Goal: Task Accomplishment & Management: Manage account settings

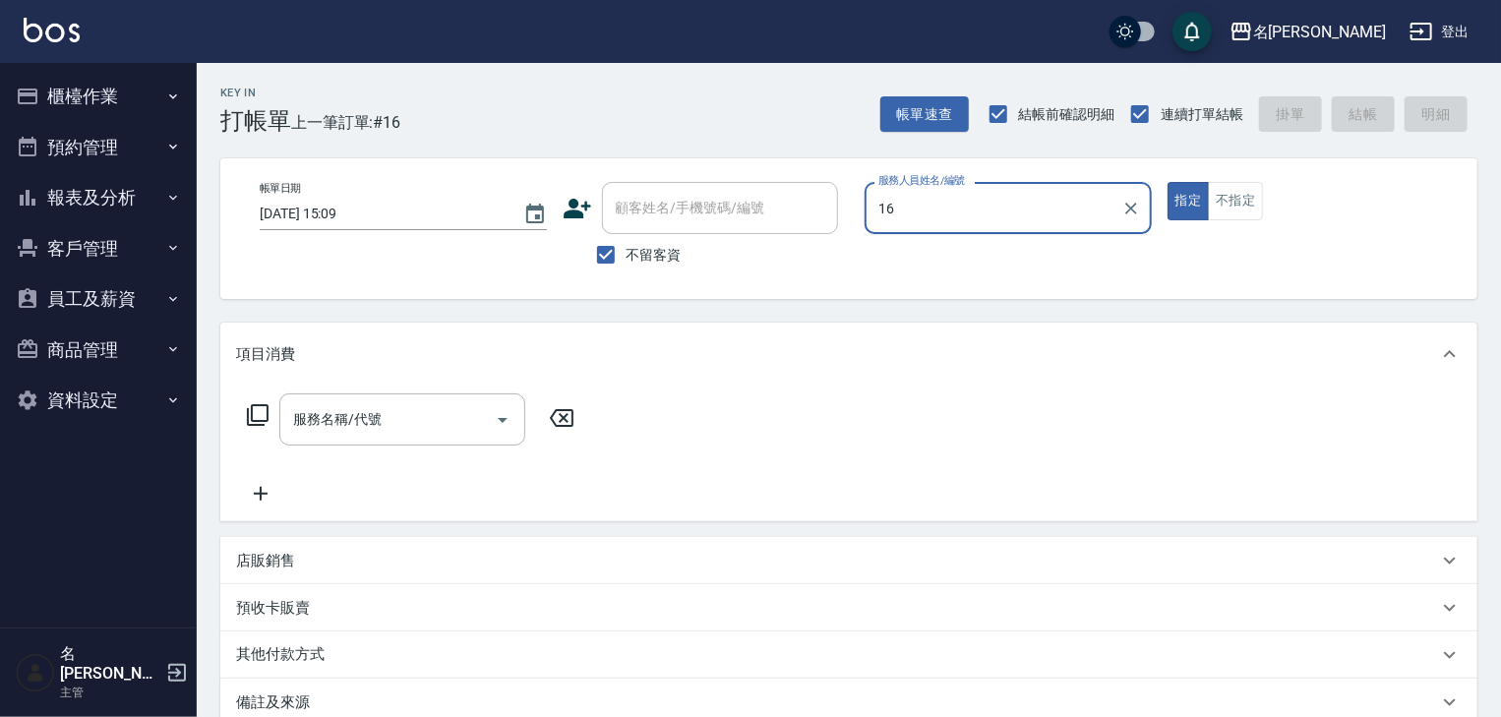
type input "意如-16"
type button "true"
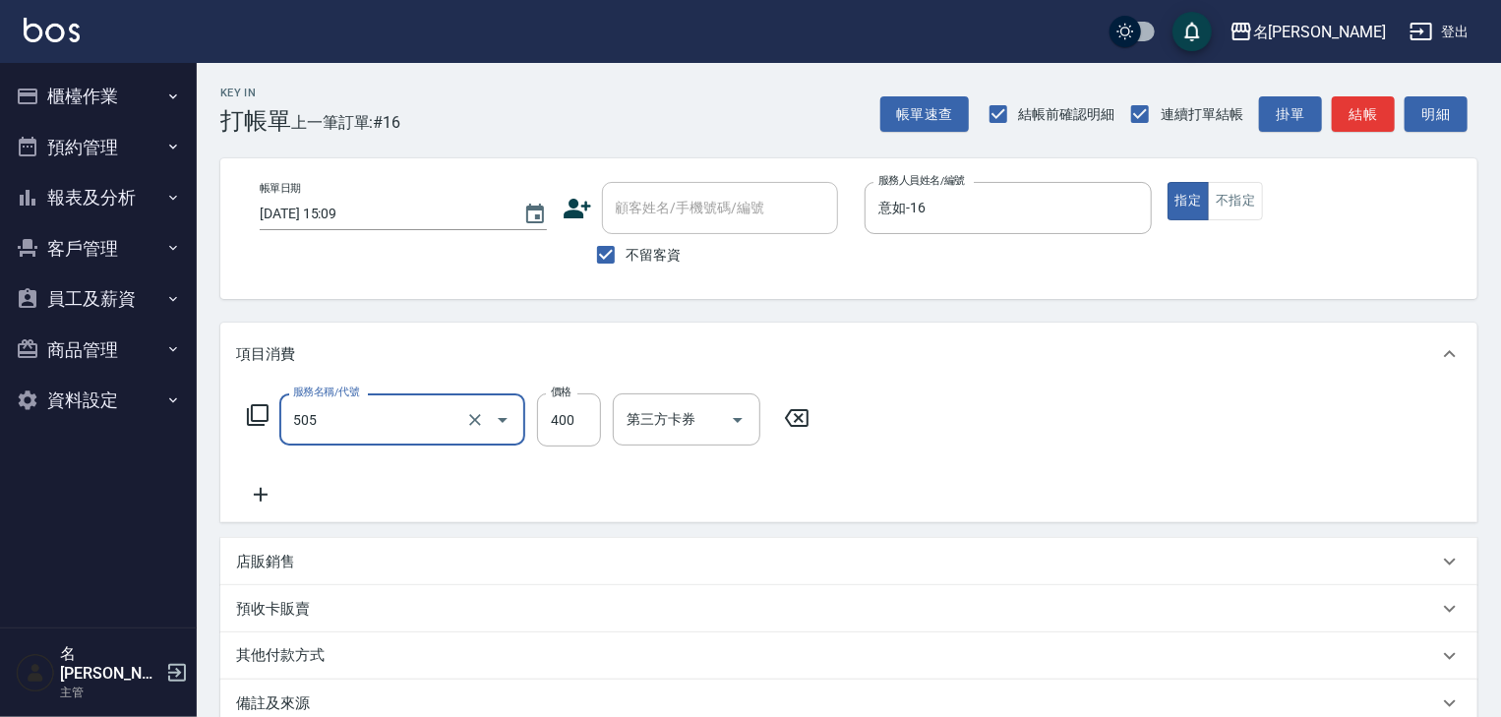
type input "洗髮(505)"
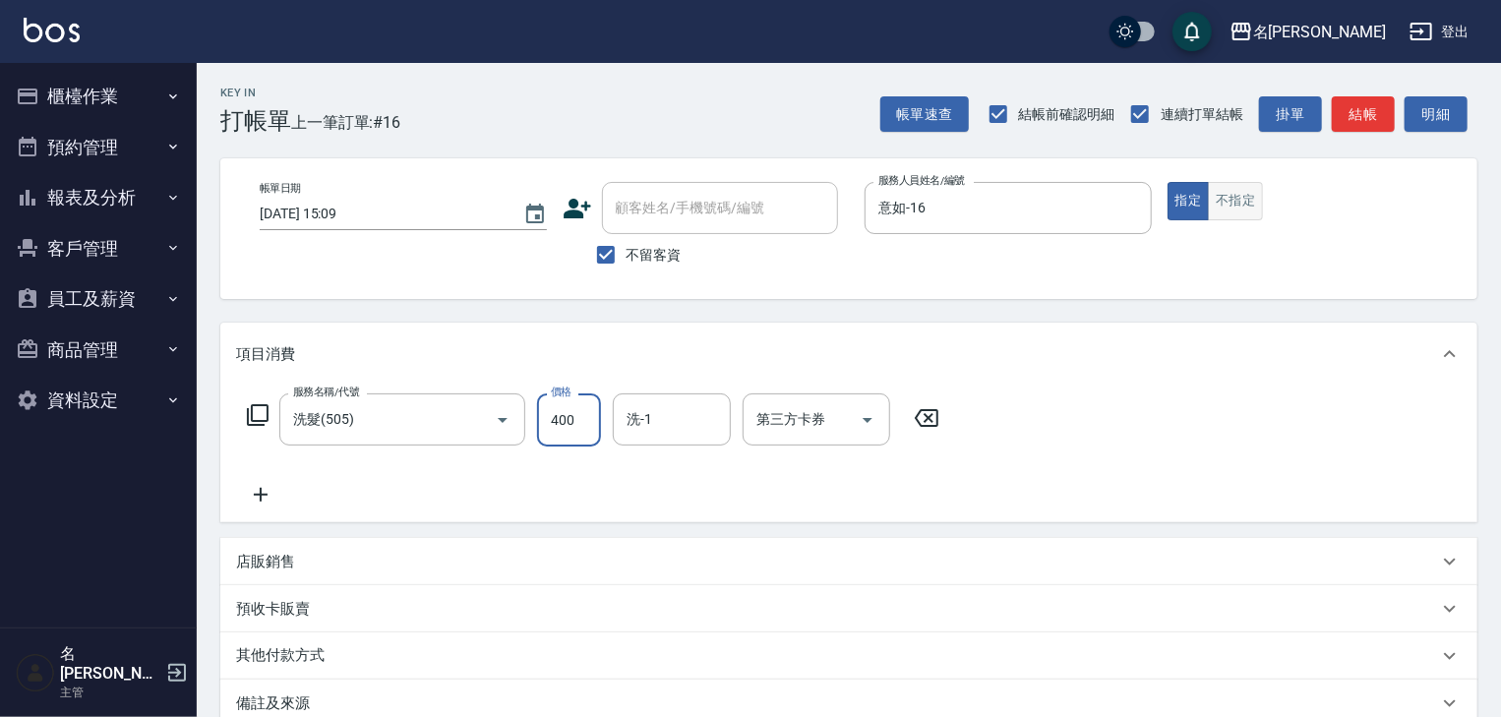
click at [1250, 205] on button "不指定" at bounding box center [1235, 201] width 55 height 38
click at [1351, 121] on button "結帳" at bounding box center [1363, 114] width 63 height 36
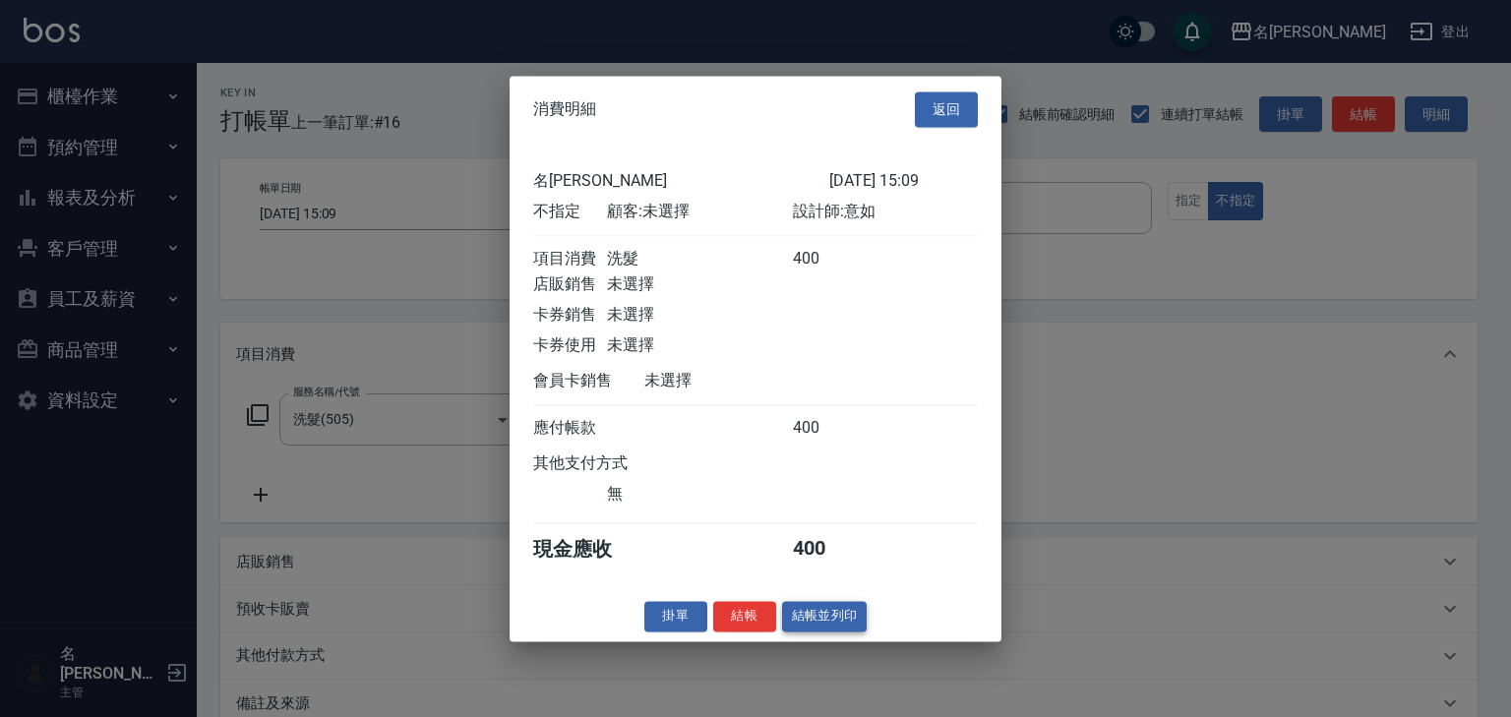
click at [861, 618] on button "結帳並列印" at bounding box center [825, 616] width 86 height 30
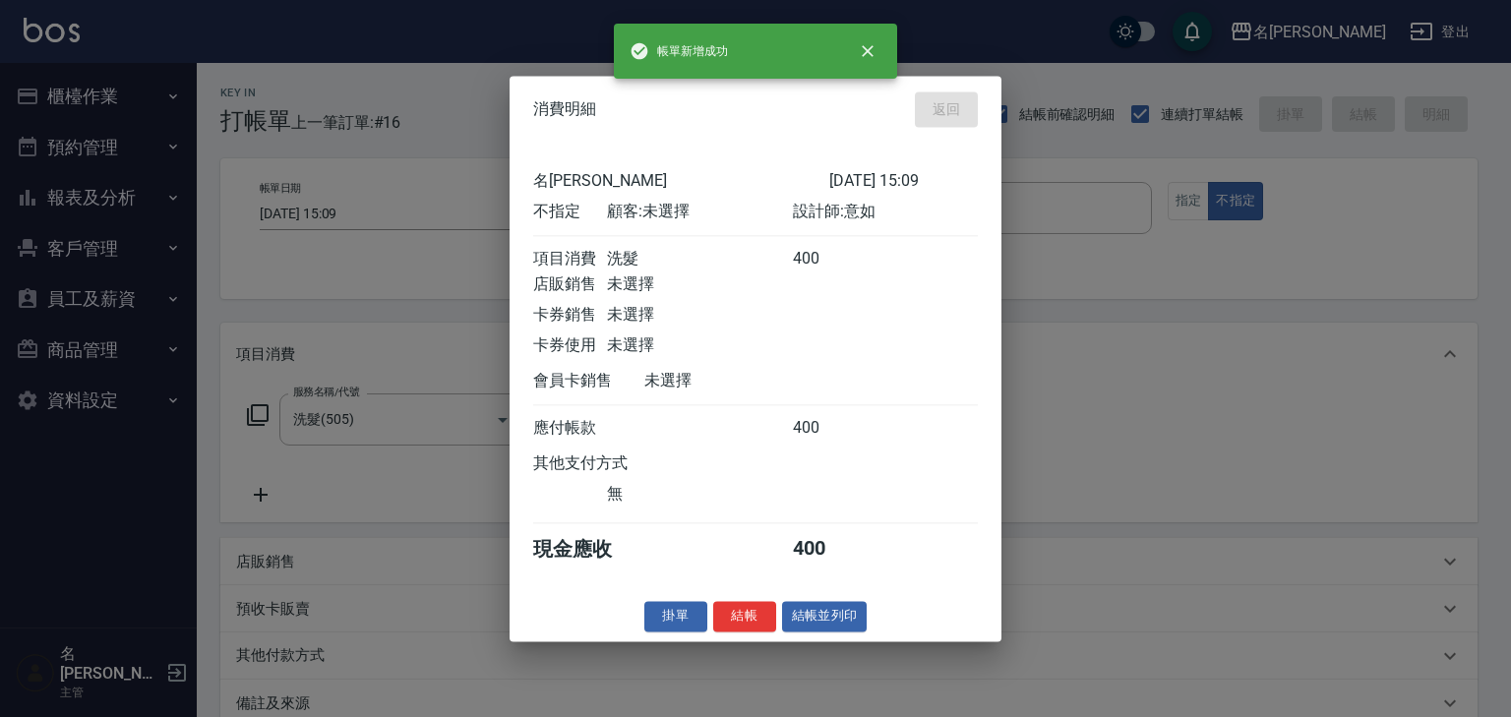
type input "[DATE] 15:39"
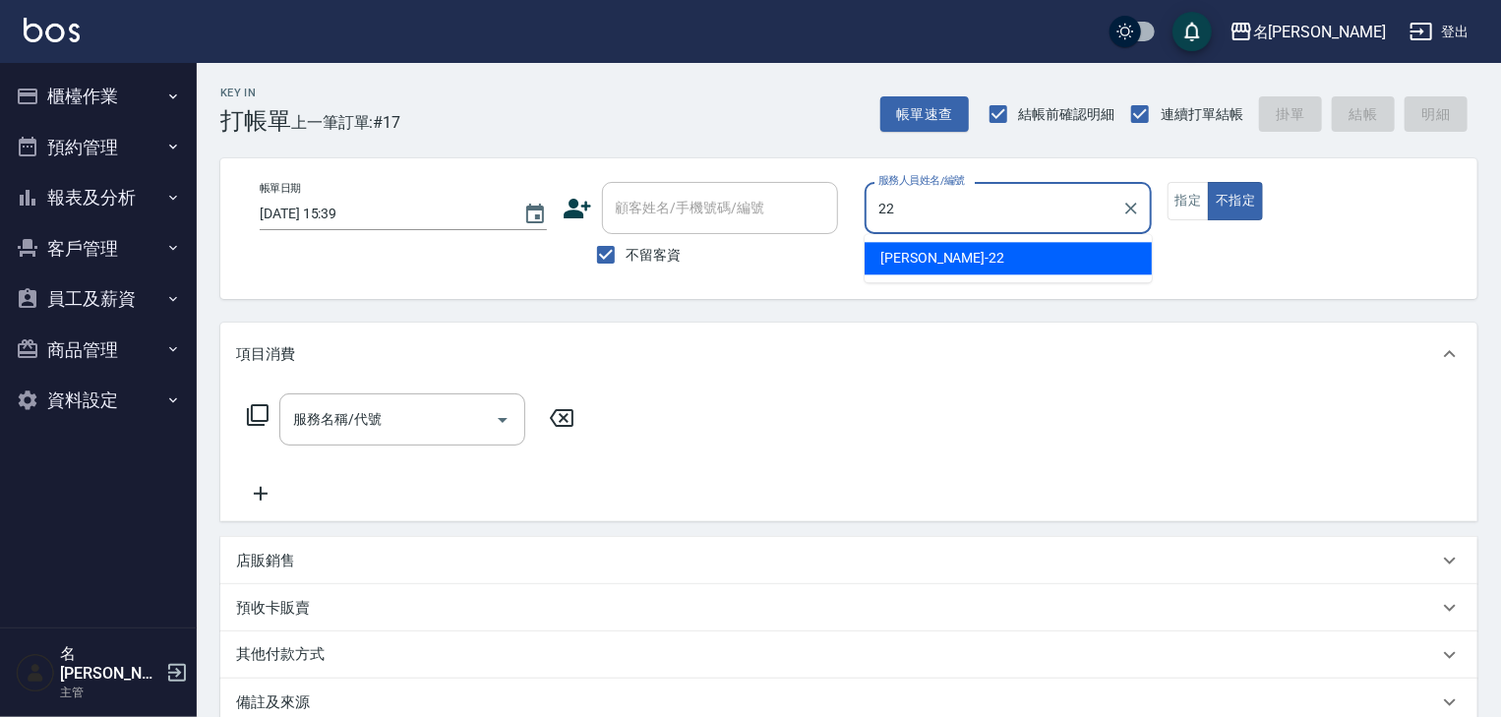
type input "[PERSON_NAME]-22"
type button "false"
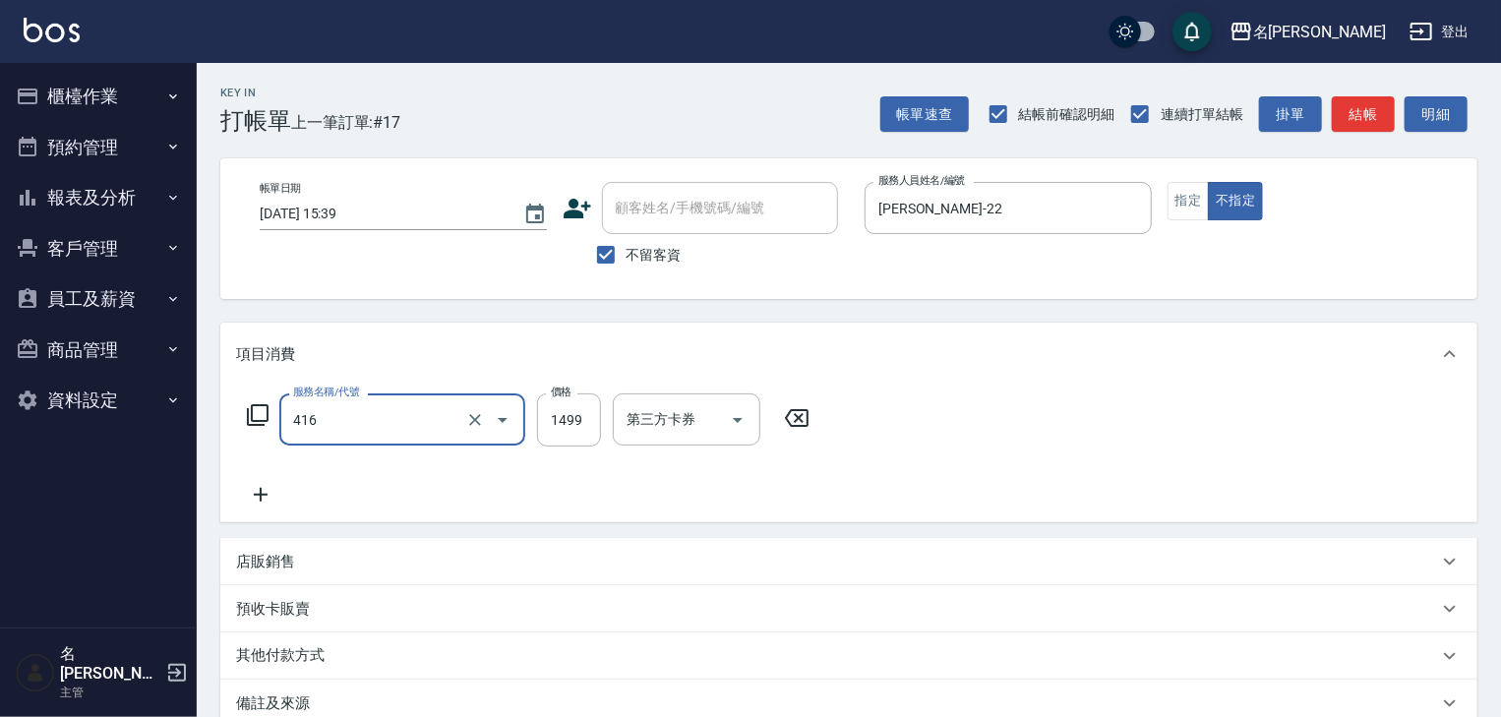
type input "染髮1499↓(416)"
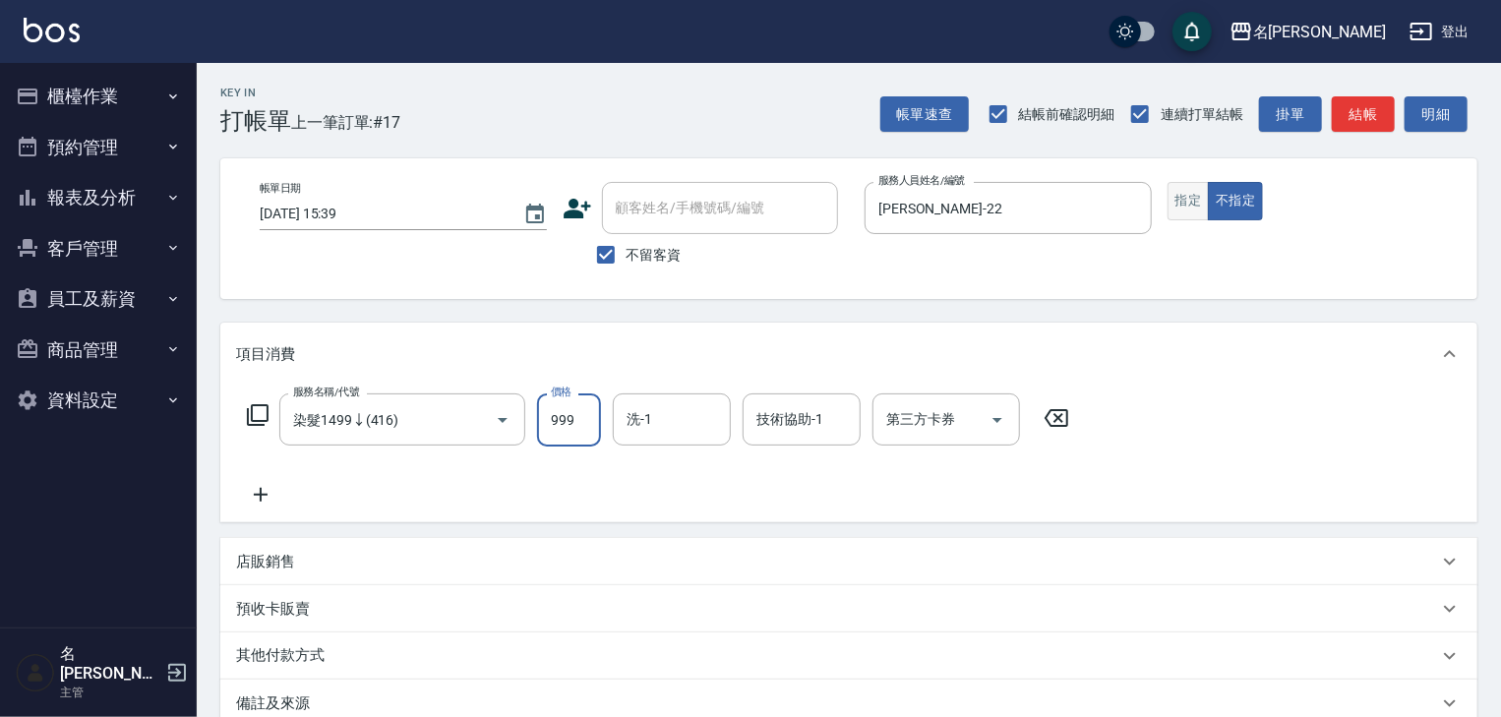
type input "999"
click at [1195, 205] on button "指定" at bounding box center [1189, 201] width 42 height 38
click at [1358, 118] on button "結帳" at bounding box center [1363, 114] width 63 height 36
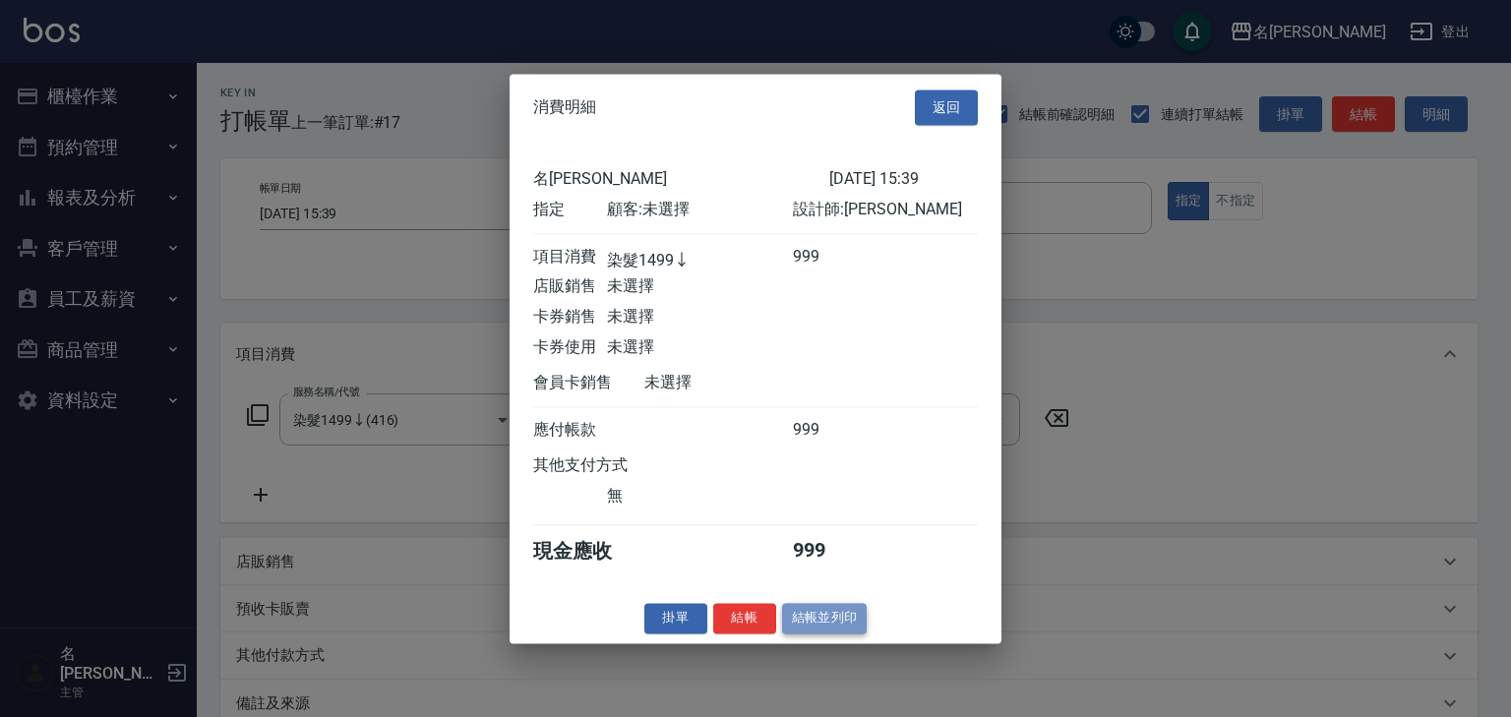
click at [840, 618] on button "結帳並列印" at bounding box center [825, 618] width 86 height 30
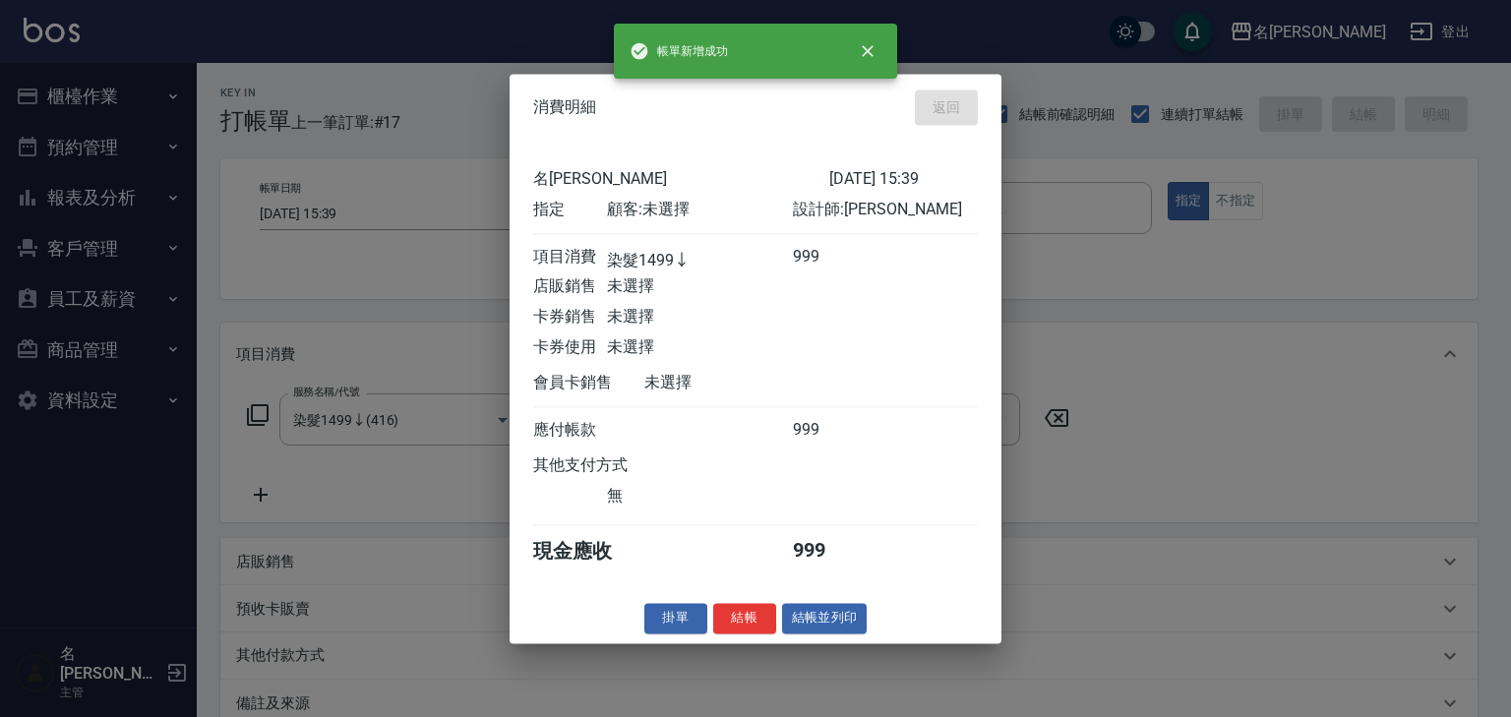
type input "[DATE] 15:40"
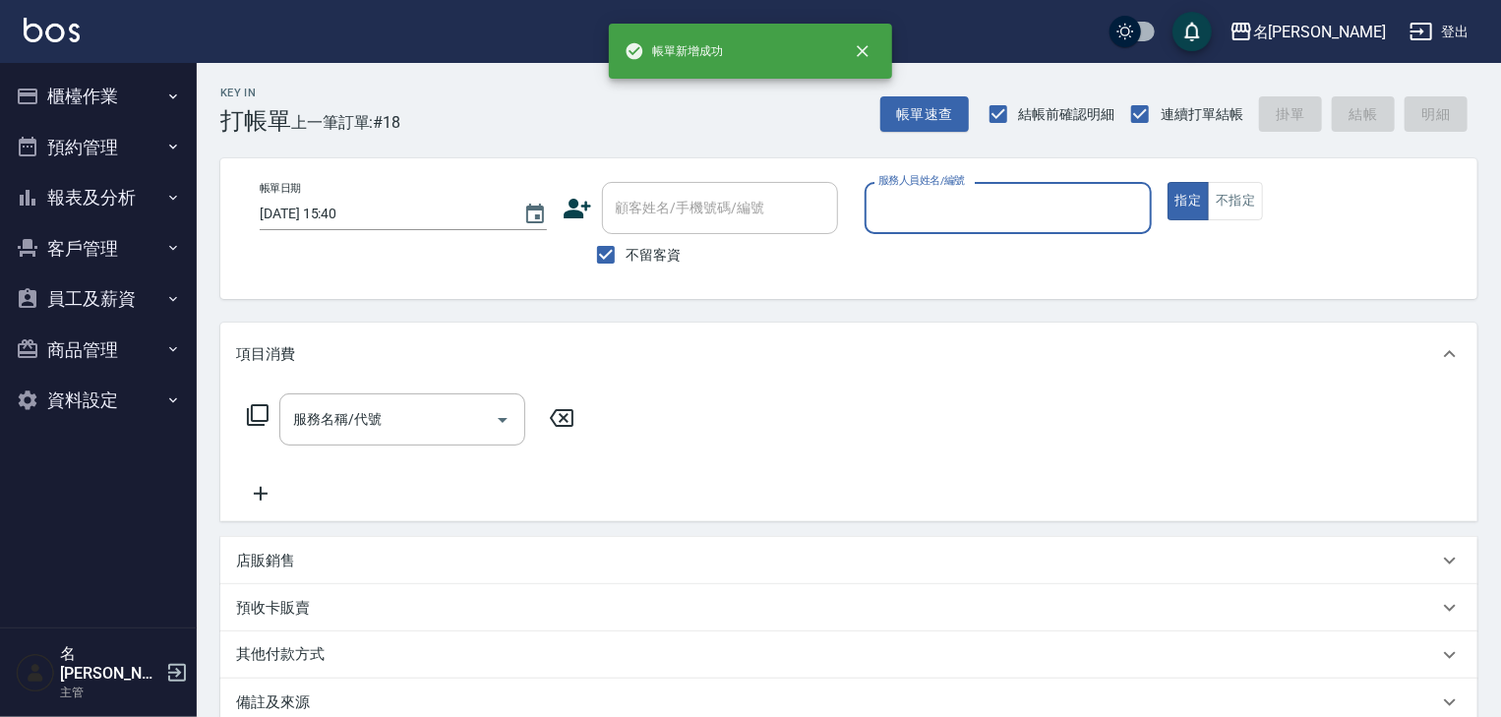
click at [973, 215] on input "服務人員姓名/編號" at bounding box center [1009, 208] width 270 height 34
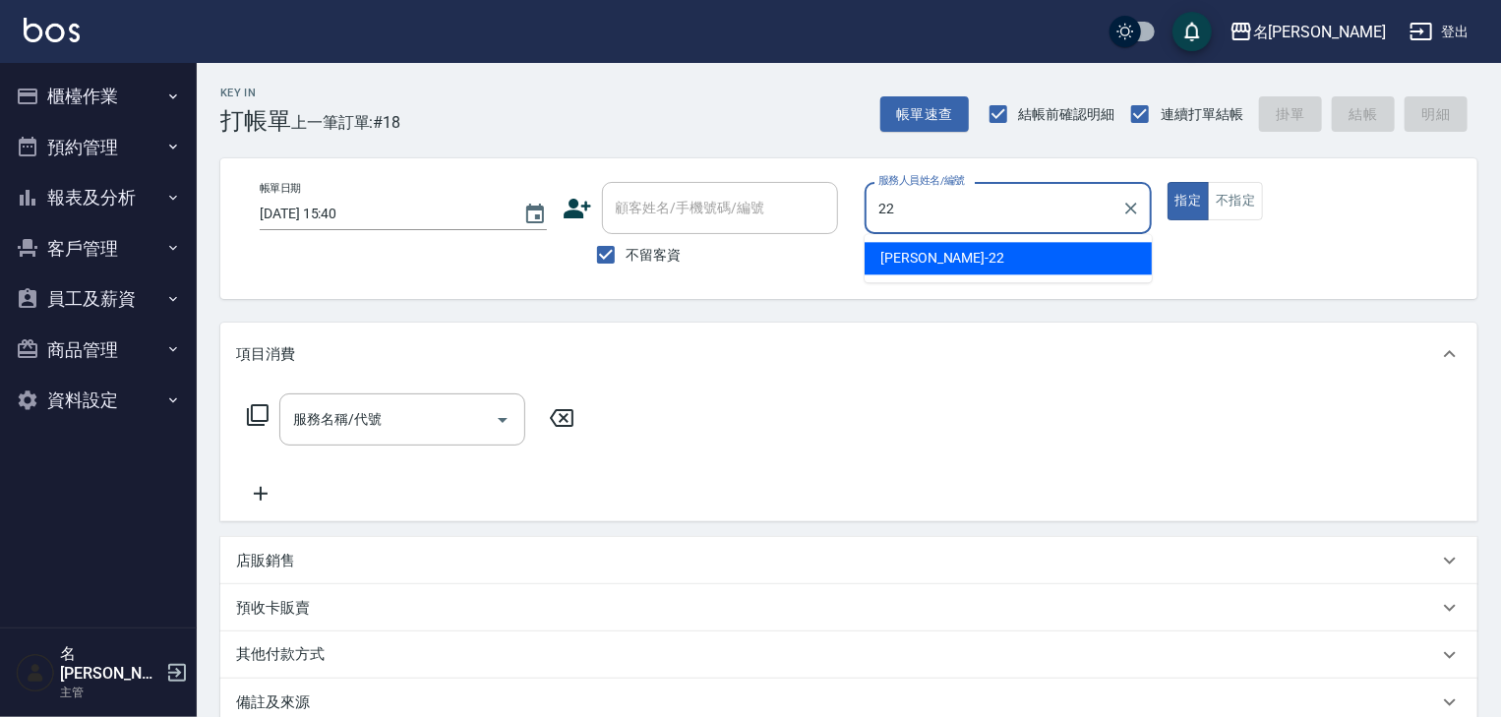
type input "[PERSON_NAME]-22"
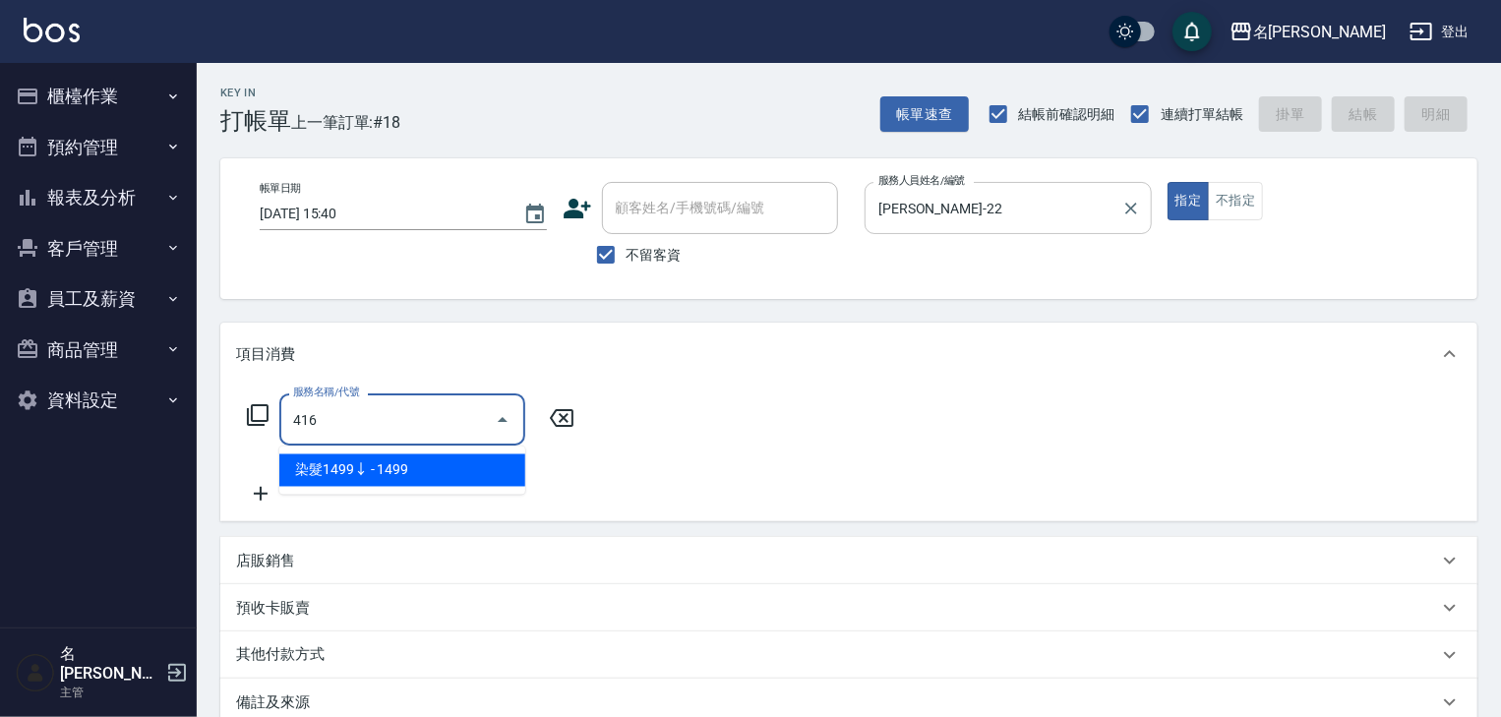
type input "染髮1499↓(416)"
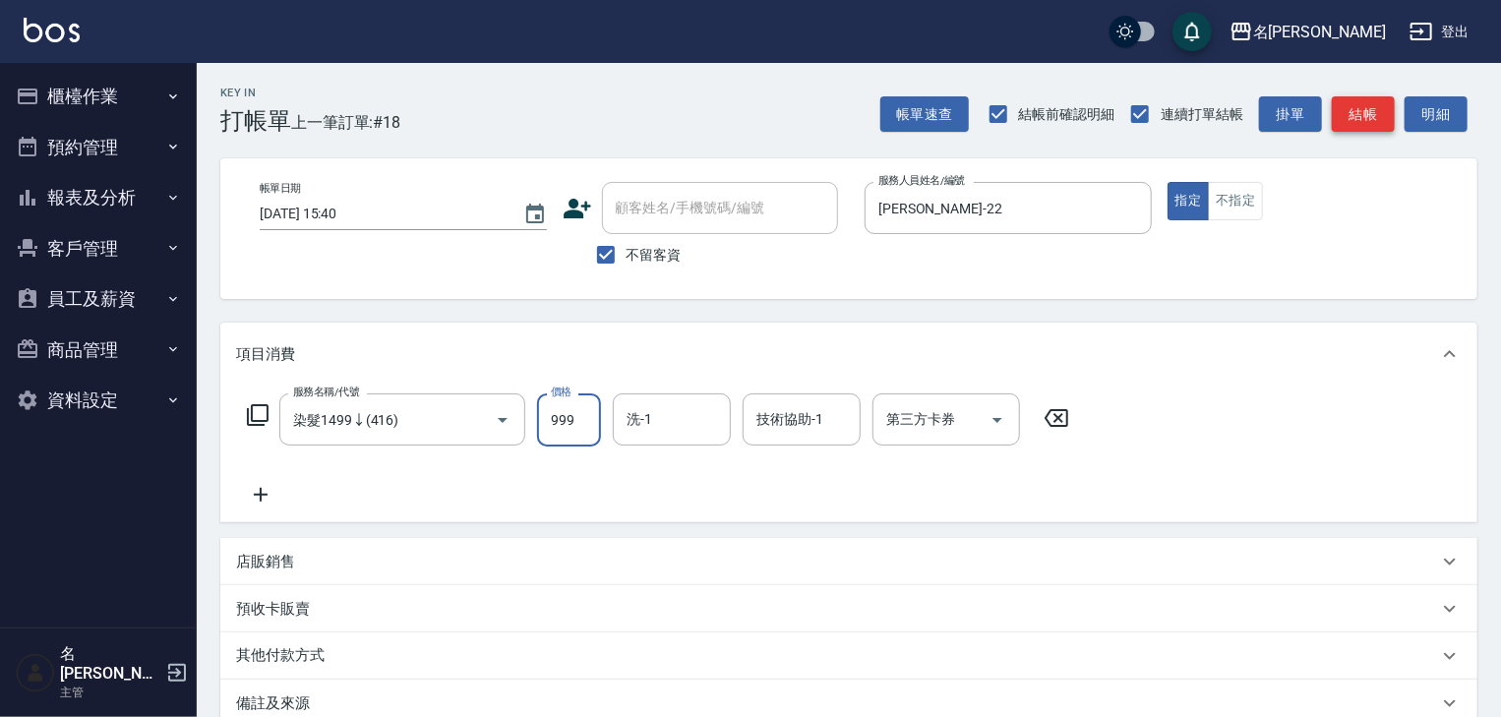
type input "999"
click at [1376, 112] on button "結帳" at bounding box center [1363, 114] width 63 height 36
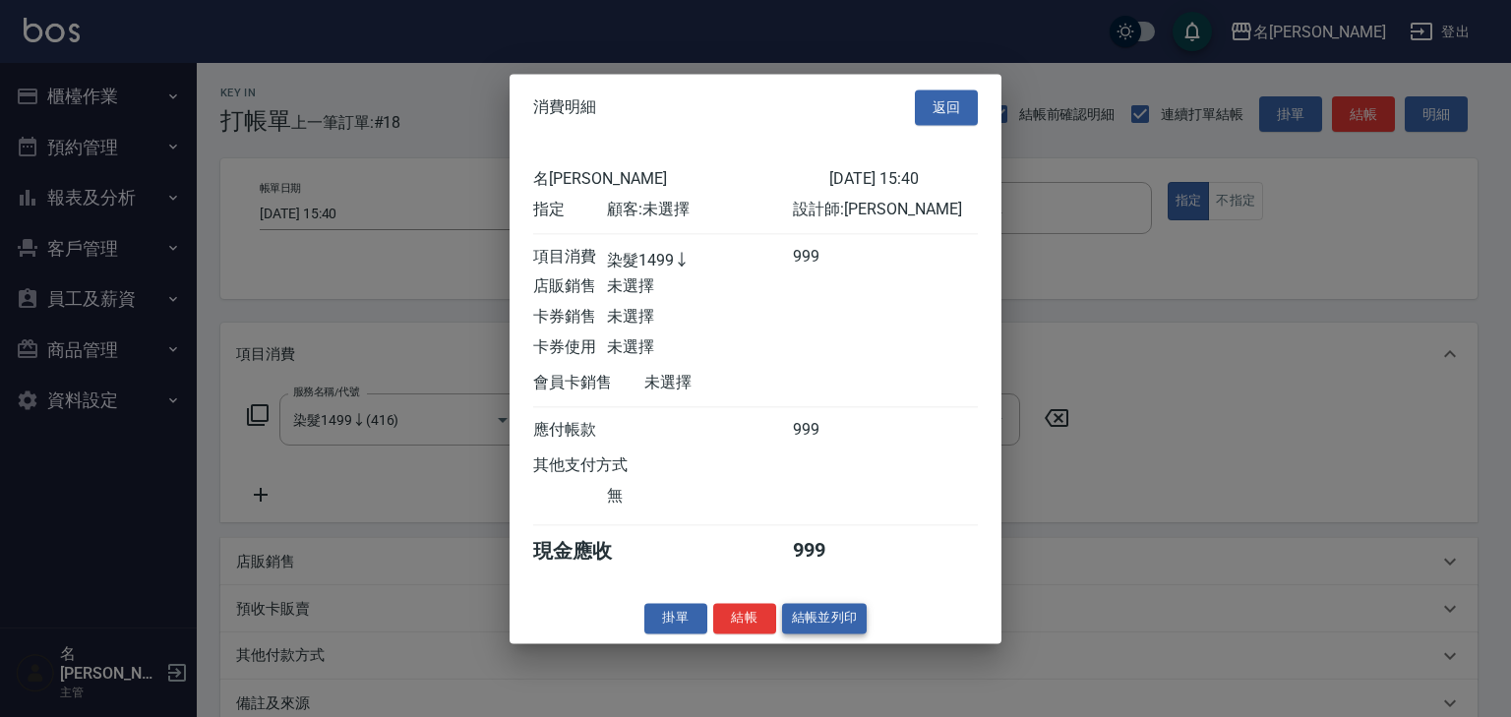
click at [833, 615] on button "結帳並列印" at bounding box center [825, 618] width 86 height 30
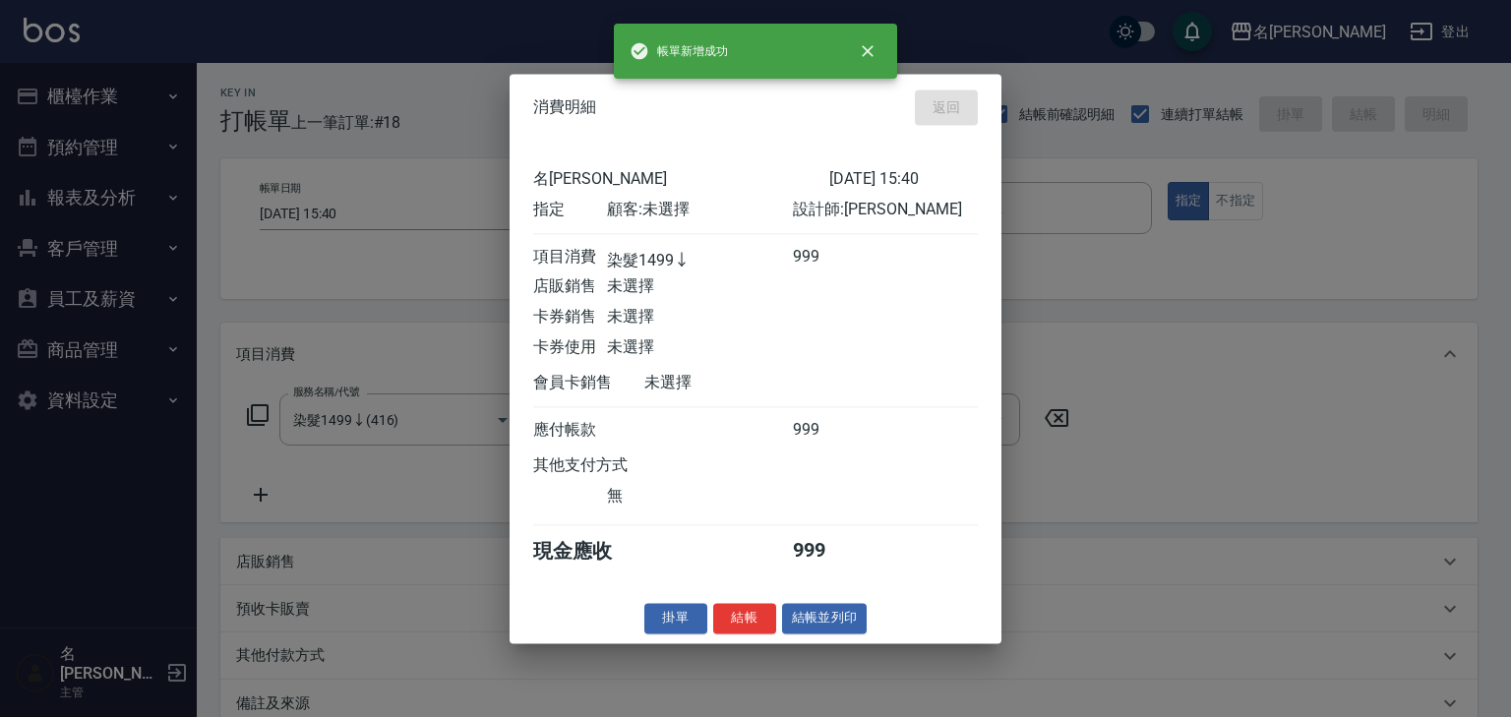
type input "[DATE] 15:41"
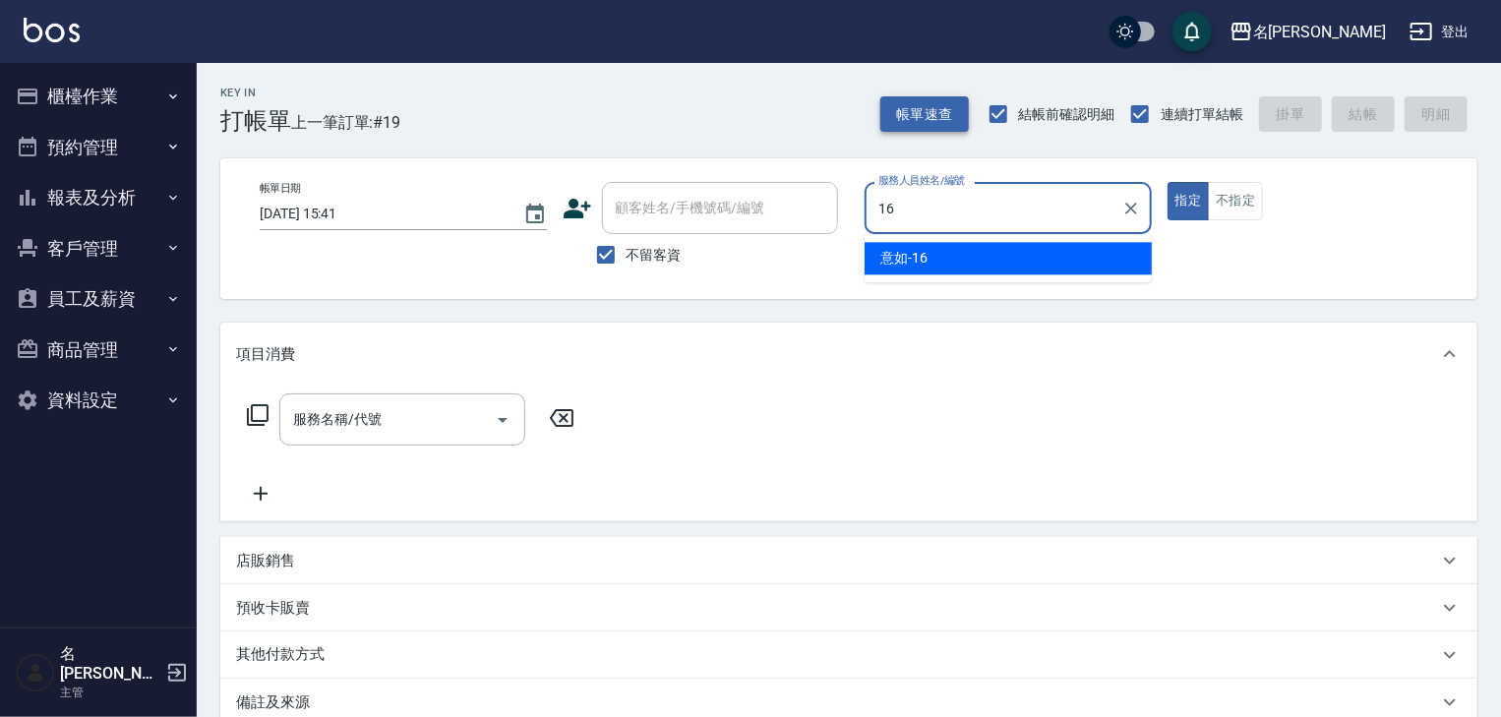
type input "意如-16"
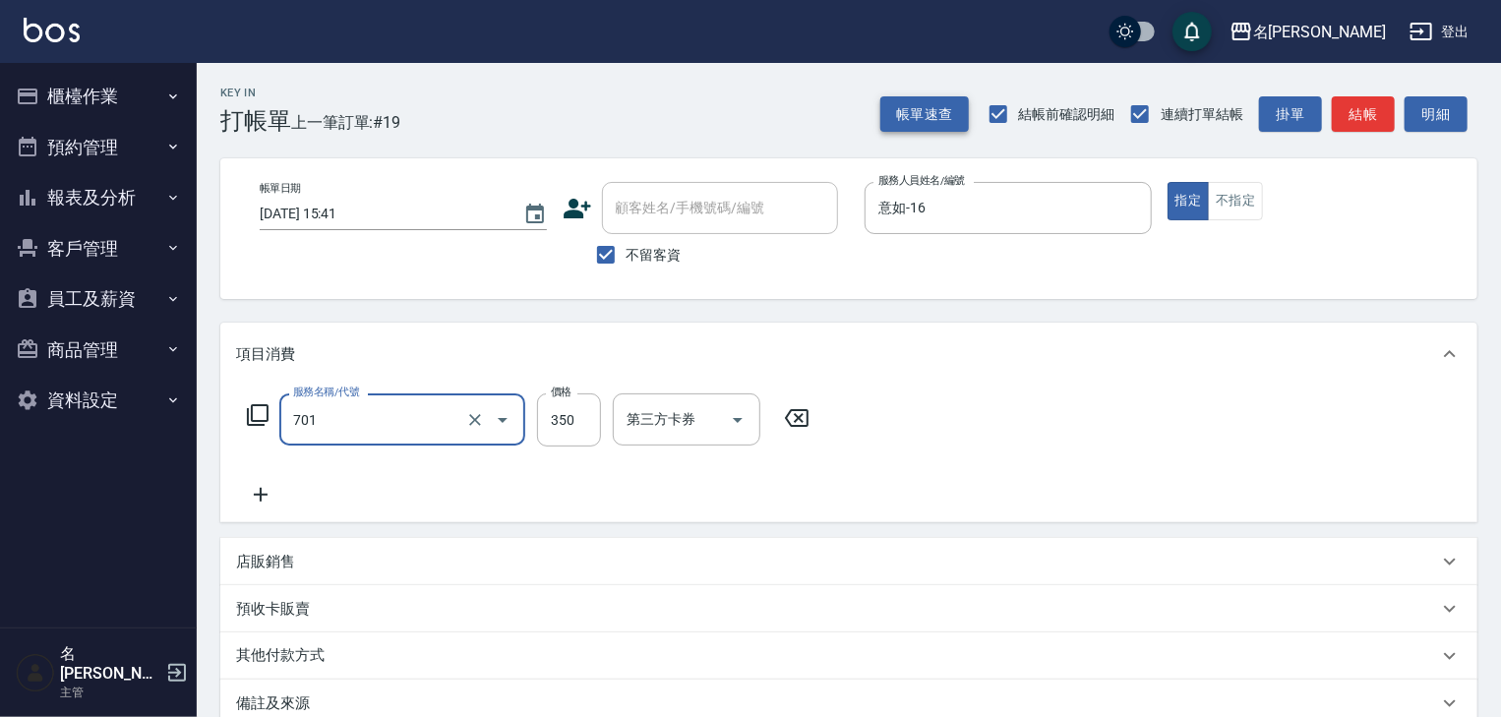
type input "梳髮(701)"
type input "350"
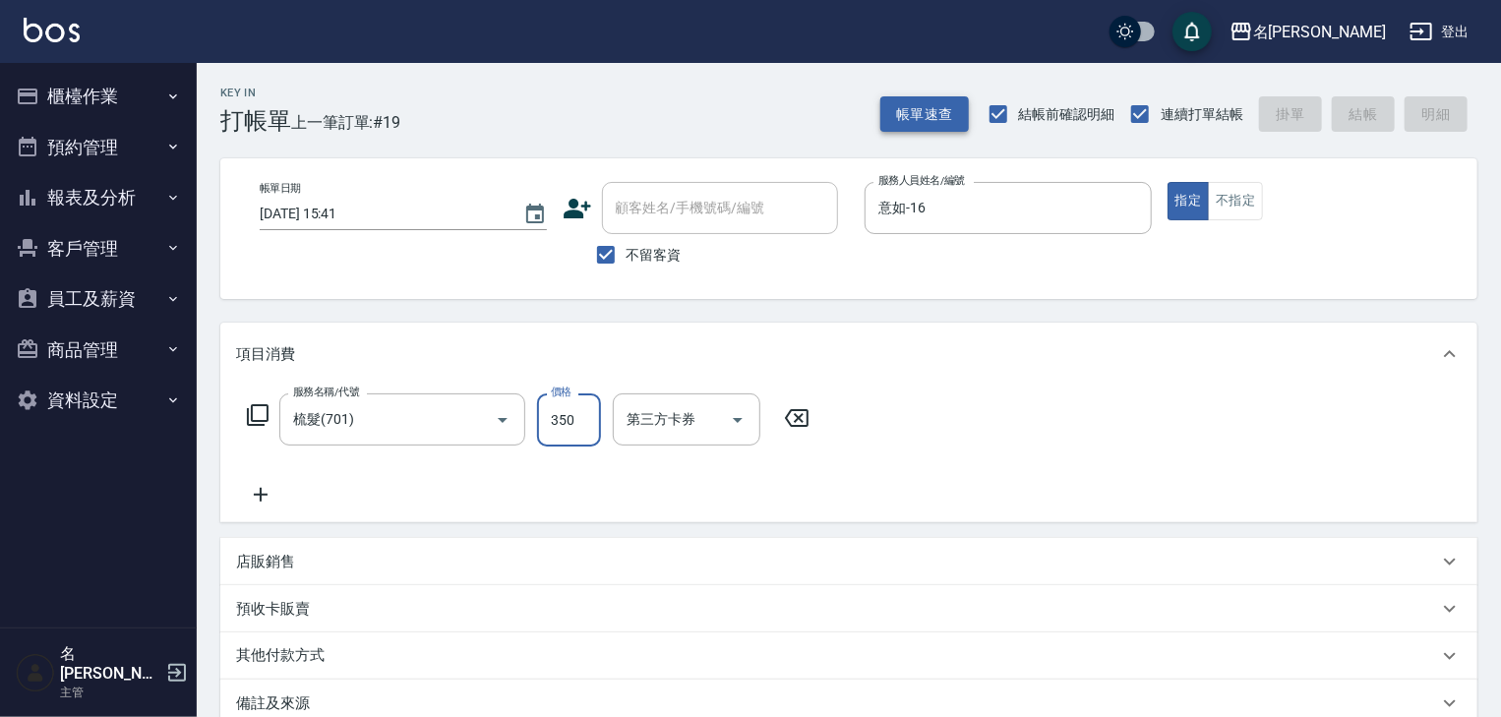
type input "[DATE] 16:01"
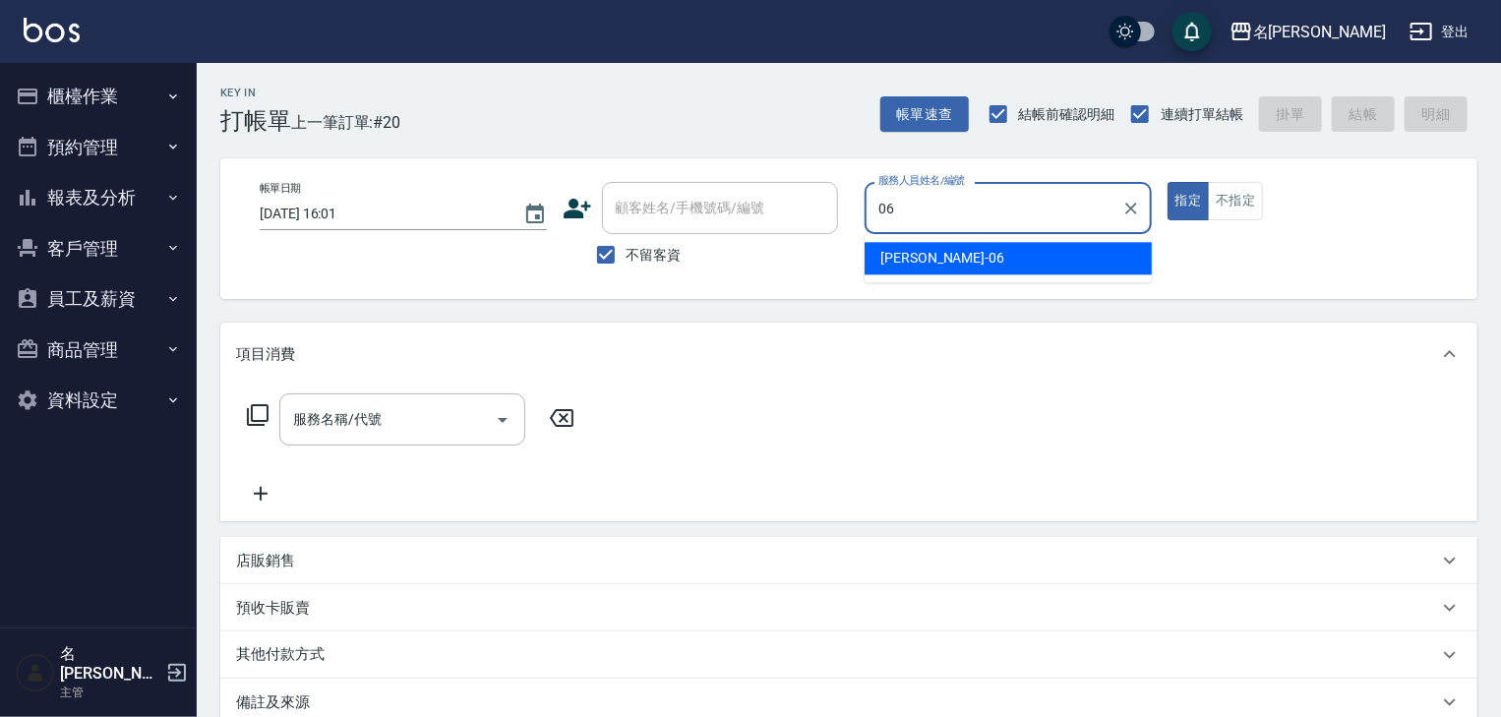
type input "[PERSON_NAME]-06"
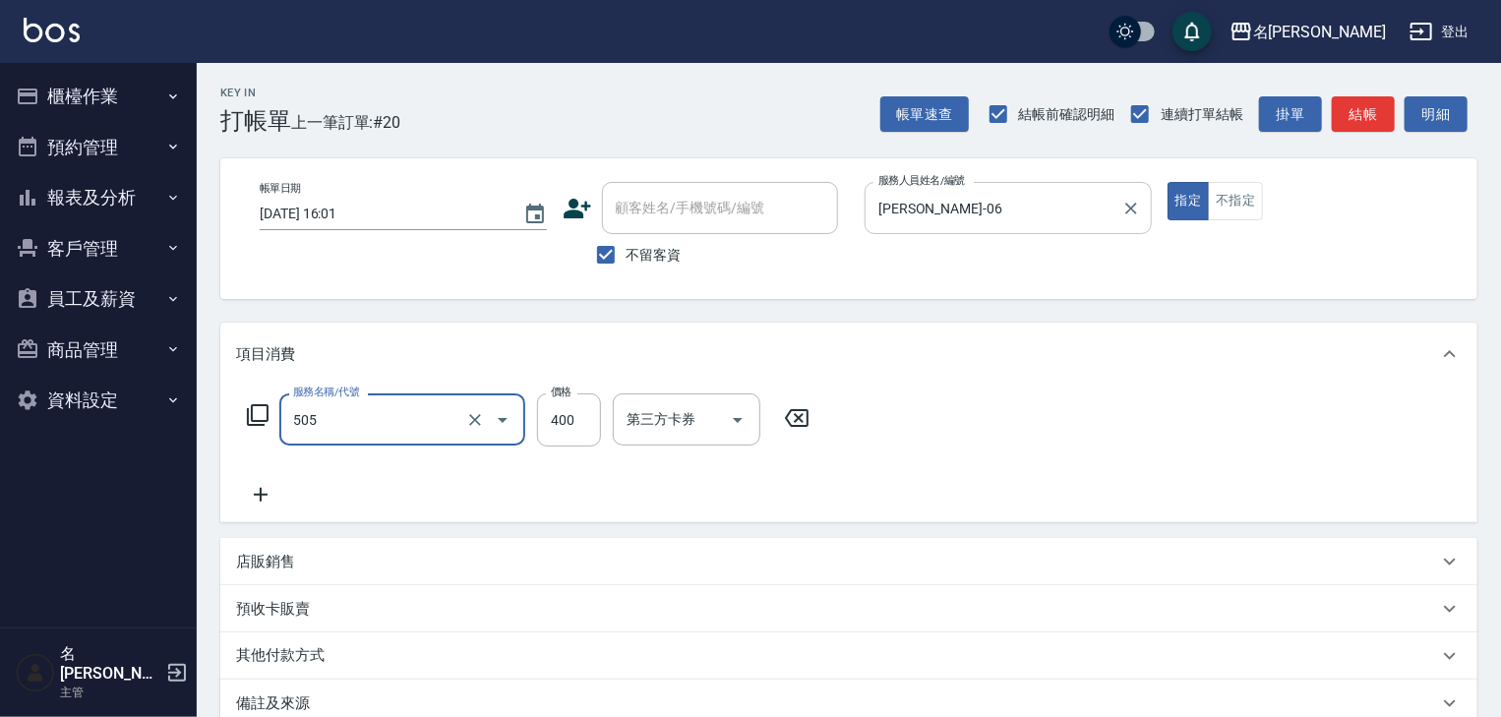
type input "洗髮(505)"
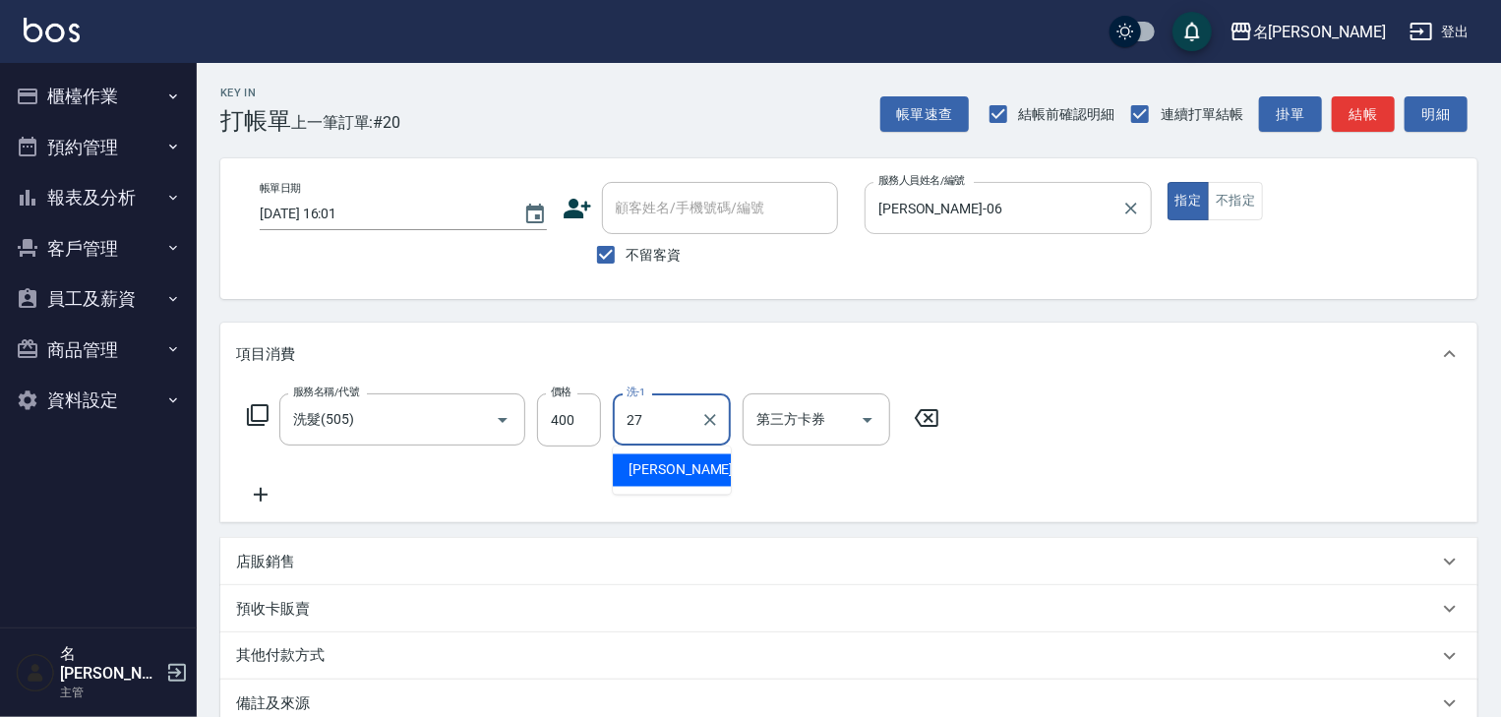
type input "[PERSON_NAME]-27"
click at [1383, 109] on button "結帳" at bounding box center [1363, 114] width 63 height 36
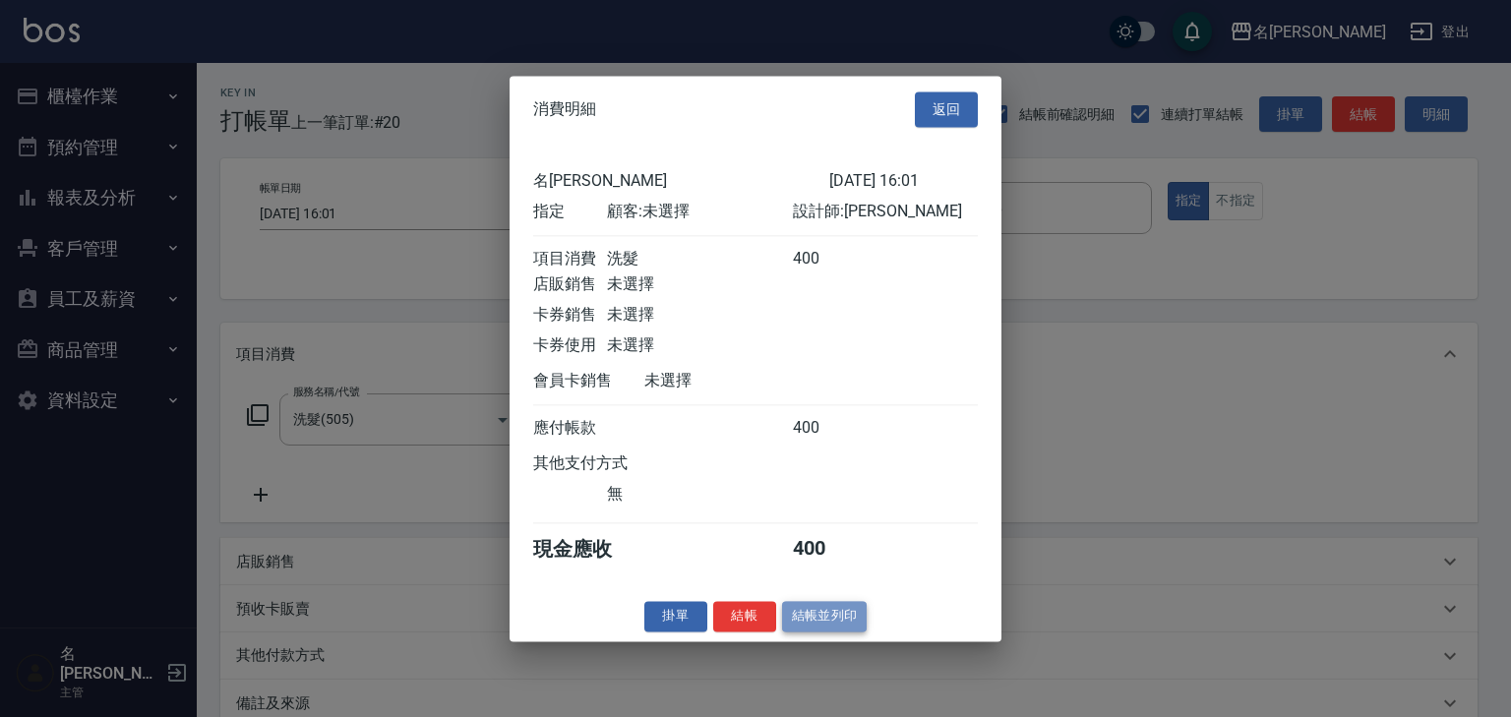
click at [858, 630] on button "結帳並列印" at bounding box center [825, 616] width 86 height 30
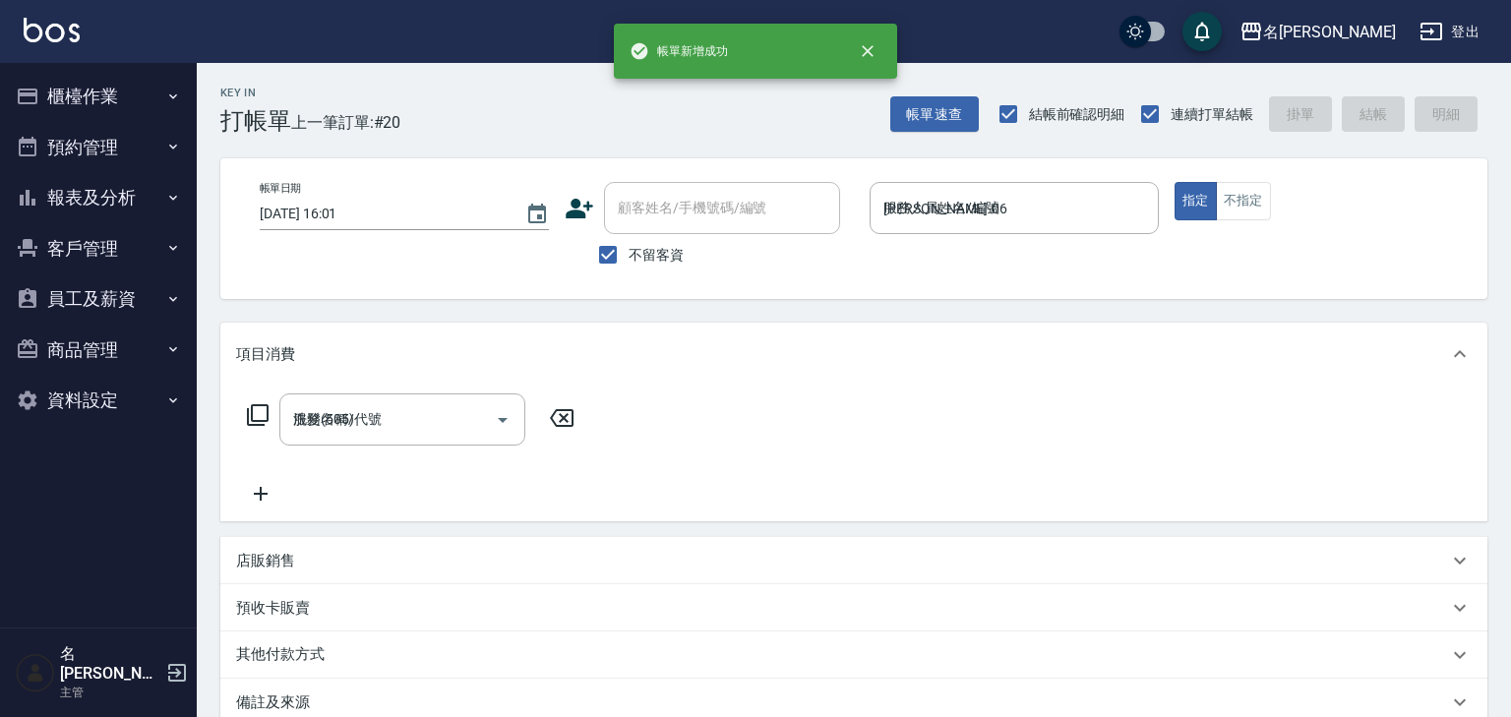
type input "[DATE] 16:02"
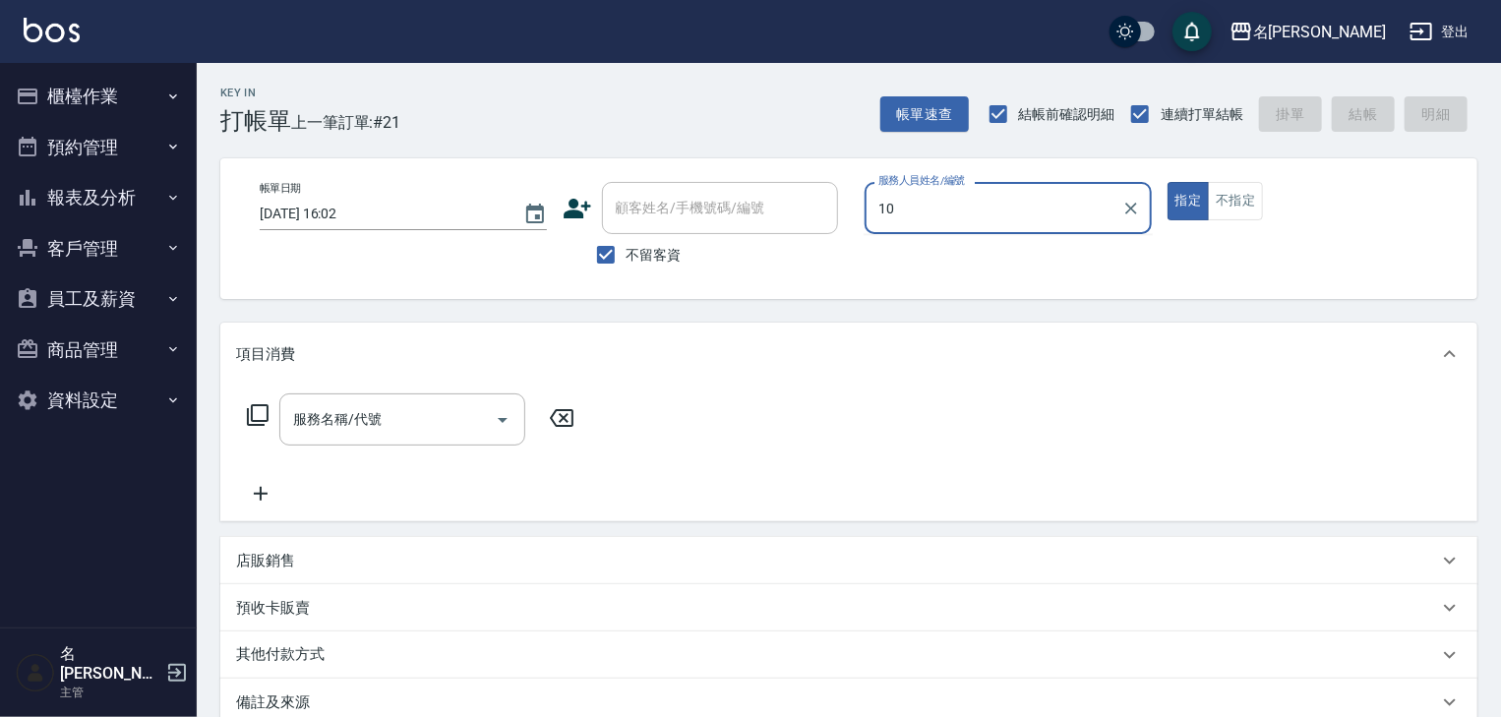
type input "歐麥-10"
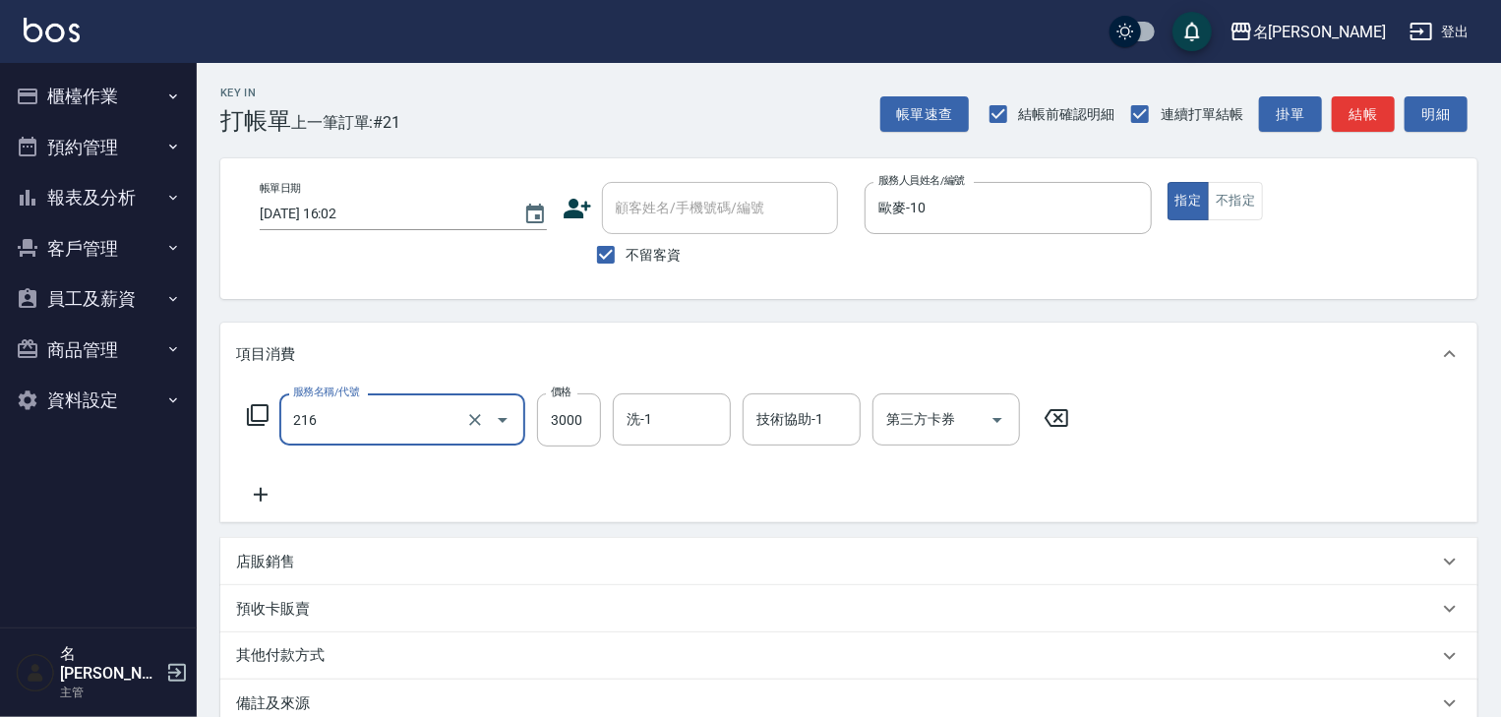
type input "陶瓷、溫朔燙(自備)(216)"
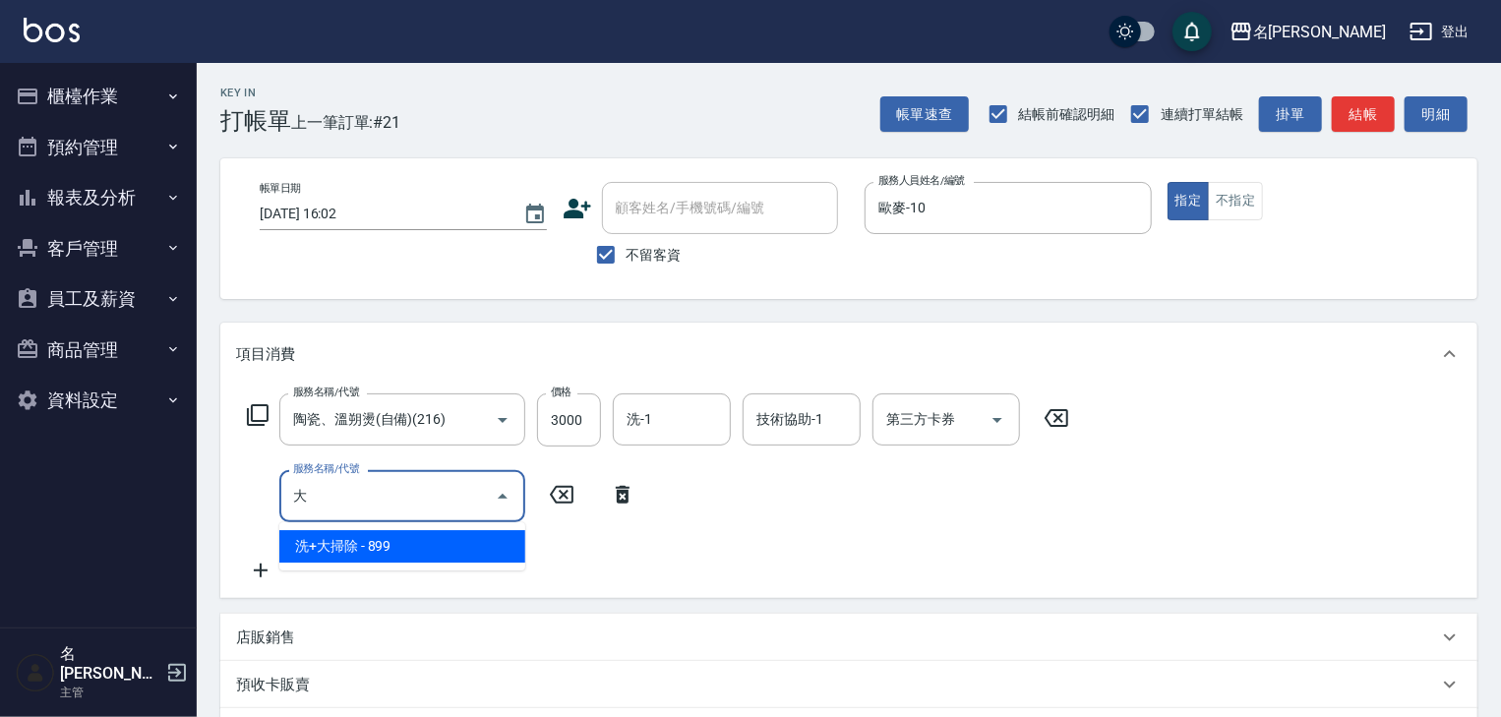
click at [451, 539] on span "洗+大掃除 - 899" at bounding box center [402, 546] width 246 height 32
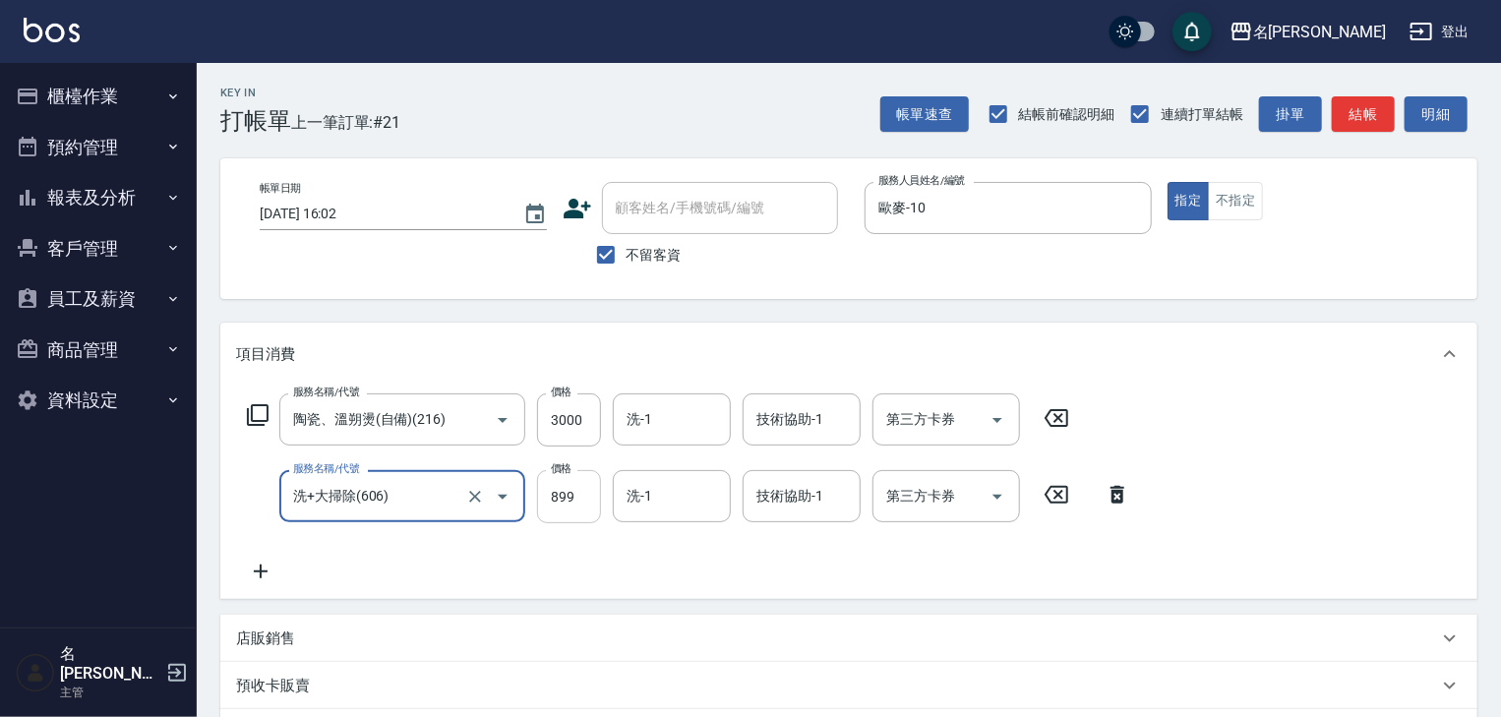
type input "洗+大掃除(606)"
click at [565, 484] on input "899" at bounding box center [569, 496] width 64 height 53
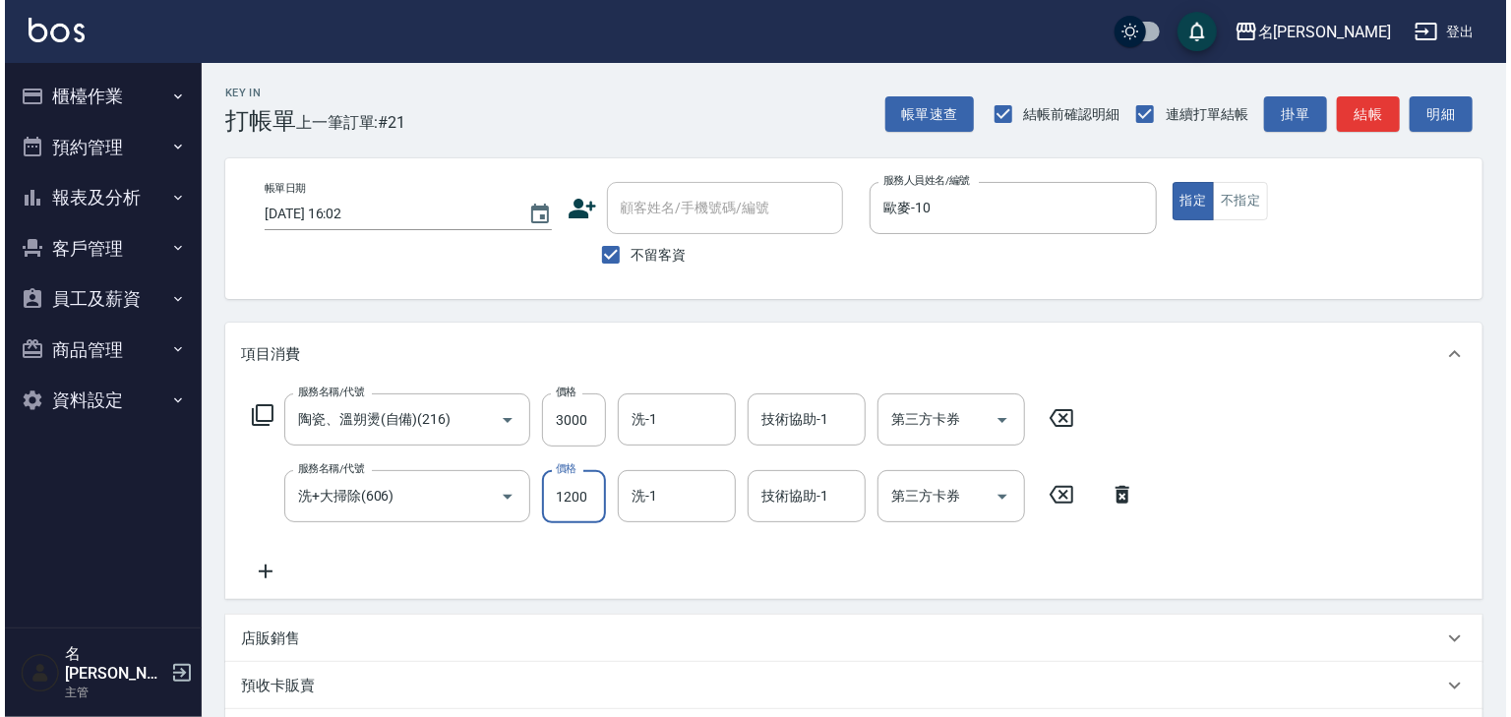
scroll to position [307, 0]
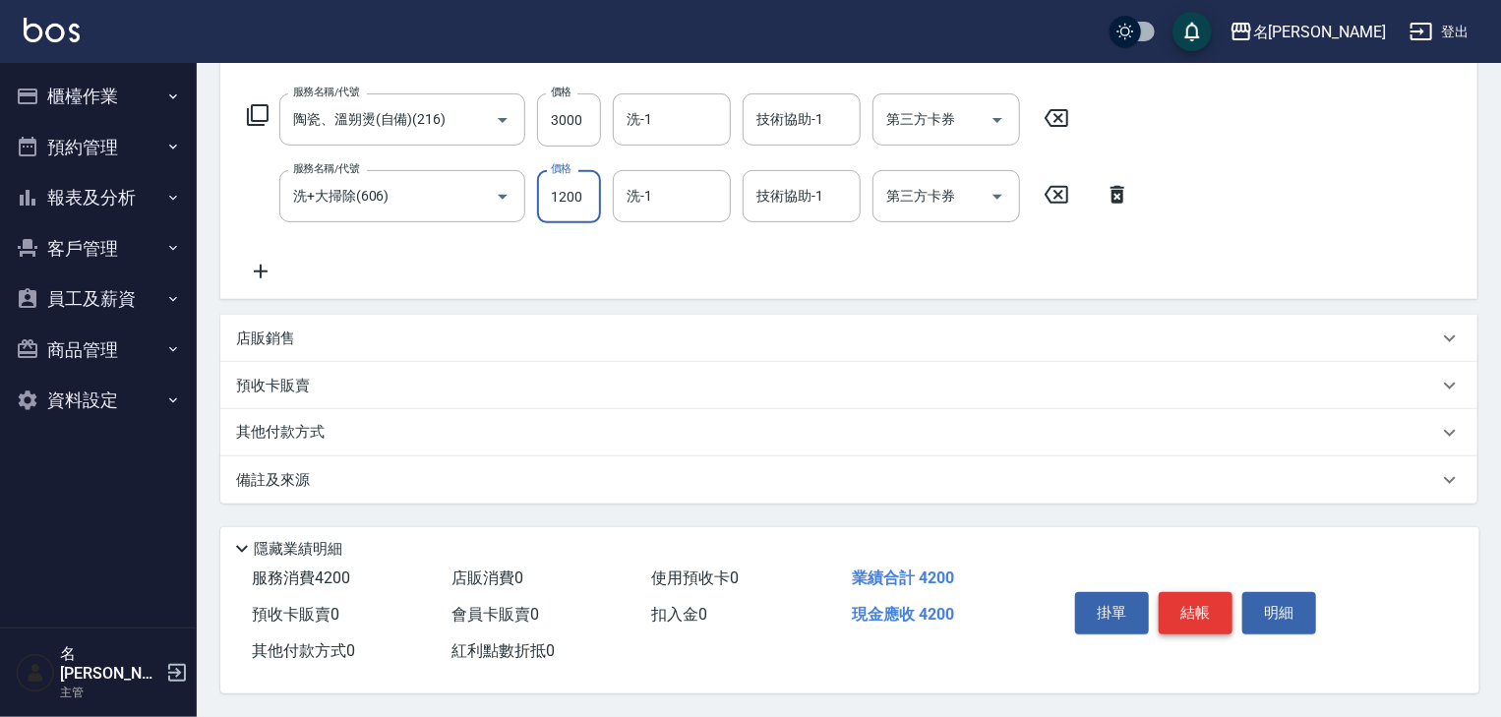
type input "1200"
click at [1196, 592] on button "結帳" at bounding box center [1196, 612] width 74 height 41
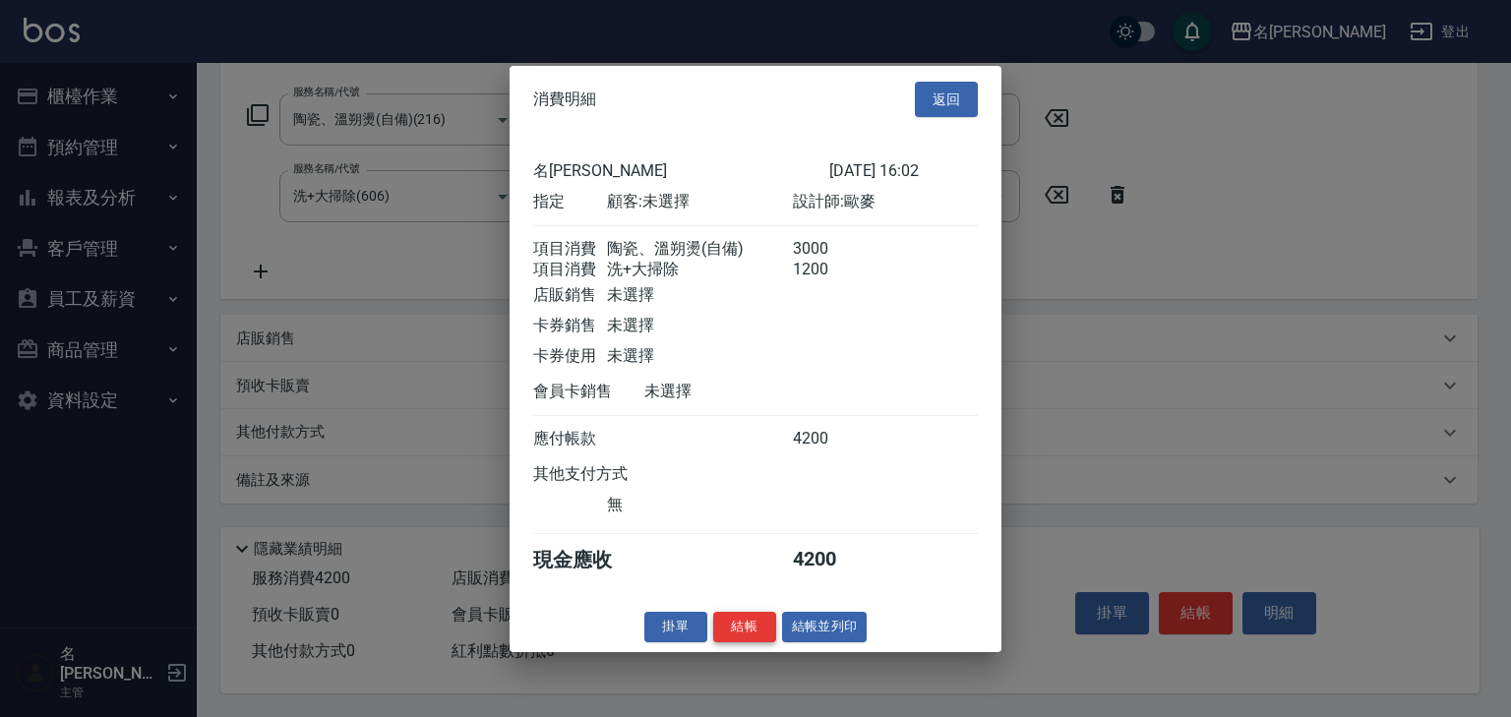
click at [748, 630] on button "結帳" at bounding box center [744, 627] width 63 height 30
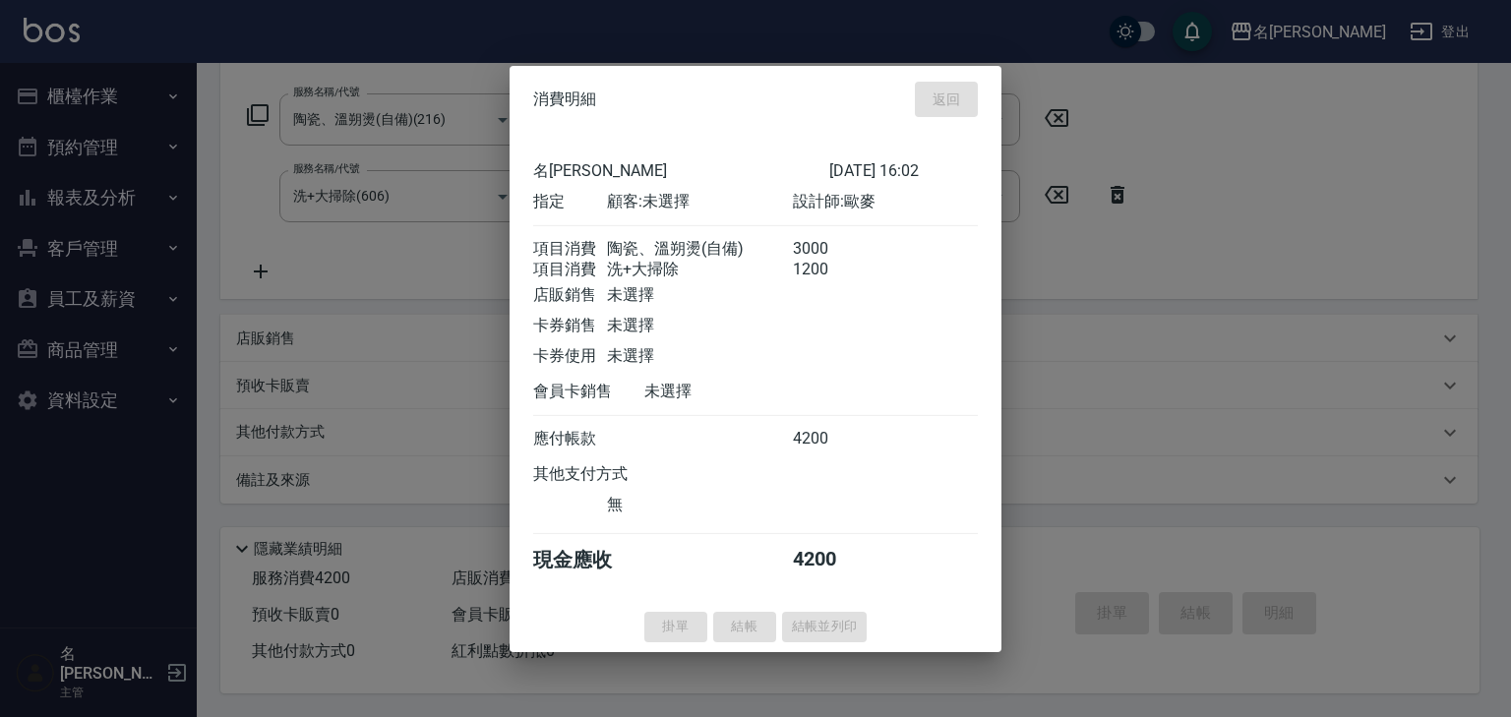
type input "[DATE] 16:16"
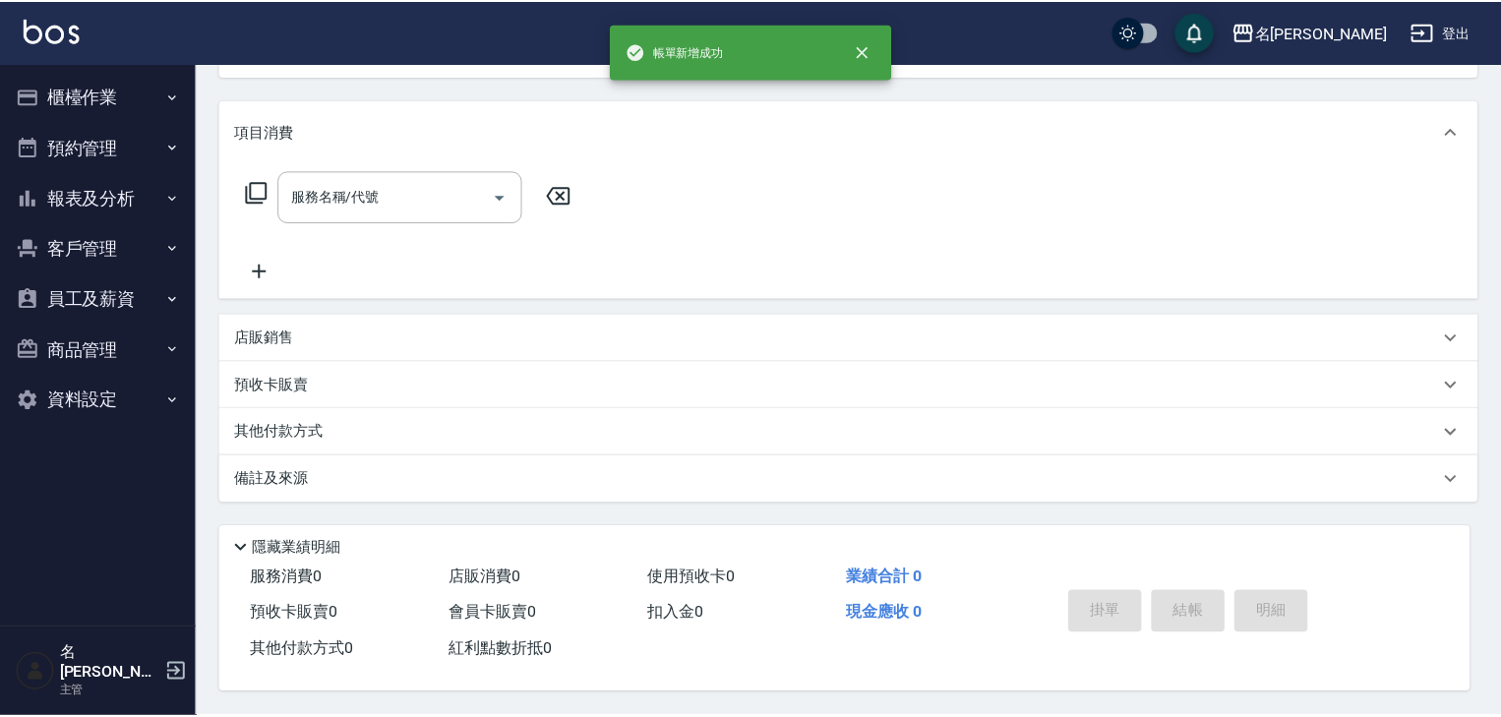
scroll to position [0, 0]
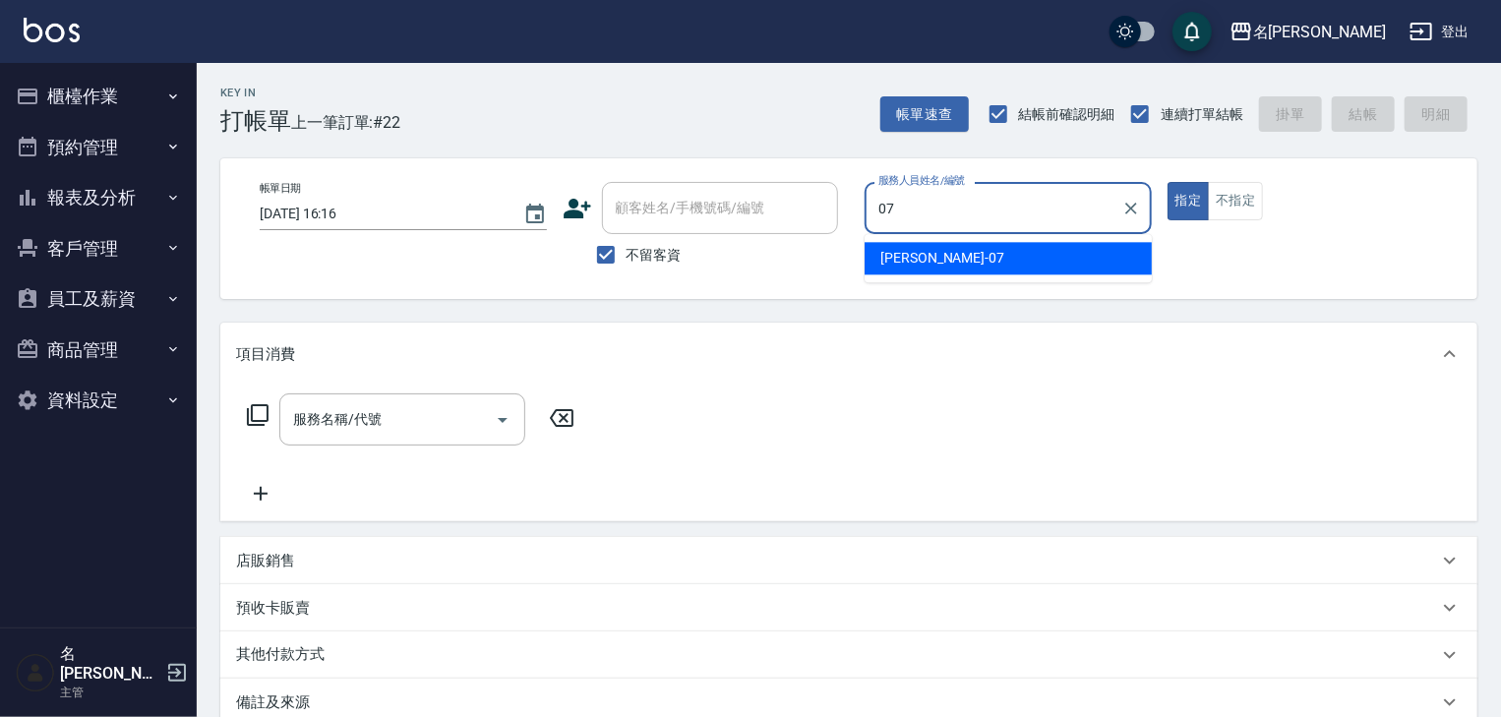
type input "[PERSON_NAME]-07"
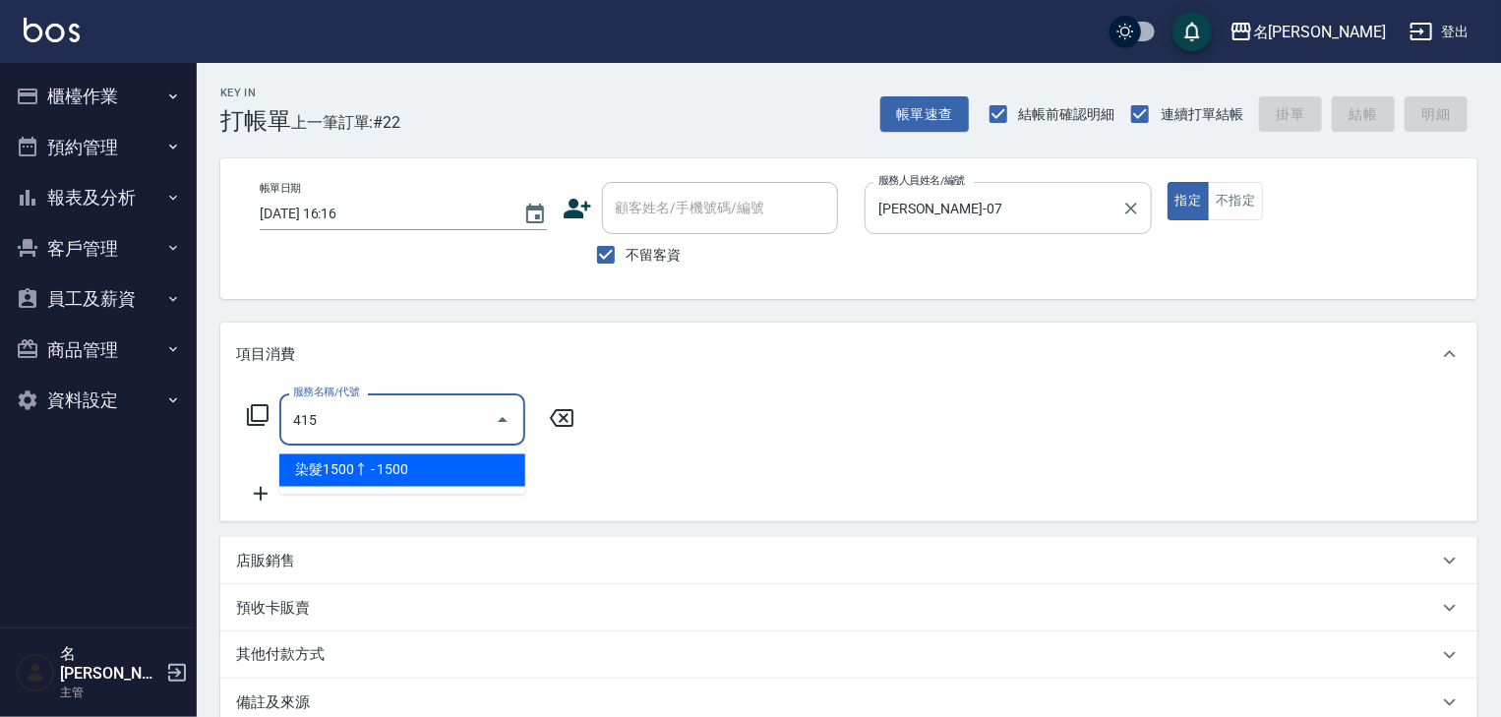
type input "染髮1500↑(415)"
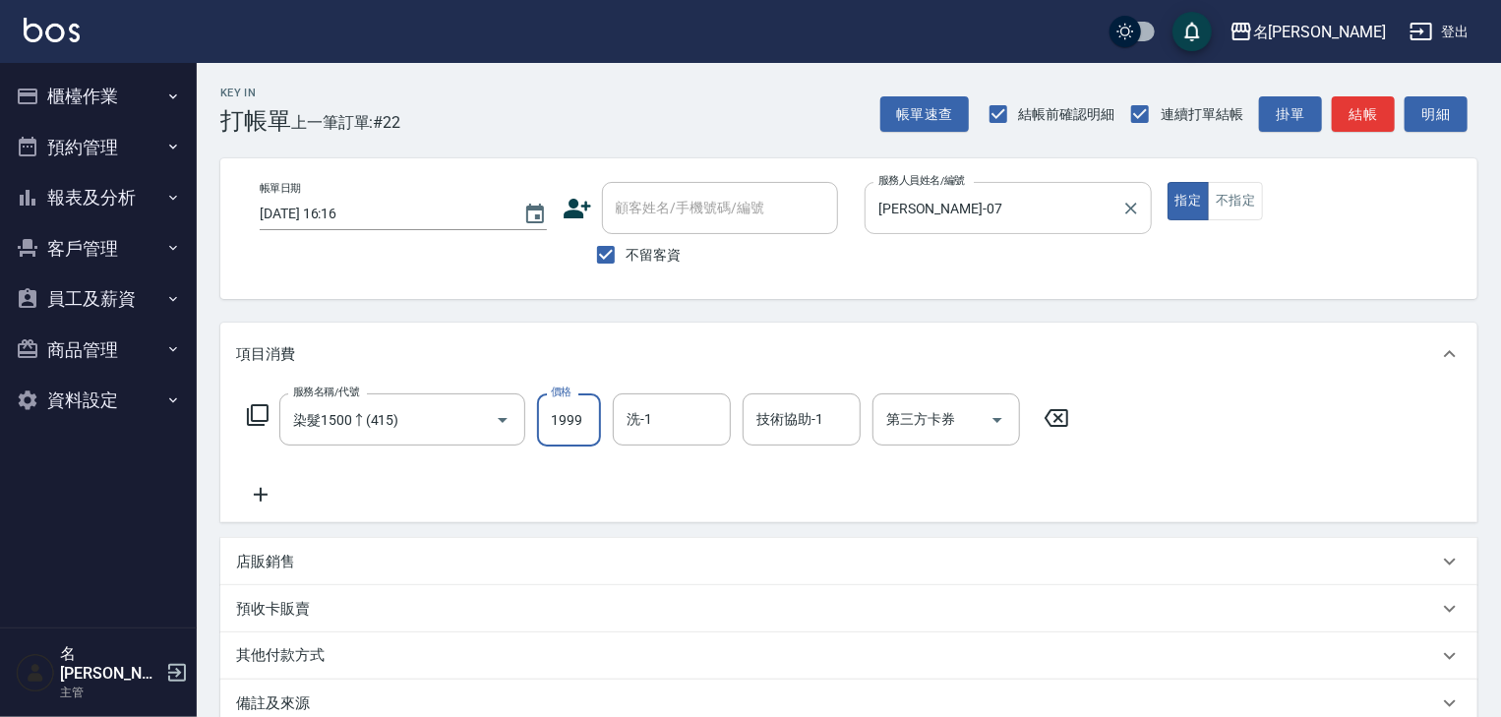
type input "1999"
type input "[PERSON_NAME]-27"
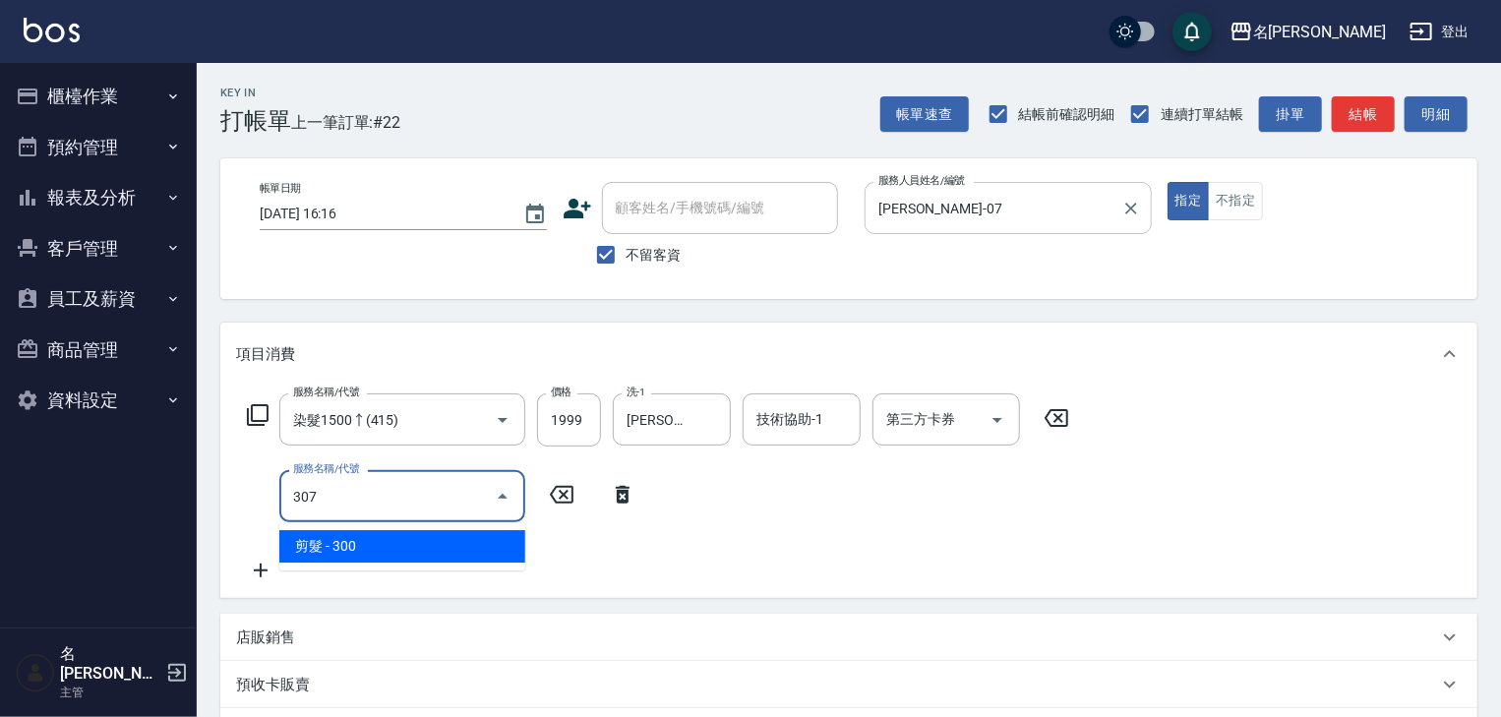
type input "剪髮(307)"
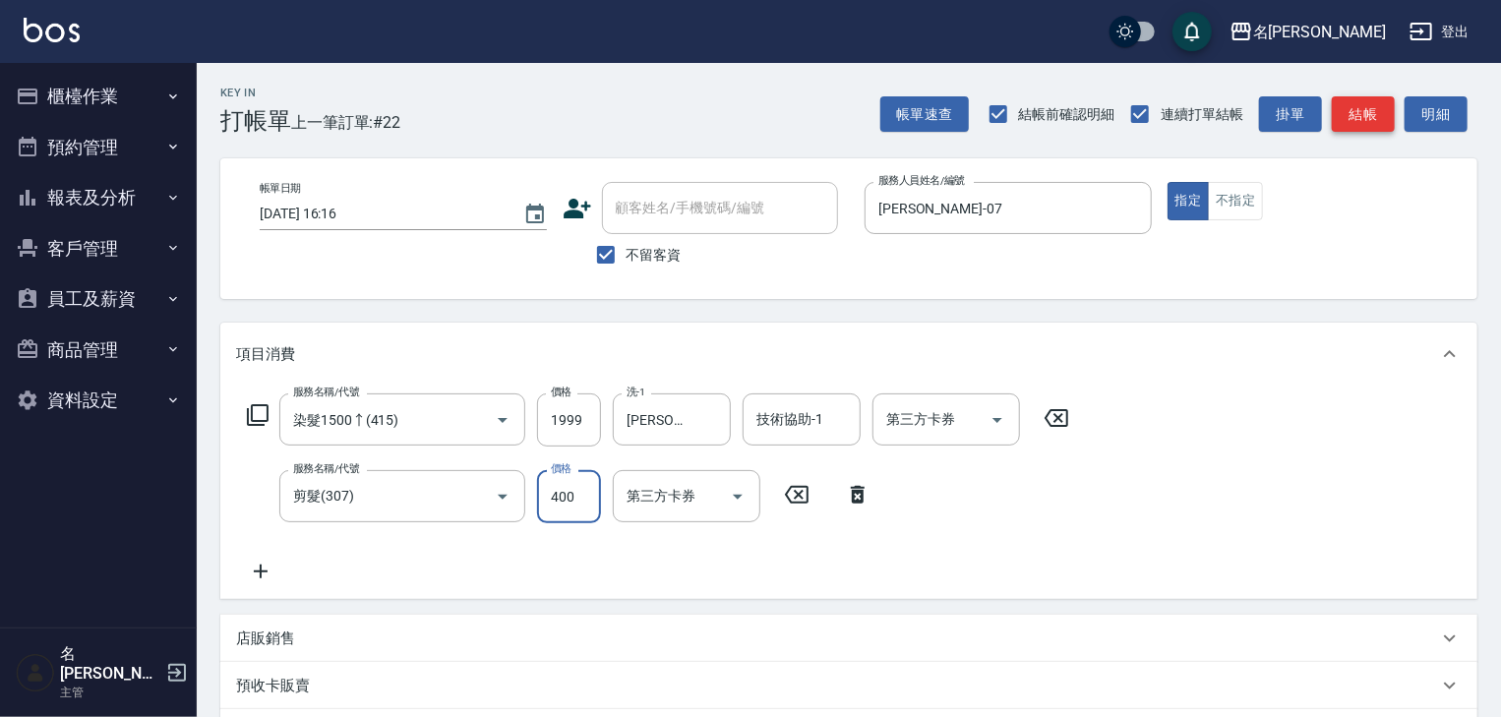
type input "400"
click at [1373, 113] on button "結帳" at bounding box center [1363, 114] width 63 height 36
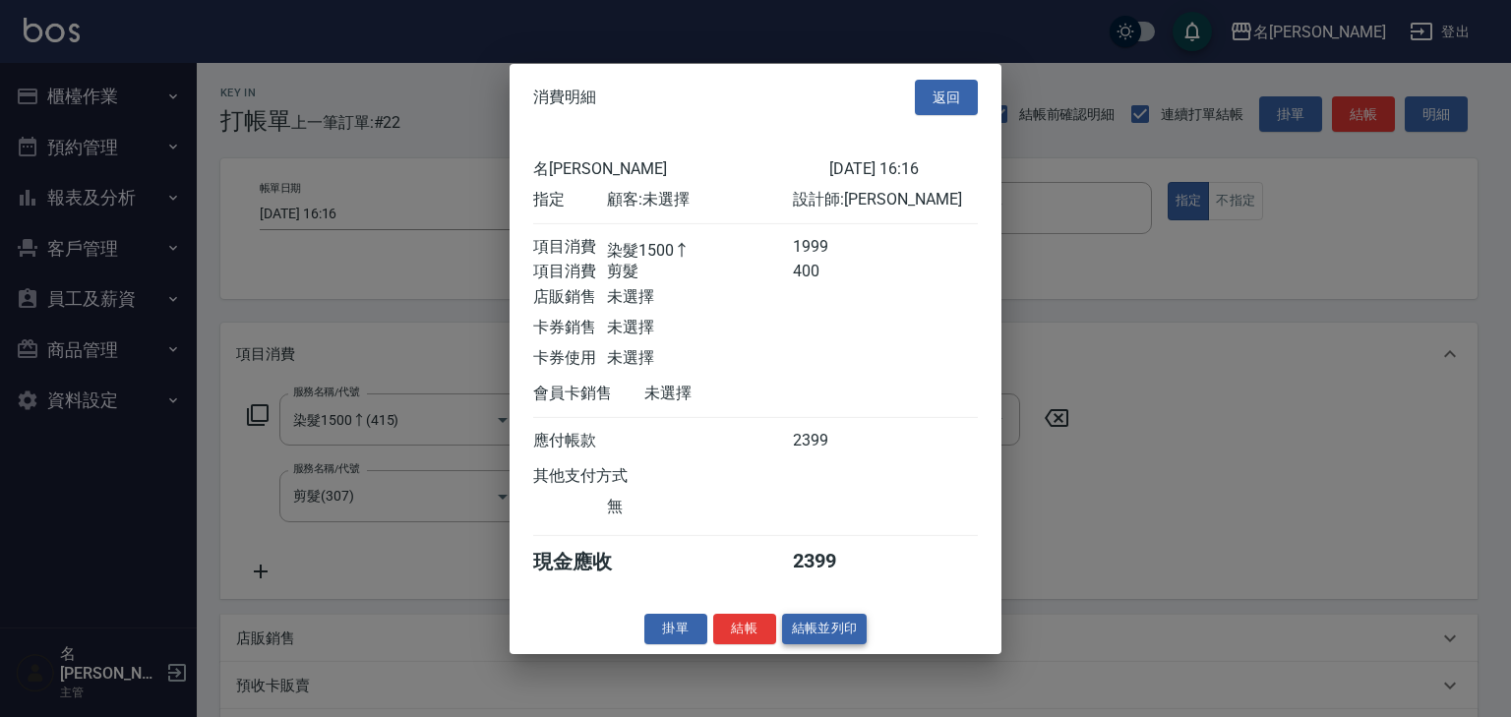
click at [847, 641] on button "結帳並列印" at bounding box center [825, 629] width 86 height 30
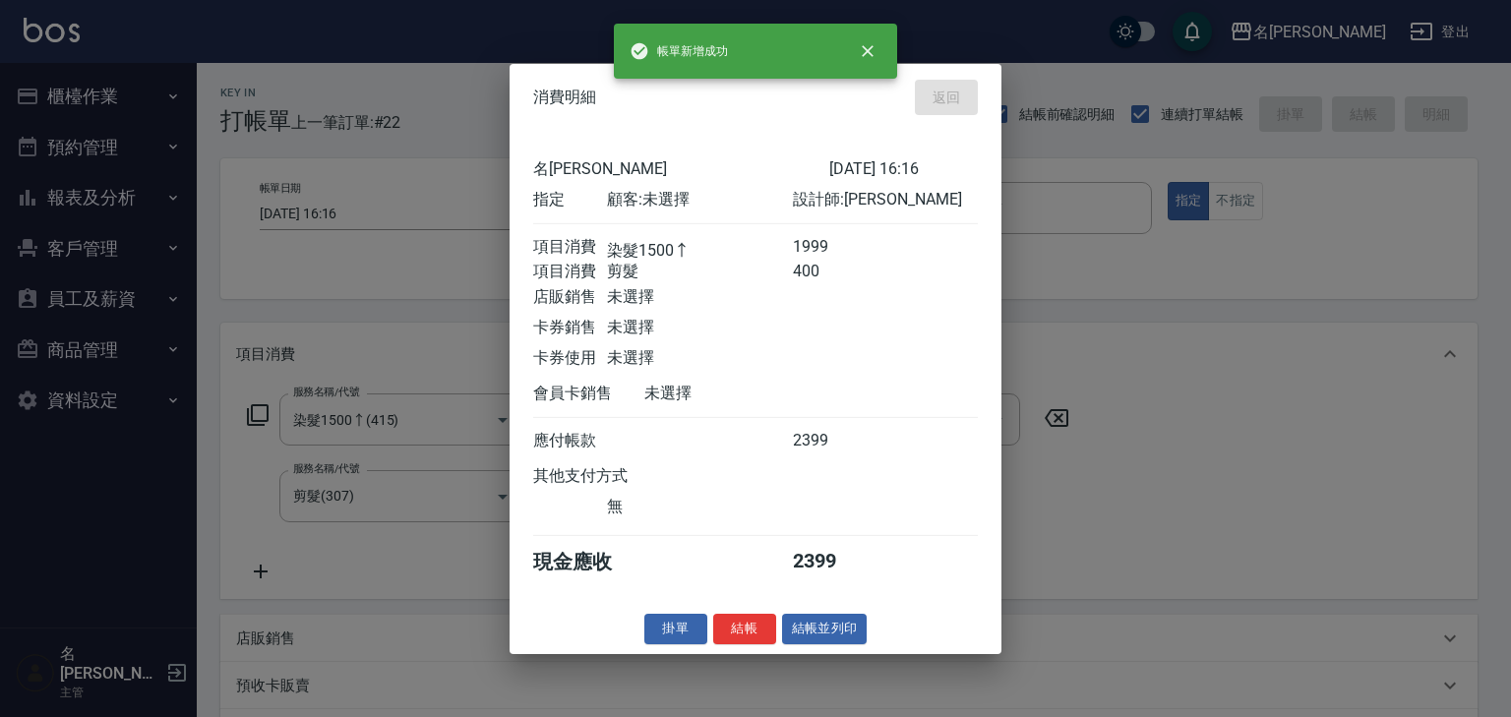
type input "[DATE] 16:21"
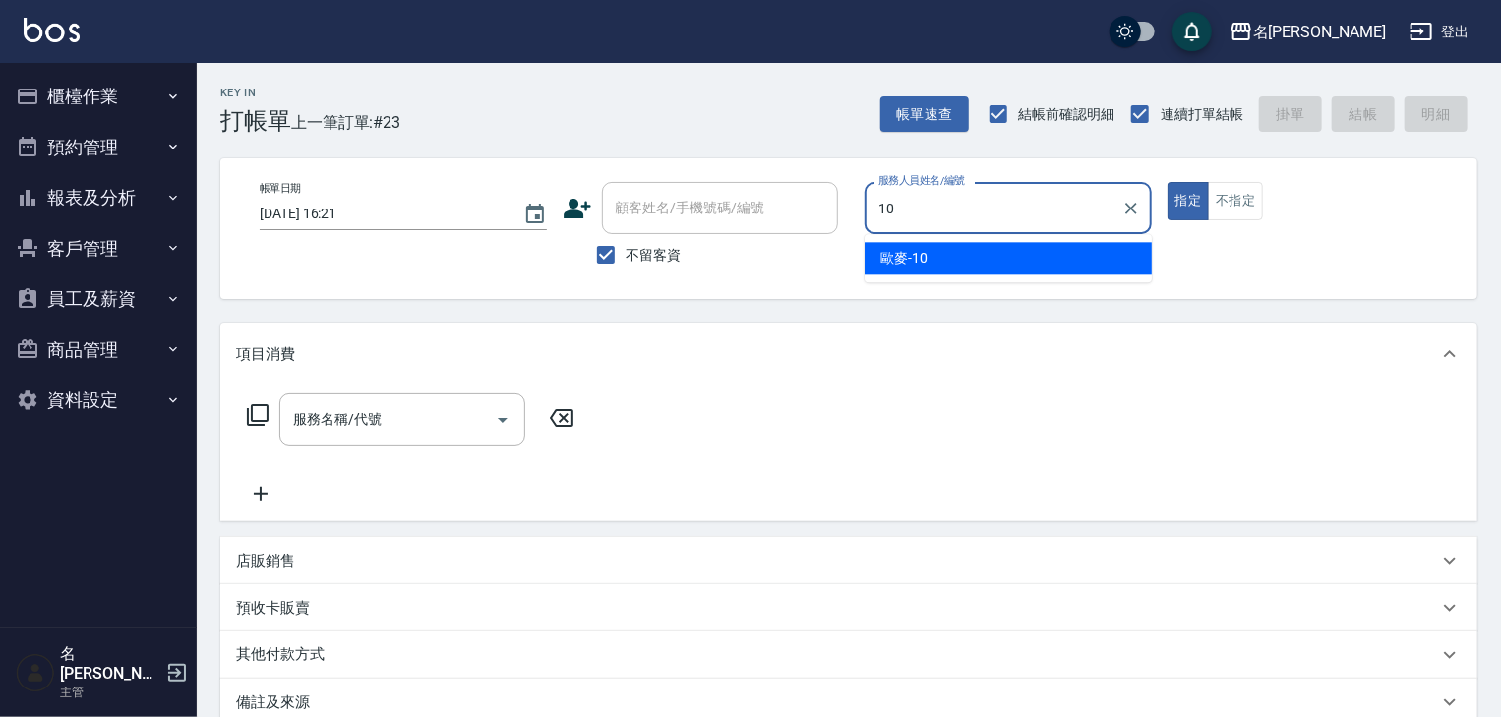
type input "歐麥-10"
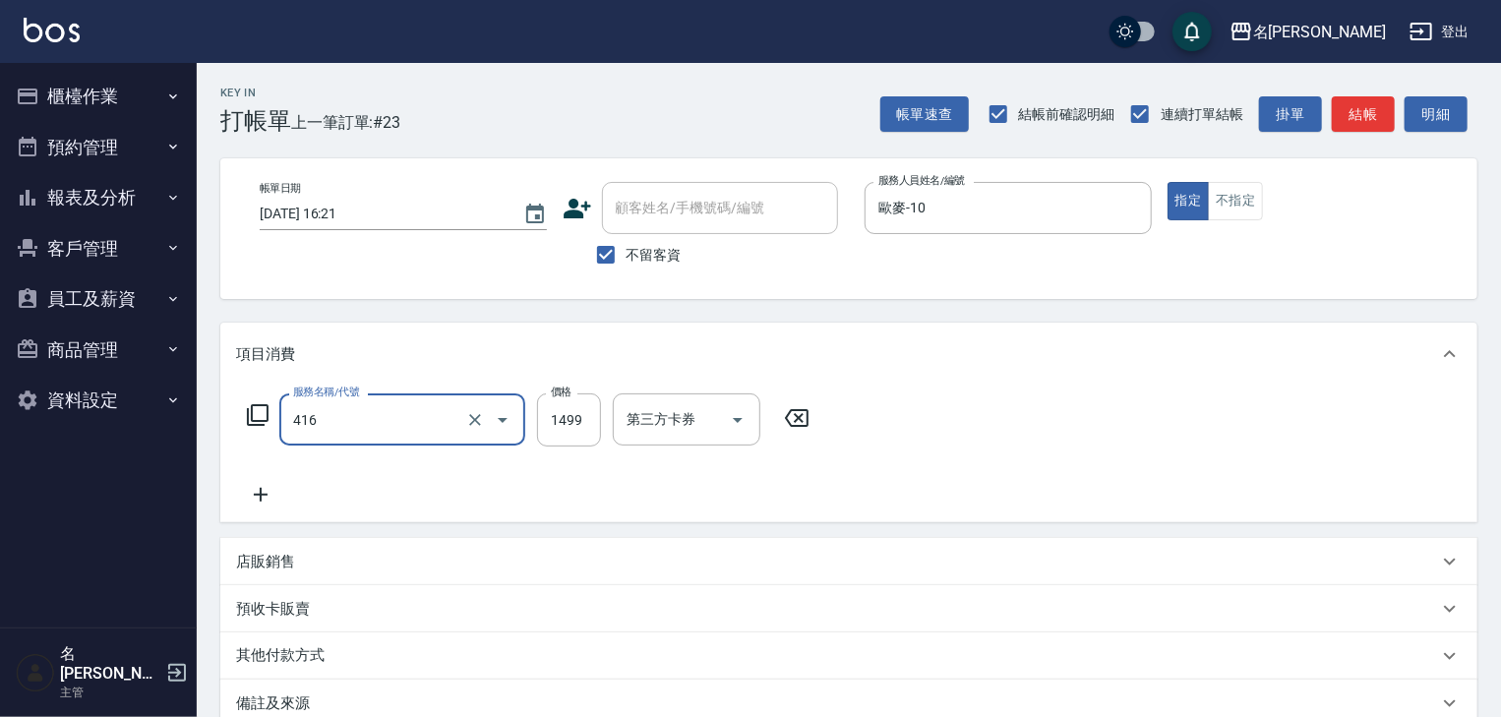
type input "染髮1499↓(416)"
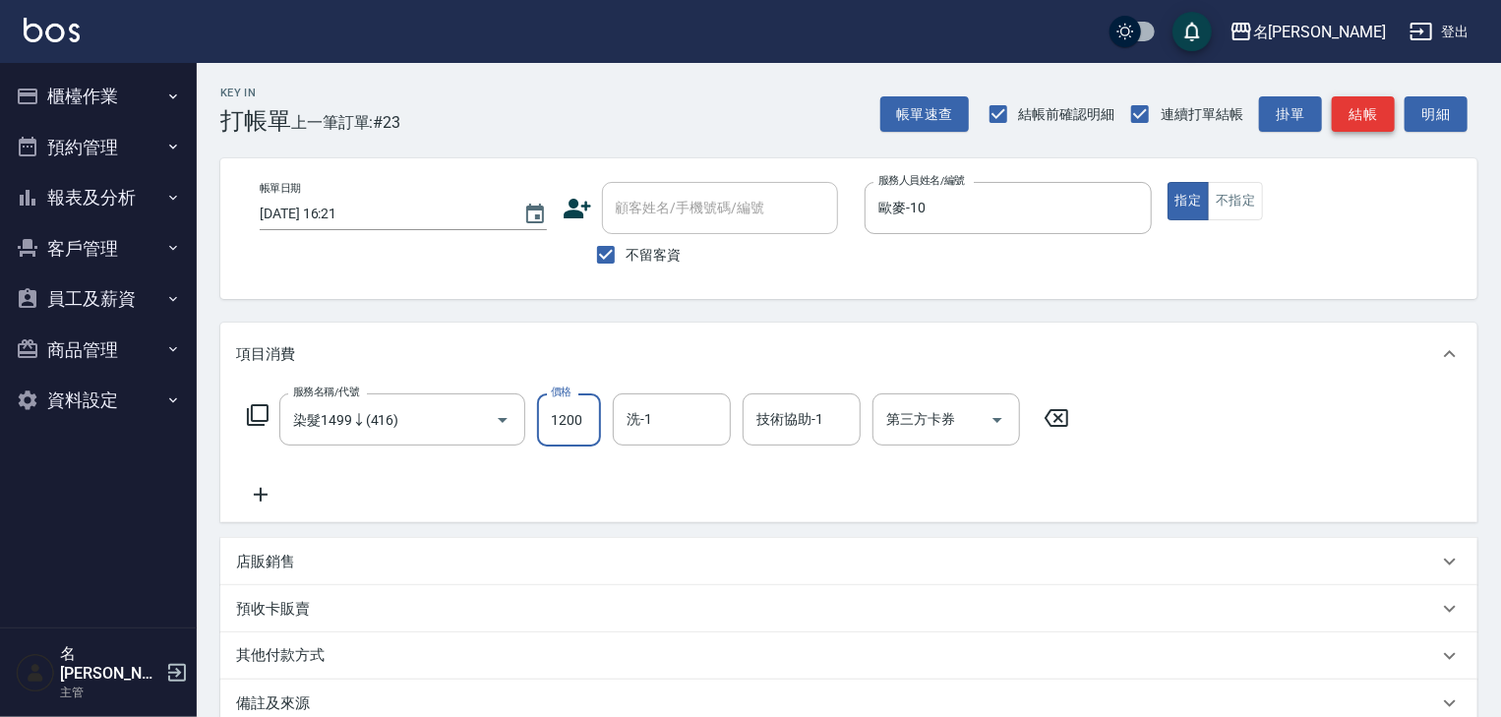
type input "1200"
click at [1377, 120] on button "結帳" at bounding box center [1363, 114] width 63 height 36
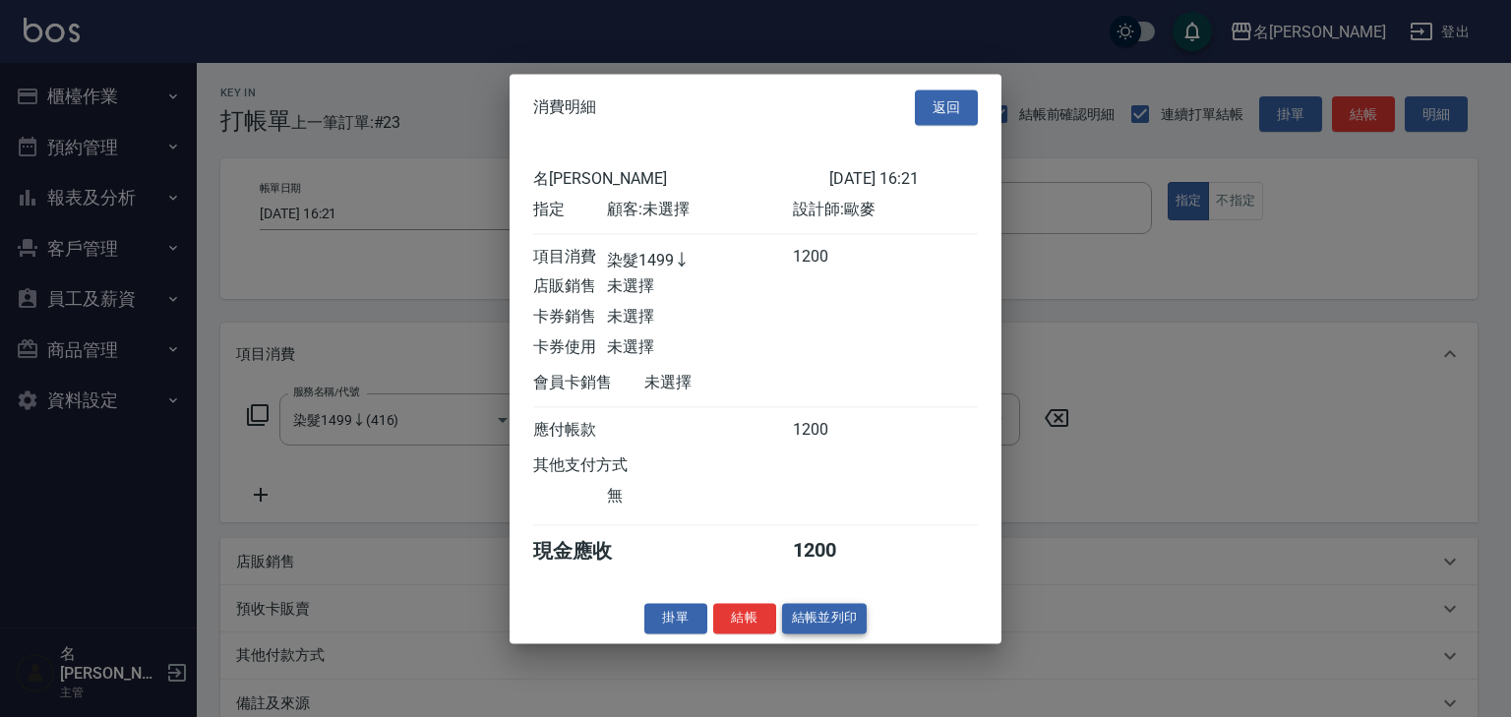
click at [860, 629] on button "結帳並列印" at bounding box center [825, 618] width 86 height 30
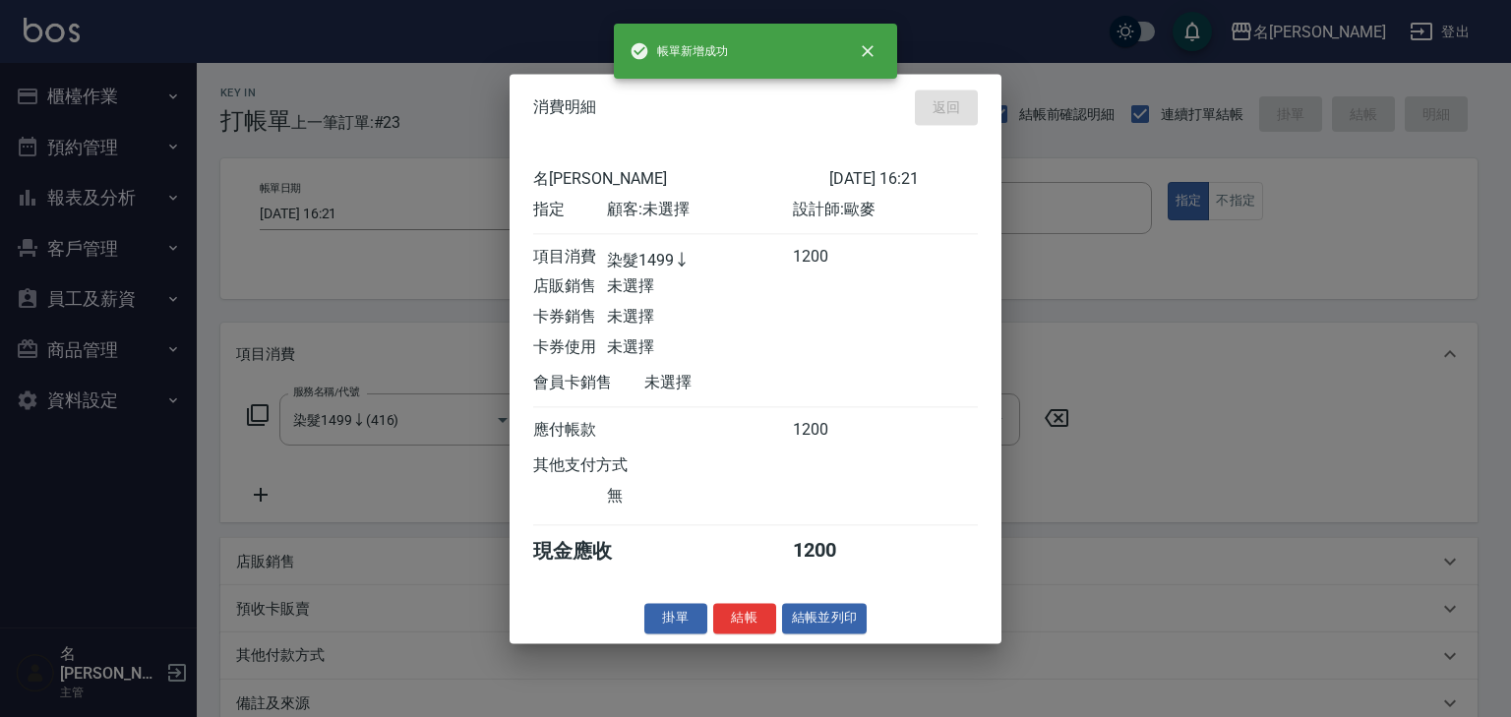
type input "[DATE] 16:35"
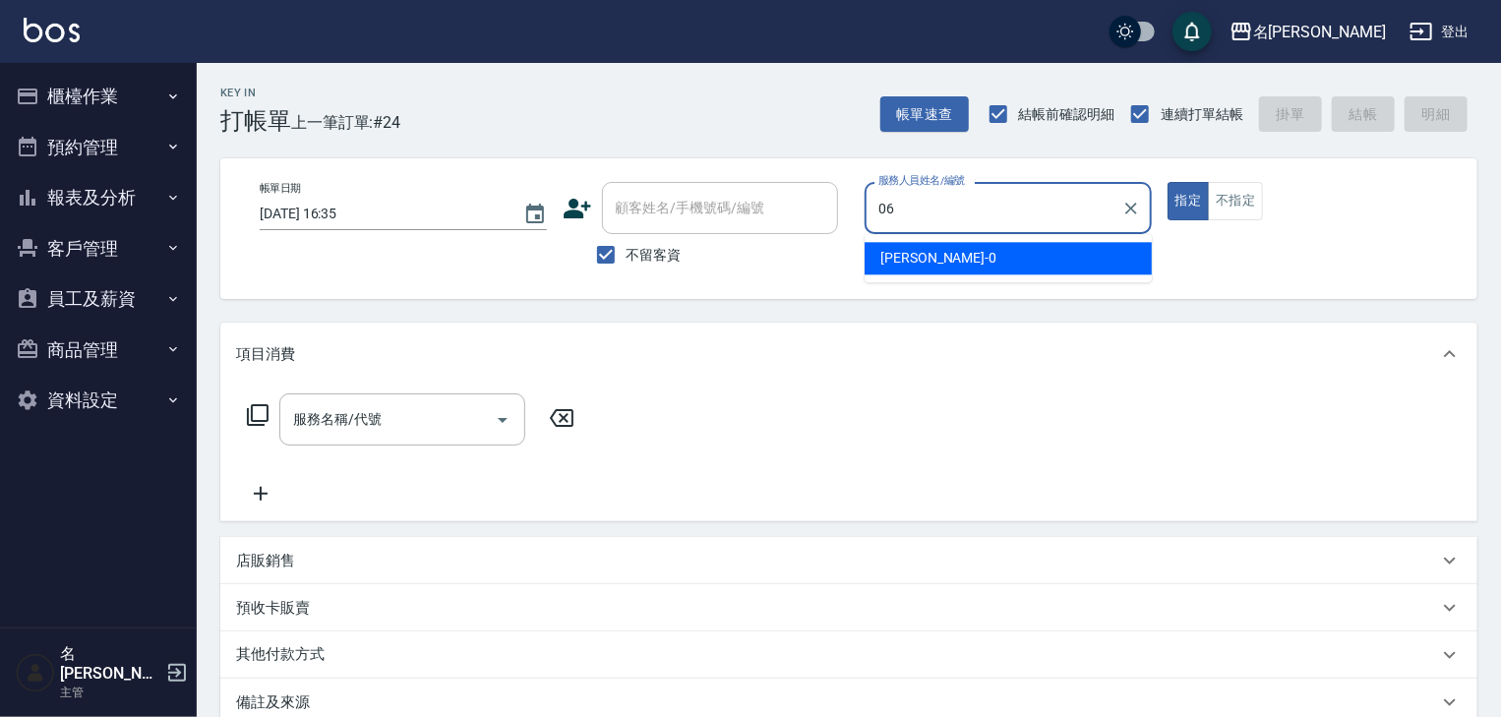
type input "[PERSON_NAME]-06"
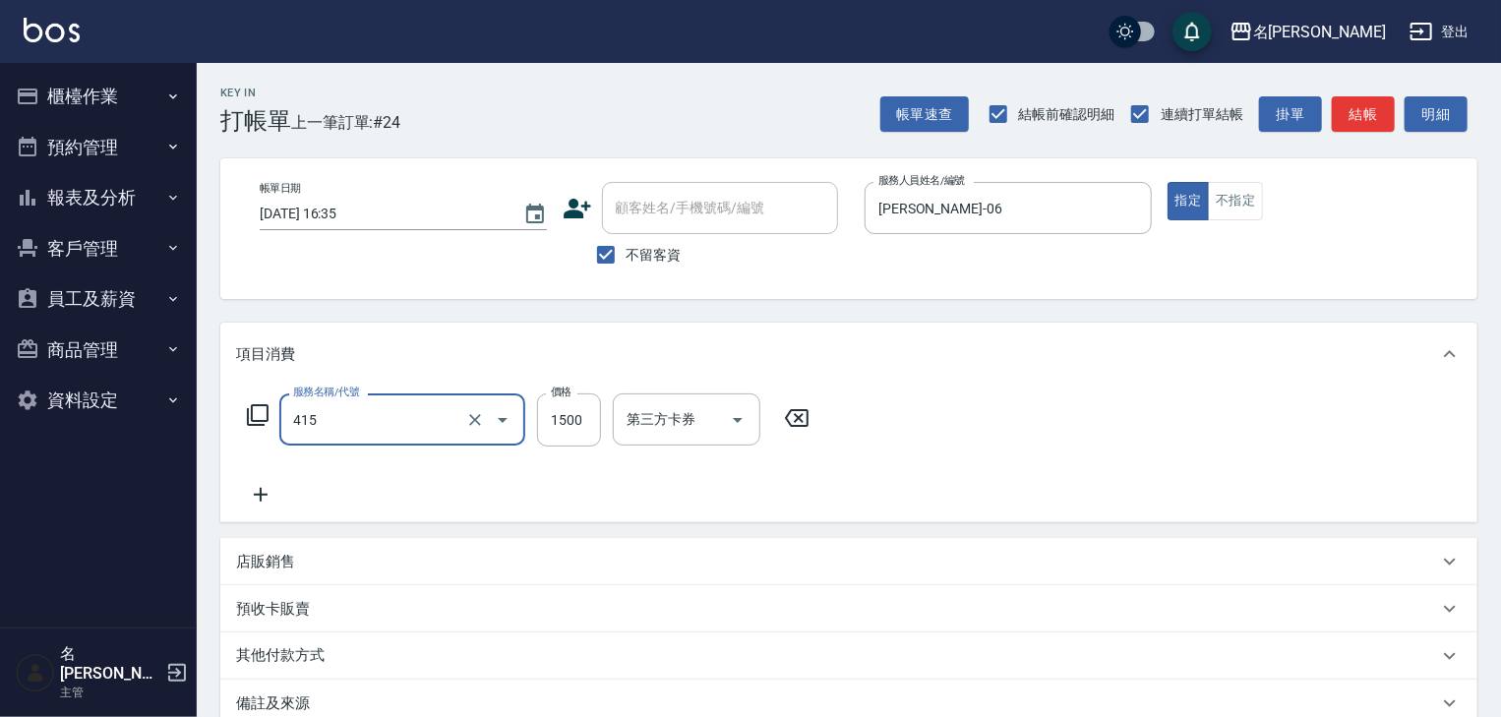
type input "染髮1500↑(415)"
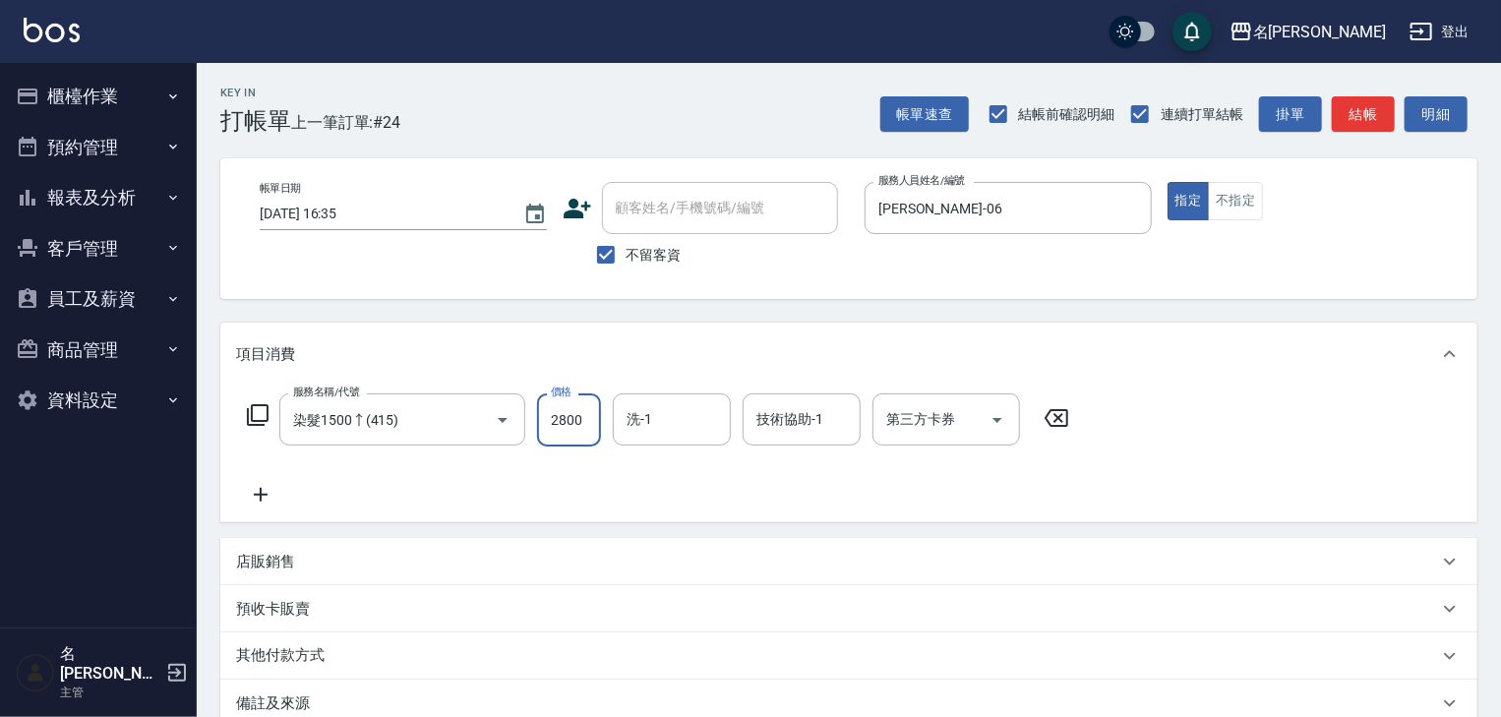
type input "2800"
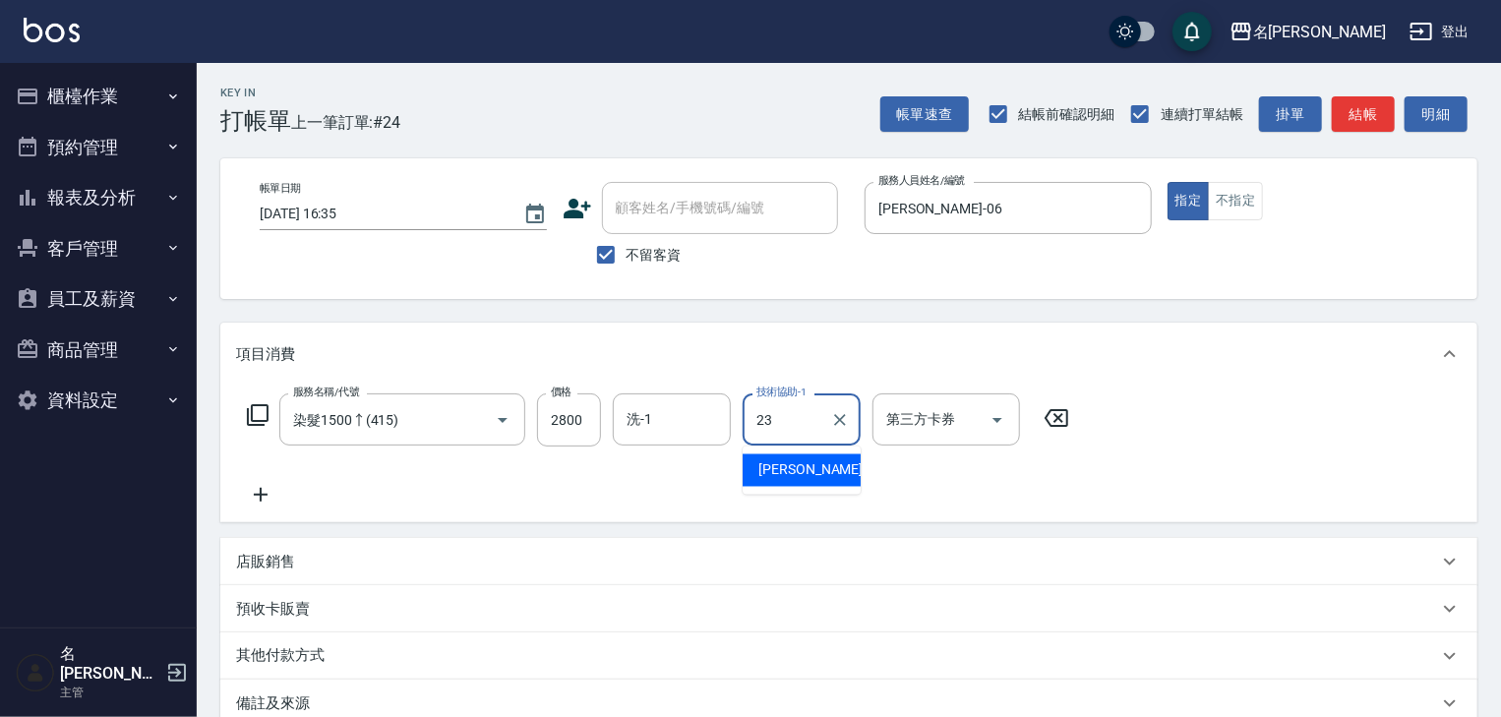
type input "[PERSON_NAME]-23"
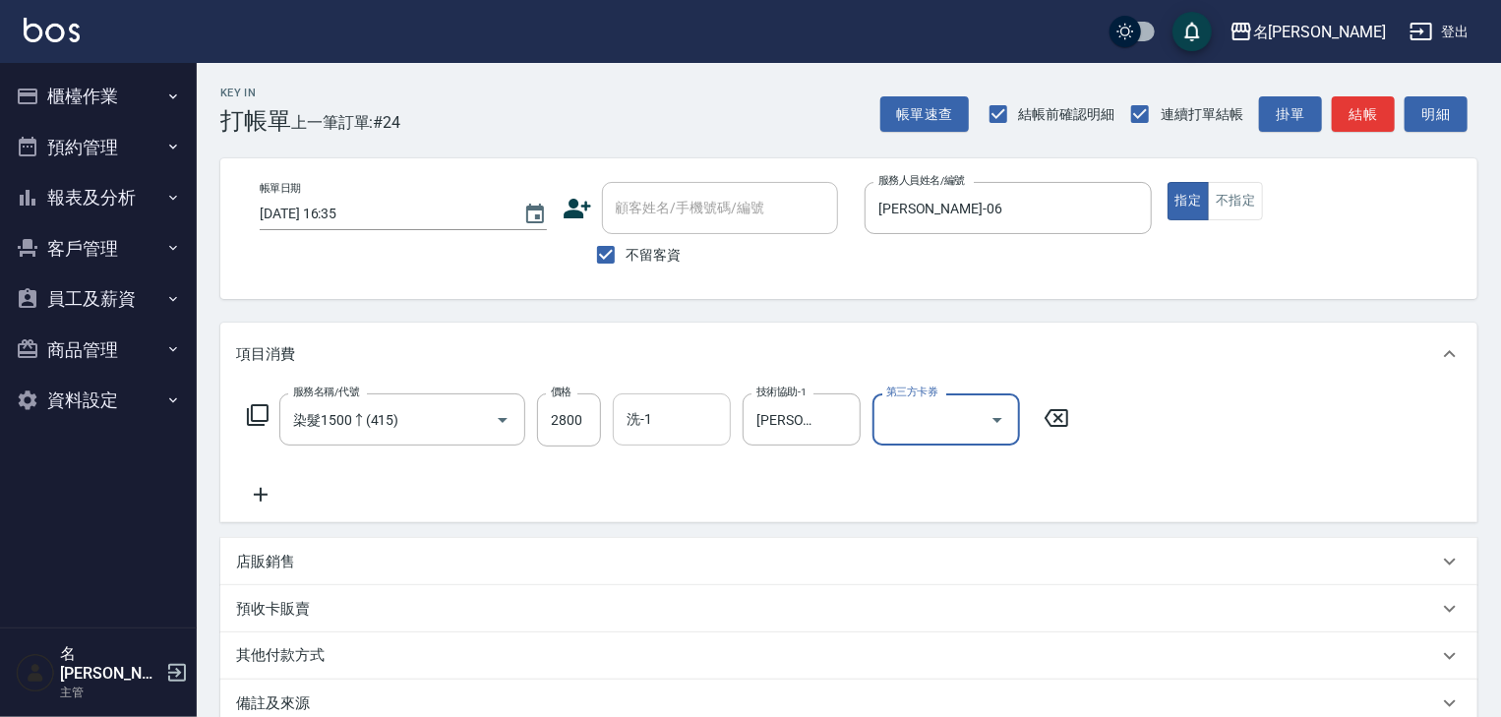
click at [679, 430] on input "洗-1" at bounding box center [672, 419] width 100 height 34
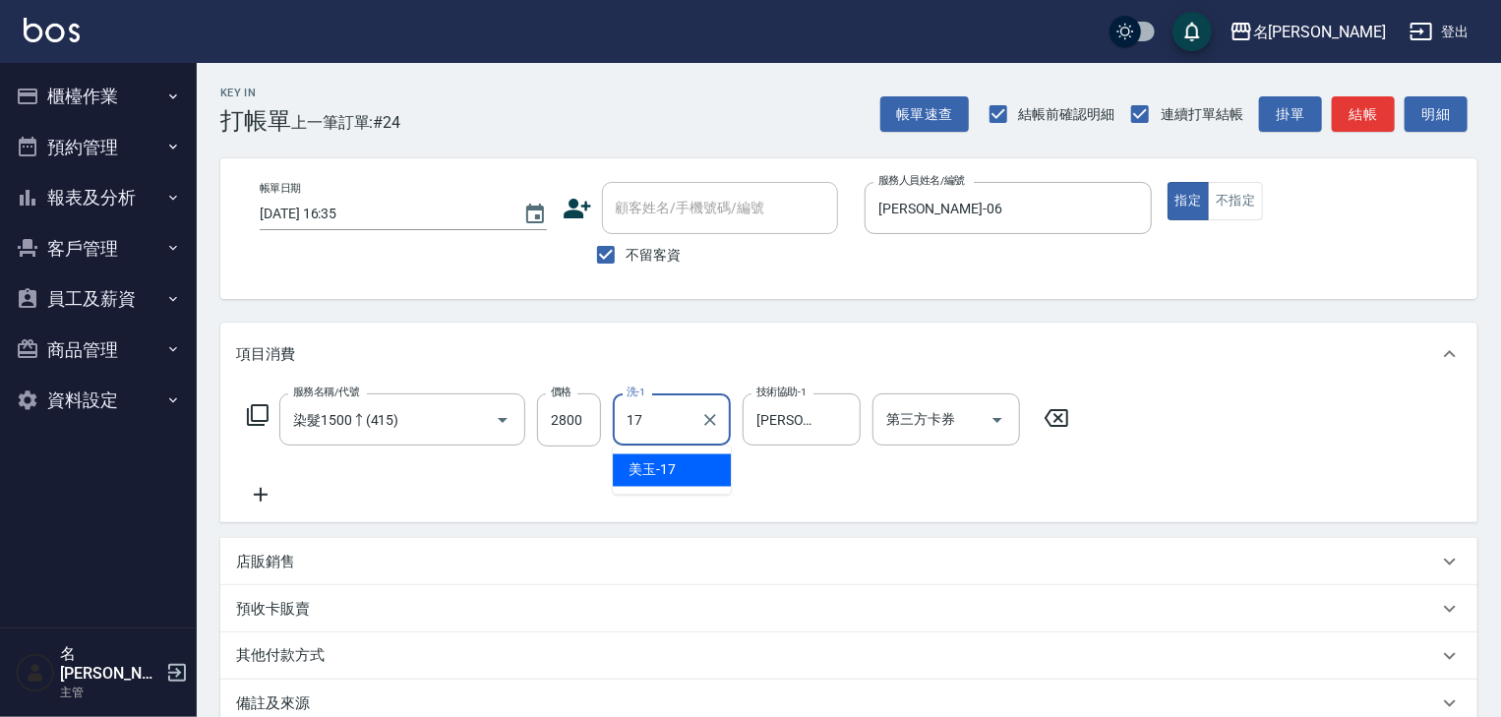
type input "美玉-17"
click at [528, 552] on div "店販銷售" at bounding box center [837, 562] width 1202 height 21
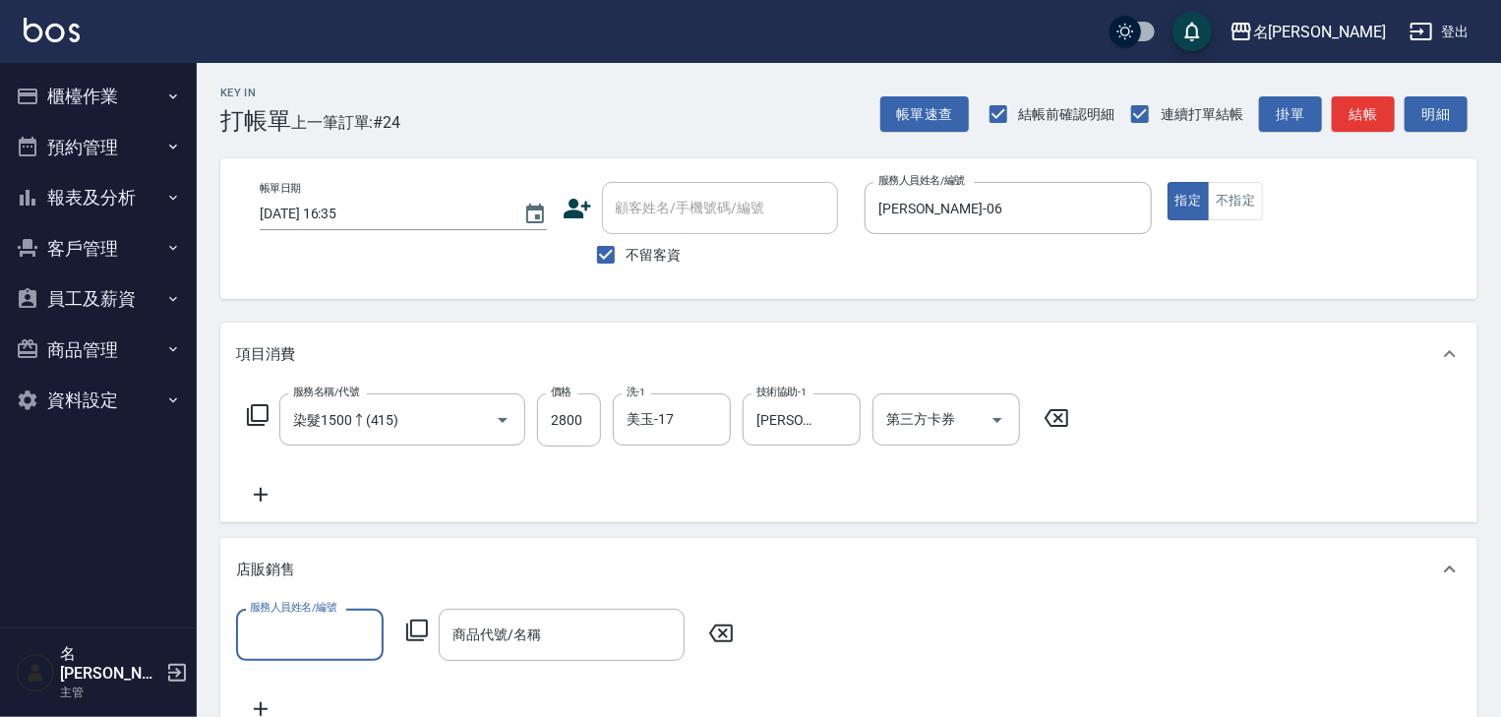
scroll to position [397, 0]
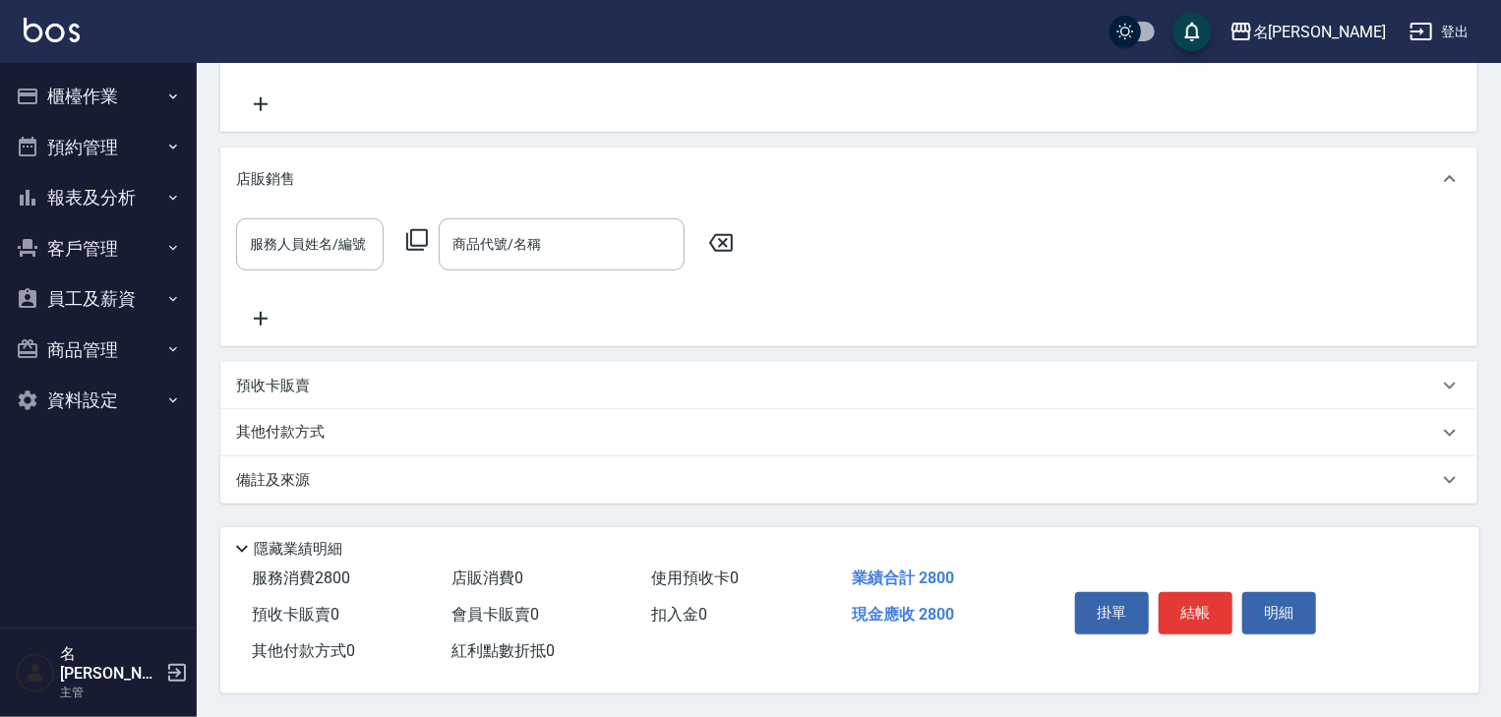
click at [302, 413] on div "其他付款方式" at bounding box center [848, 432] width 1257 height 47
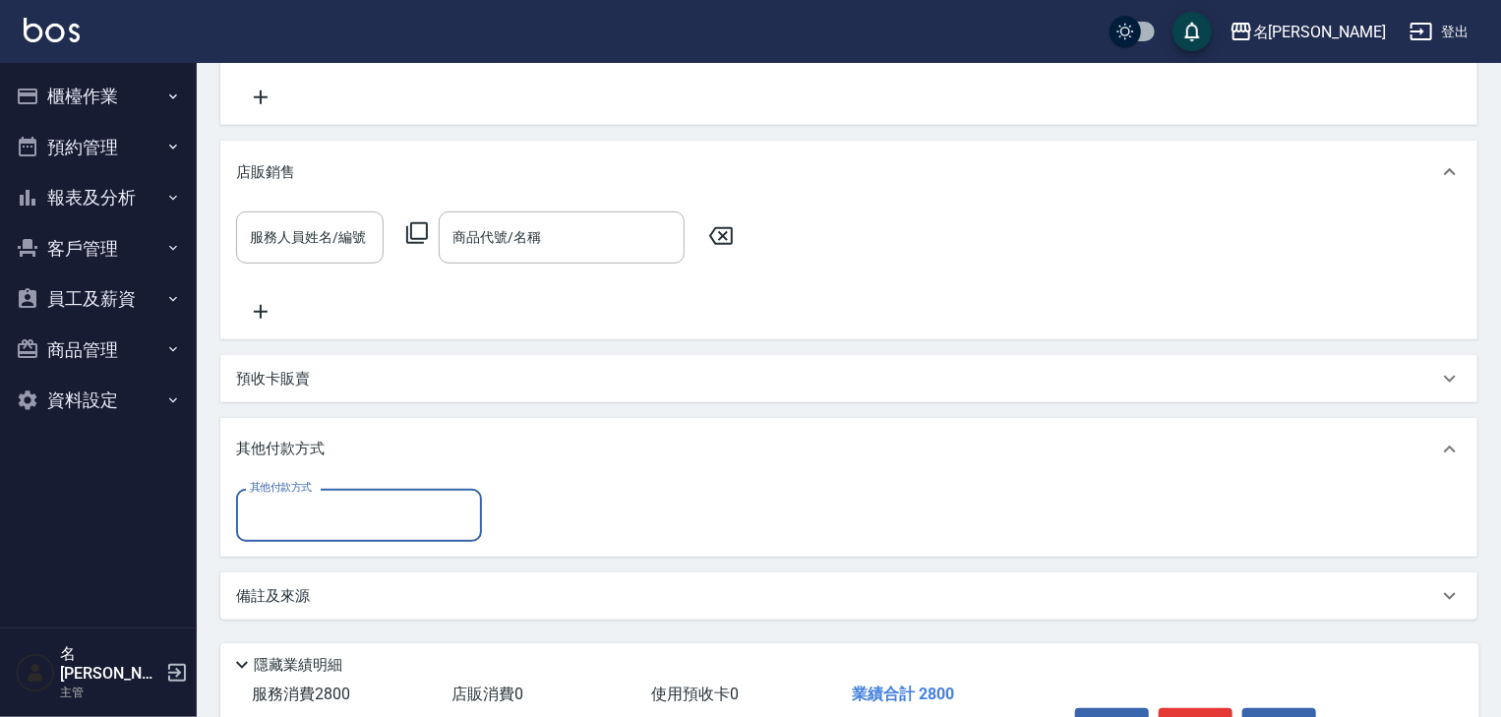
scroll to position [0, 0]
click at [288, 530] on input "其他付款方式" at bounding box center [359, 515] width 228 height 34
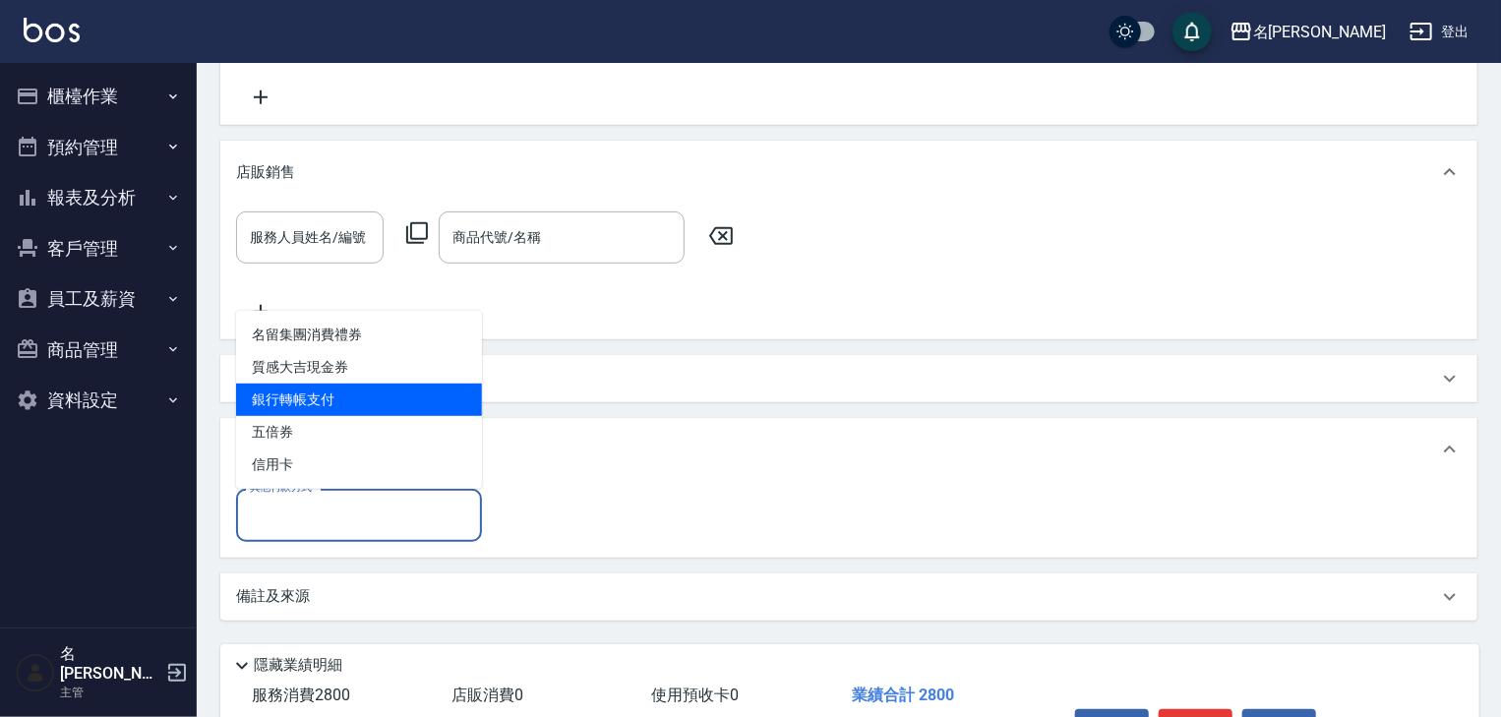
click at [301, 395] on span "銀行轉帳支付" at bounding box center [359, 400] width 246 height 32
type input "銀行轉帳支付"
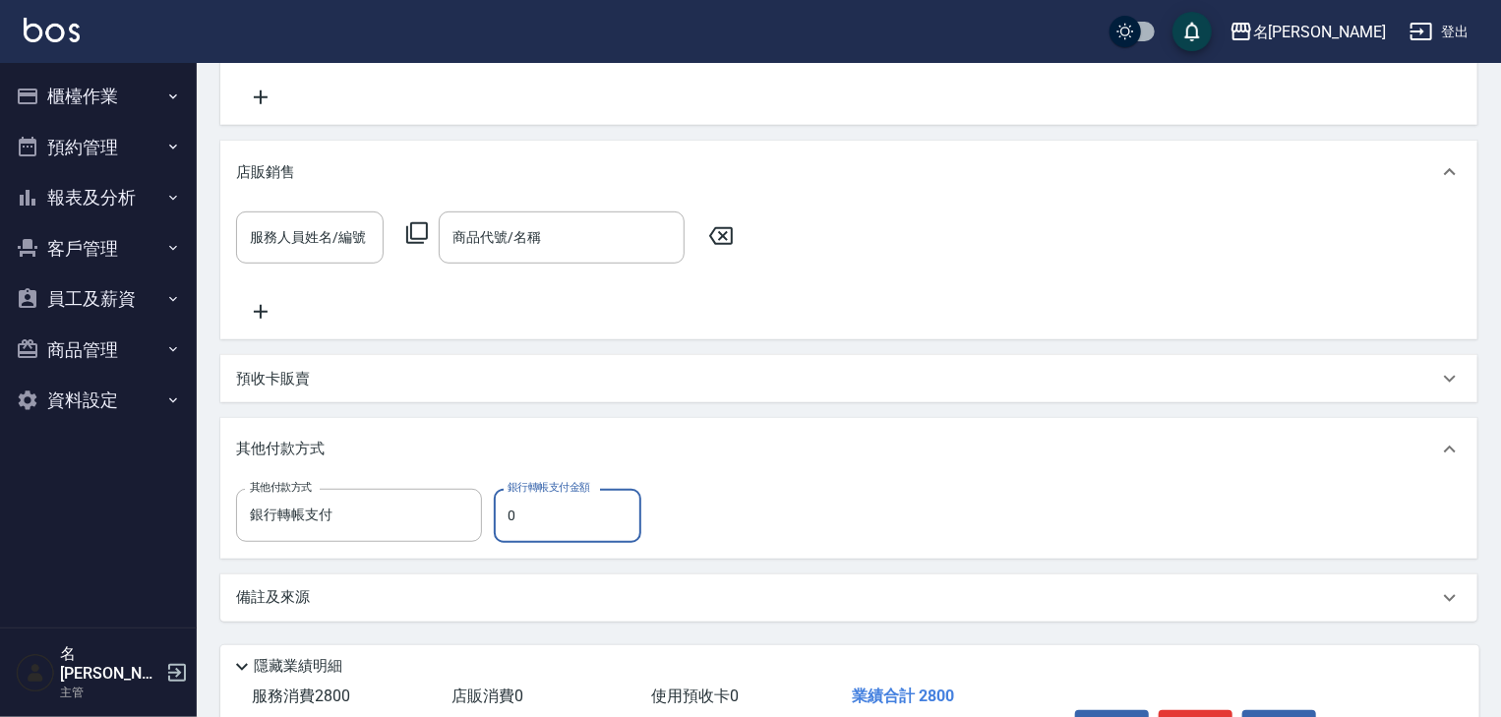
click at [515, 508] on input "0" at bounding box center [568, 515] width 148 height 53
drag, startPoint x: 515, startPoint y: 508, endPoint x: 505, endPoint y: 509, distance: 10.9
click at [505, 509] on input "0" at bounding box center [568, 515] width 148 height 53
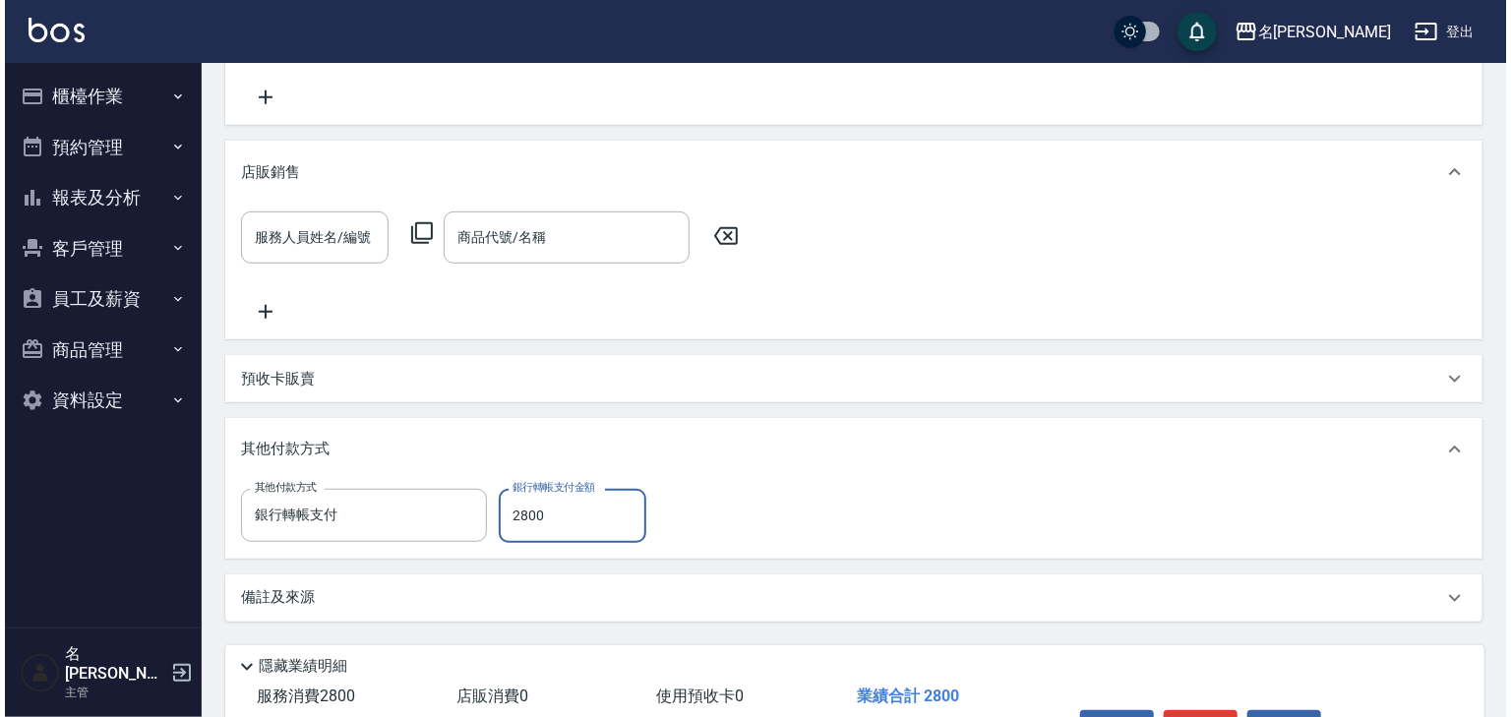
scroll to position [521, 0]
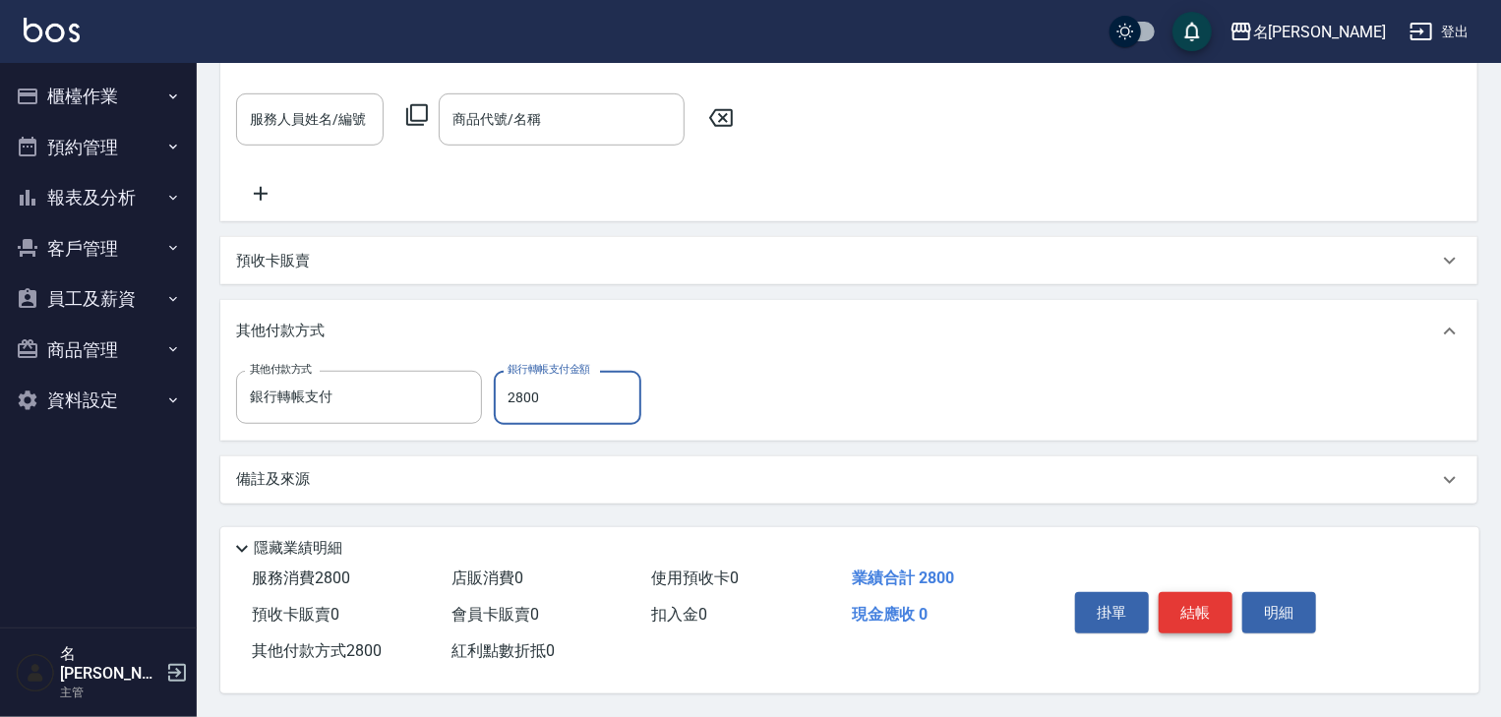
type input "2800"
click at [1193, 612] on button "結帳" at bounding box center [1196, 612] width 74 height 41
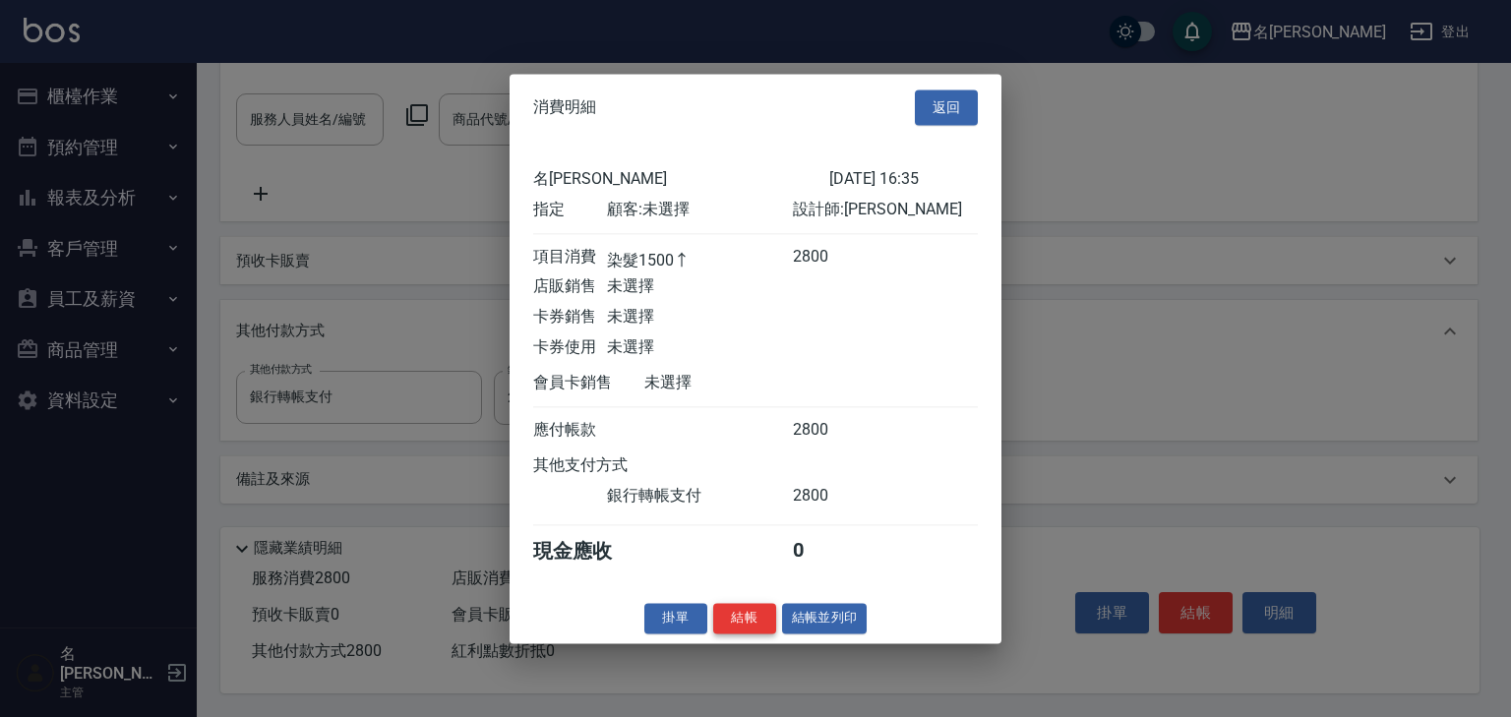
click at [748, 633] on button "結帳" at bounding box center [744, 618] width 63 height 30
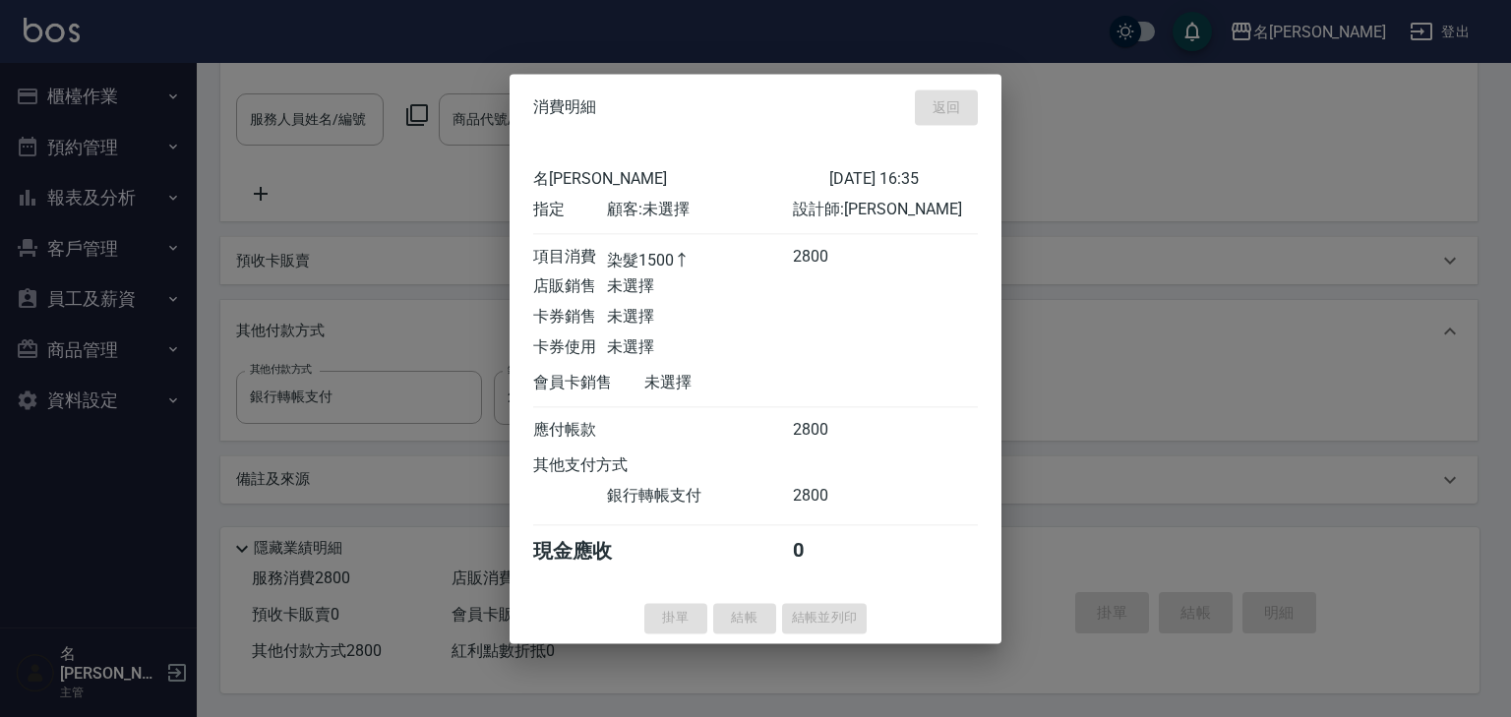
type input "[DATE] 16:46"
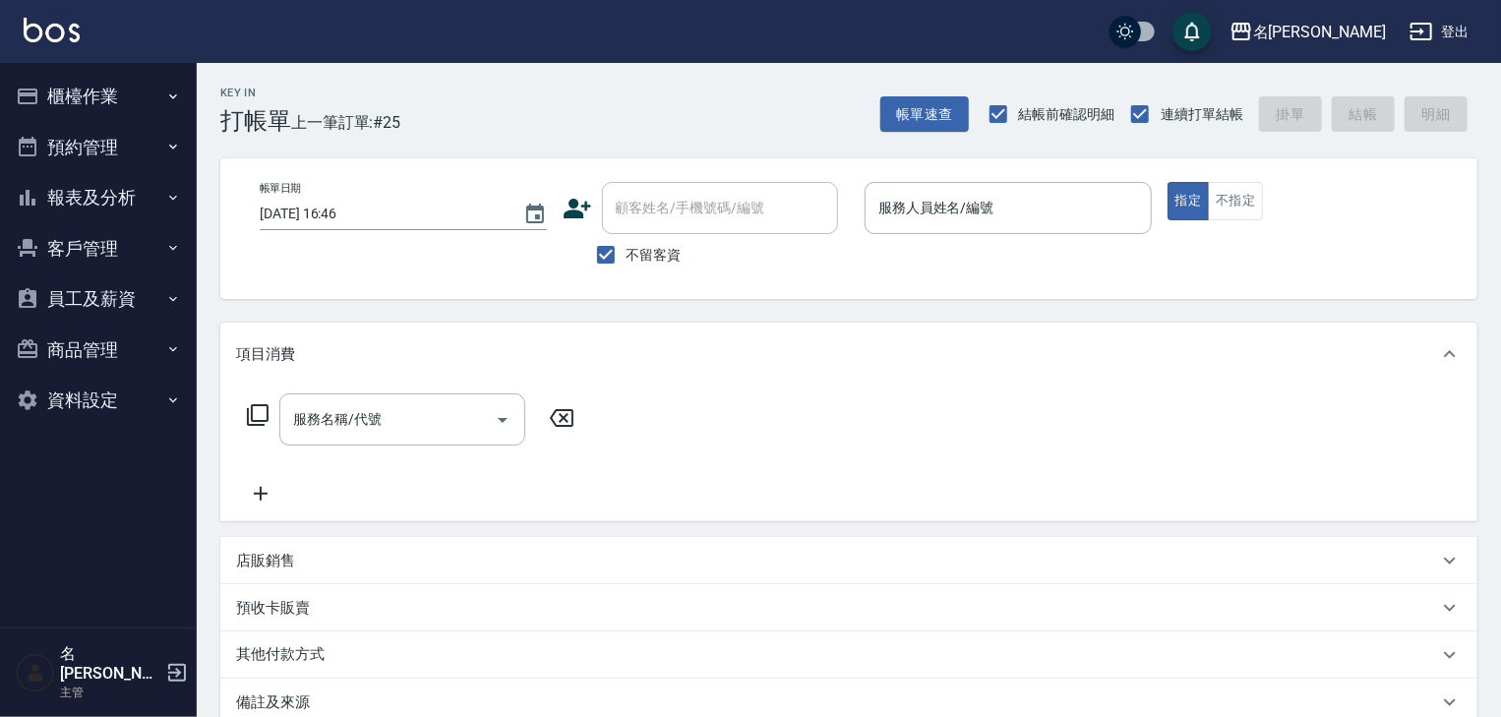
scroll to position [0, 0]
click at [1246, 202] on button "不指定" at bounding box center [1235, 201] width 55 height 38
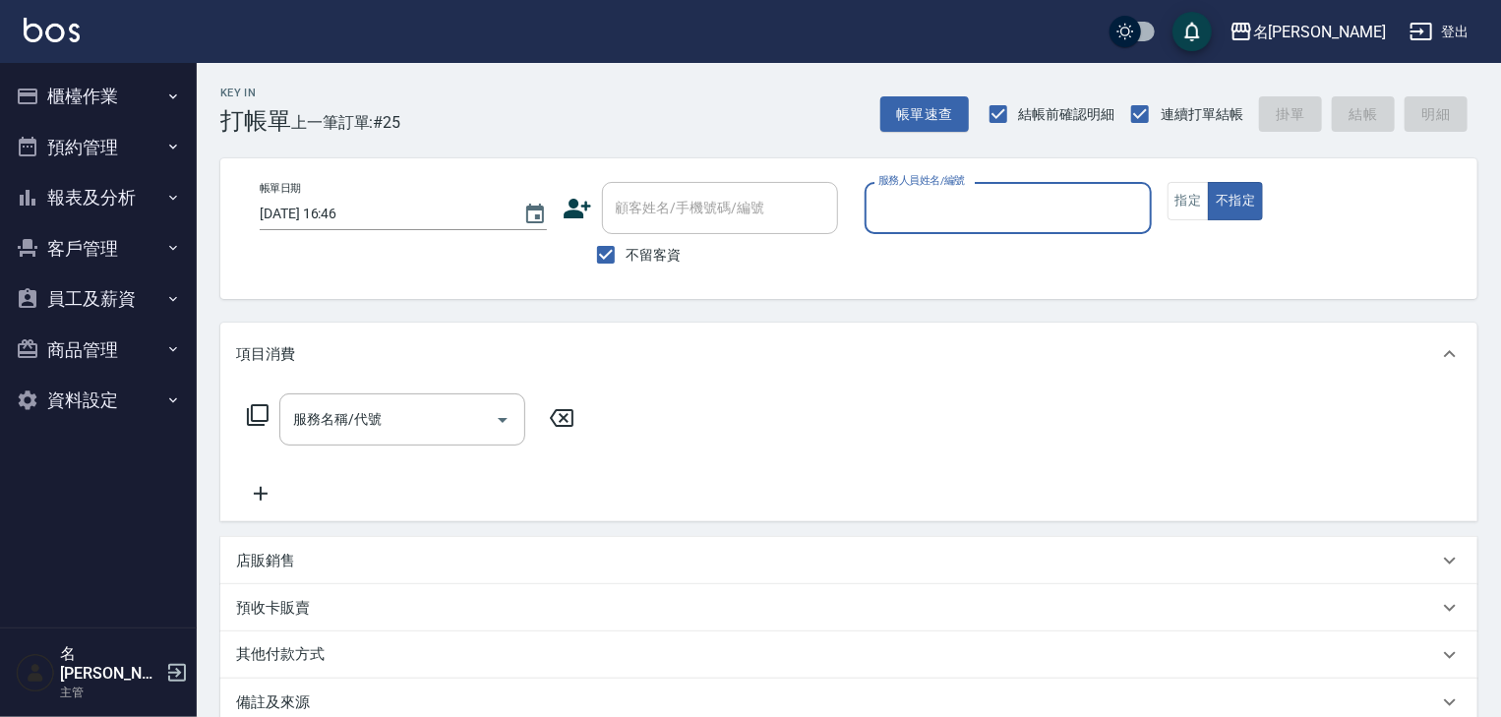
click at [1051, 220] on input "服務人員姓名/編號" at bounding box center [1009, 208] width 270 height 34
type input "[PERSON_NAME]"
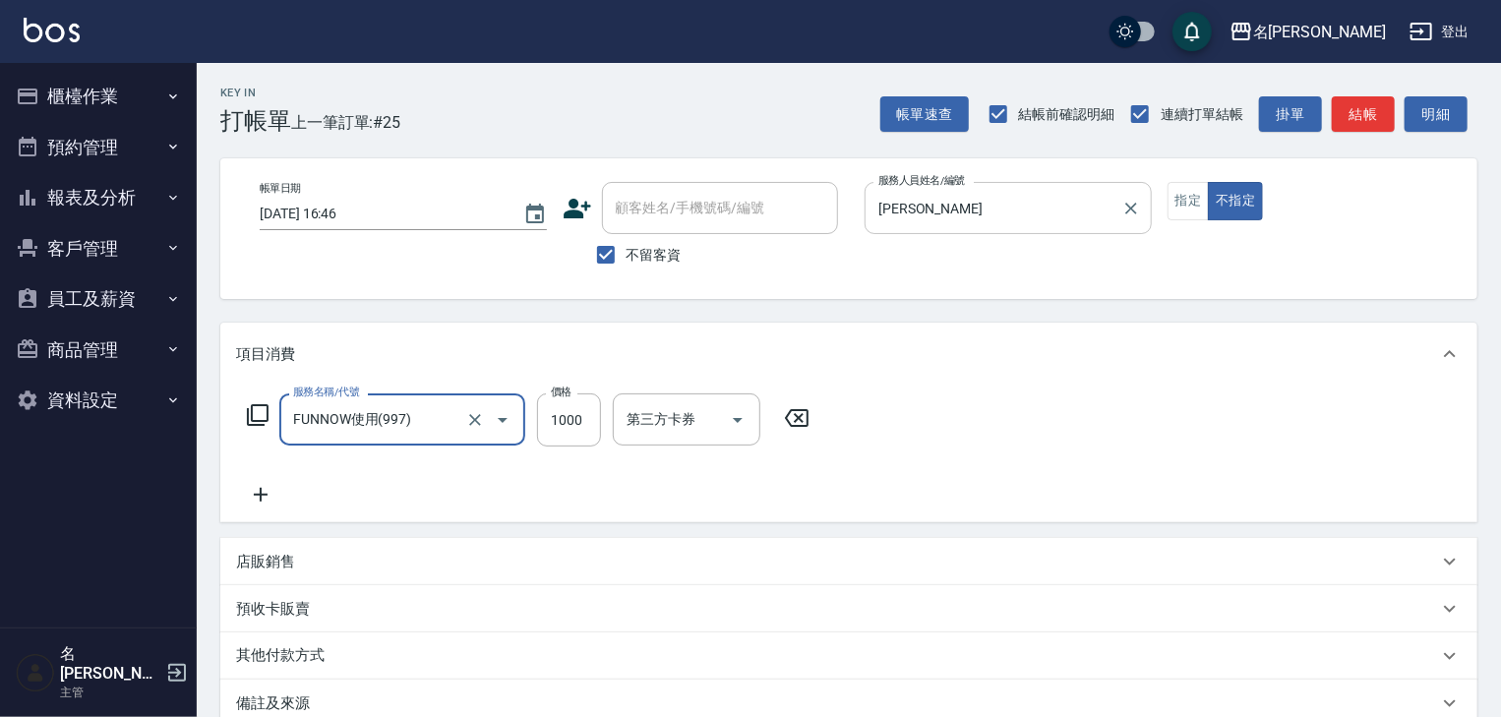
type input "FUNNOW使用(997)"
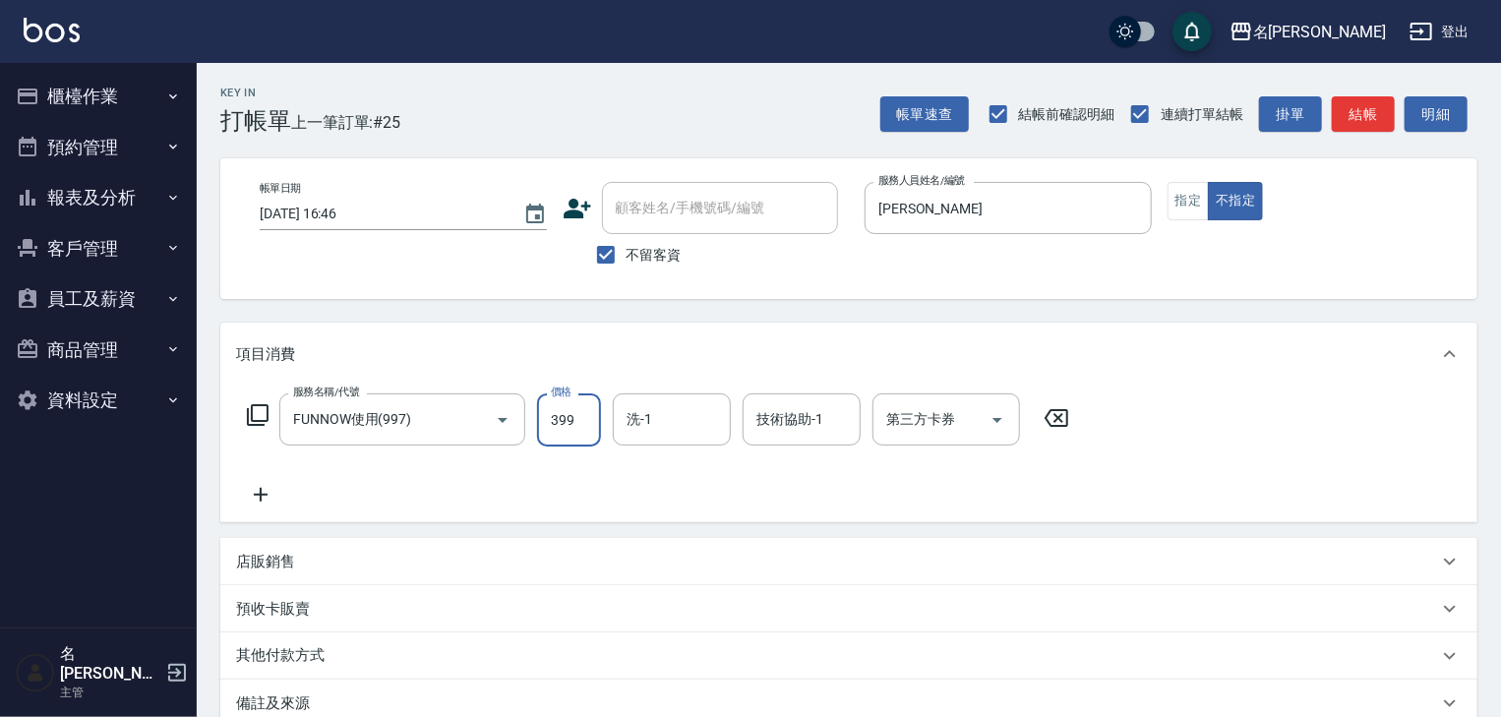
type input "399"
click at [933, 446] on div "第三方卡券 第三方卡券" at bounding box center [952, 419] width 159 height 53
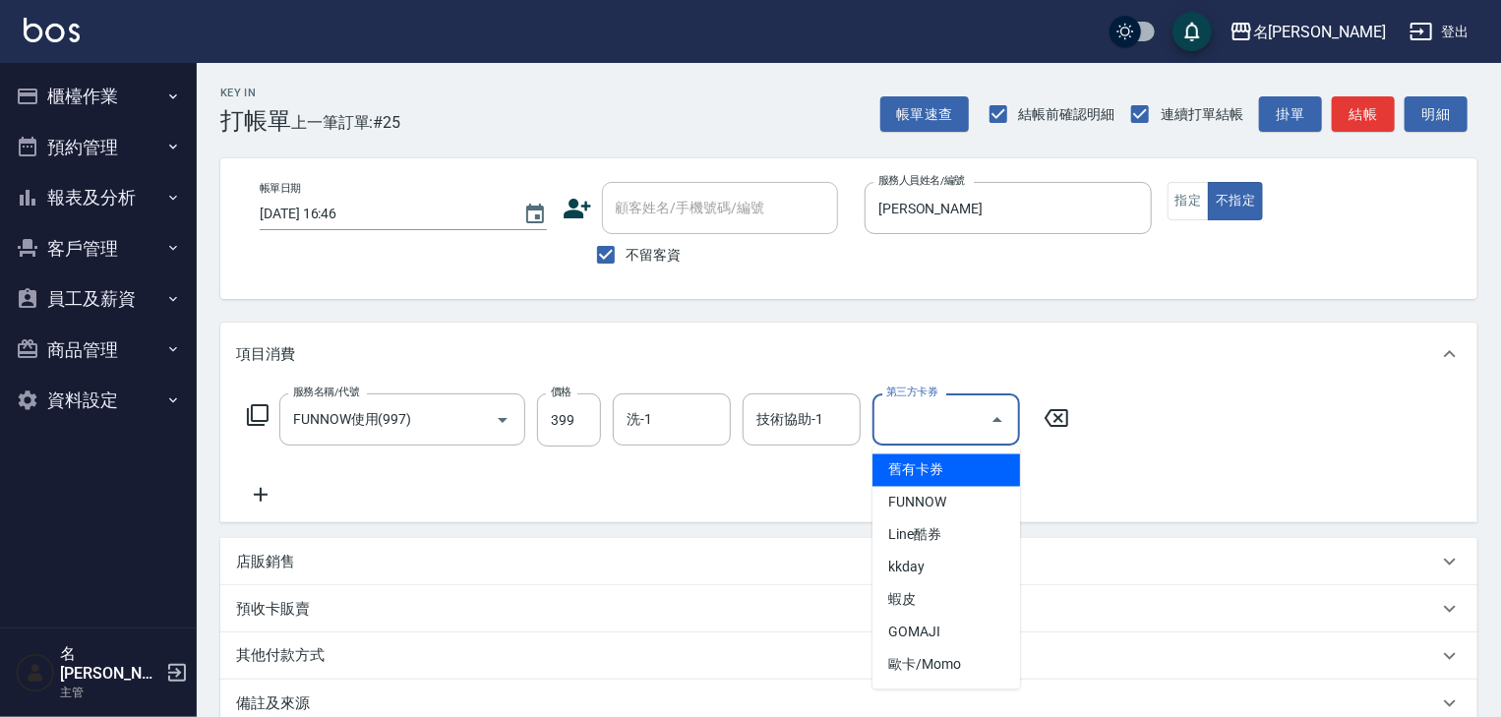
click at [931, 419] on input "第三方卡券" at bounding box center [931, 419] width 100 height 34
click at [941, 494] on span "FUNNOW" at bounding box center [947, 503] width 148 height 32
type input "FUNNOW"
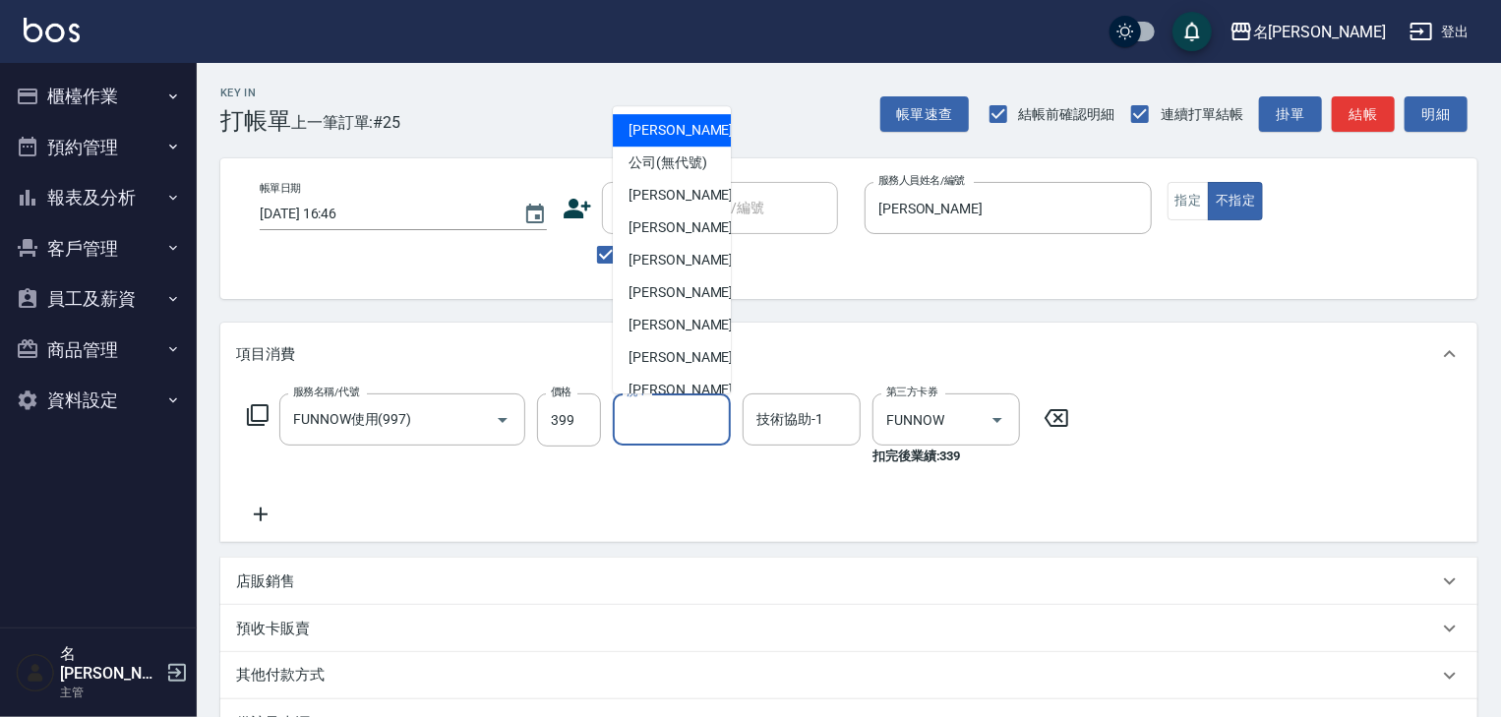
click at [678, 429] on input "洗-1" at bounding box center [672, 419] width 100 height 34
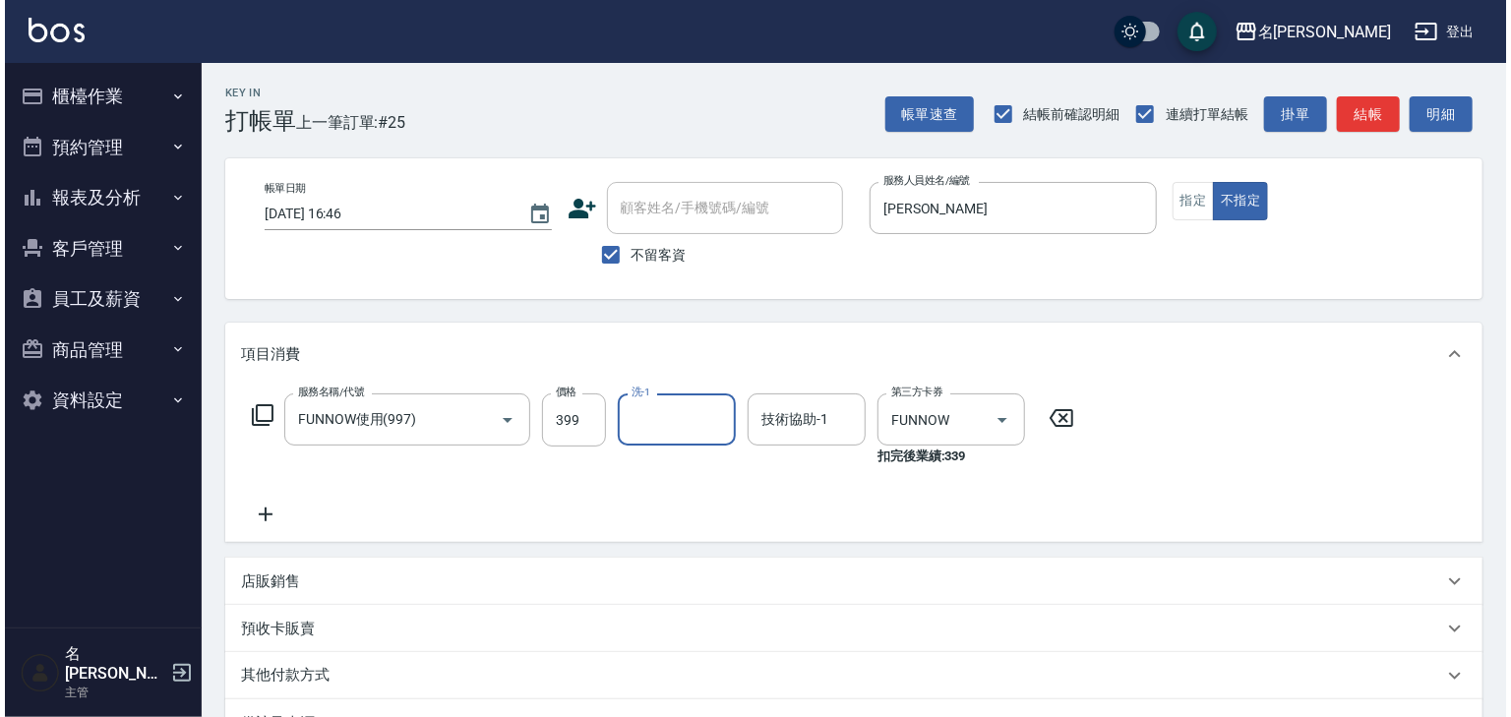
scroll to position [250, 0]
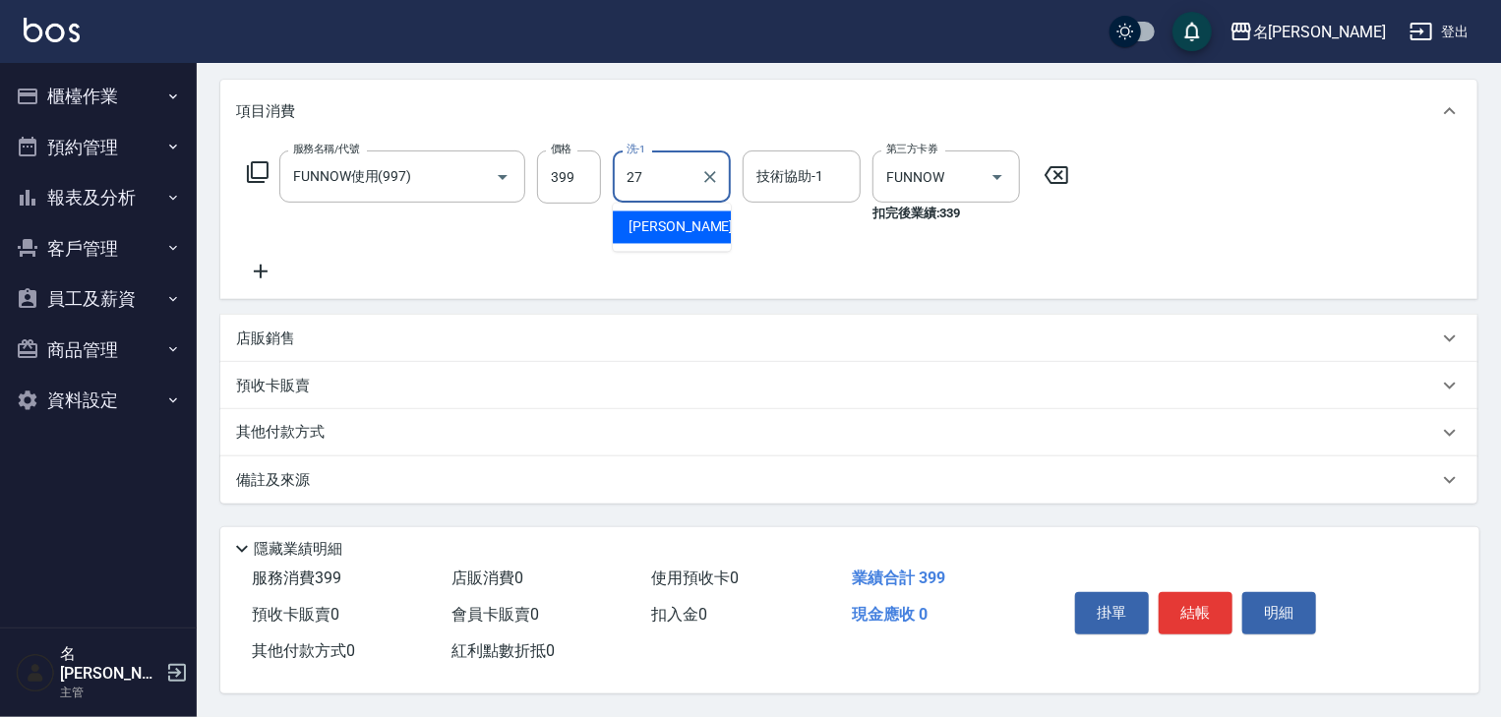
type input "[PERSON_NAME]-27"
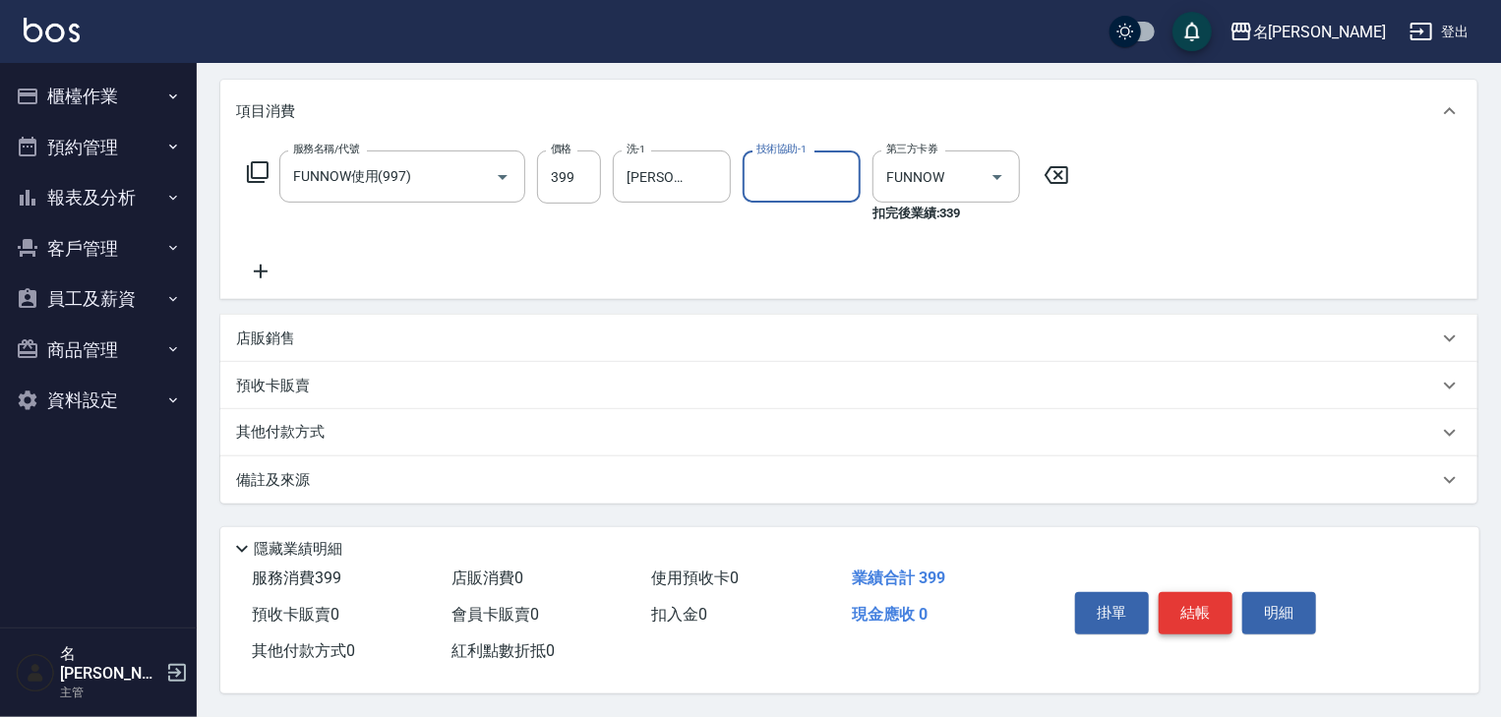
click at [1181, 604] on button "結帳" at bounding box center [1196, 612] width 74 height 41
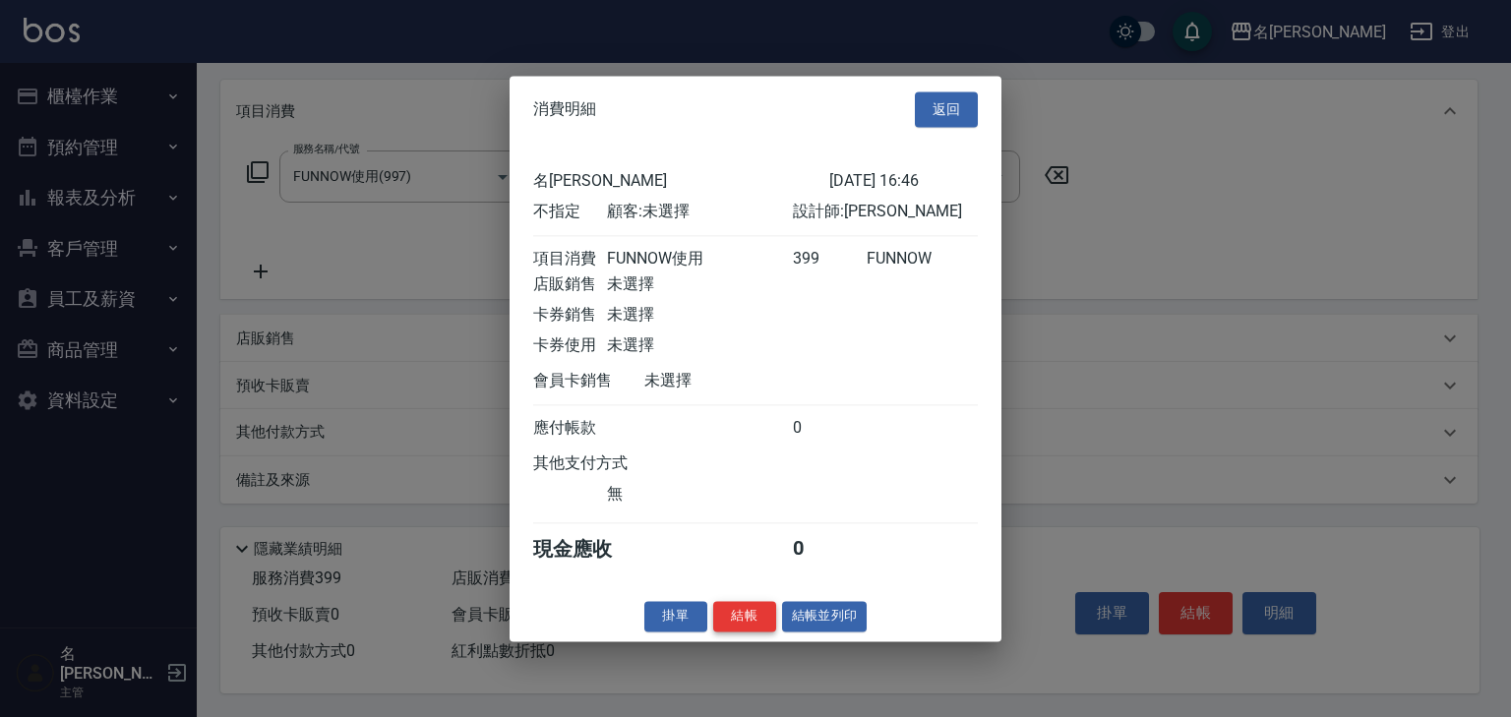
click at [762, 630] on button "結帳" at bounding box center [744, 616] width 63 height 30
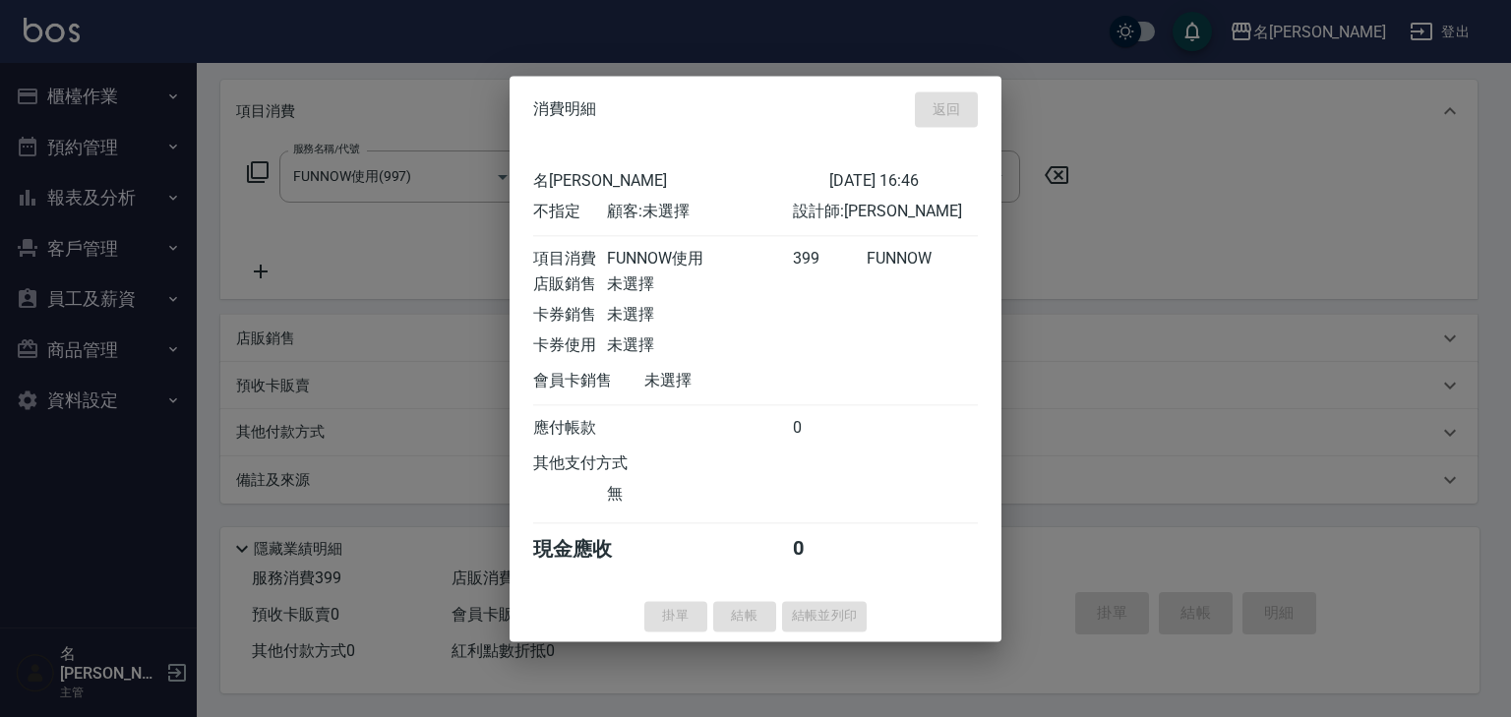
type input "[DATE] 17:20"
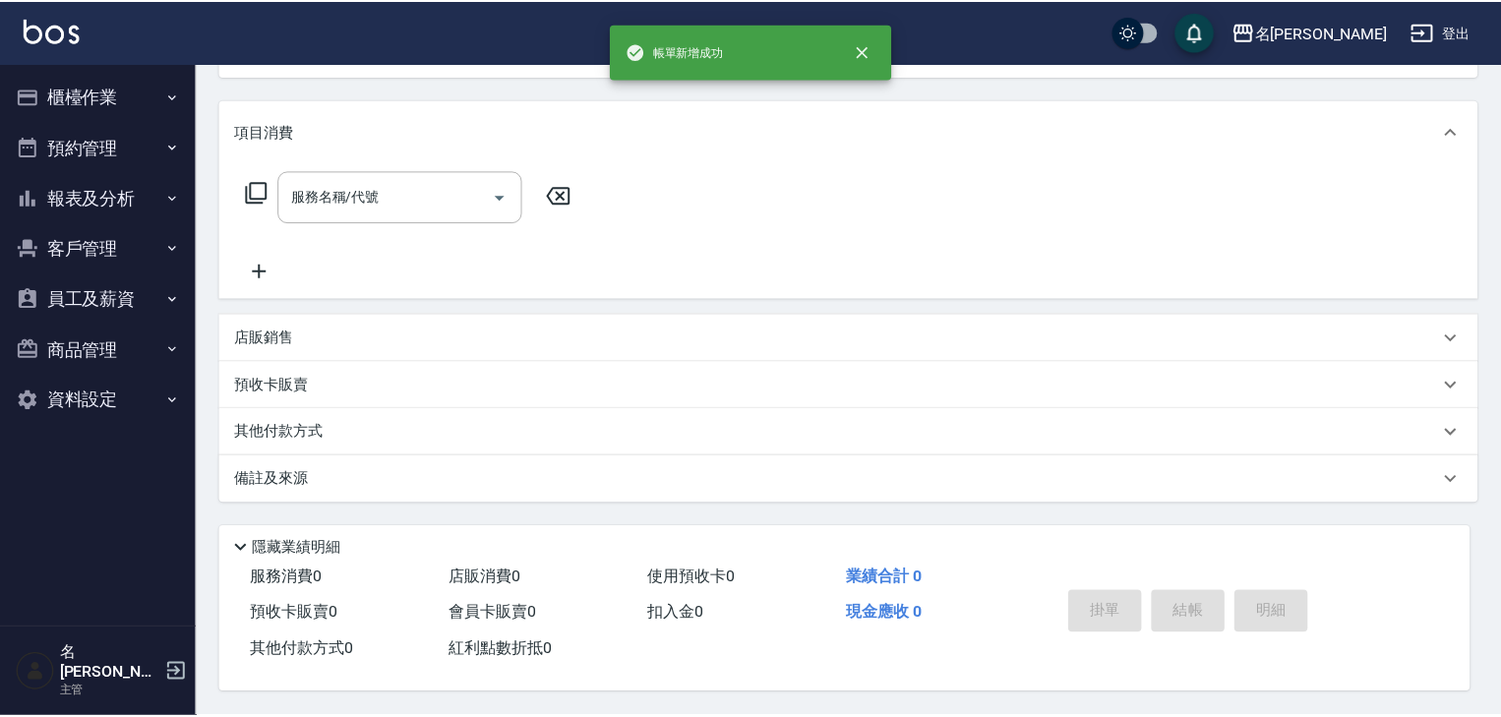
scroll to position [0, 0]
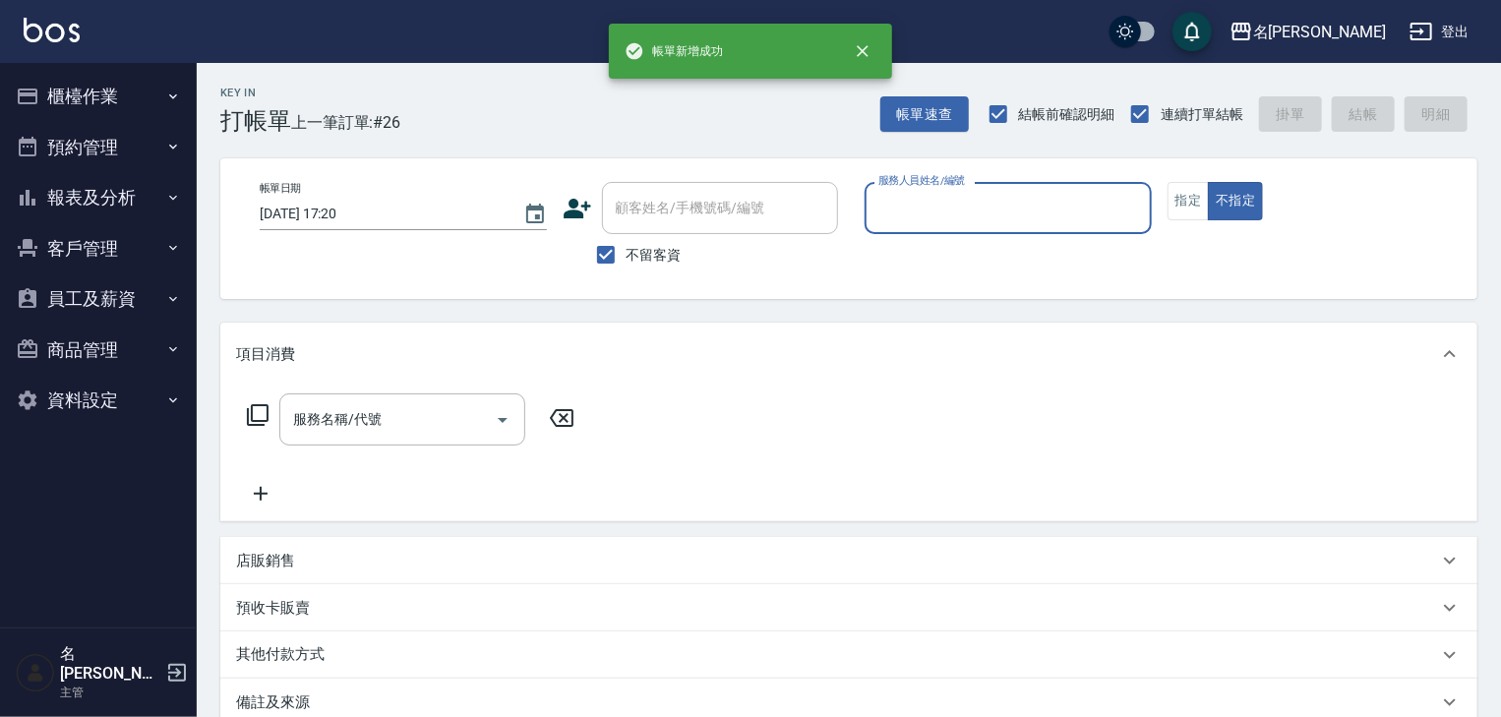
drag, startPoint x: 114, startPoint y: 100, endPoint x: 111, endPoint y: 119, distance: 18.9
click at [114, 99] on button "櫃檯作業" at bounding box center [98, 96] width 181 height 51
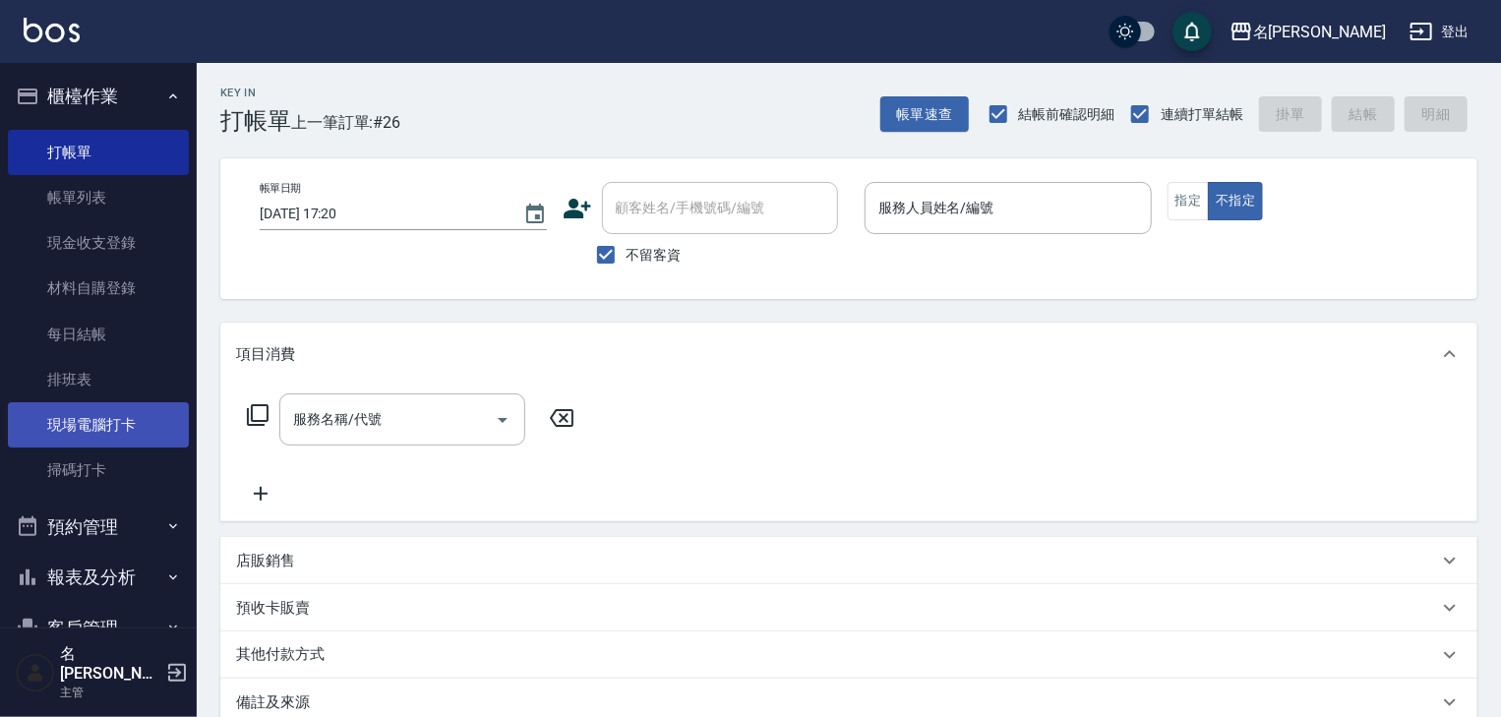
click at [79, 438] on link "現場電腦打卡" at bounding box center [98, 424] width 181 height 45
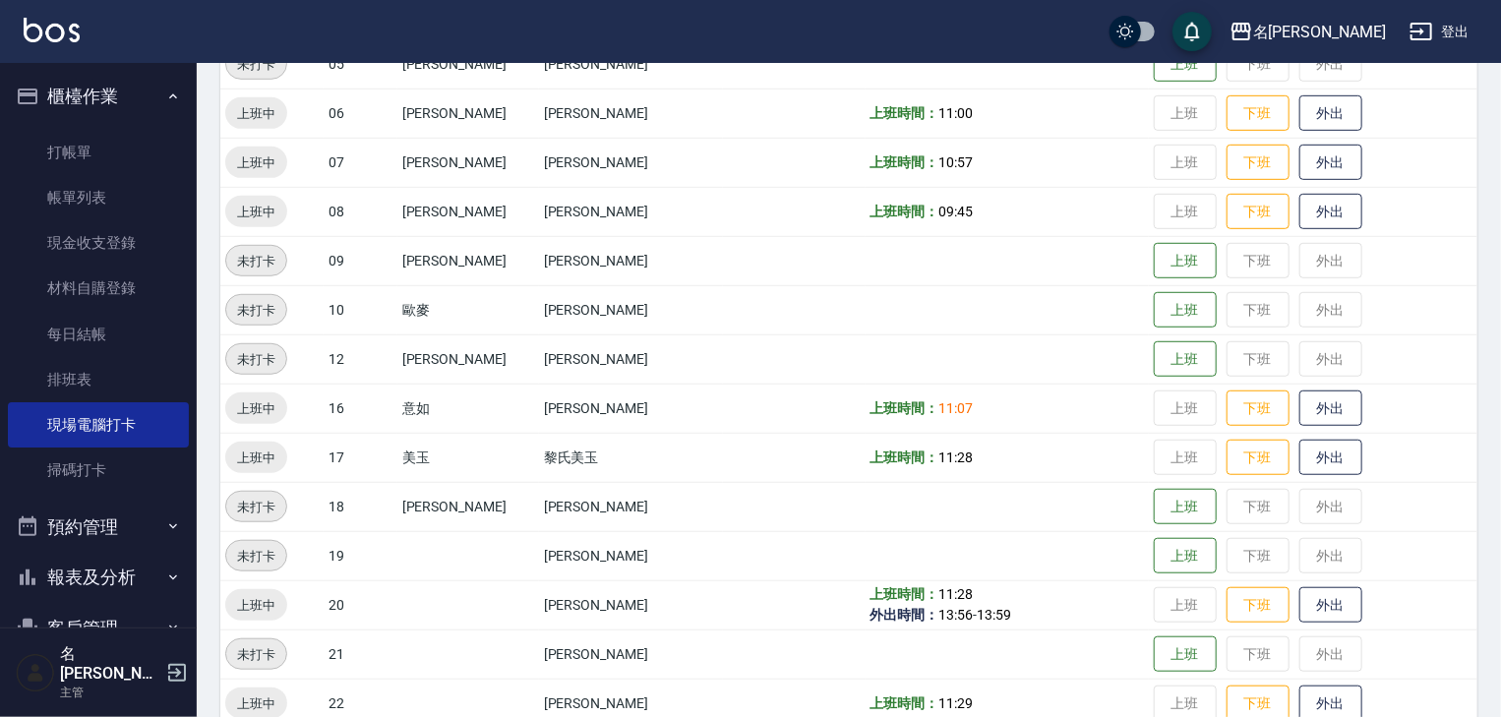
scroll to position [630, 0]
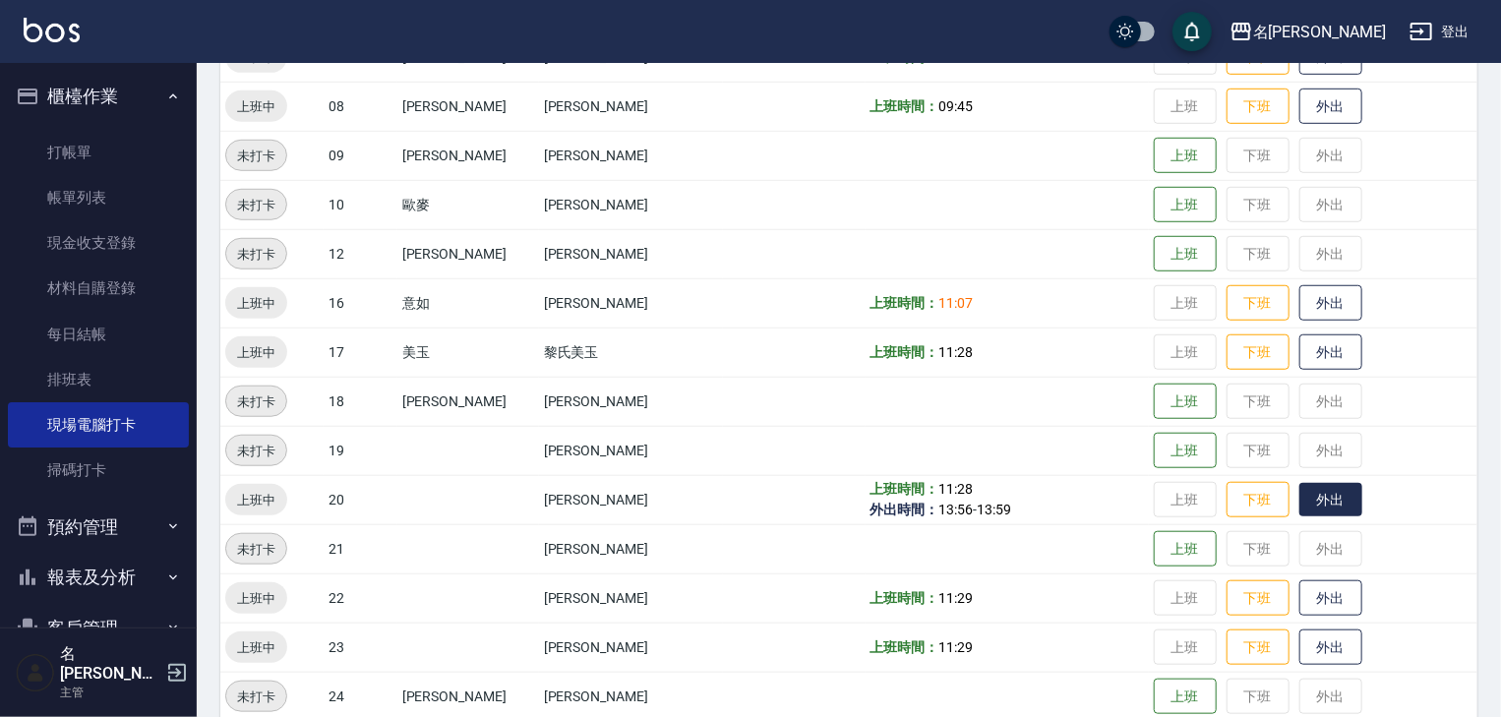
click at [1299, 485] on button "外出" at bounding box center [1330, 500] width 63 height 34
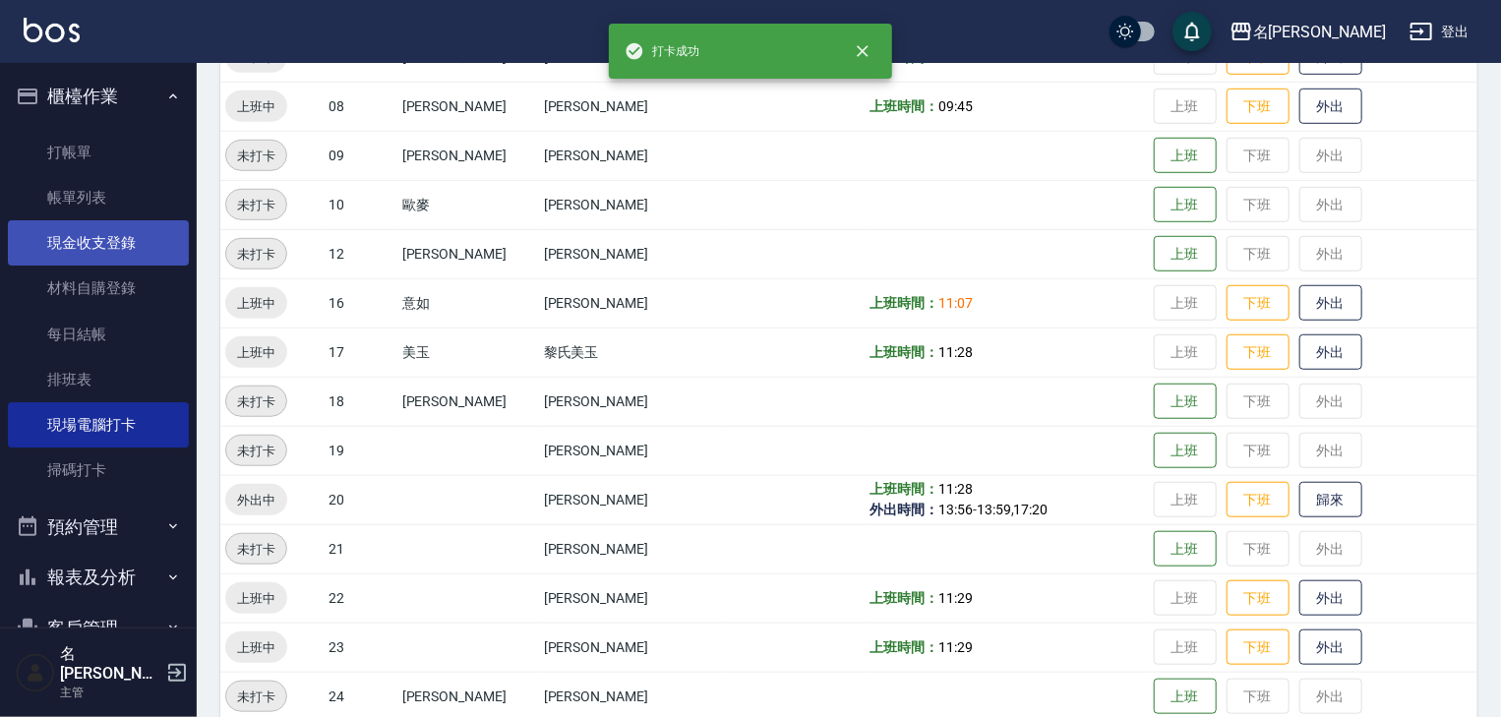
scroll to position [524, 0]
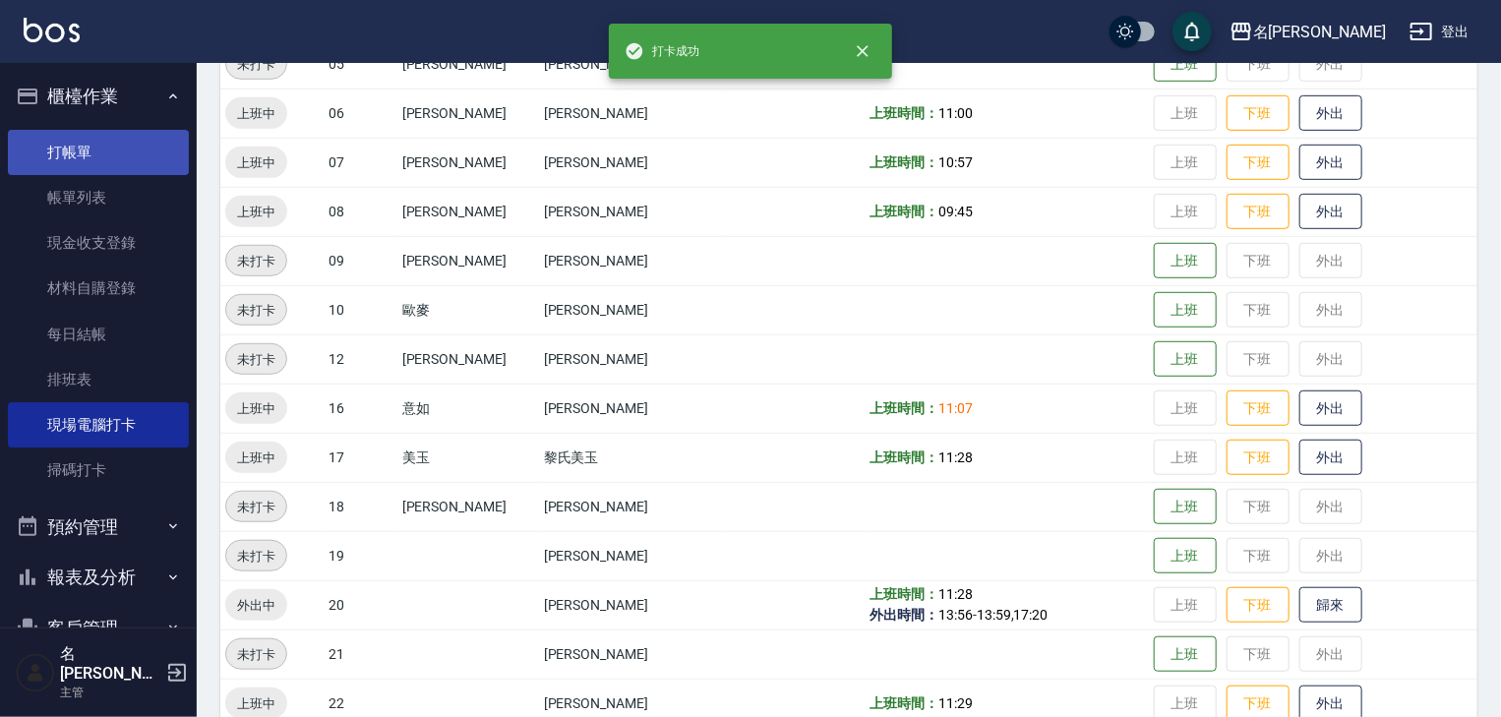
click at [86, 150] on link "打帳單" at bounding box center [98, 152] width 181 height 45
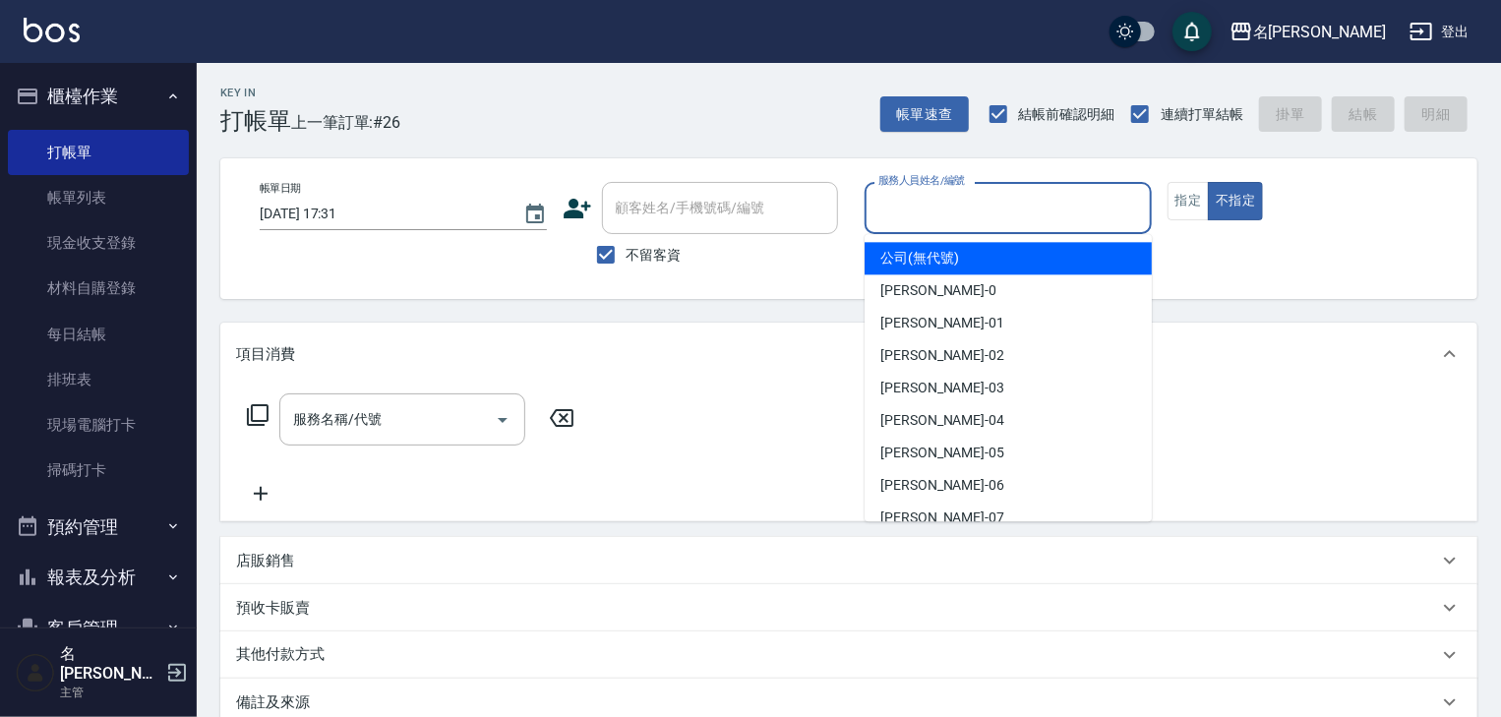
click at [938, 205] on input "服務人員姓名/編號" at bounding box center [1009, 208] width 270 height 34
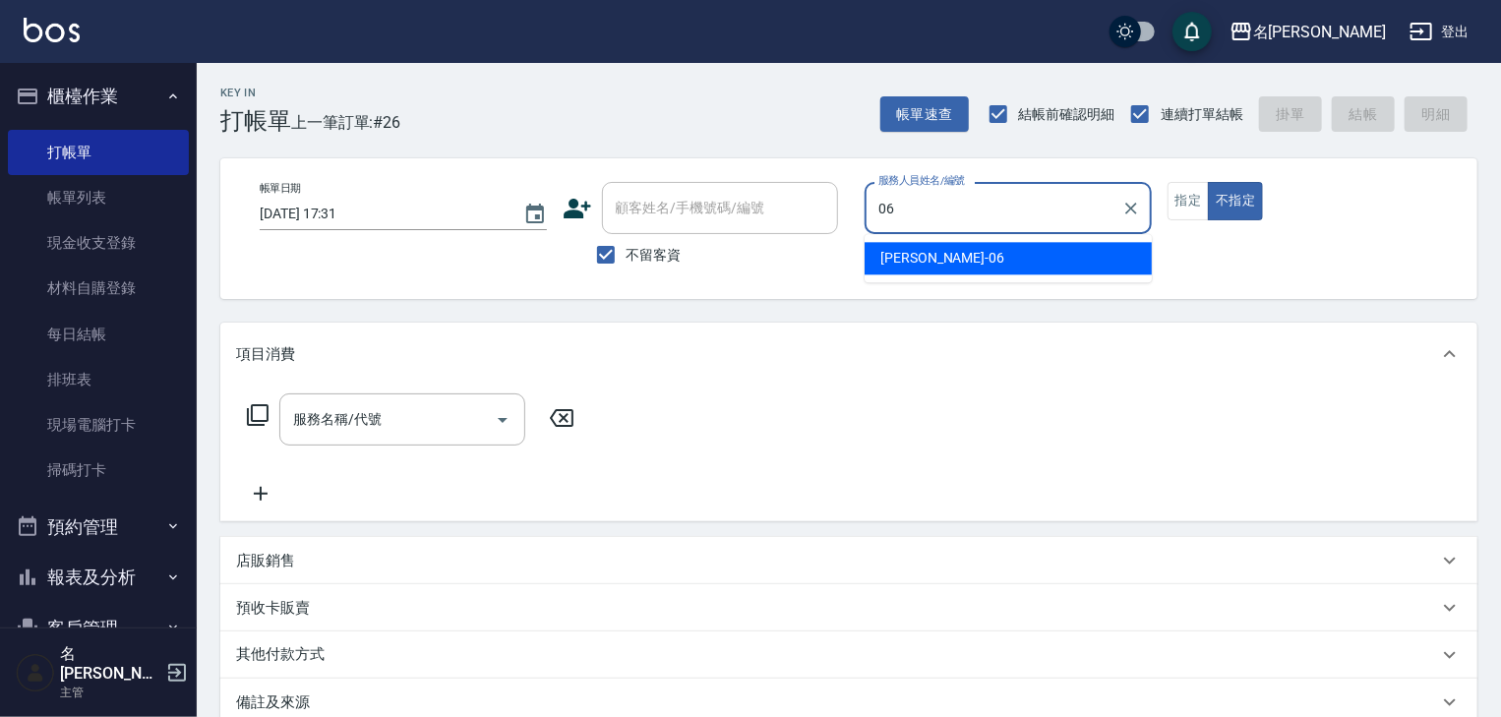
type input "[PERSON_NAME]-06"
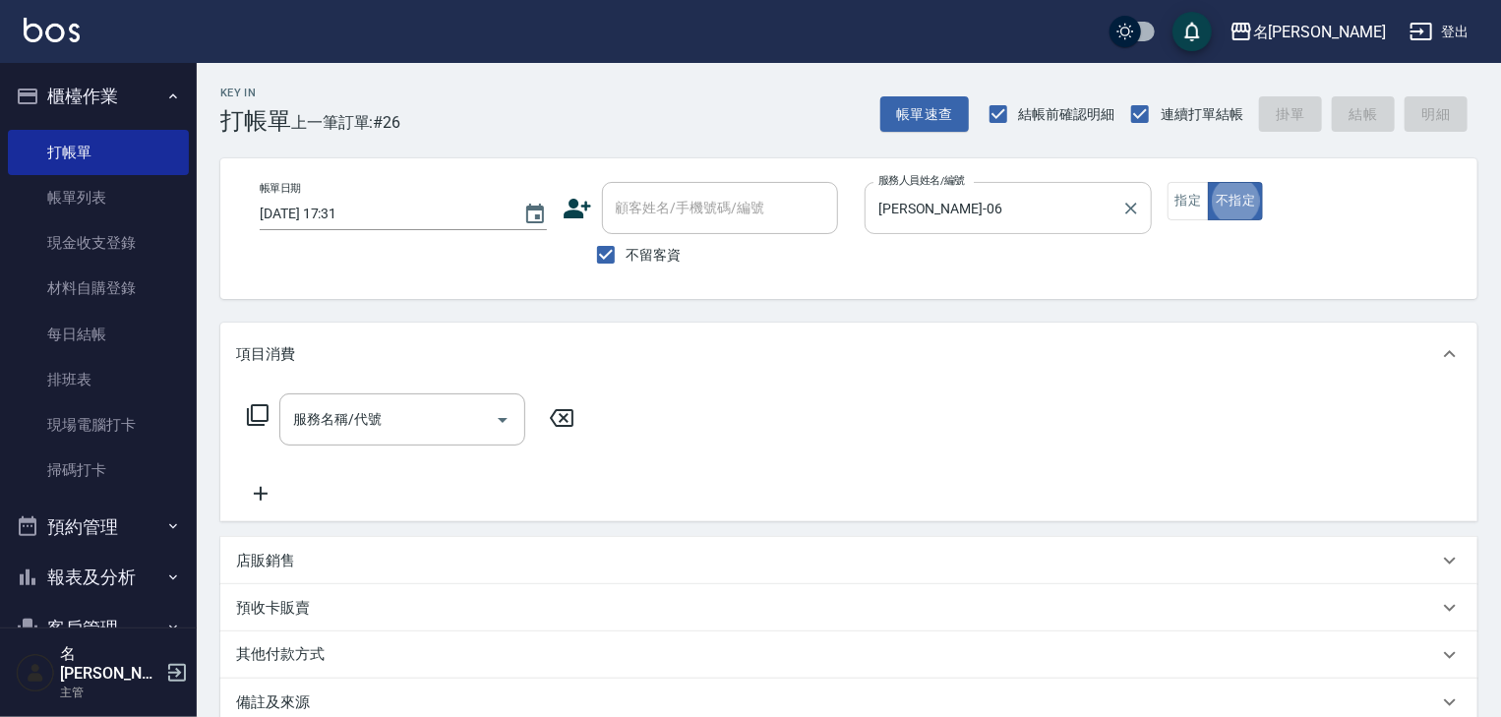
type button "false"
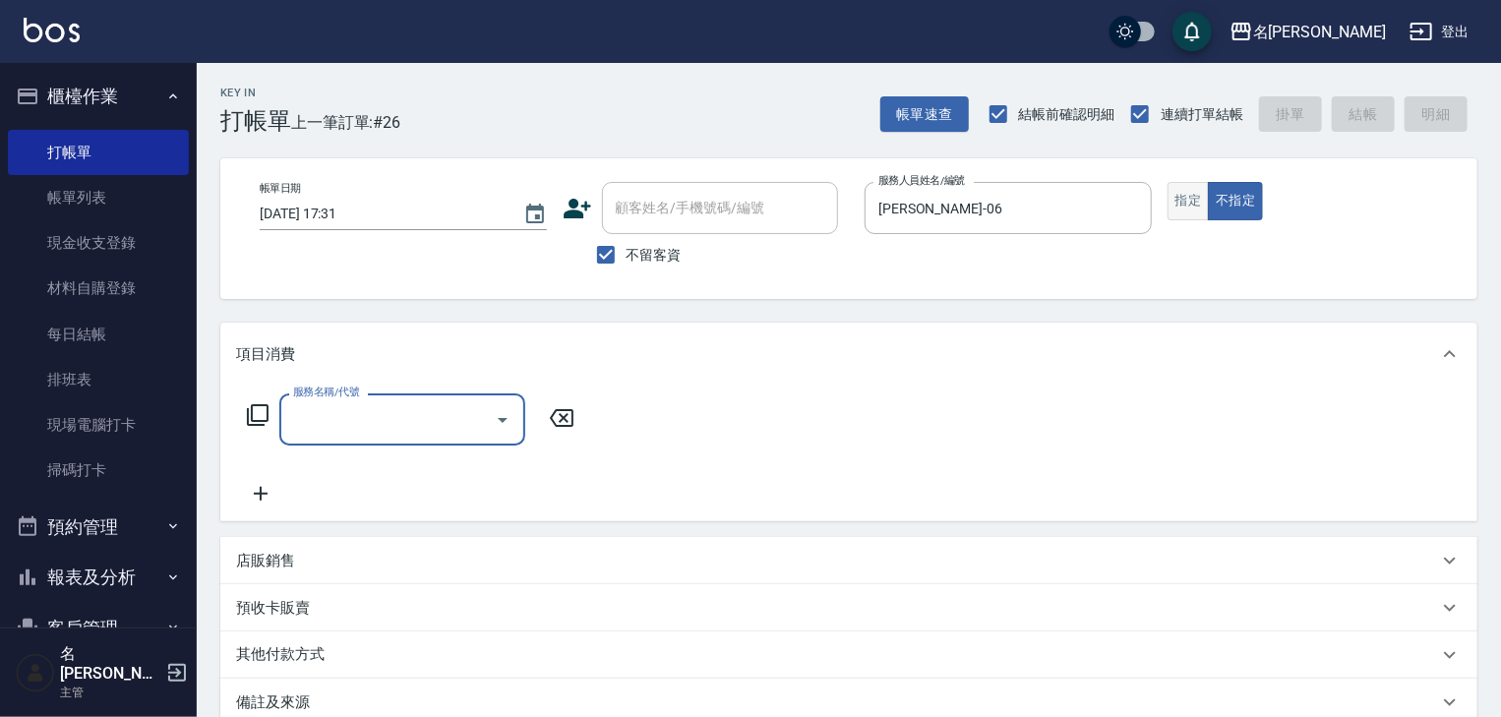
click at [1197, 198] on button "指定" at bounding box center [1189, 201] width 42 height 38
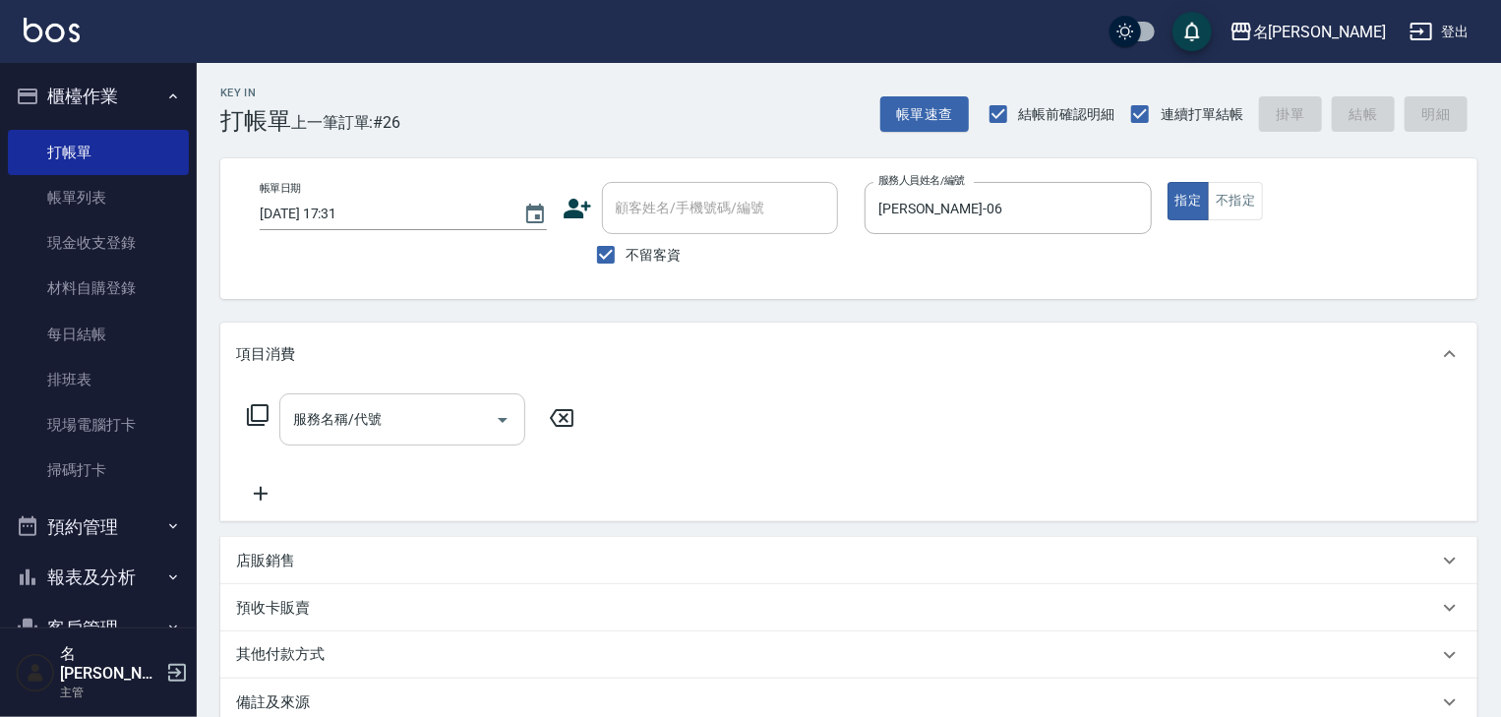
click at [374, 443] on div "服務名稱/代號" at bounding box center [402, 419] width 246 height 52
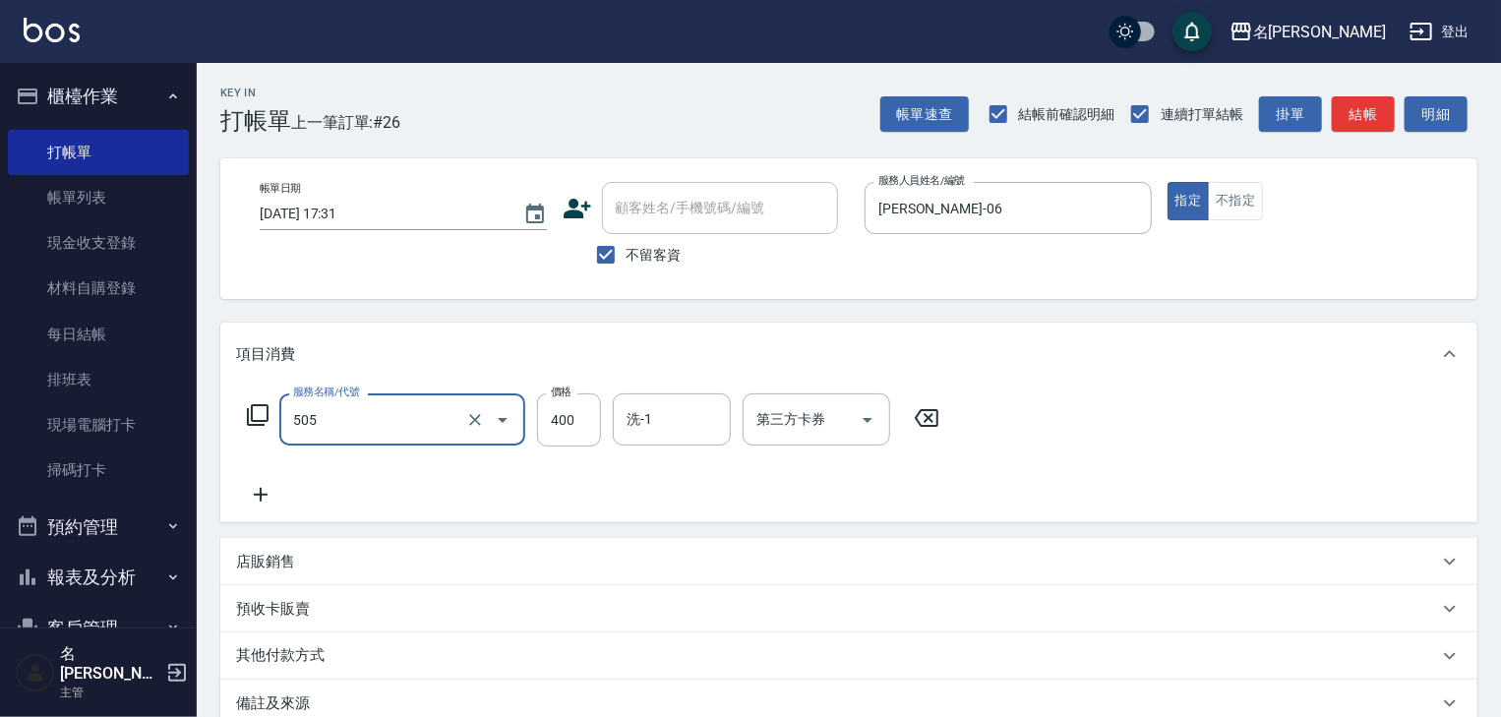
type input "洗髮(505)"
click at [1376, 110] on button "結帳" at bounding box center [1363, 114] width 63 height 36
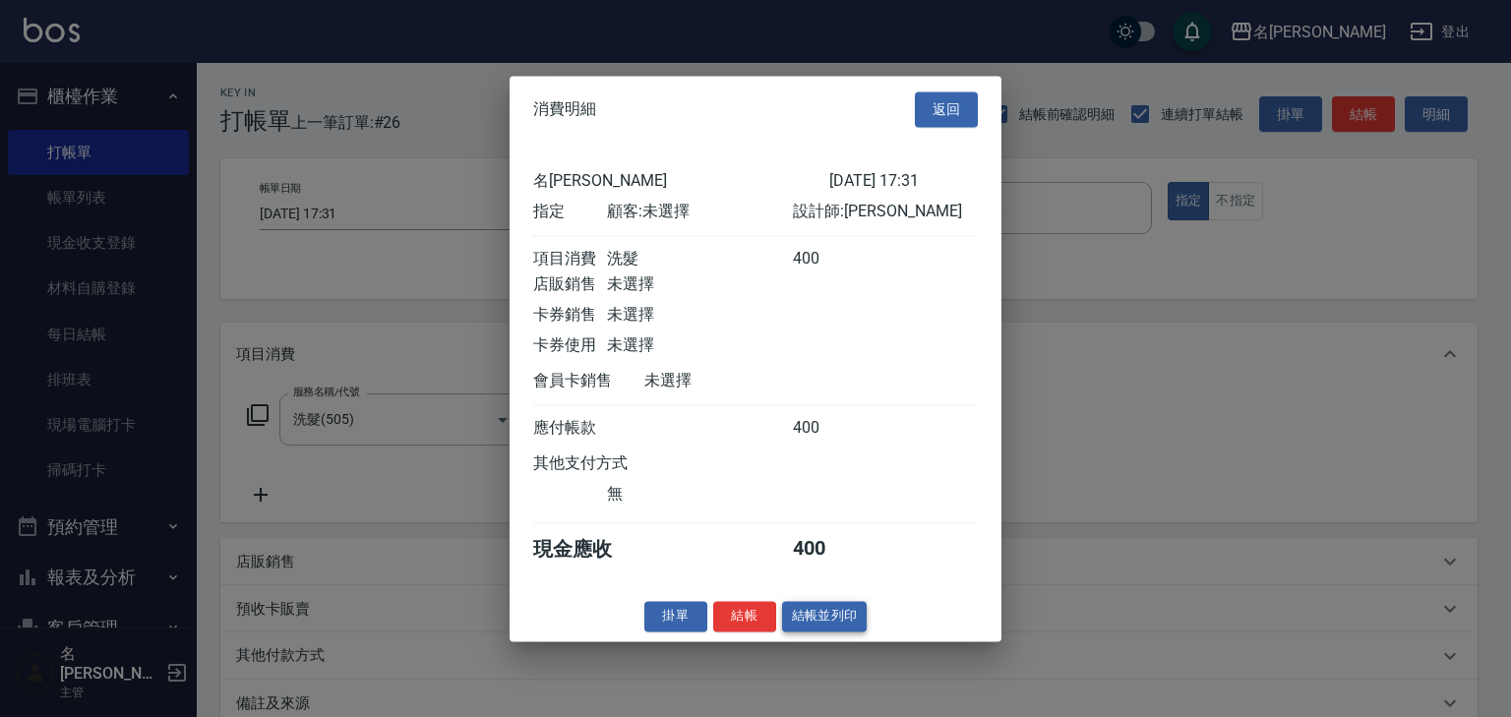
click at [837, 623] on button "結帳並列印" at bounding box center [825, 616] width 86 height 30
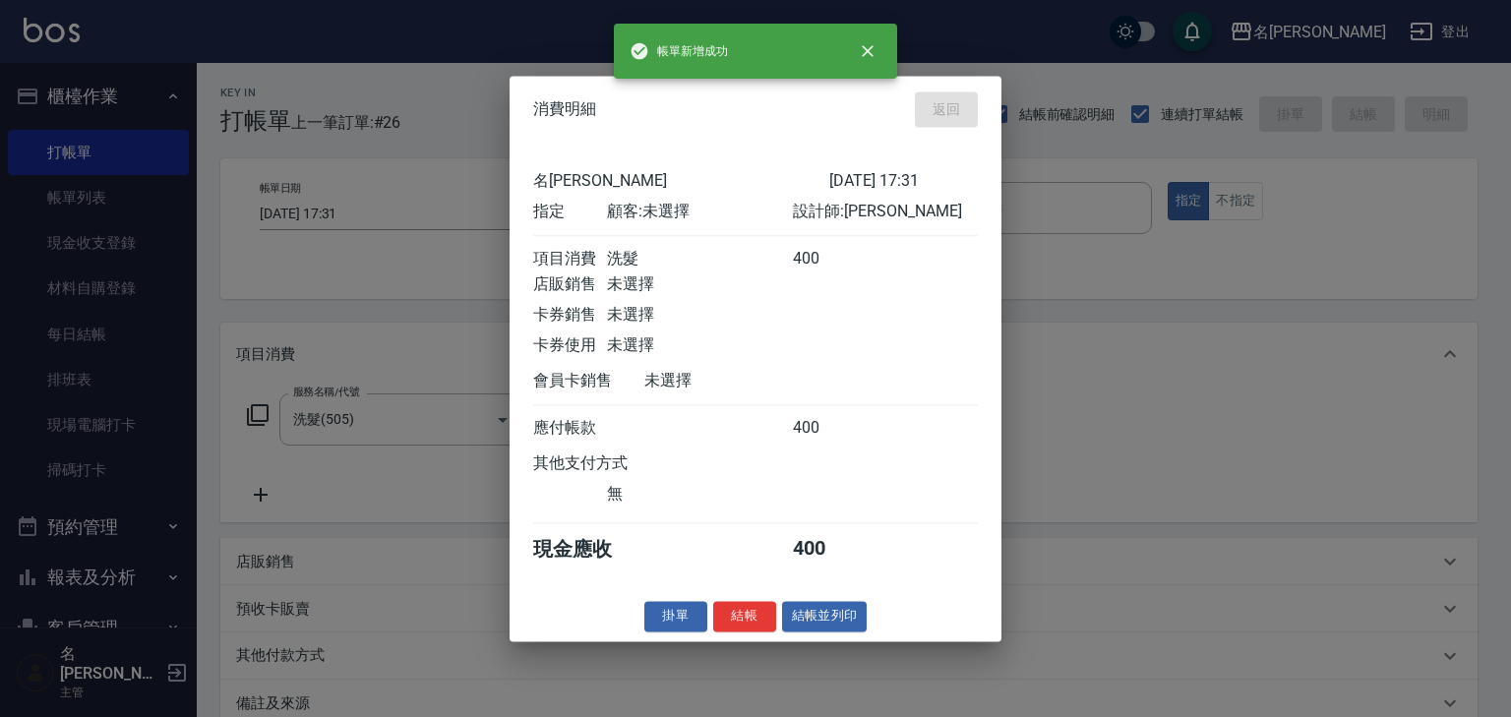
type input "[DATE] 17:32"
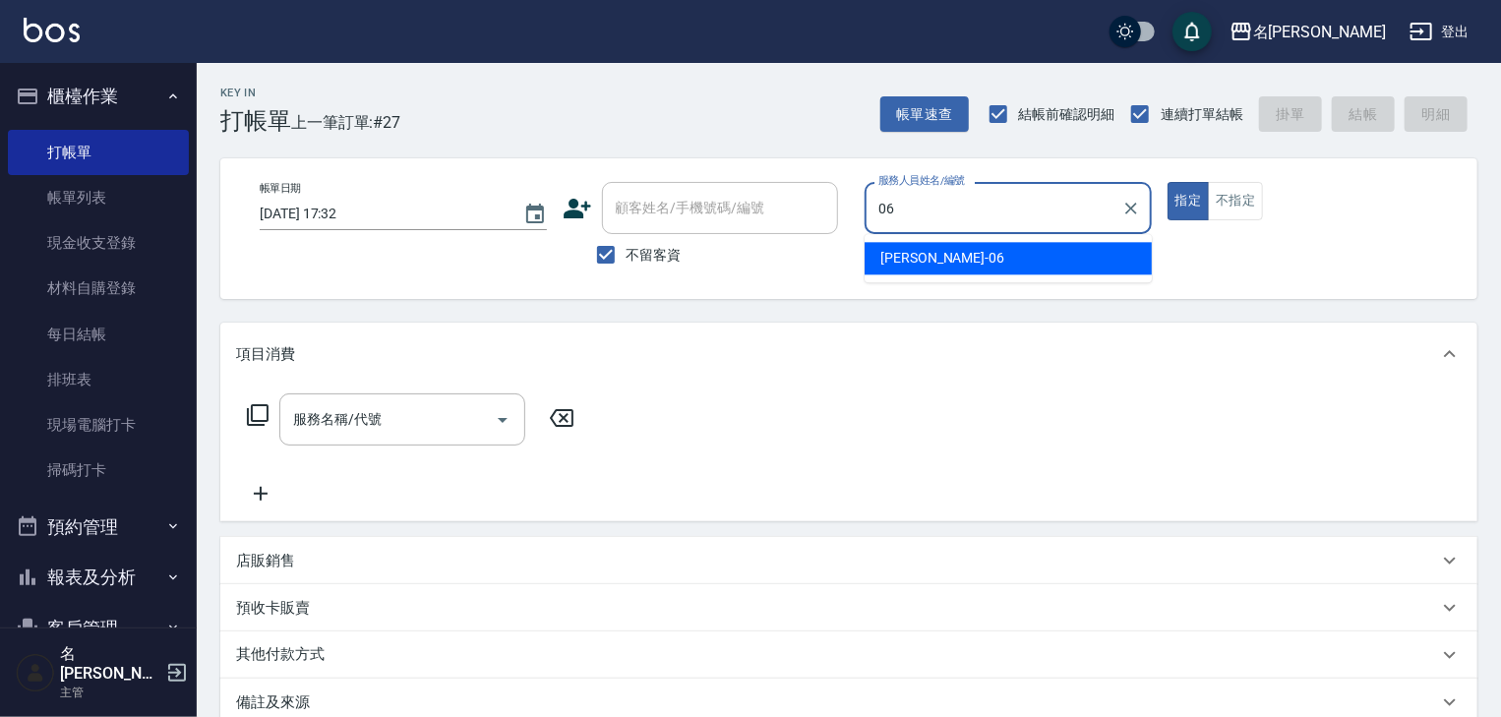
type input "[PERSON_NAME]-06"
type button "true"
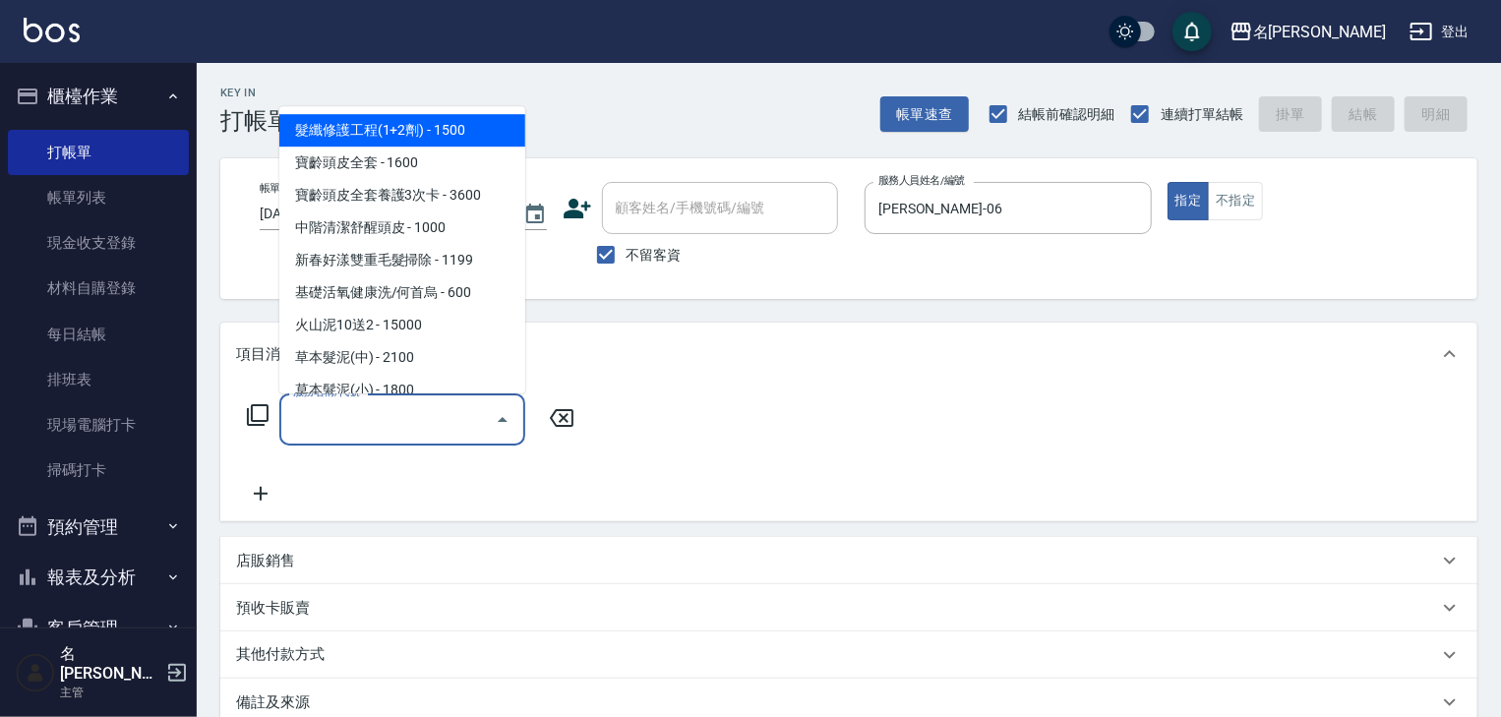
click at [475, 417] on input "服務名稱/代號" at bounding box center [387, 419] width 199 height 34
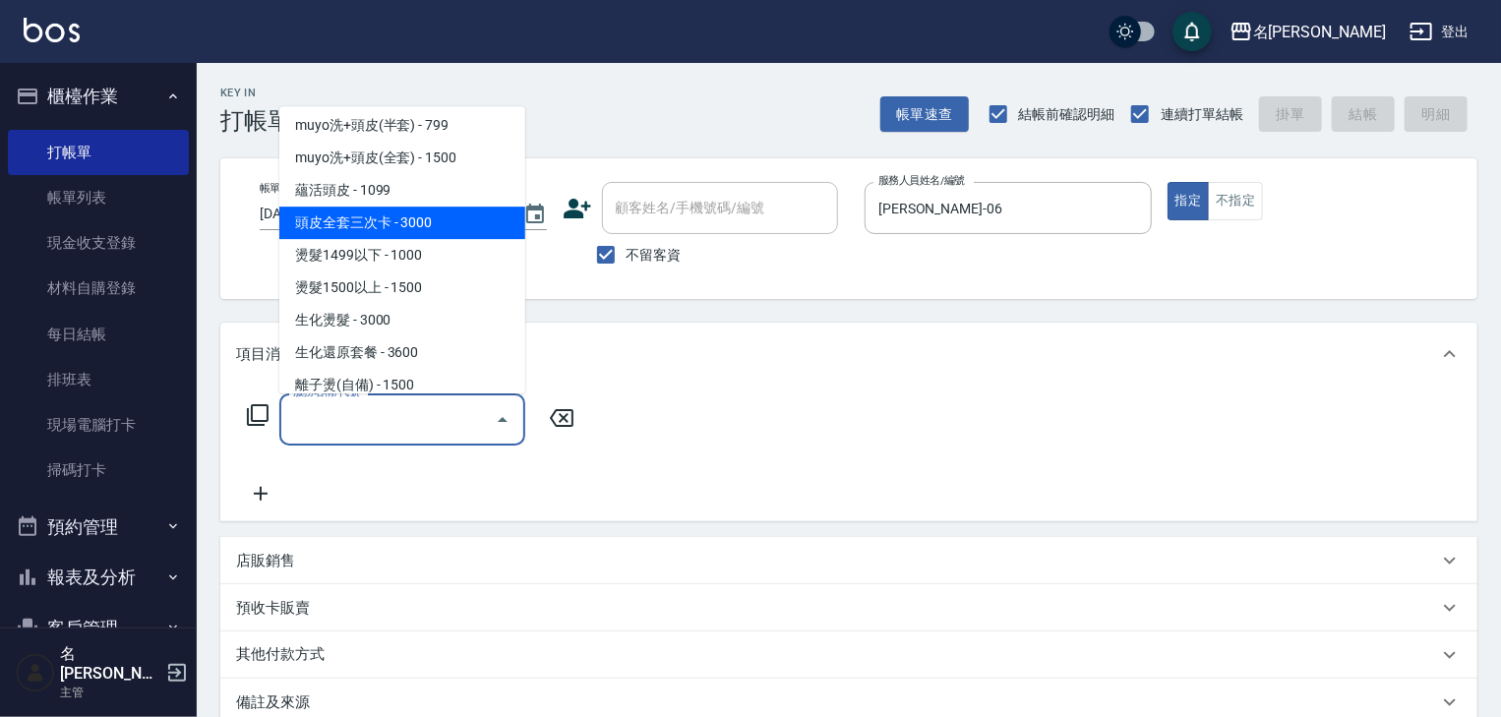
scroll to position [734, 0]
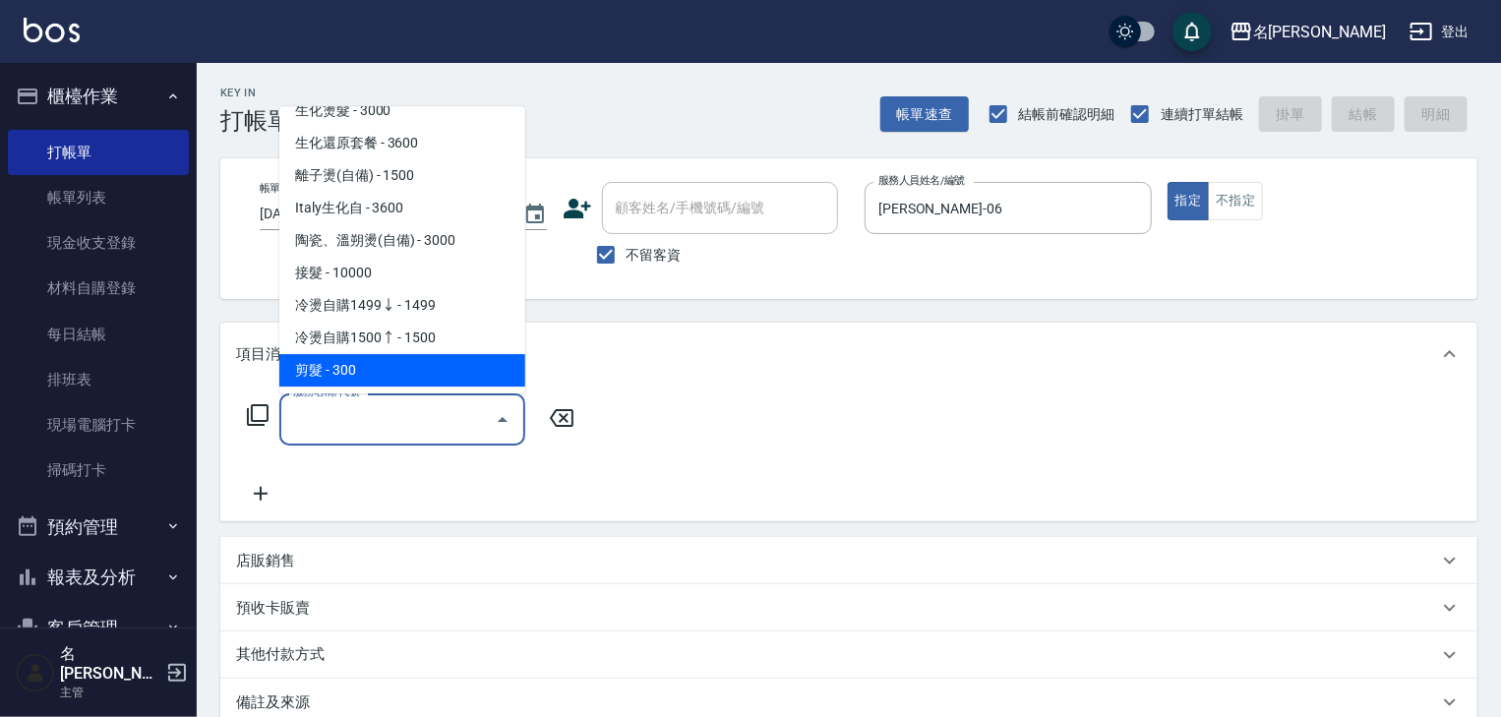
click at [420, 372] on span "剪髮 - 300" at bounding box center [402, 371] width 246 height 32
type input "剪髮(307)"
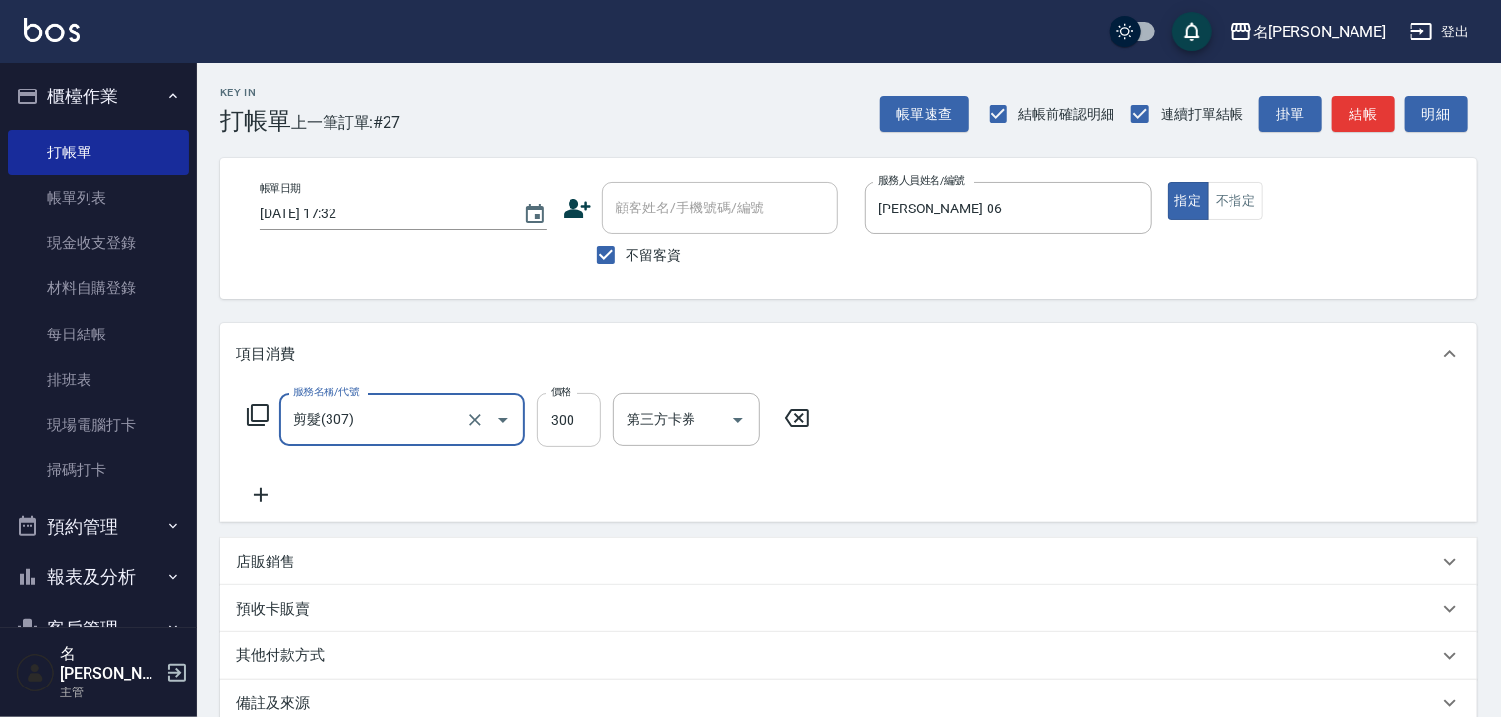
click at [579, 412] on input "300" at bounding box center [569, 419] width 64 height 53
type input "400"
click at [252, 500] on icon at bounding box center [260, 495] width 49 height 24
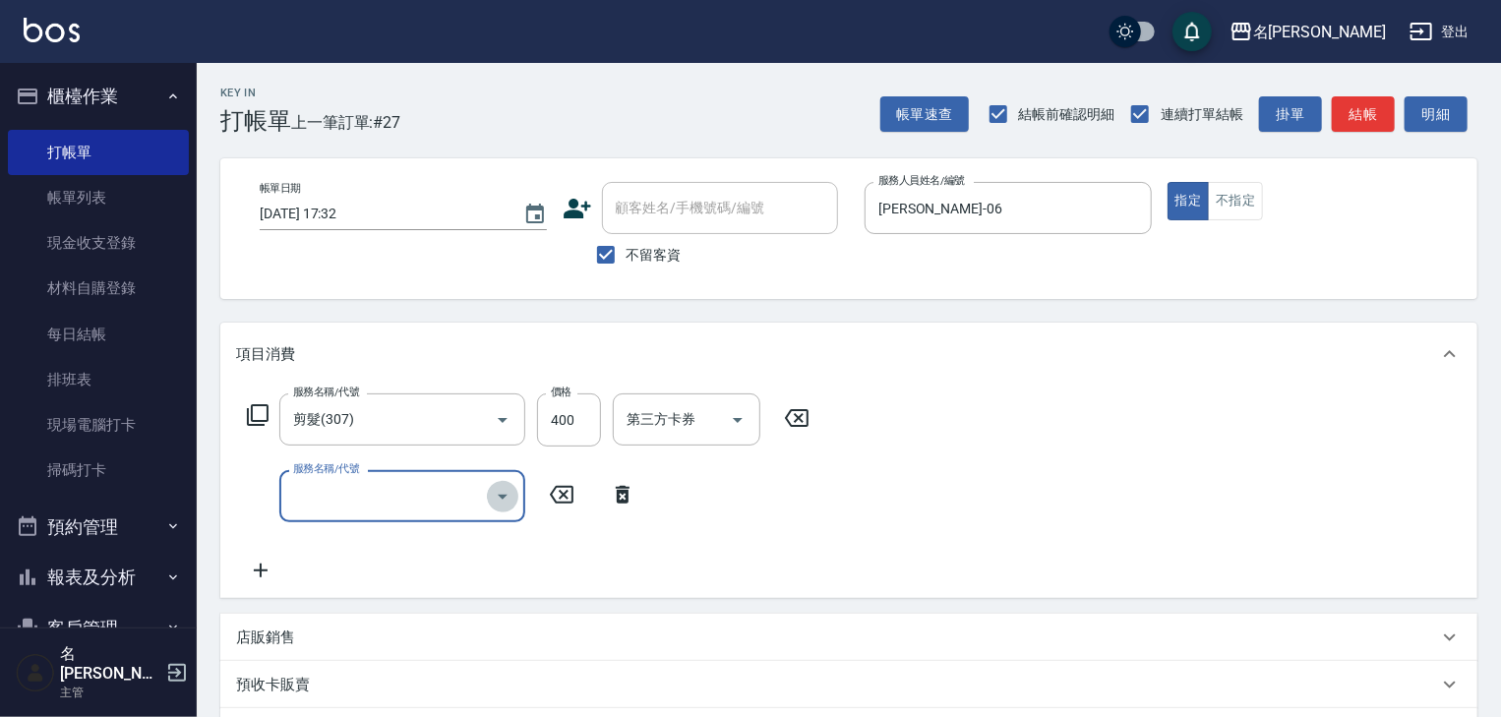
click at [493, 504] on icon "Open" at bounding box center [503, 497] width 24 height 24
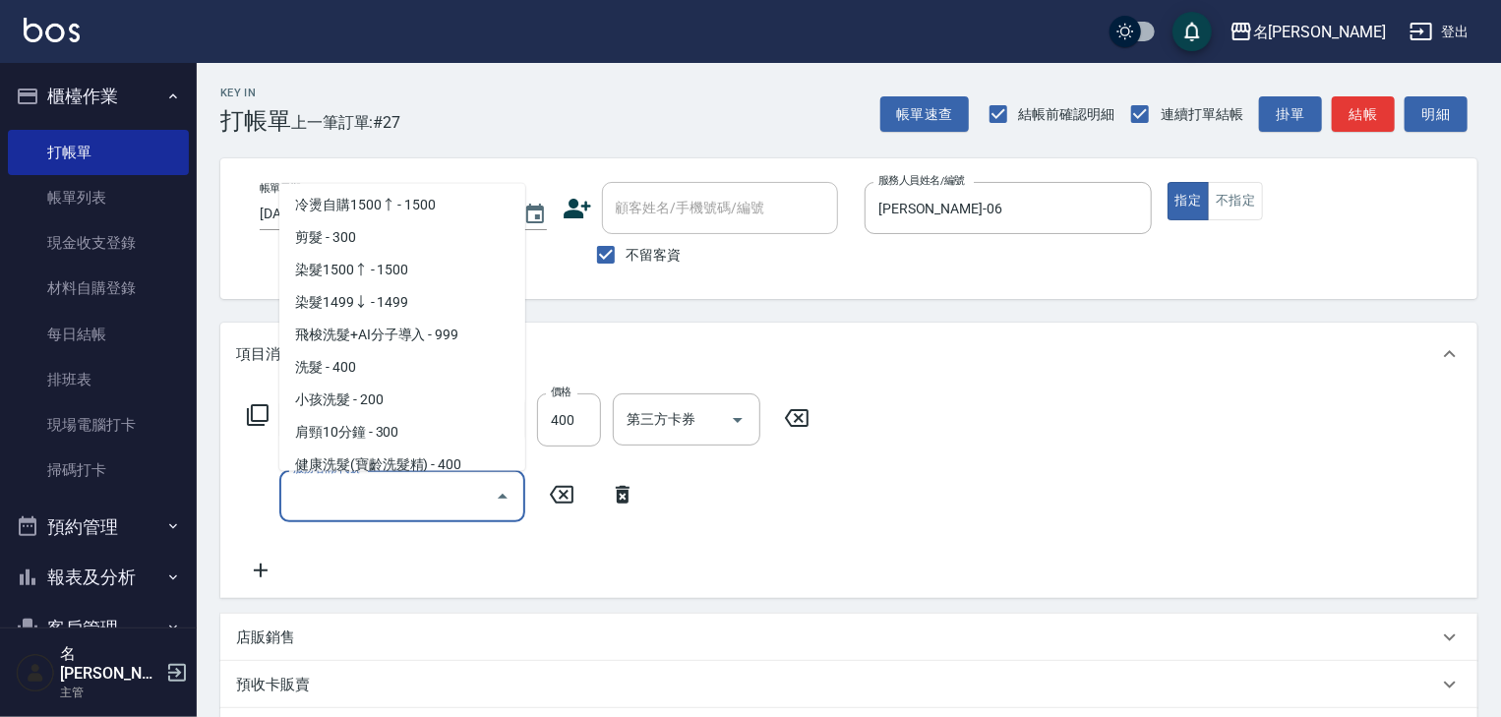
scroll to position [1049, 0]
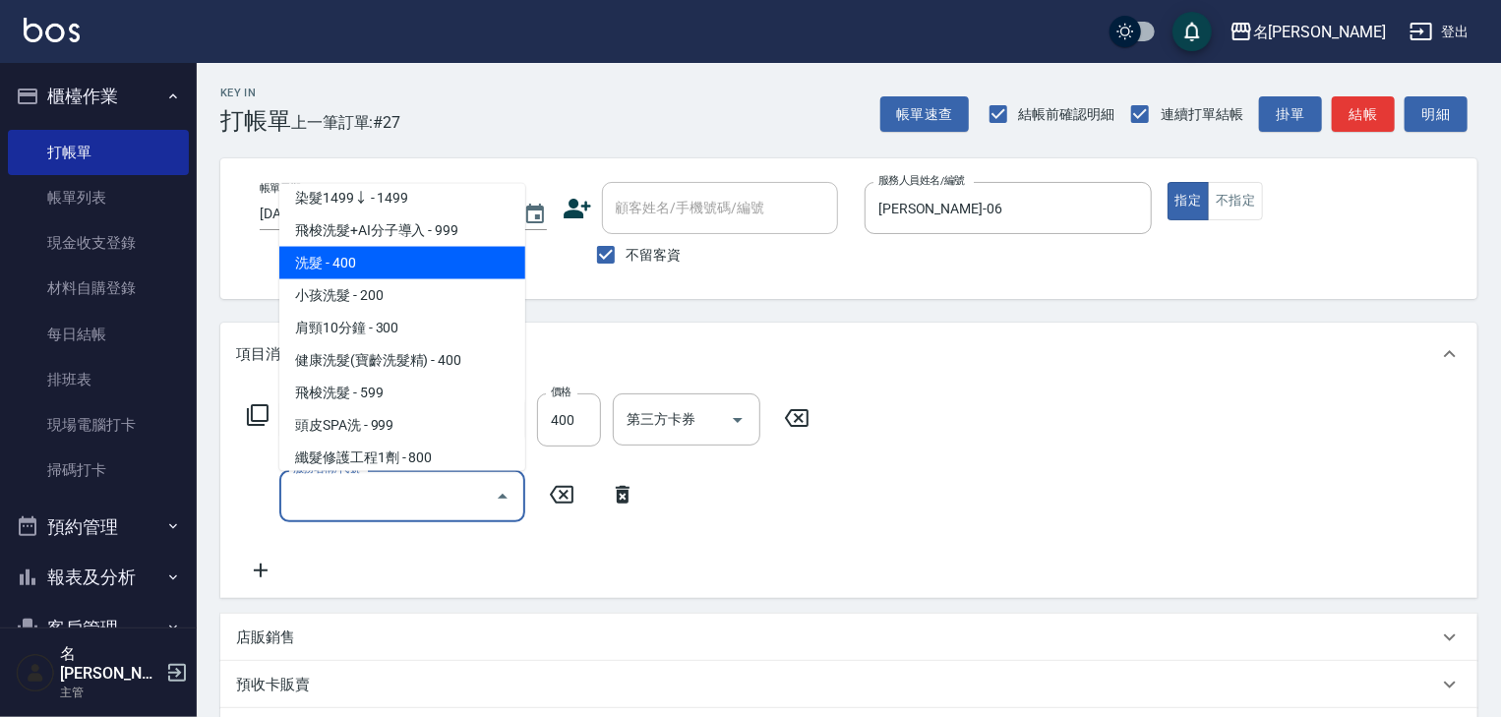
click at [402, 258] on span "洗髮 - 400" at bounding box center [402, 263] width 246 height 32
type input "洗髮(505)"
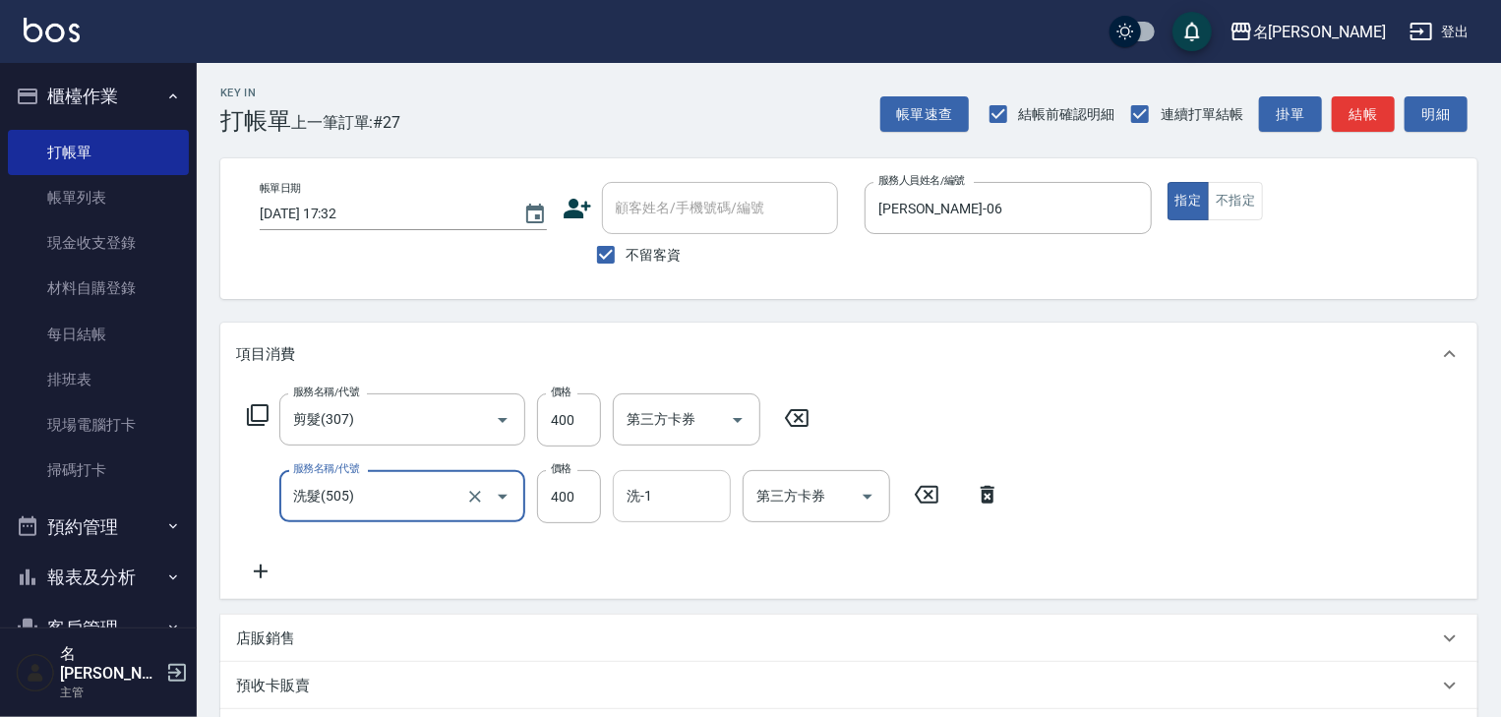
click at [674, 488] on input "洗-1" at bounding box center [672, 496] width 100 height 34
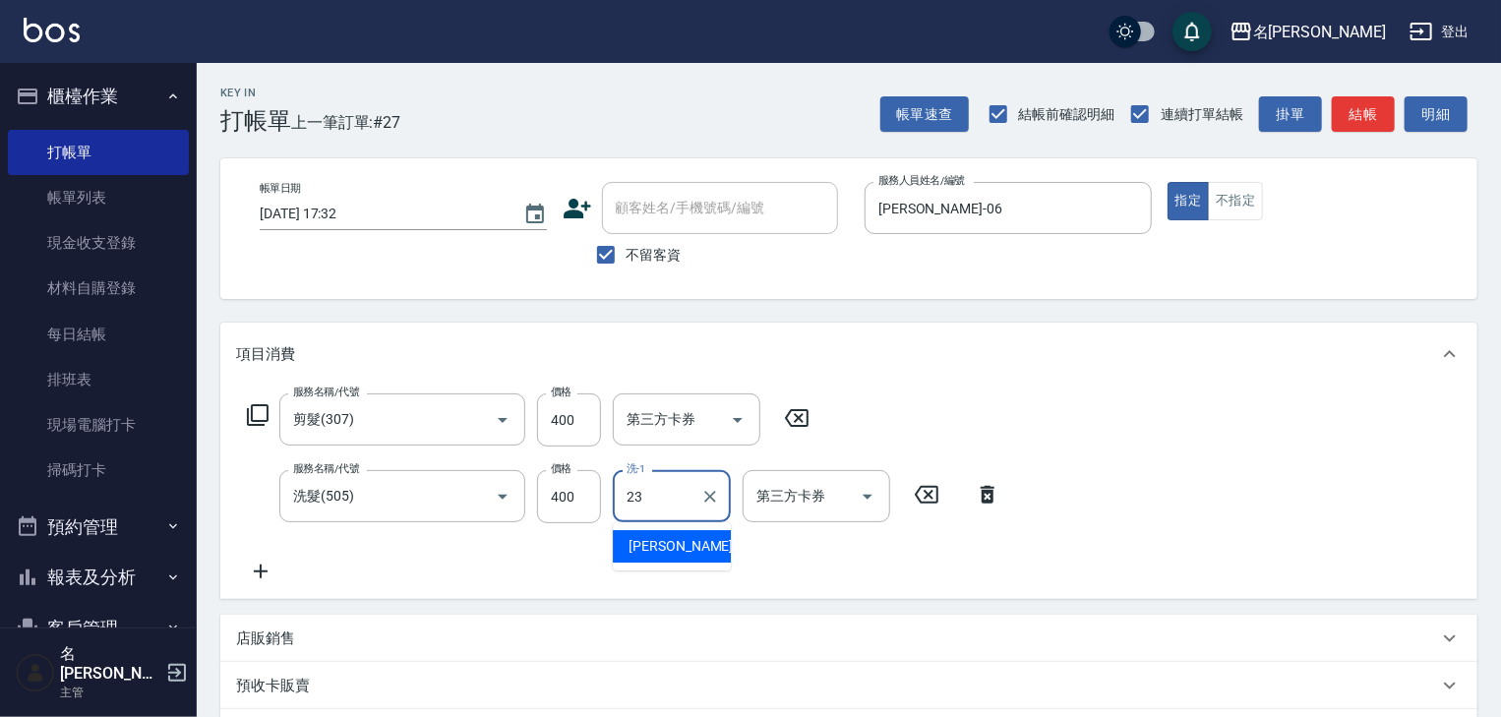
click at [673, 554] on span "[PERSON_NAME]-23" at bounding box center [691, 546] width 124 height 21
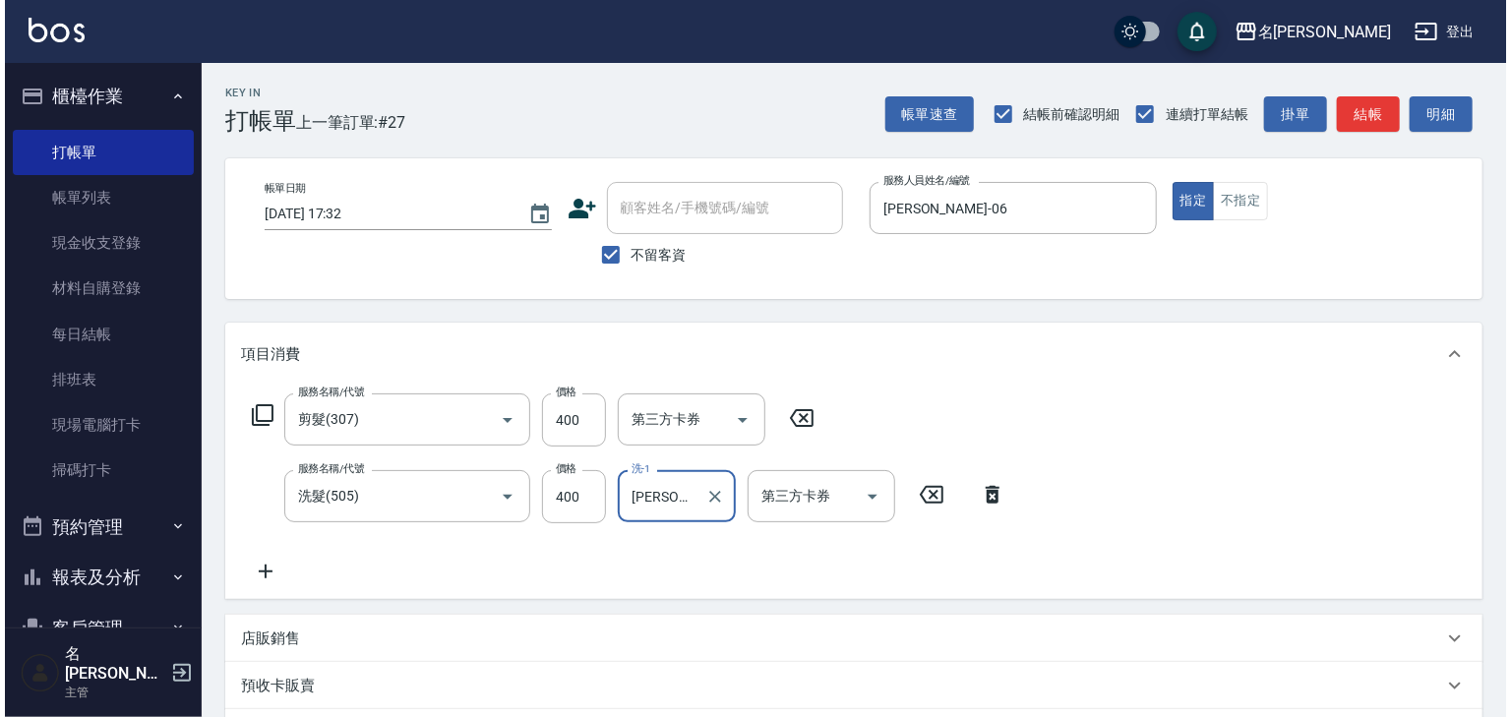
scroll to position [307, 0]
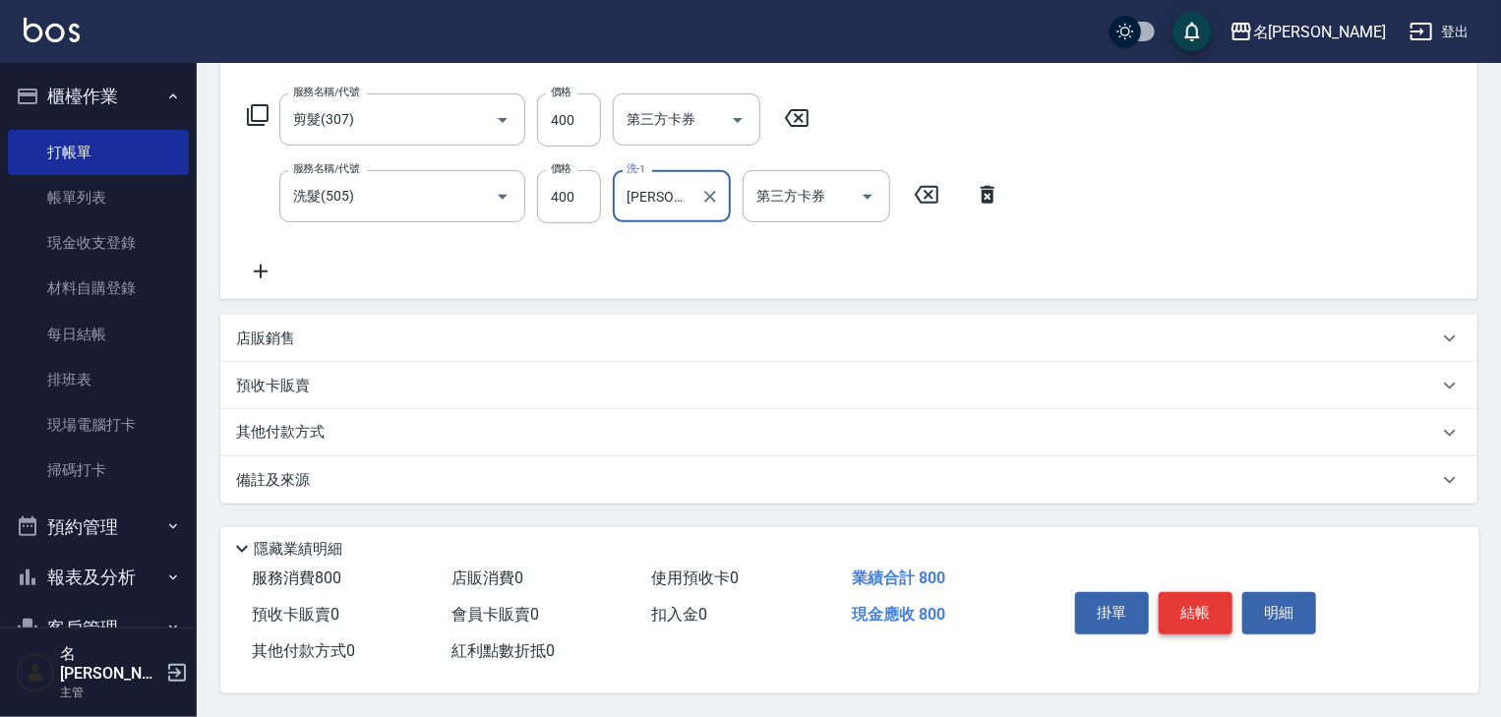
type input "[PERSON_NAME]-23"
click at [1172, 600] on button "結帳" at bounding box center [1196, 612] width 74 height 41
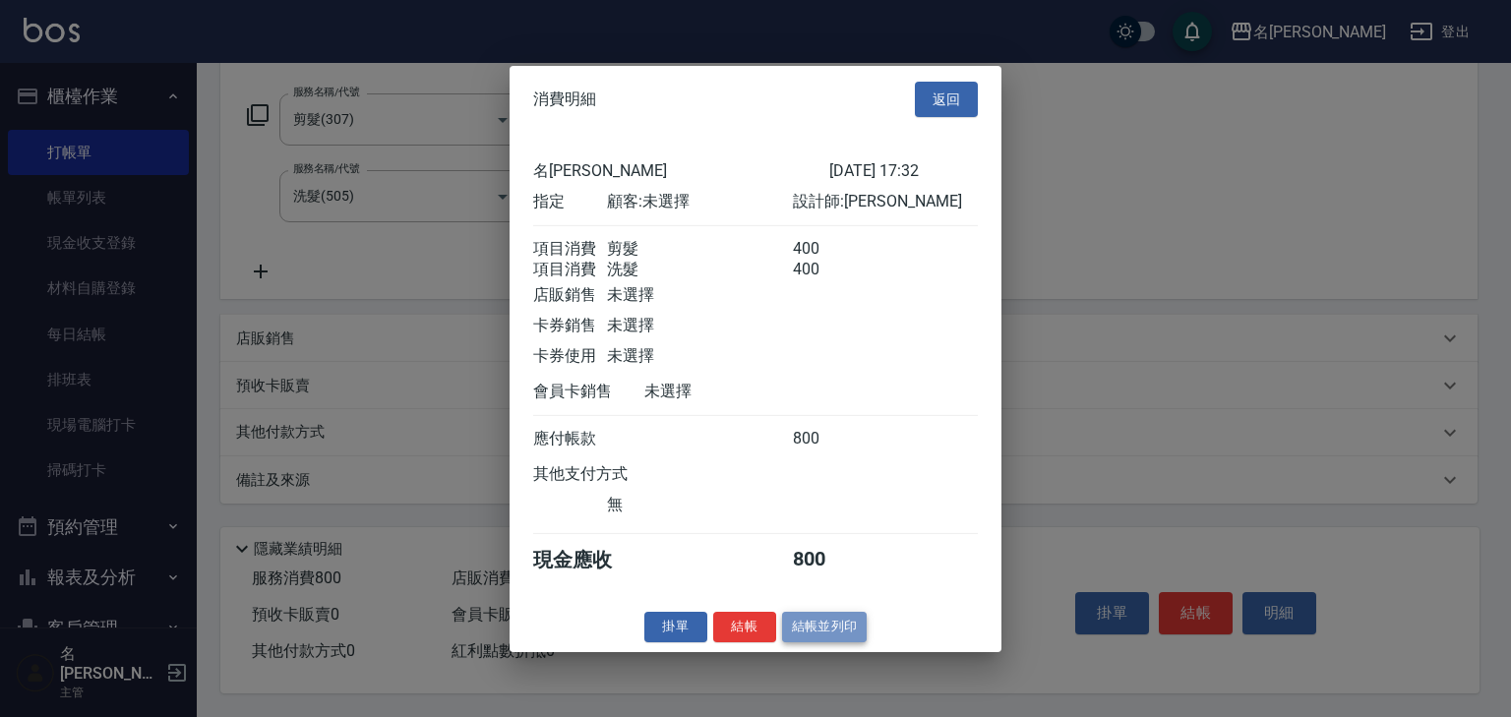
click at [826, 629] on button "結帳並列印" at bounding box center [825, 627] width 86 height 30
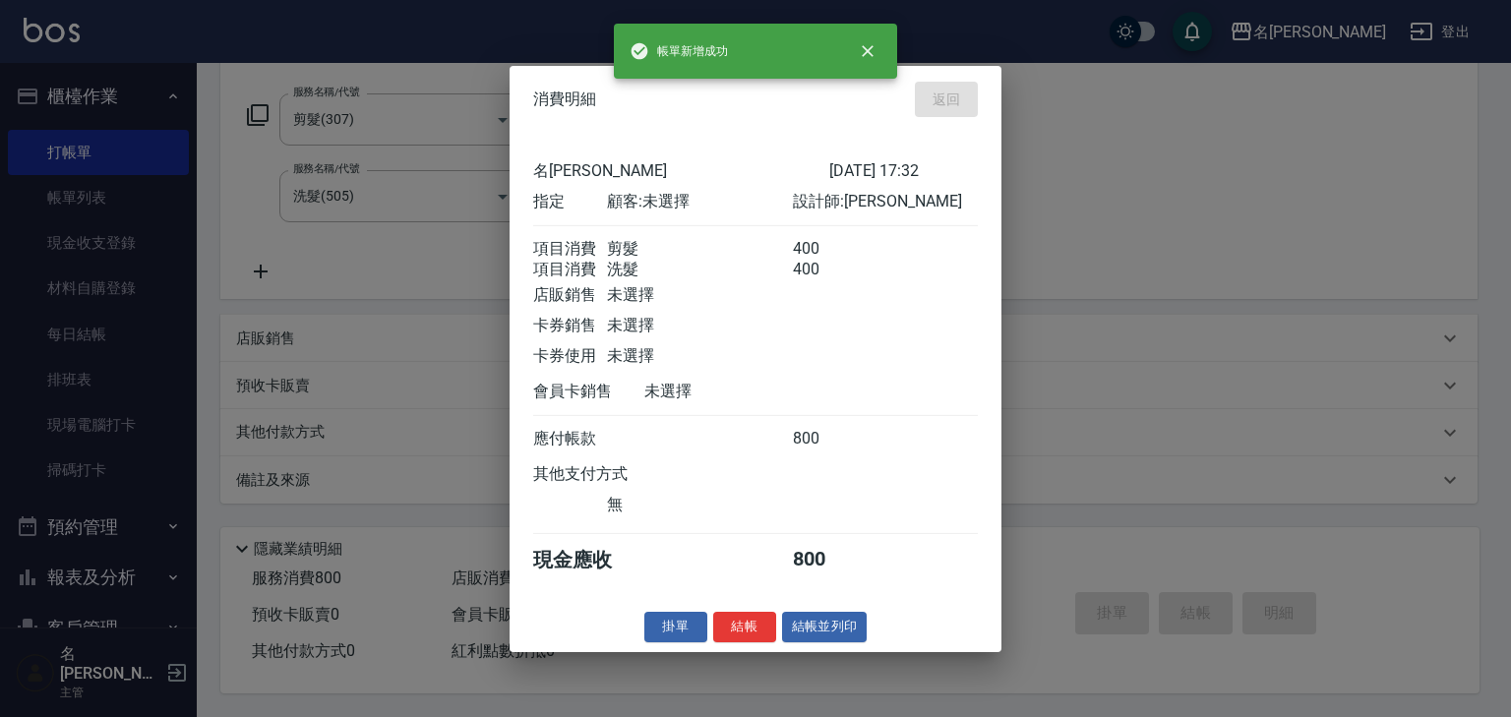
type input "[DATE] 17:39"
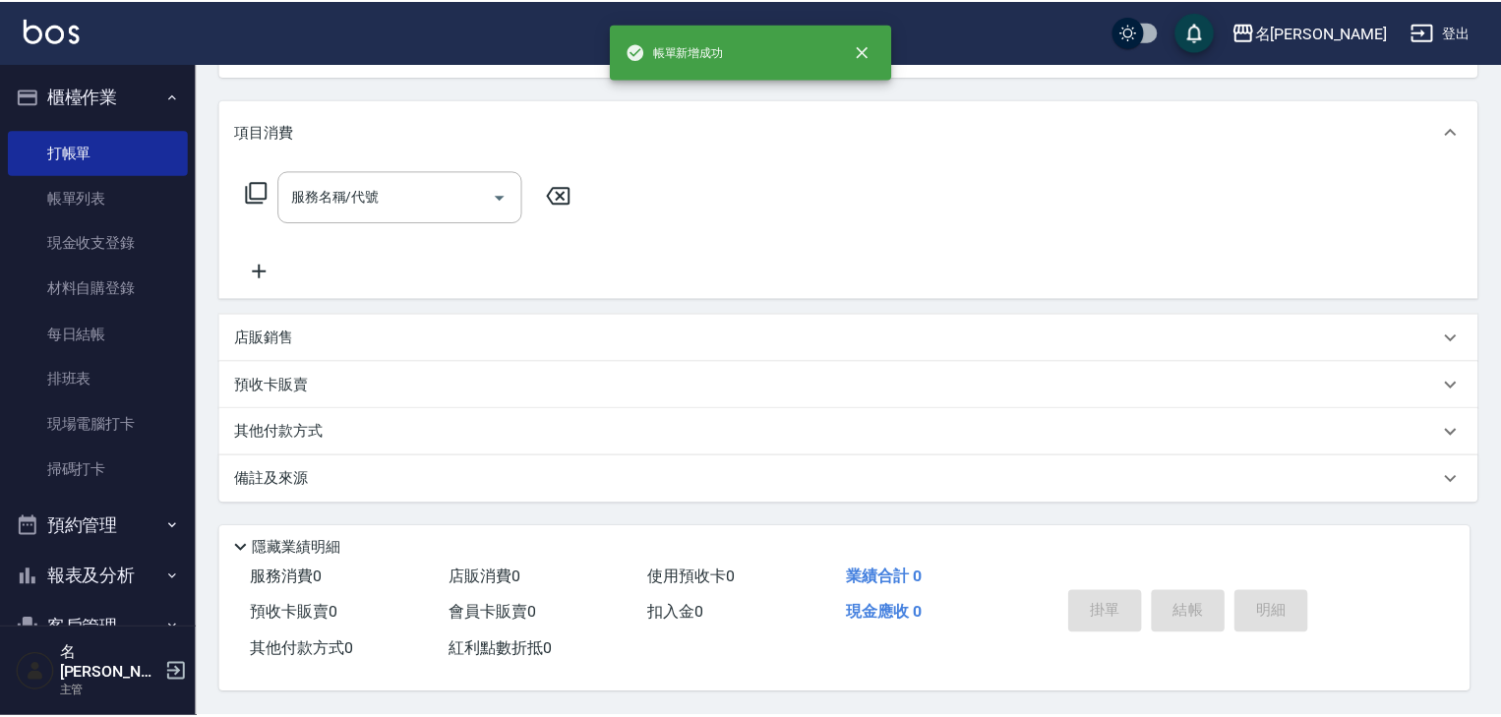
scroll to position [0, 0]
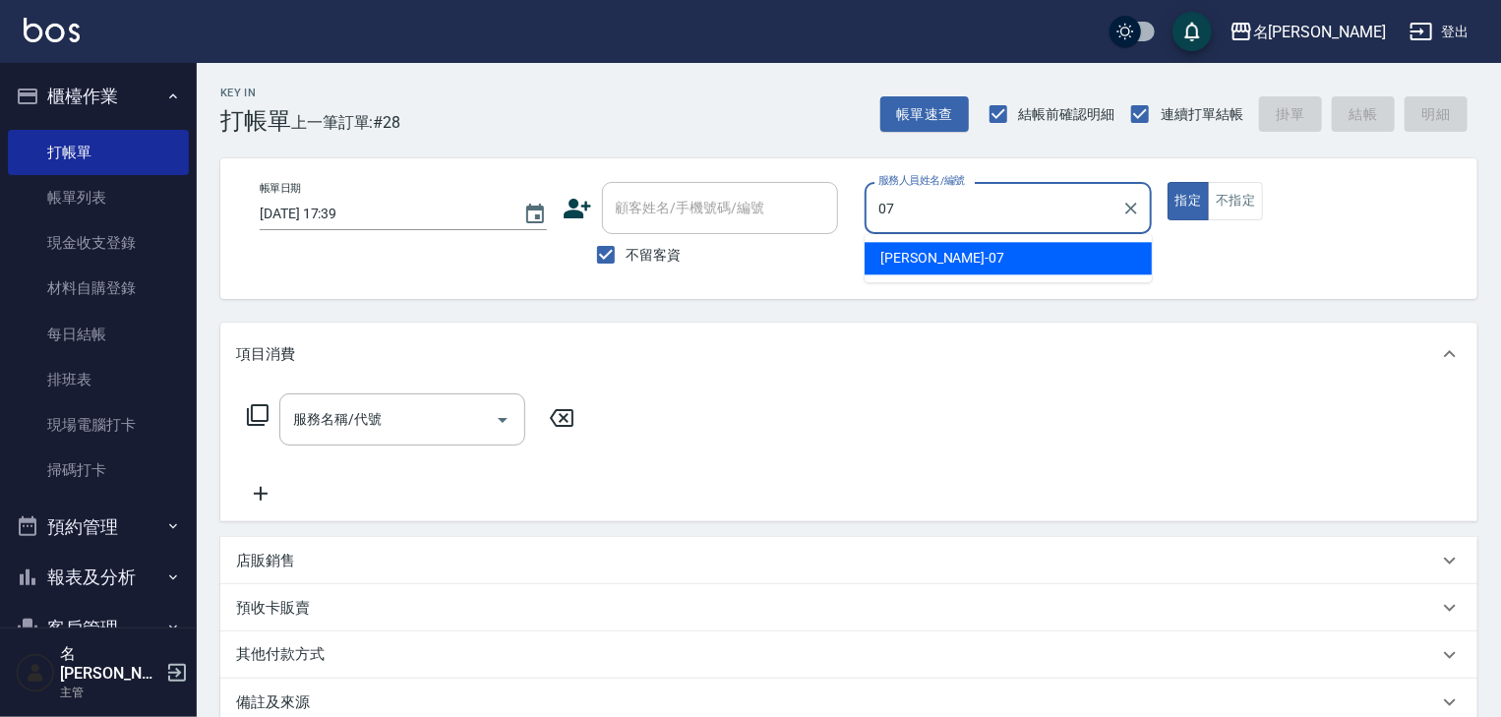
type input "[PERSON_NAME]-07"
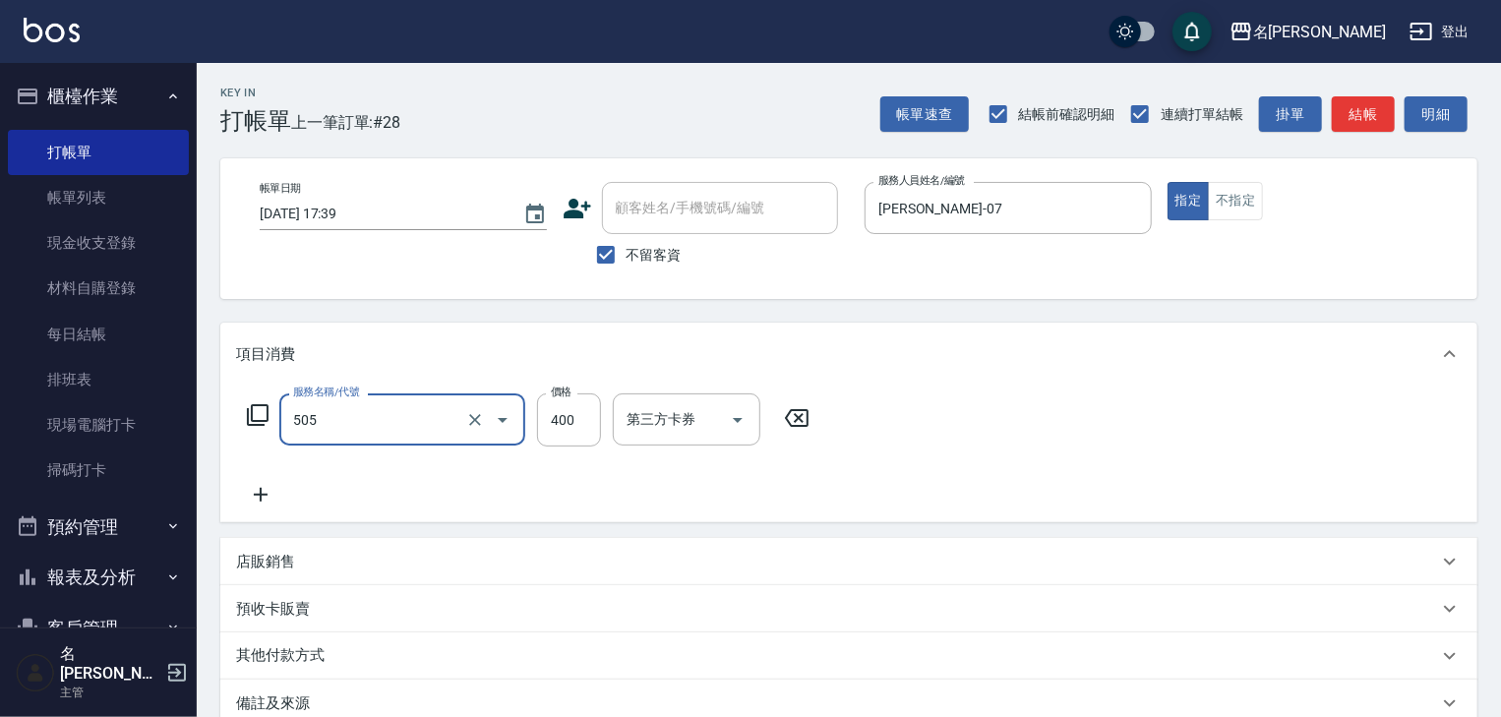
type input "洗髮(505)"
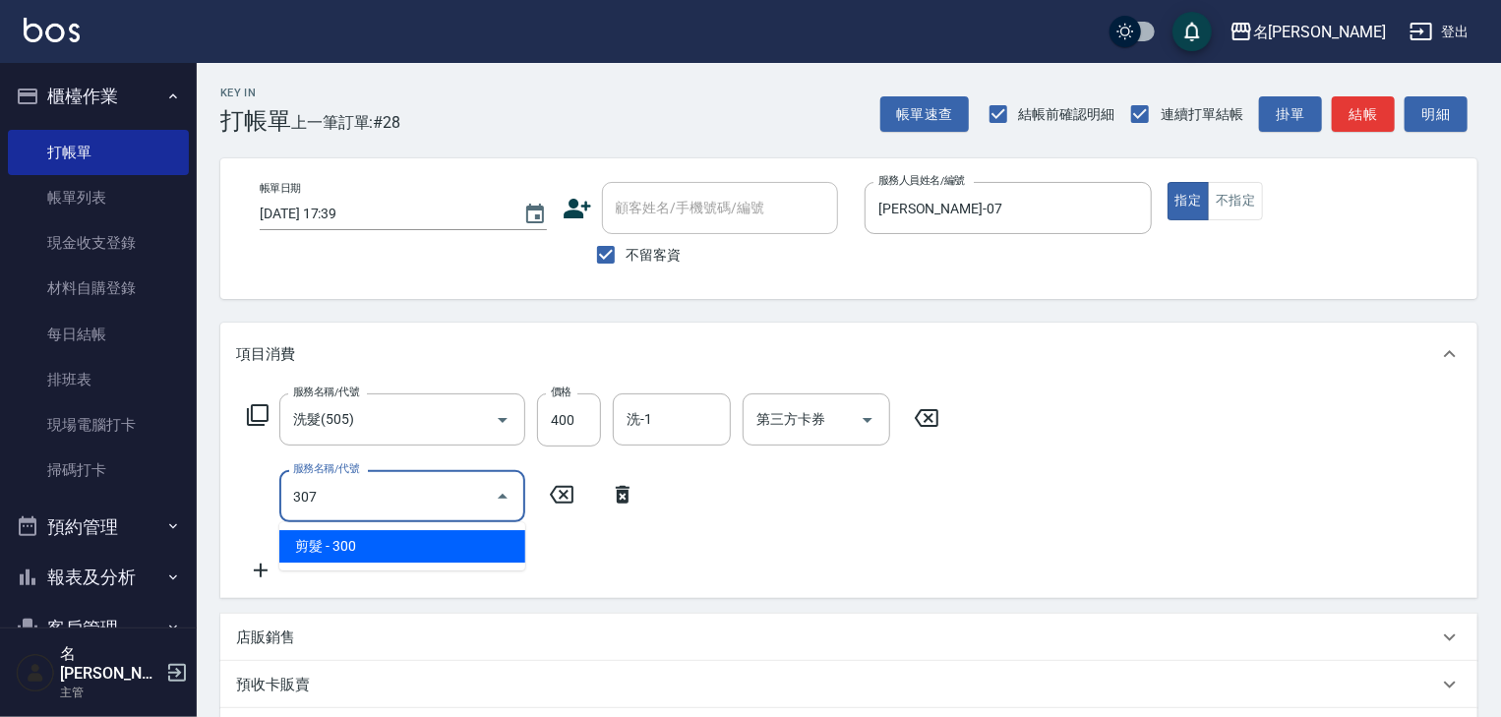
type input "剪髮(307)"
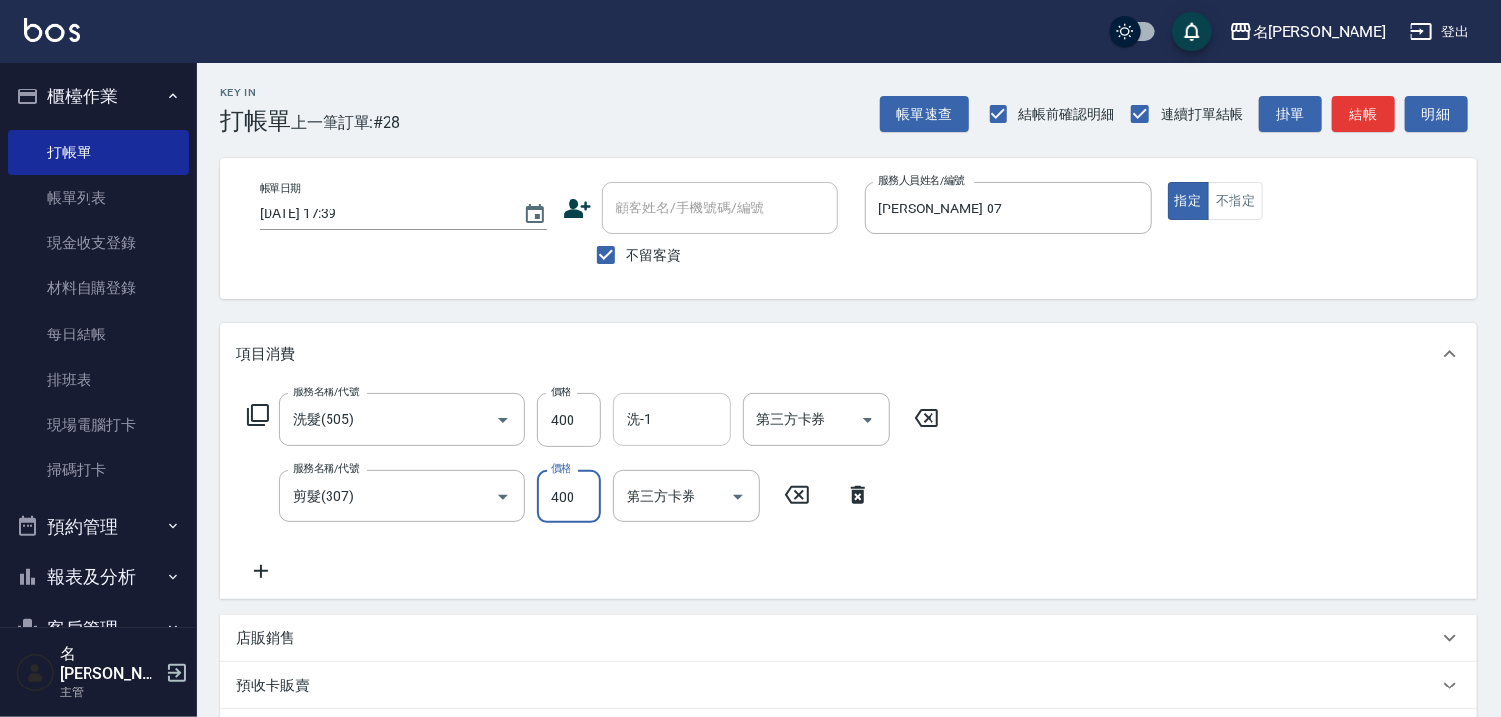
click at [693, 439] on div "洗-1" at bounding box center [672, 419] width 118 height 52
type input "400"
type input "[PERSON_NAME]-23"
click at [1343, 117] on button "結帳" at bounding box center [1363, 114] width 63 height 36
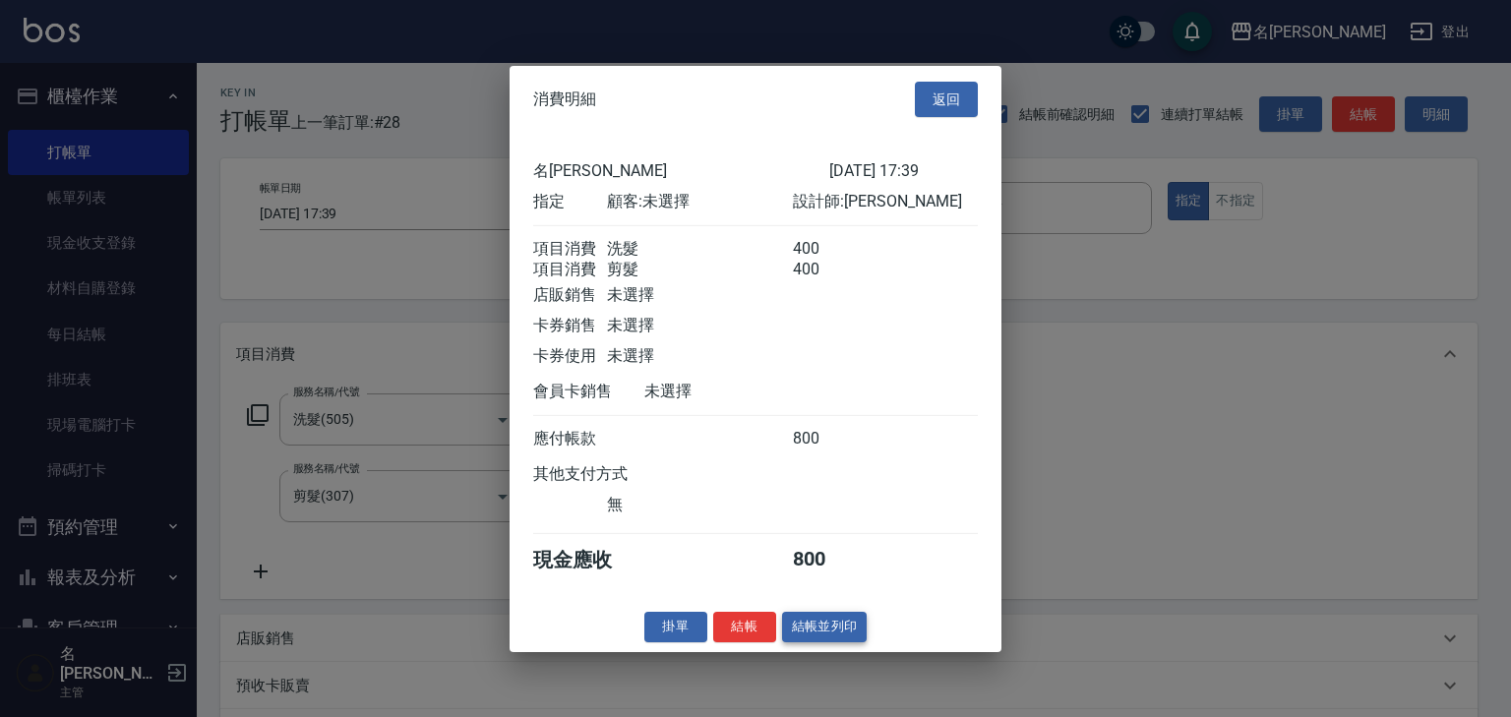
click at [844, 642] on button "結帳並列印" at bounding box center [825, 627] width 86 height 30
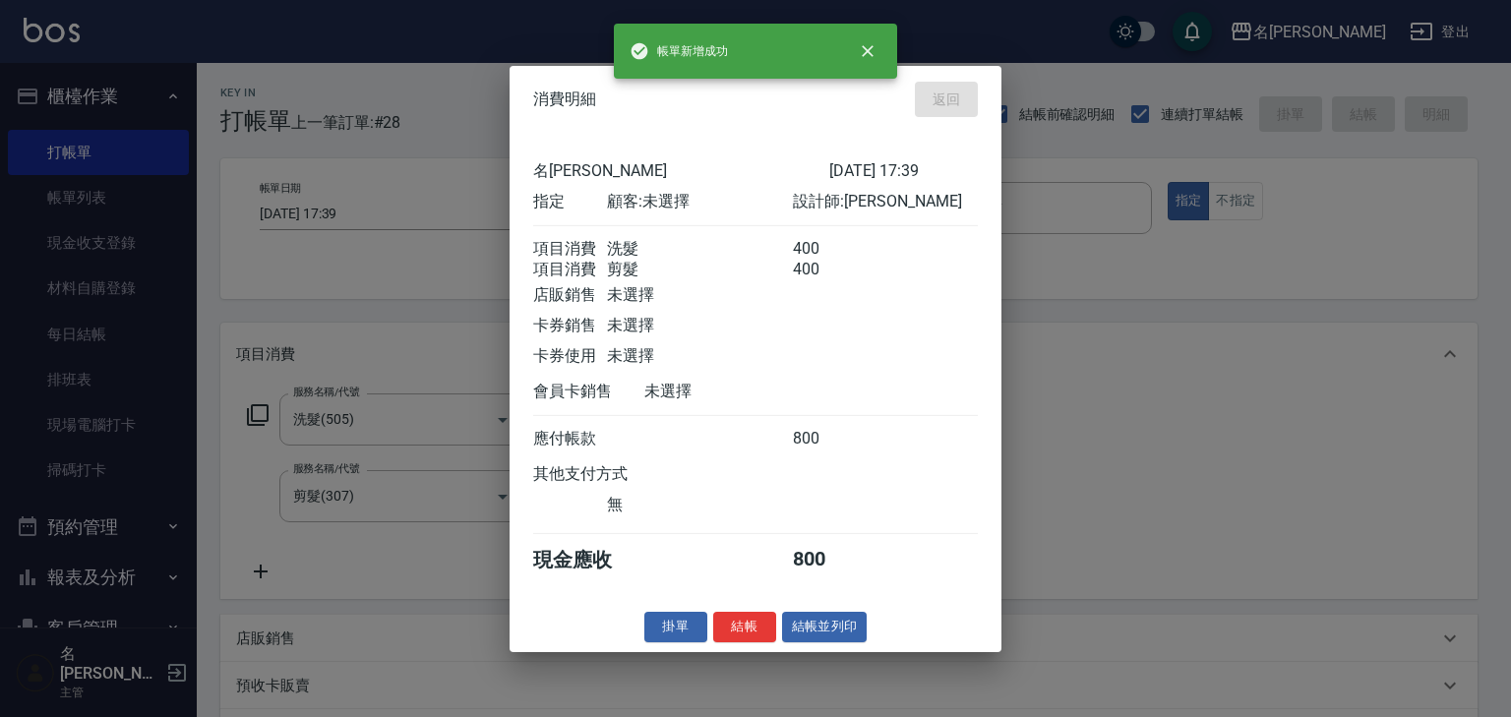
type input "[DATE] 17:42"
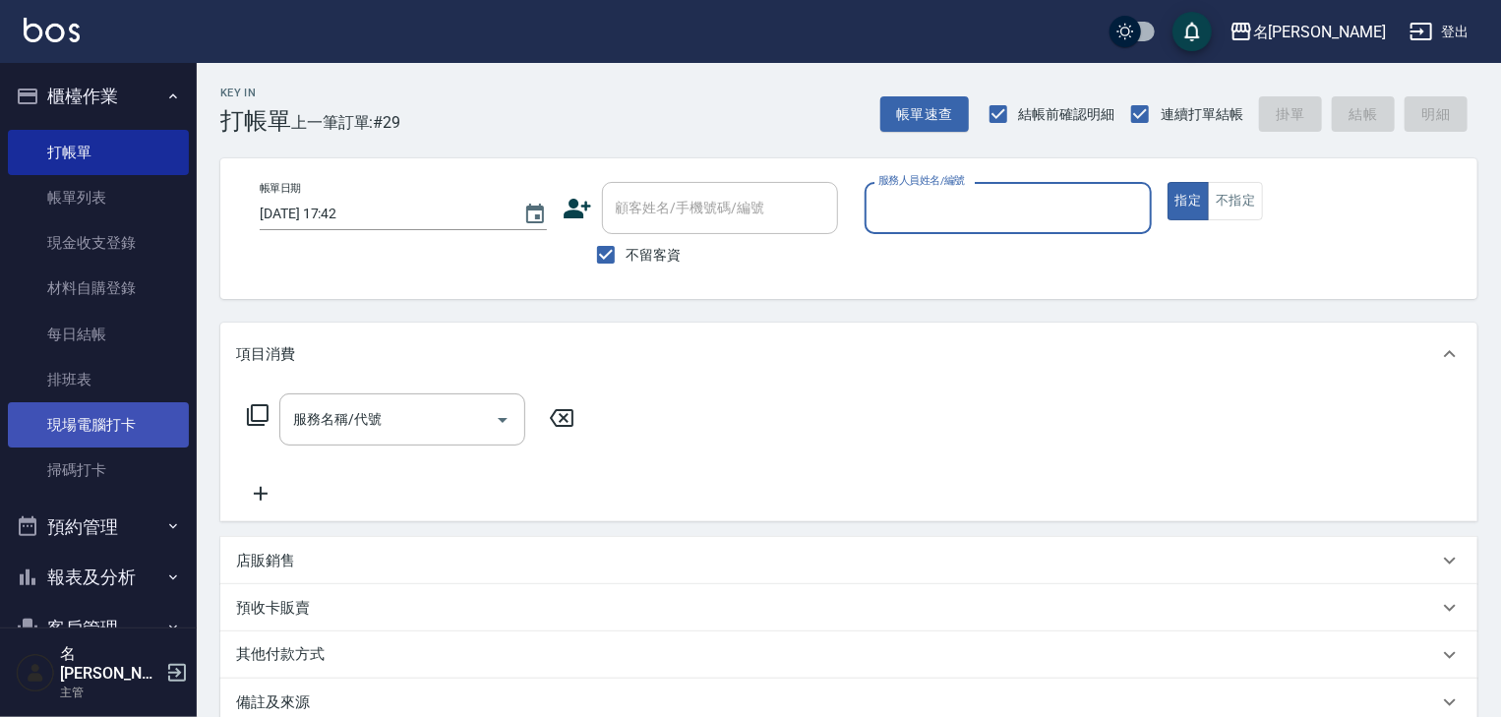
drag, startPoint x: 70, startPoint y: 212, endPoint x: 71, endPoint y: 433, distance: 220.3
click at [70, 212] on link "帳單列表" at bounding box center [98, 197] width 181 height 45
click at [71, 433] on link "現場電腦打卡" at bounding box center [98, 424] width 181 height 45
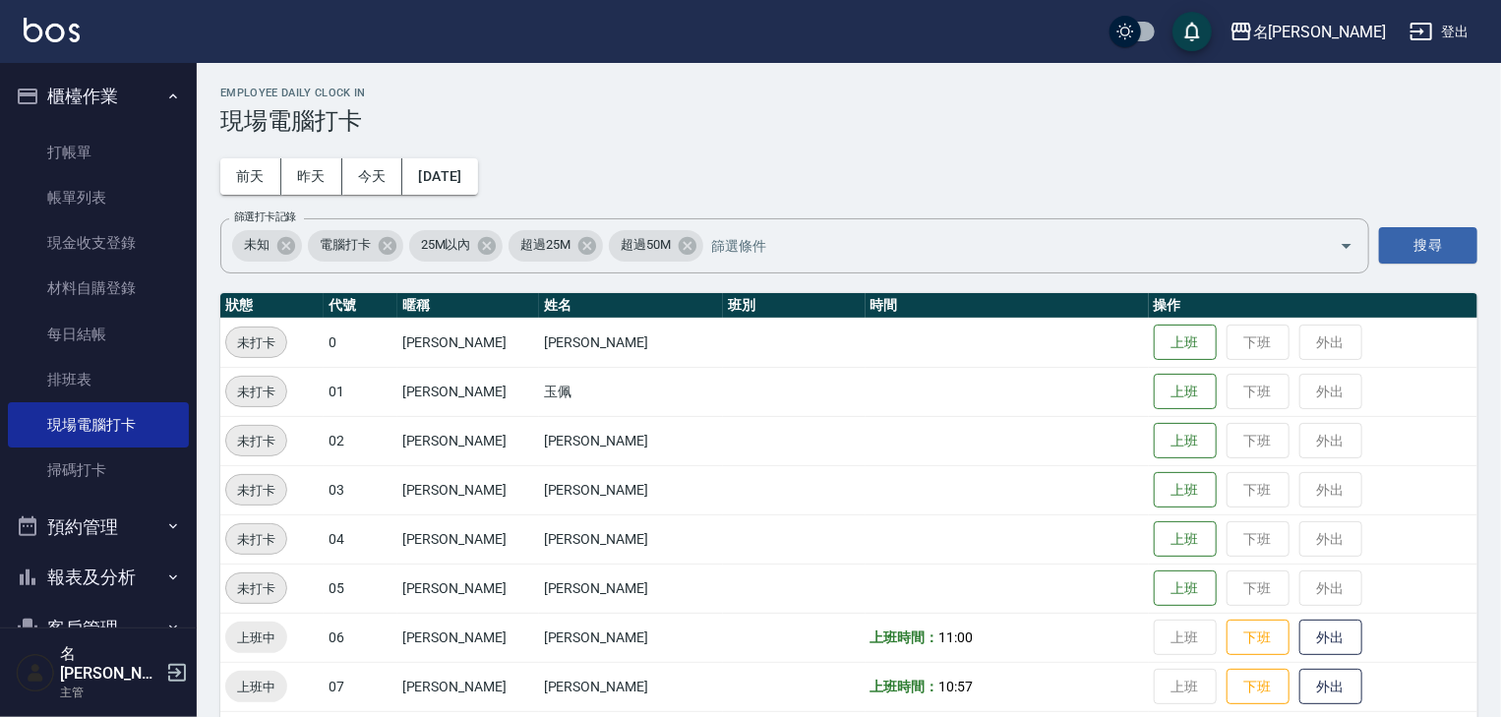
scroll to position [419, 0]
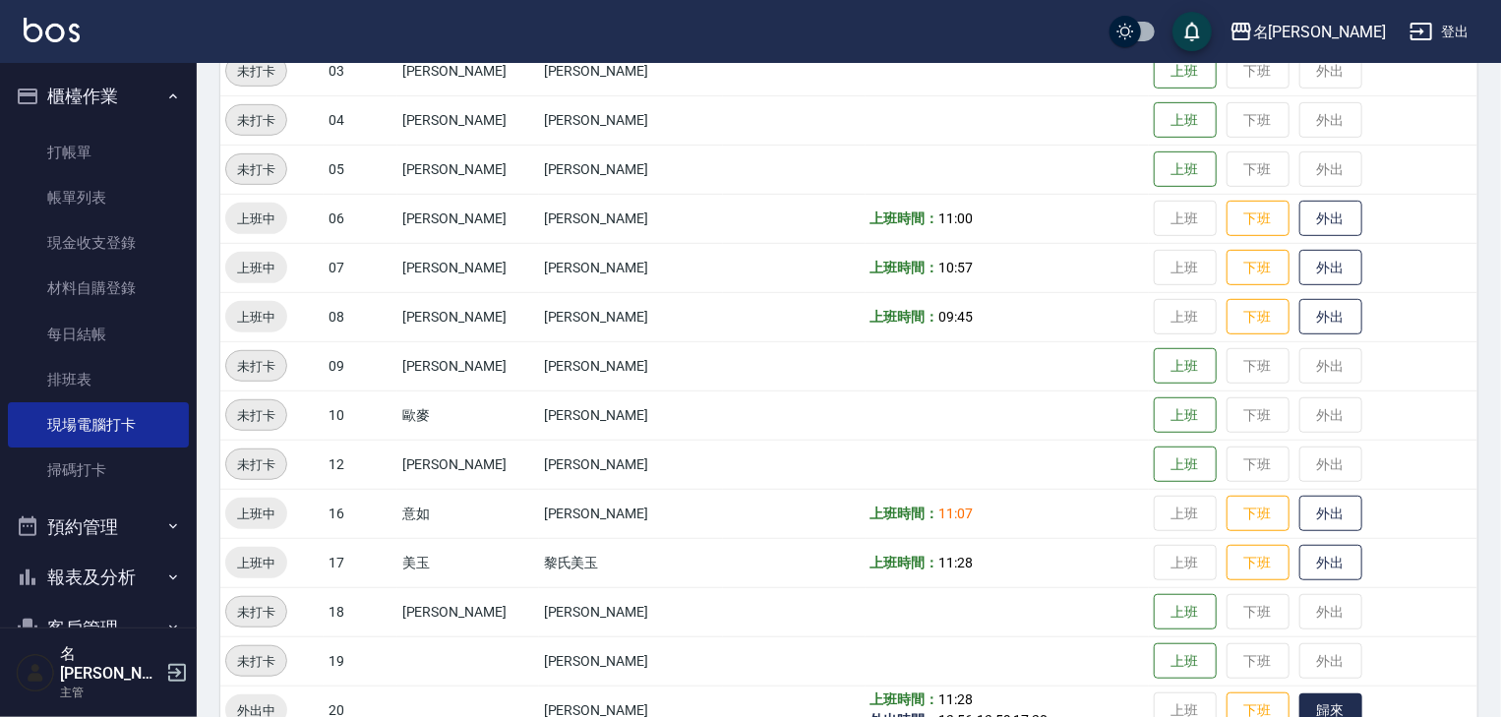
click at [1299, 701] on button "歸來" at bounding box center [1330, 710] width 63 height 34
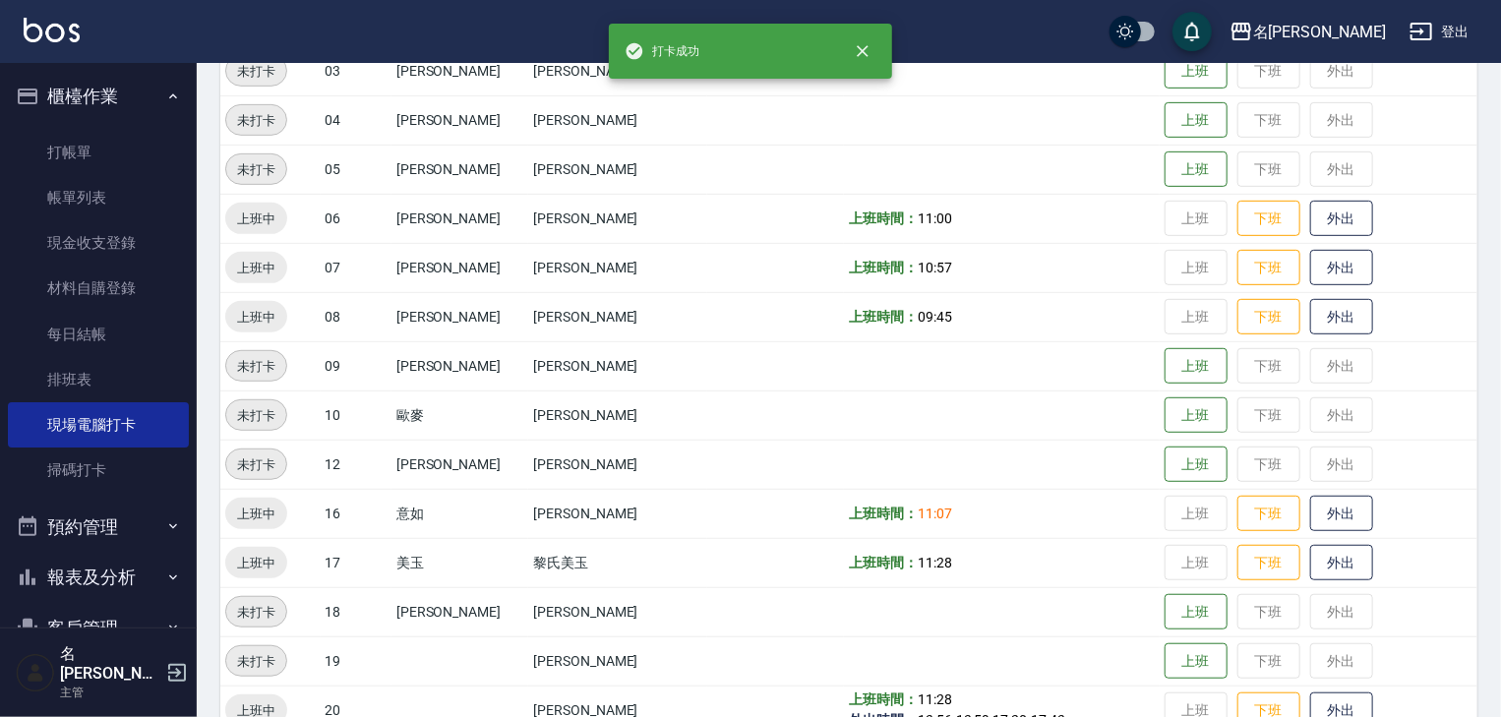
click at [47, 20] on img at bounding box center [52, 30] width 56 height 25
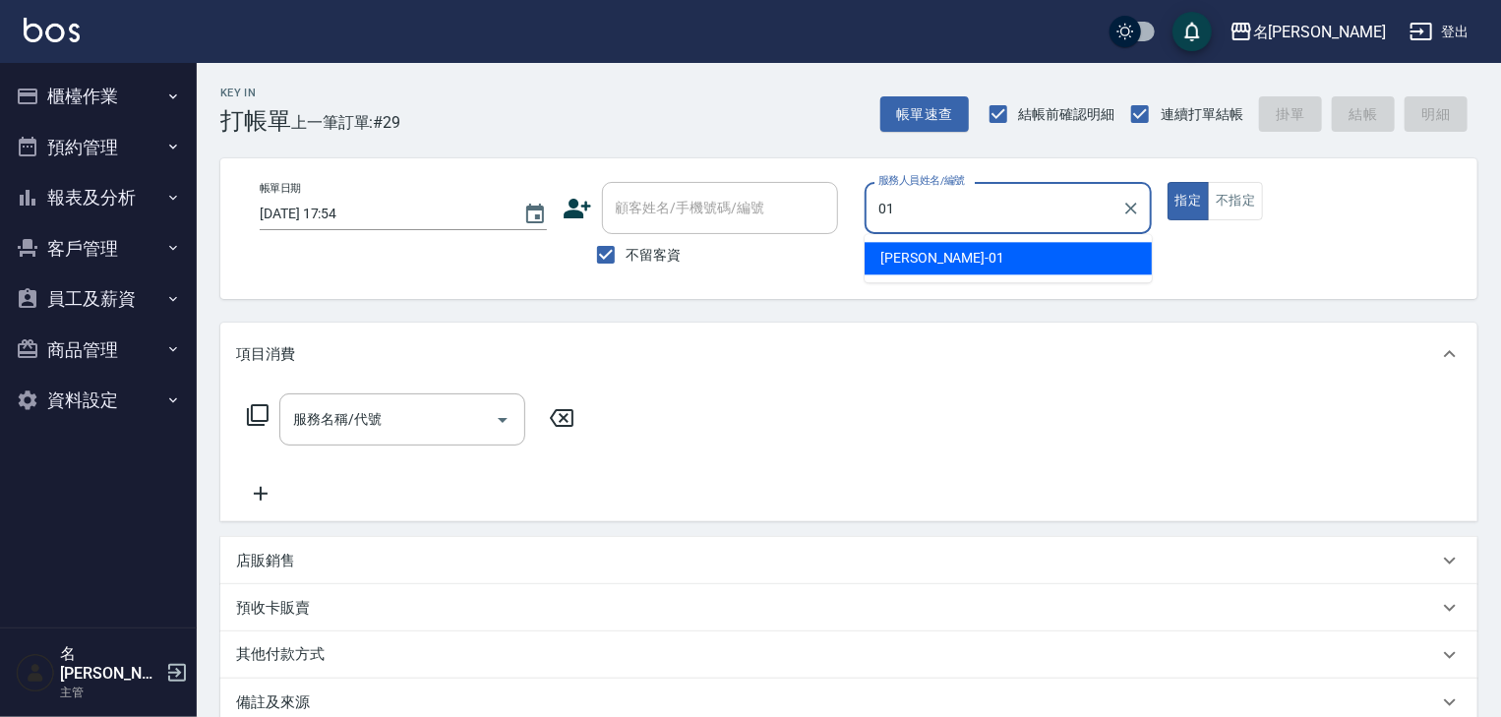
type input "[PERSON_NAME]-01"
type button "true"
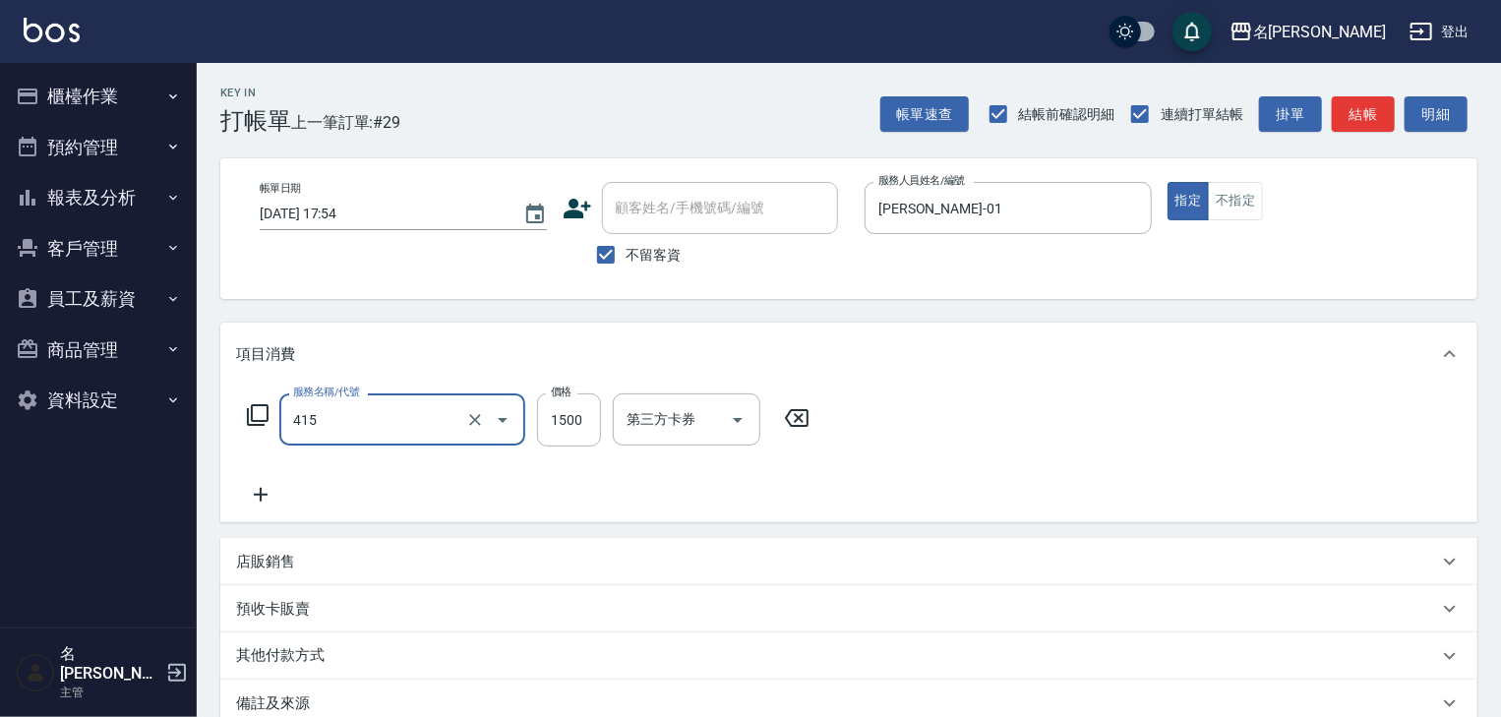
type input "染髮1500↑(415)"
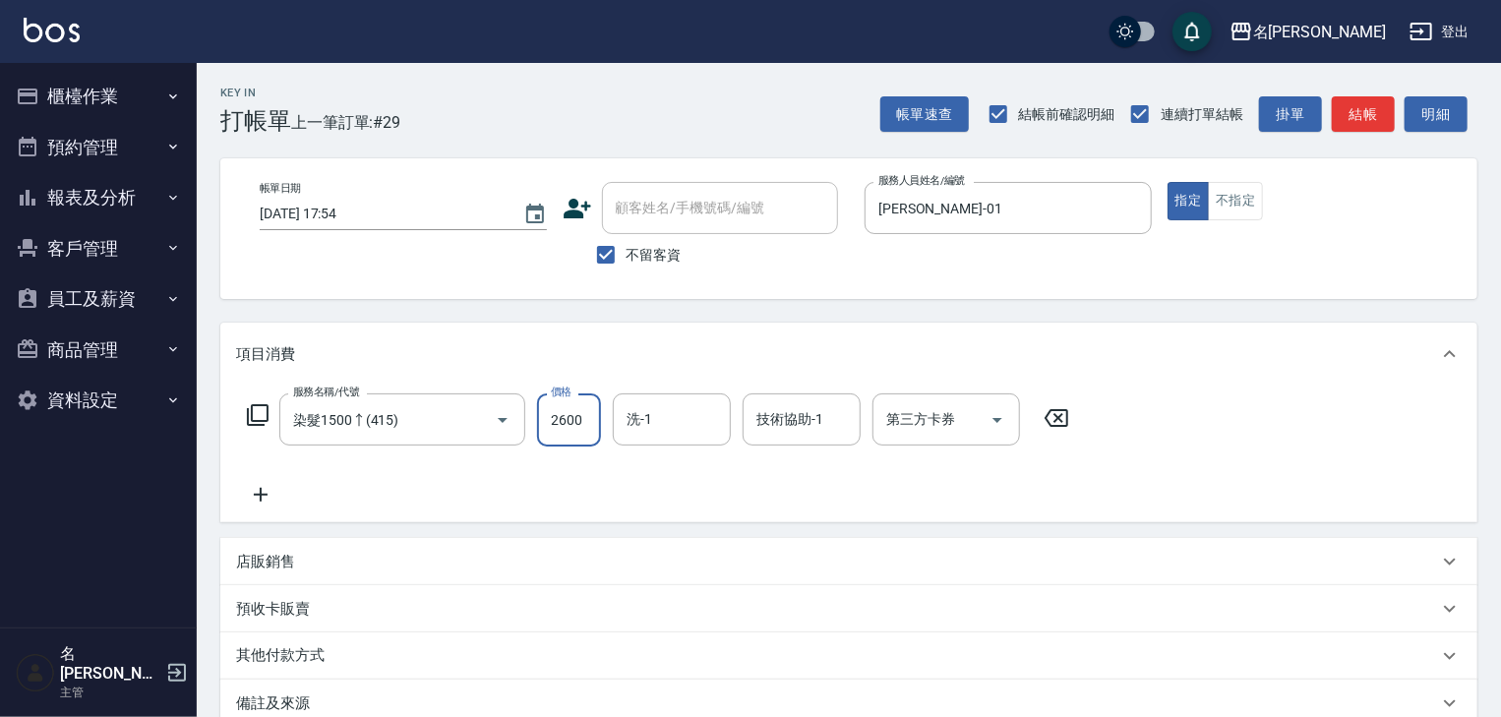
type input "2600"
type input "[PERSON_NAME]-22"
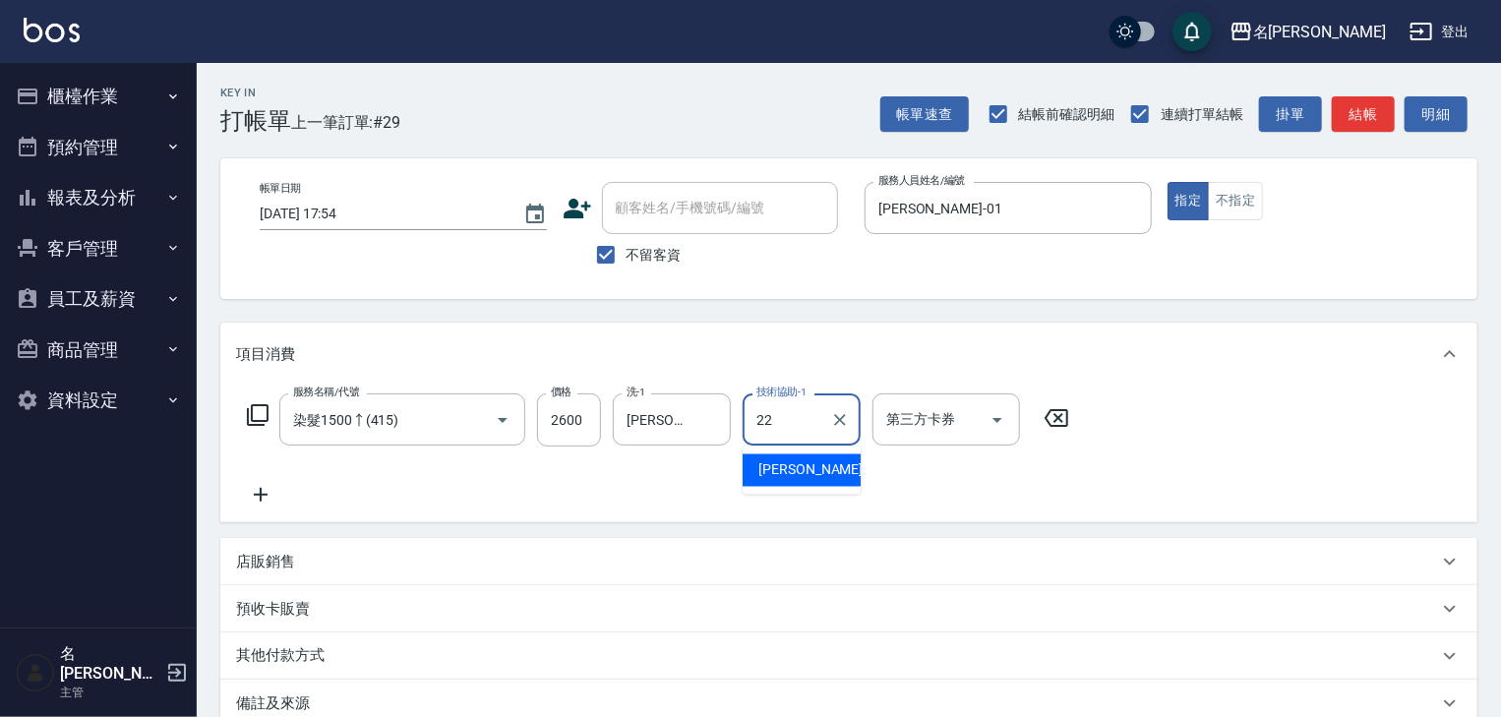
type input "[PERSON_NAME]-22"
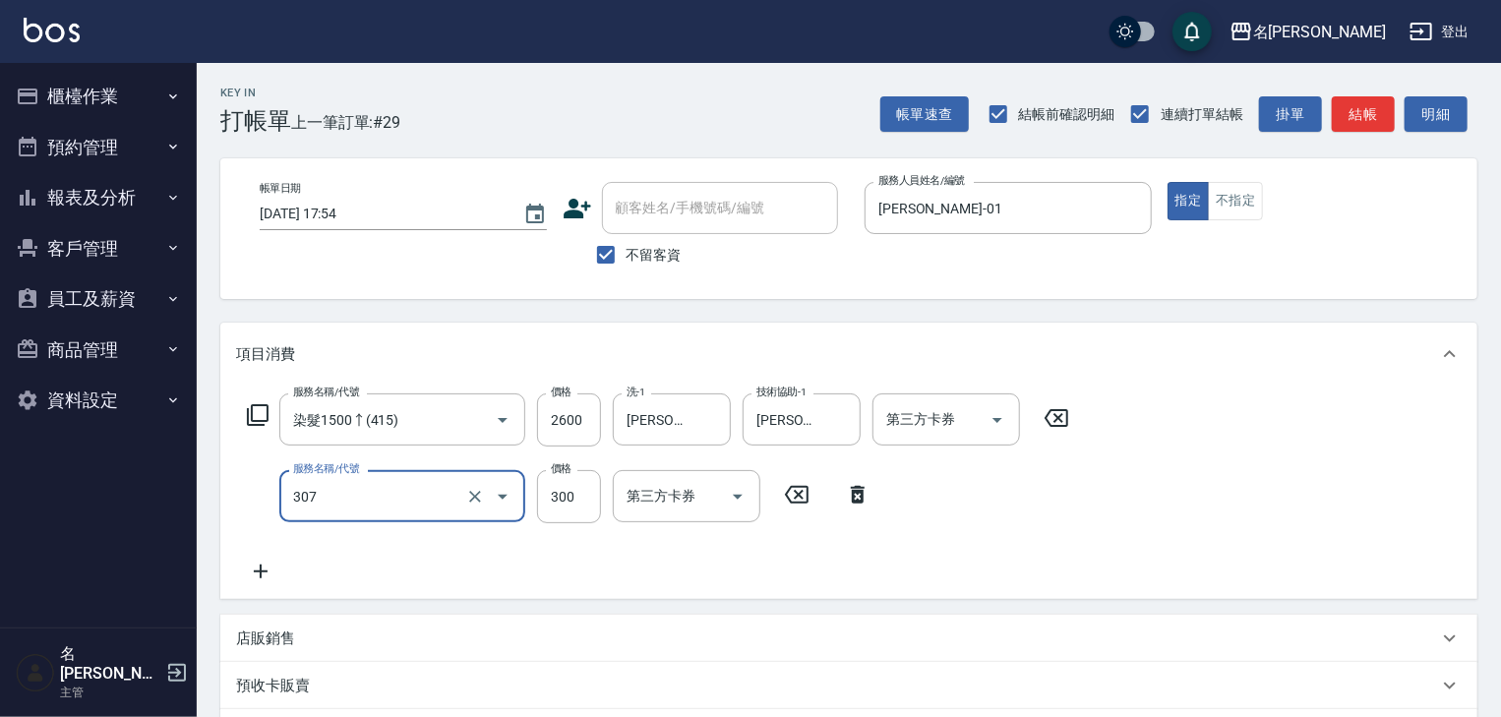
type input "剪髮(307)"
type input "1500"
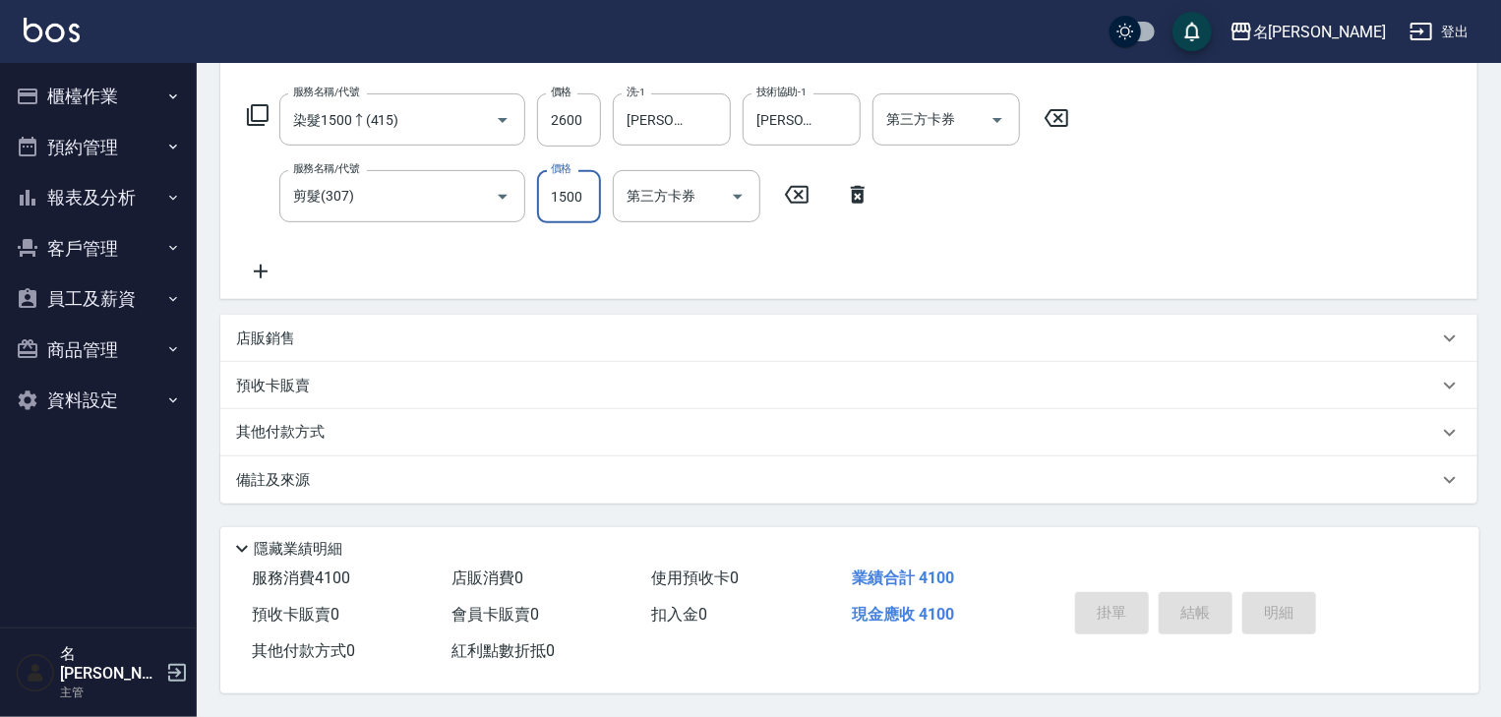
type input "[DATE] 18:14"
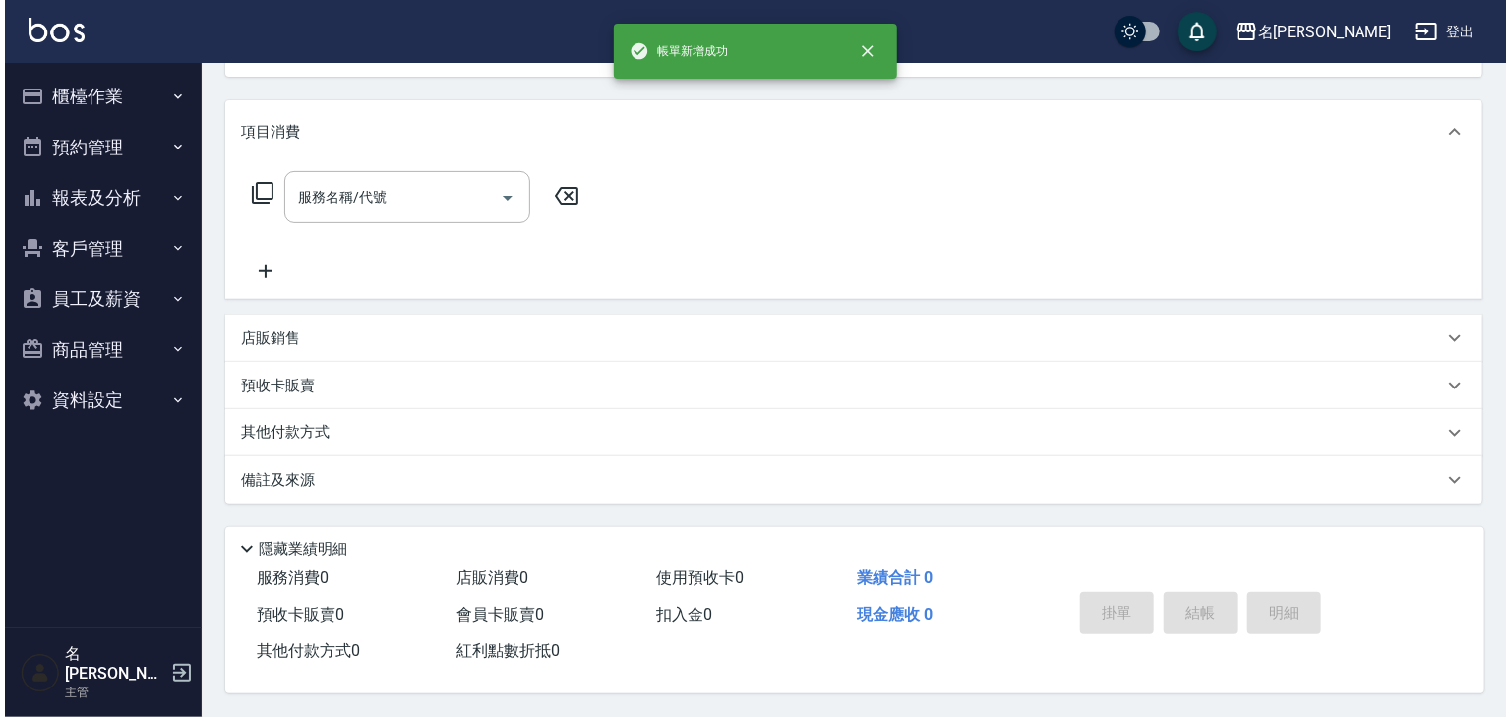
scroll to position [0, 0]
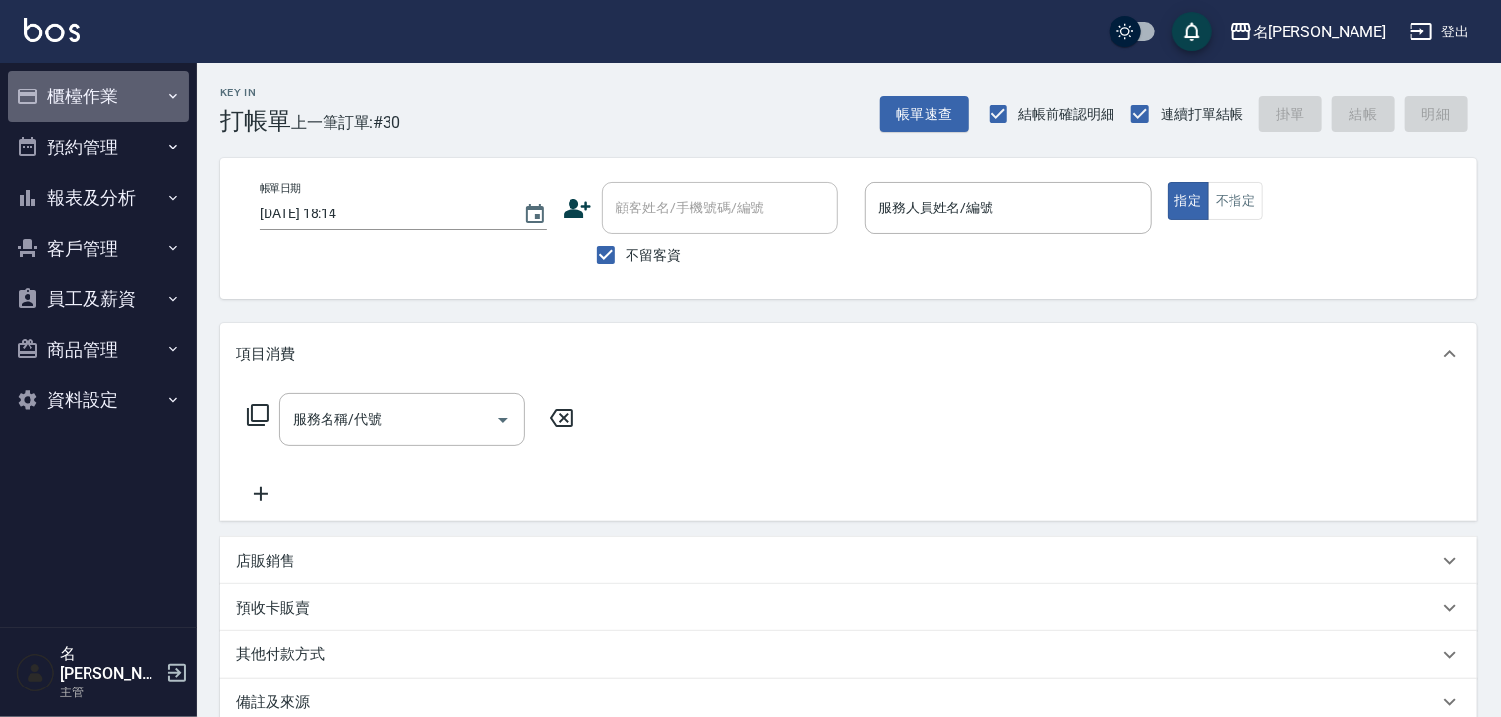
click at [79, 90] on button "櫃檯作業" at bounding box center [98, 96] width 181 height 51
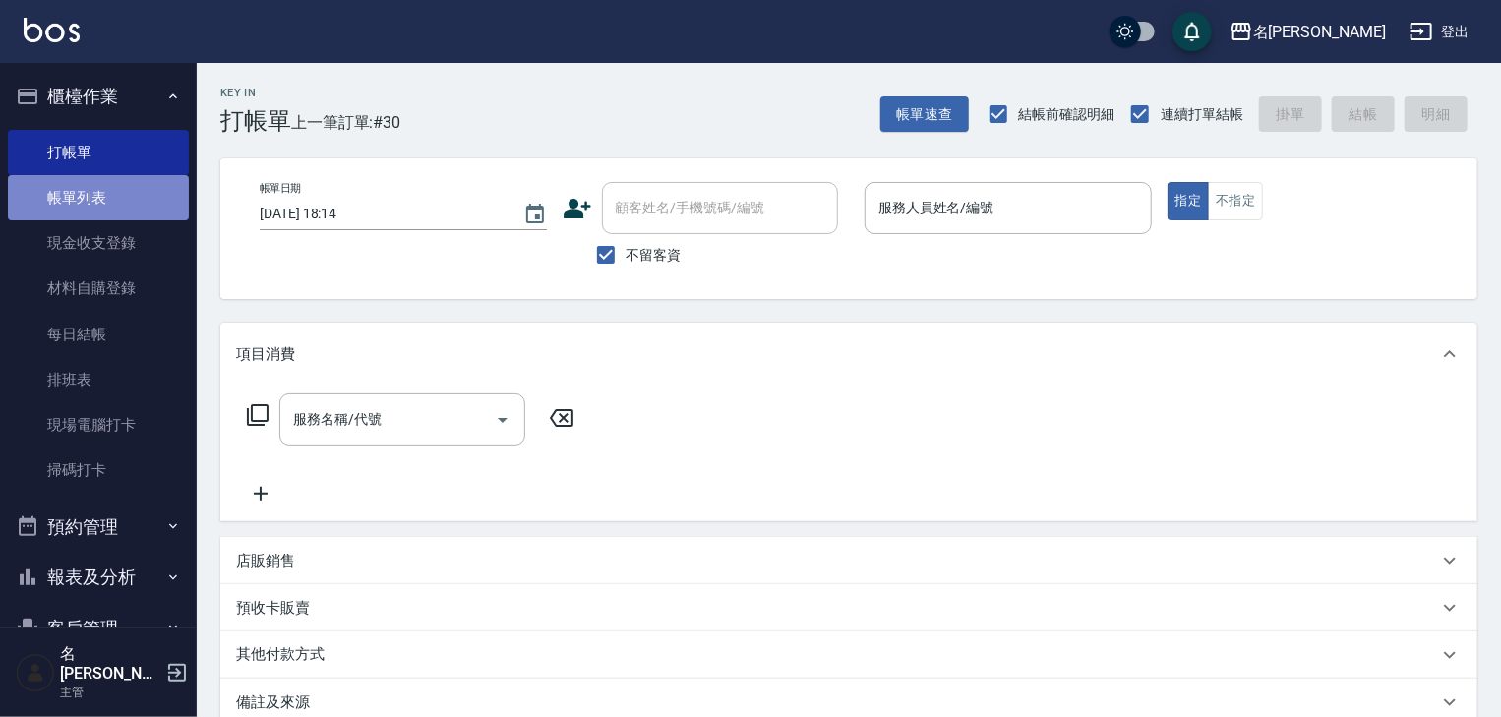
click at [98, 218] on link "帳單列表" at bounding box center [98, 197] width 181 height 45
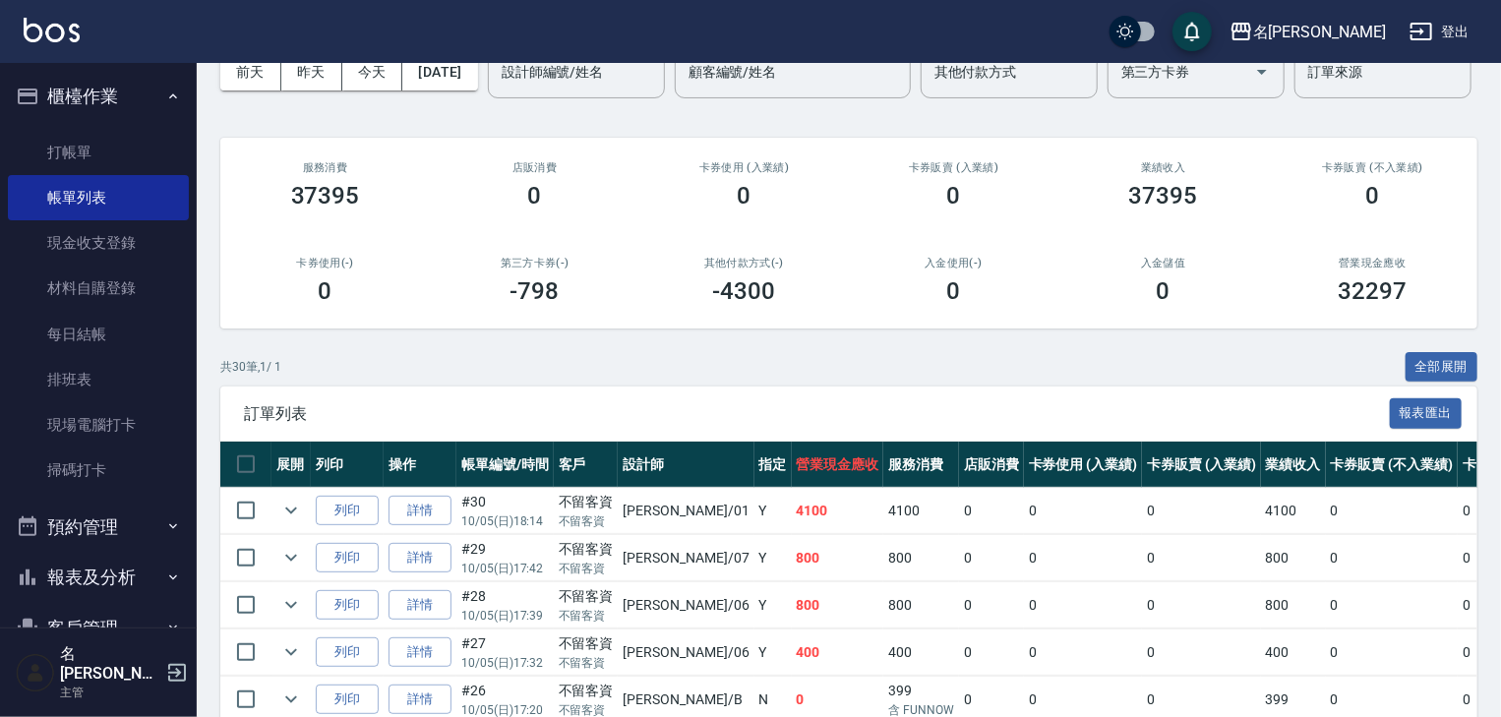
scroll to position [315, 0]
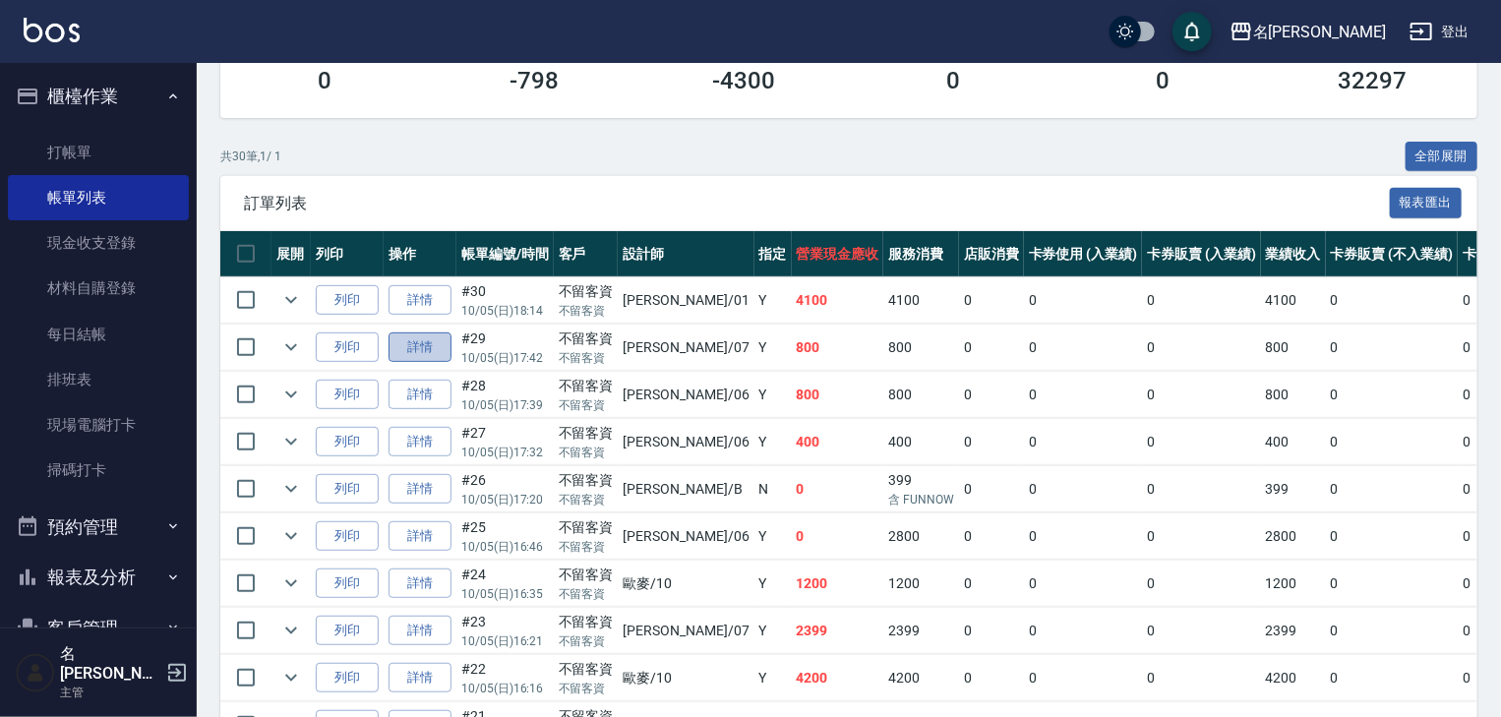
click at [436, 363] on link "詳情" at bounding box center [420, 347] width 63 height 30
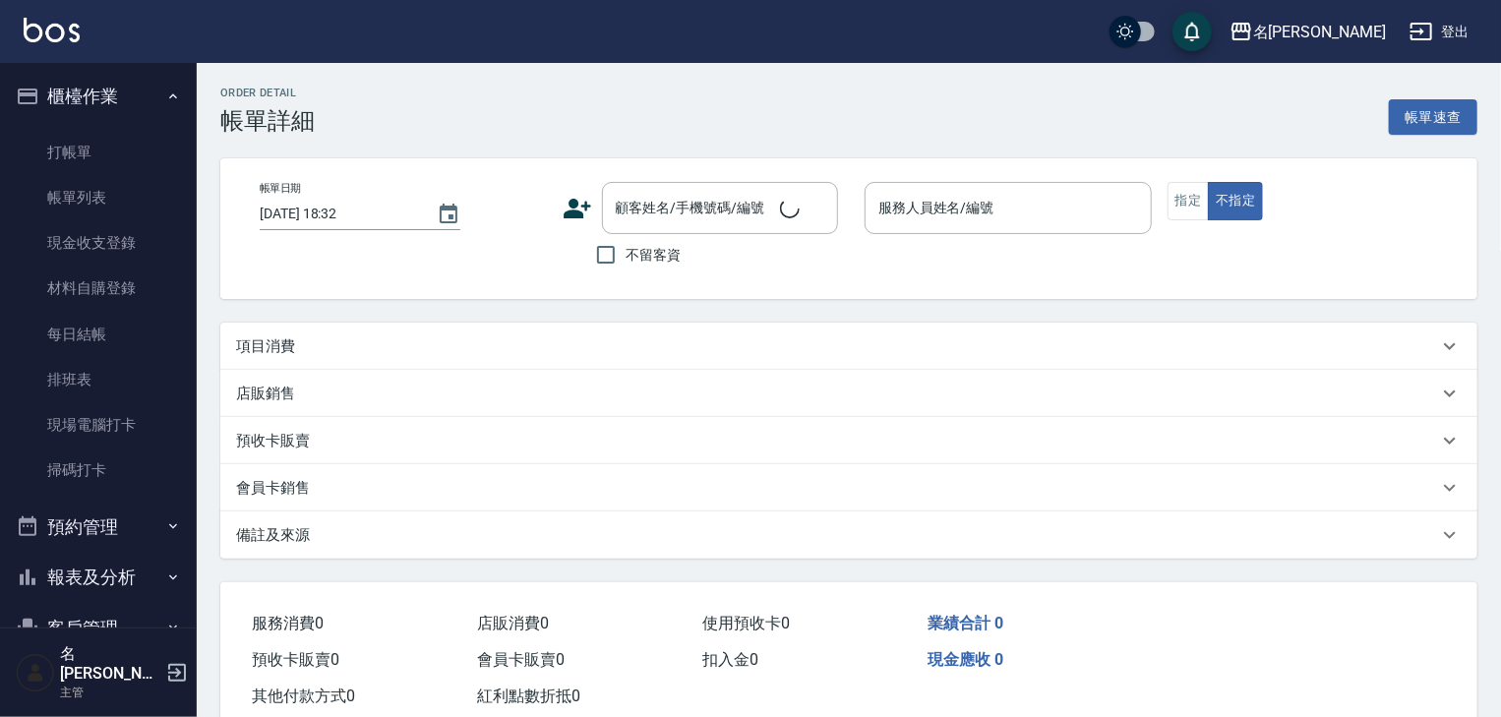
type input "[DATE] 17:42"
checkbox input "true"
type input "[PERSON_NAME]-07"
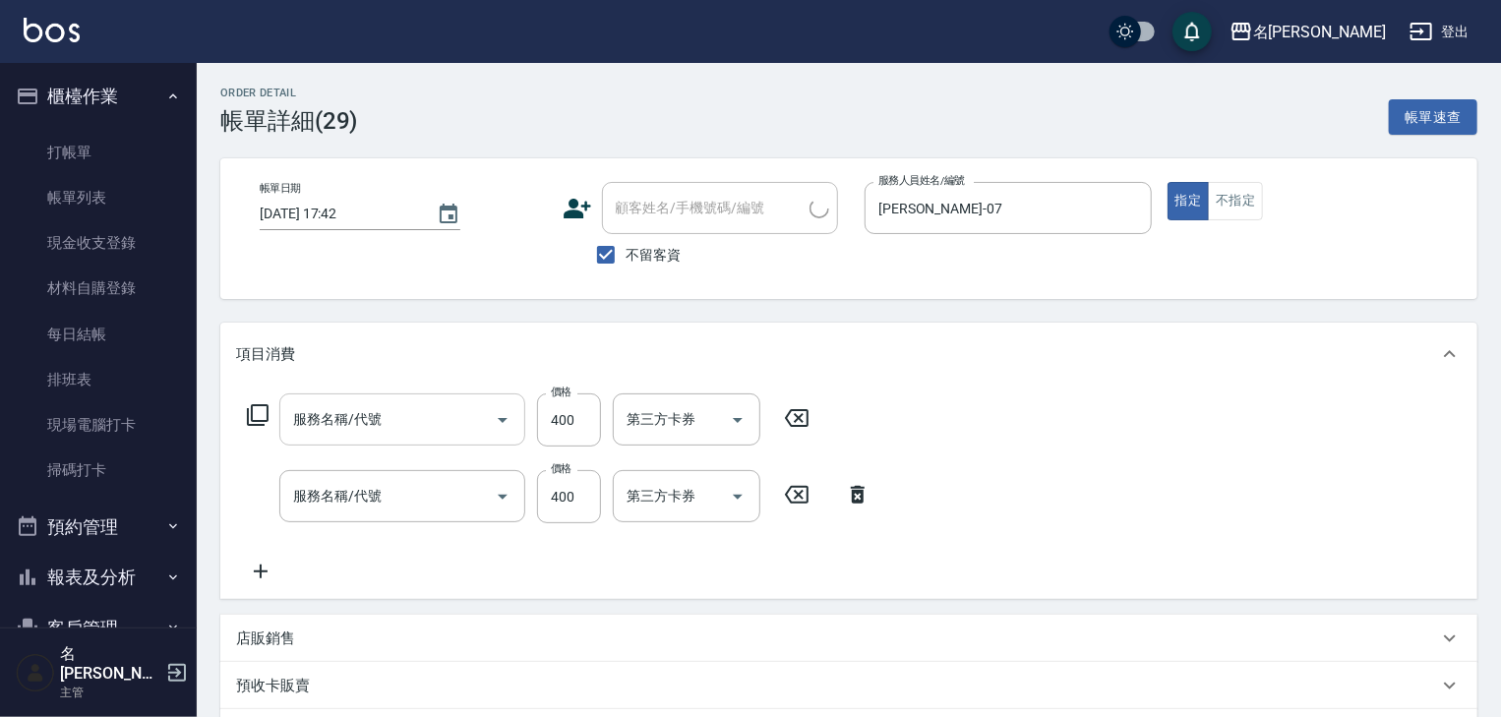
type input "剪髮(307)"
type input "洗髮(505)"
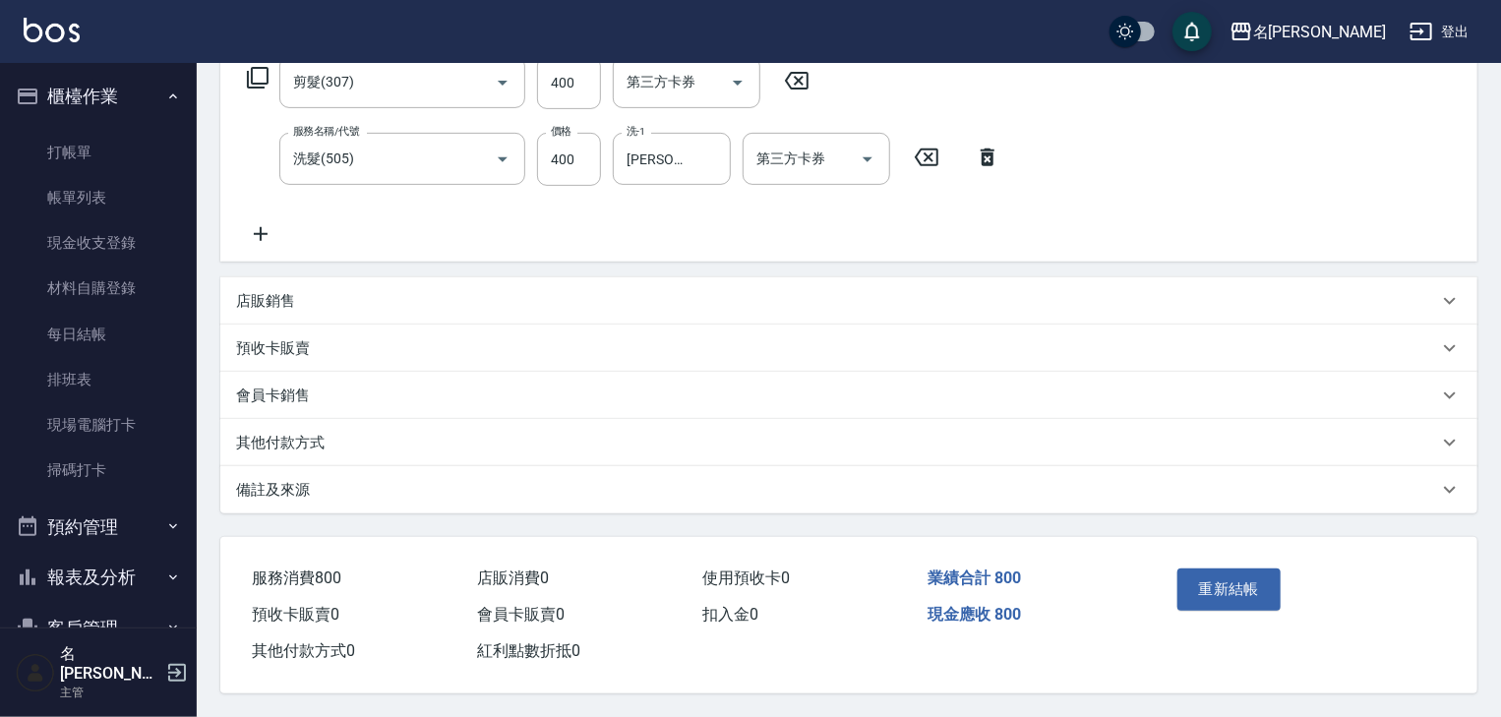
click at [359, 436] on div "其他付款方式" at bounding box center [837, 443] width 1202 height 21
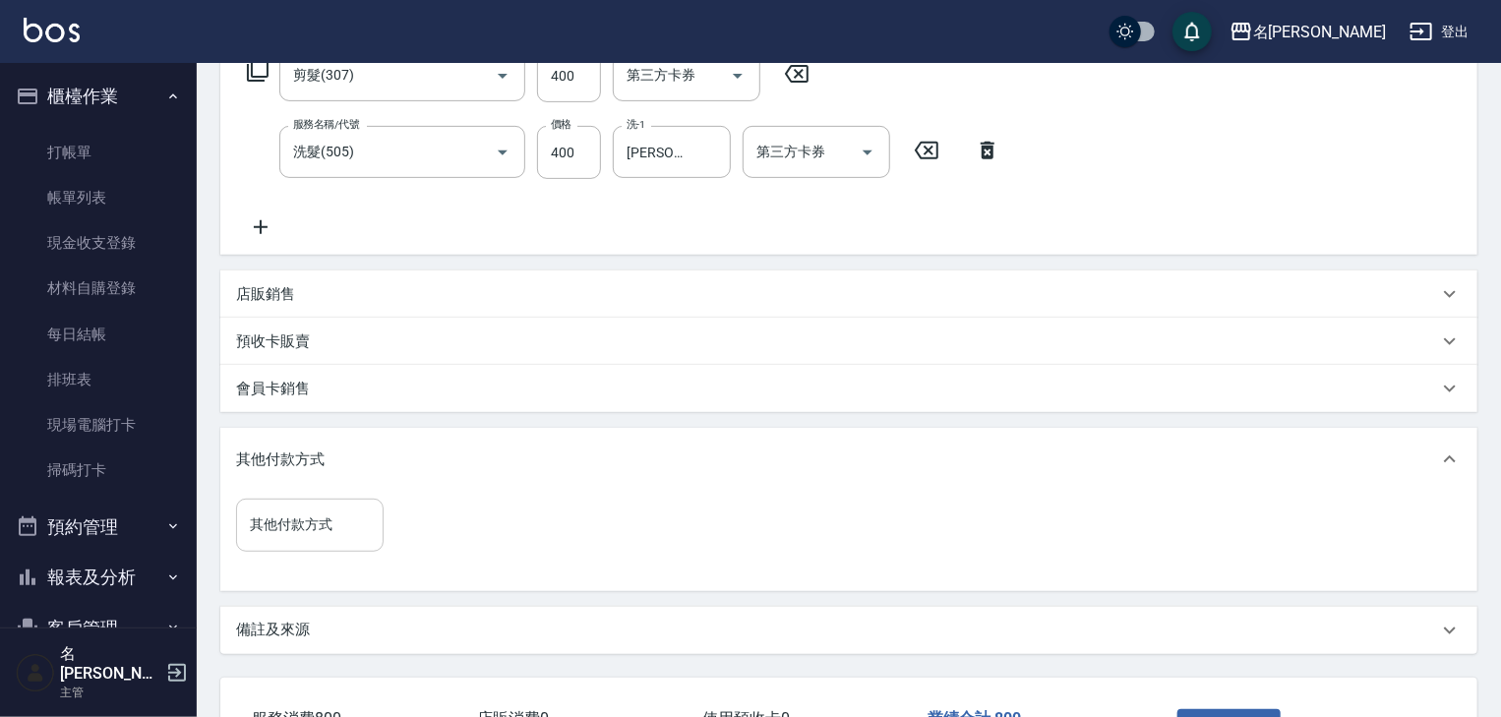
click at [350, 506] on div "其他付款方式" at bounding box center [310, 525] width 148 height 52
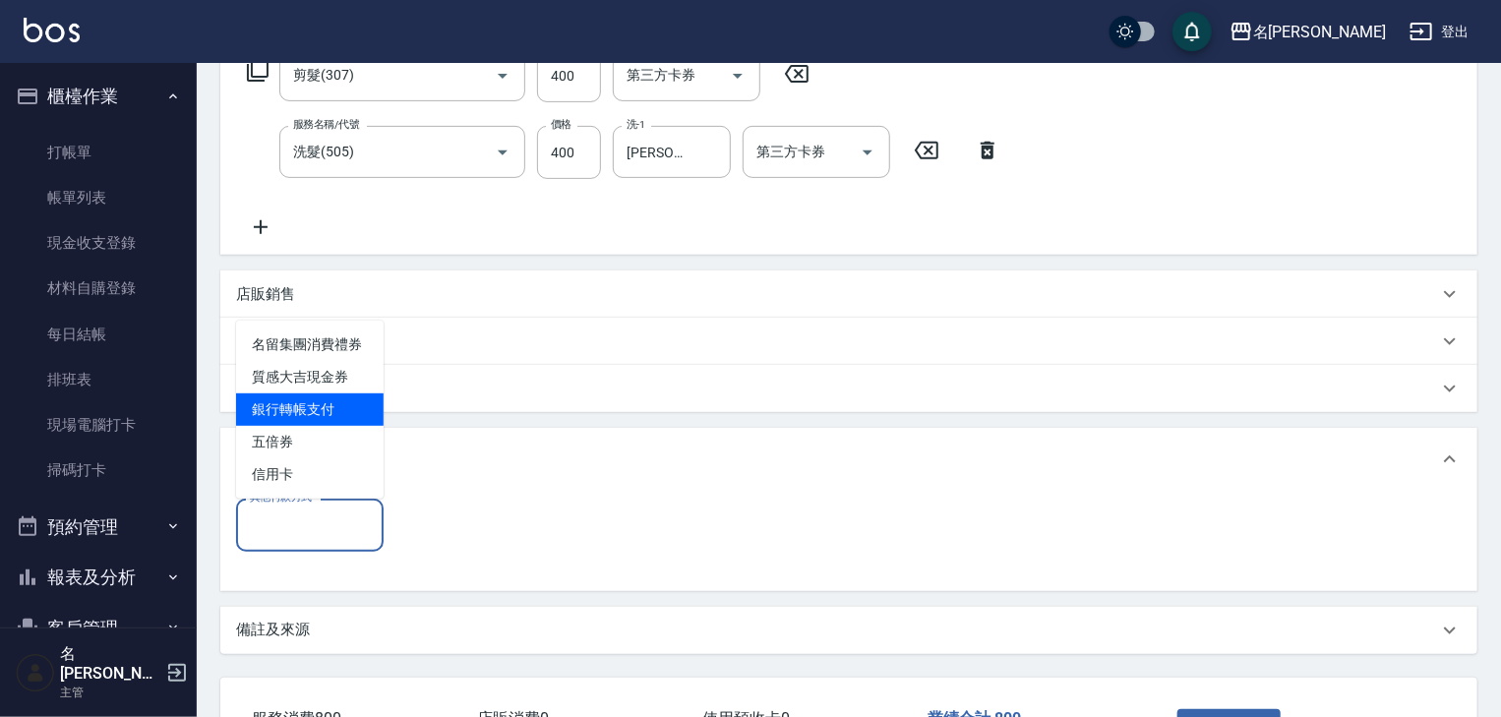
click at [351, 414] on span "銀行轉帳支付" at bounding box center [310, 409] width 148 height 32
type input "銀行轉帳支付"
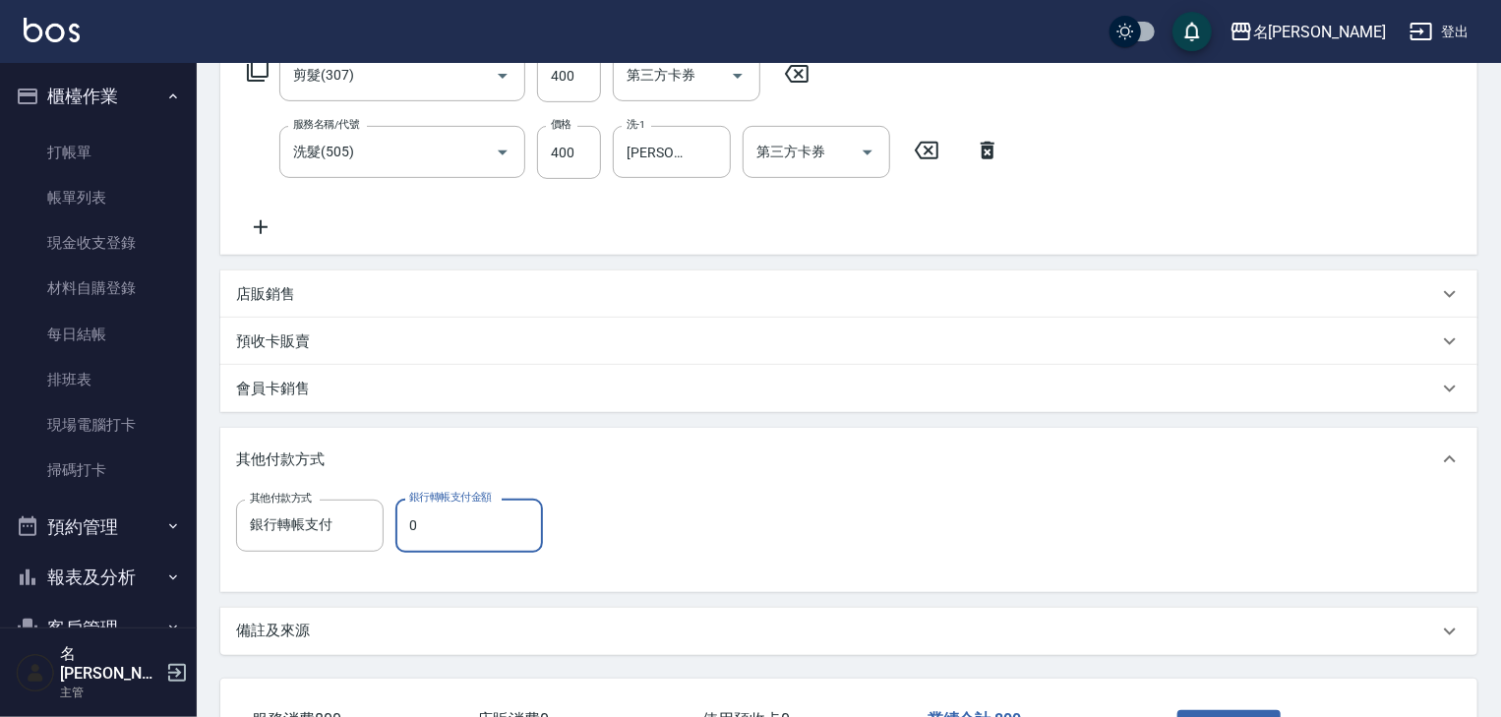
click at [452, 514] on input "0" at bounding box center [469, 525] width 148 height 53
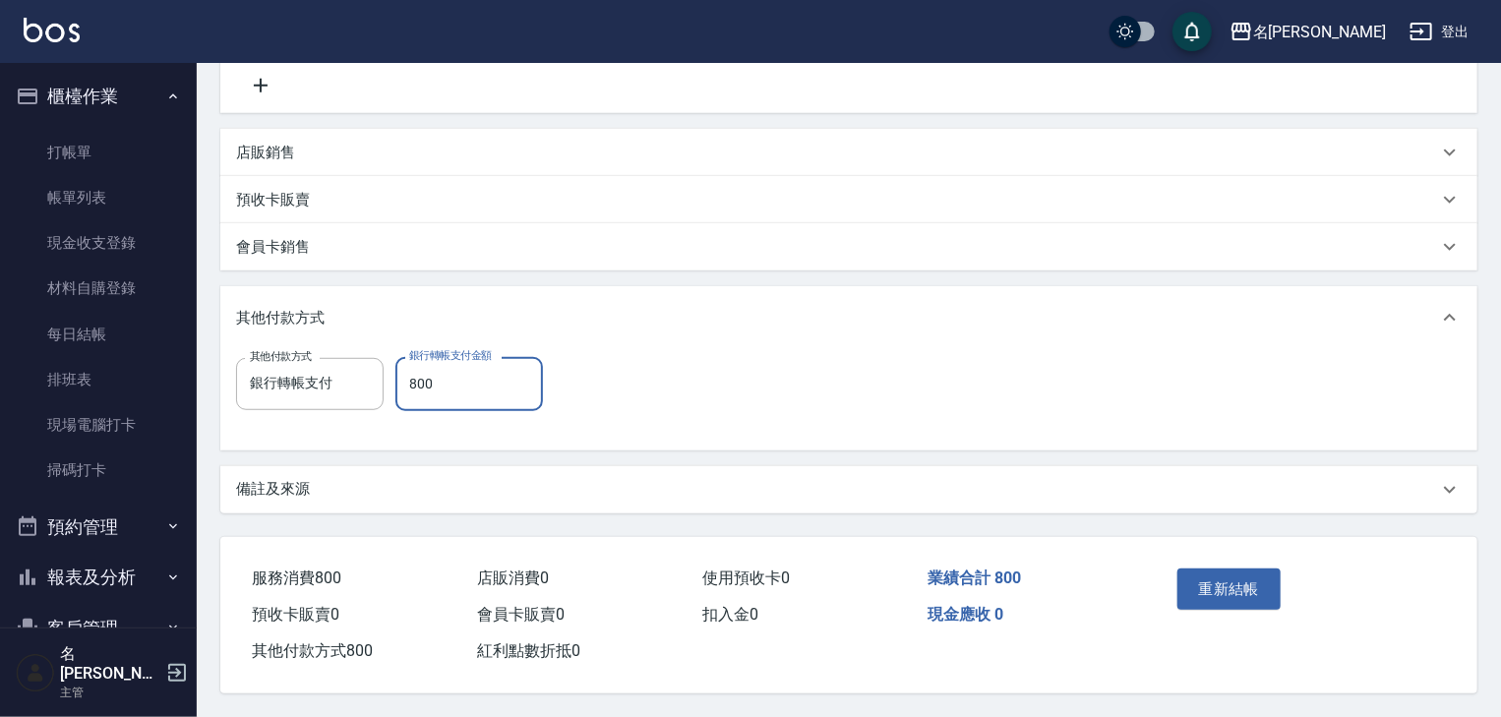
type input "800"
click at [1204, 604] on div "重新結帳" at bounding box center [1235, 604] width 131 height 86
click at [1215, 575] on button "重新結帳" at bounding box center [1229, 589] width 104 height 41
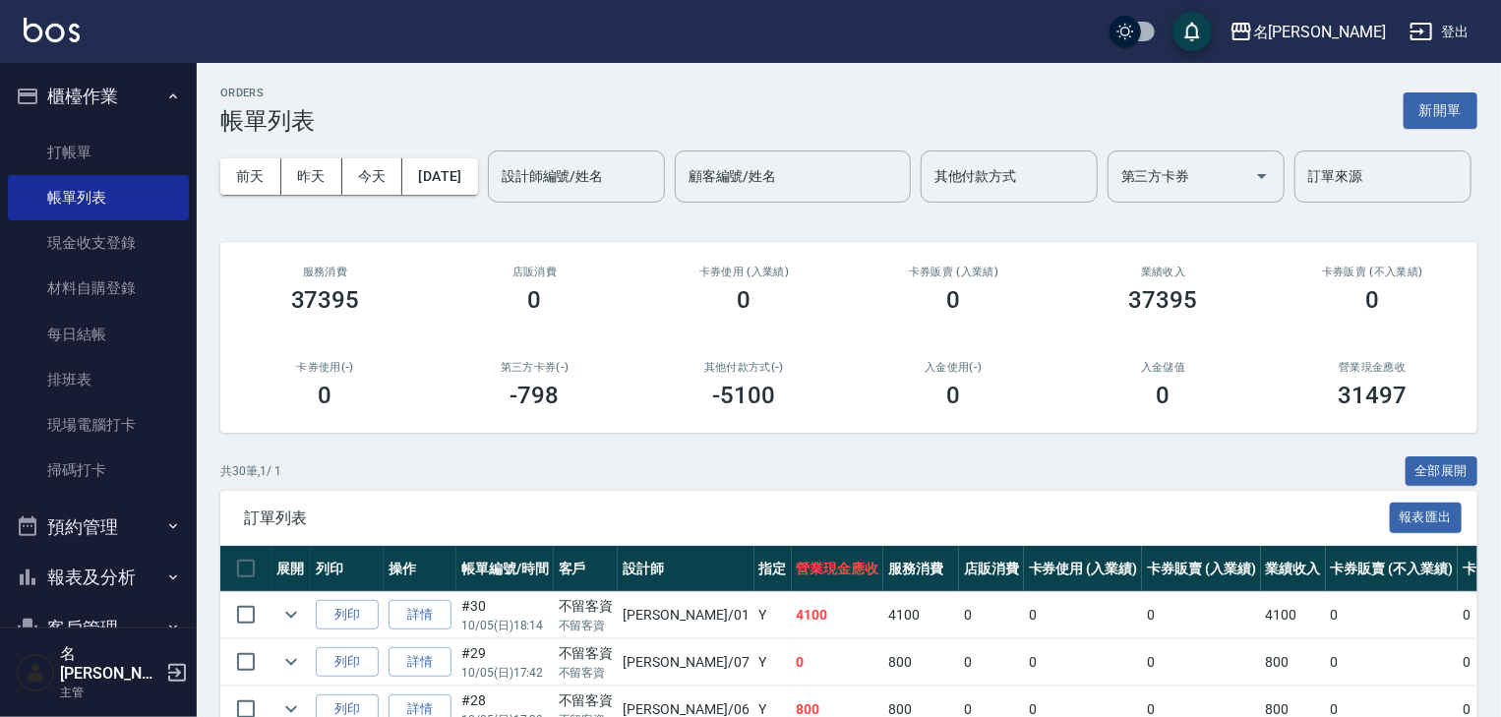
scroll to position [183, 0]
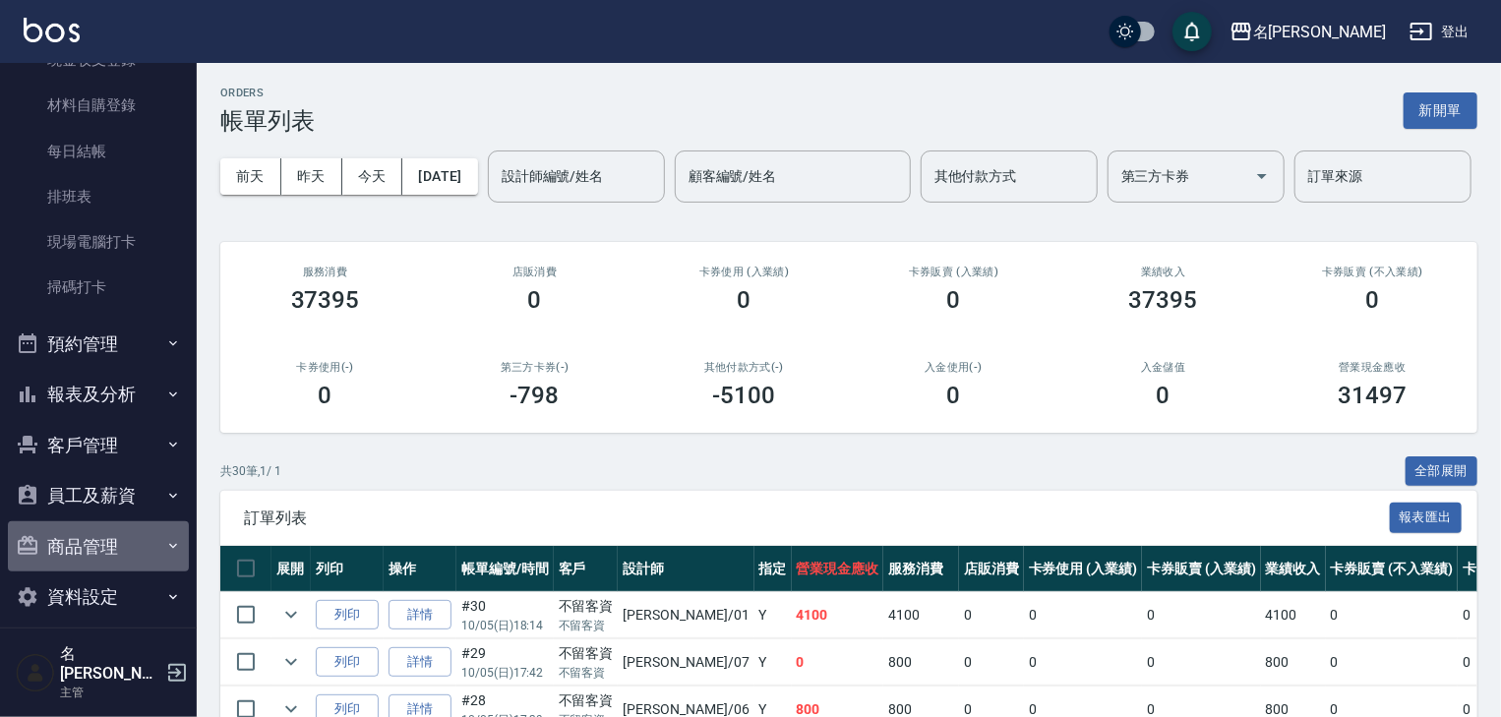
click at [129, 539] on button "商品管理" at bounding box center [98, 546] width 181 height 51
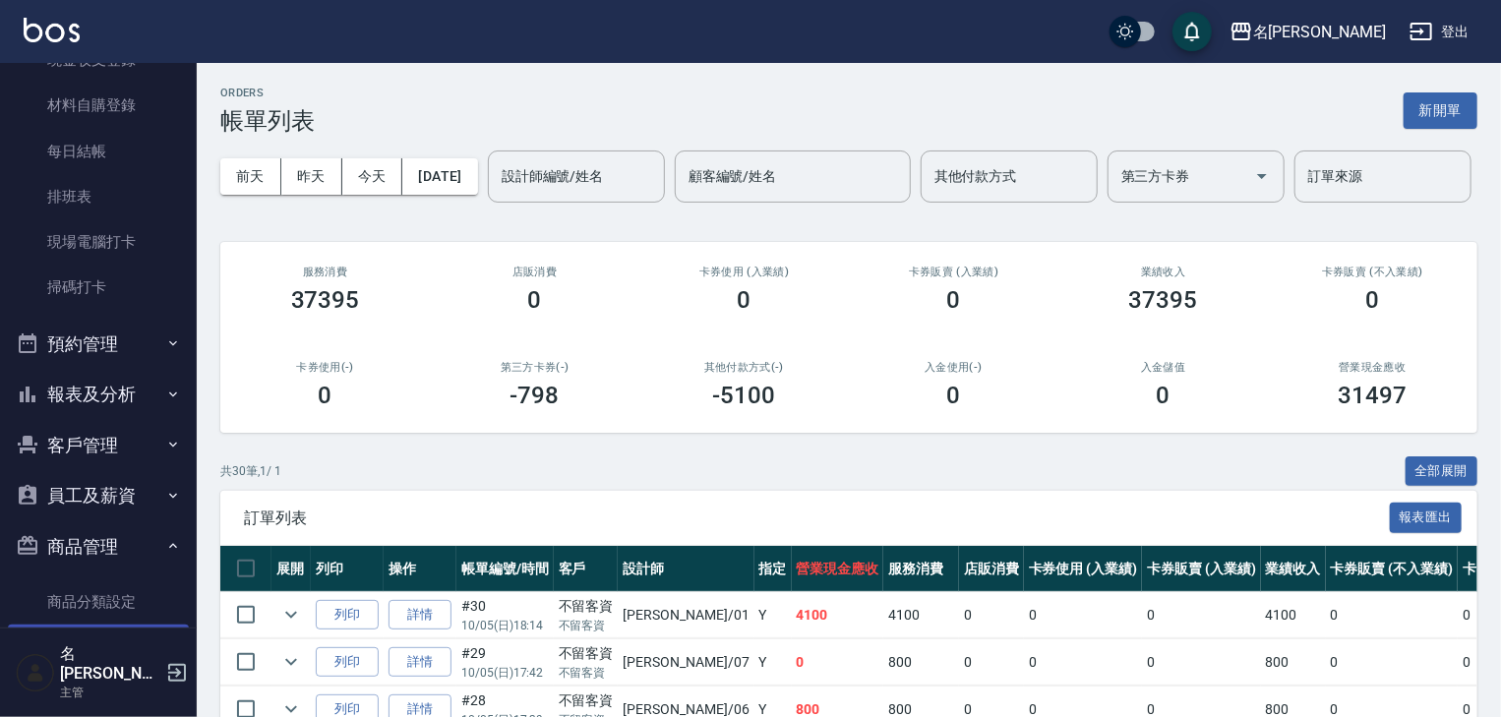
scroll to position [290, 0]
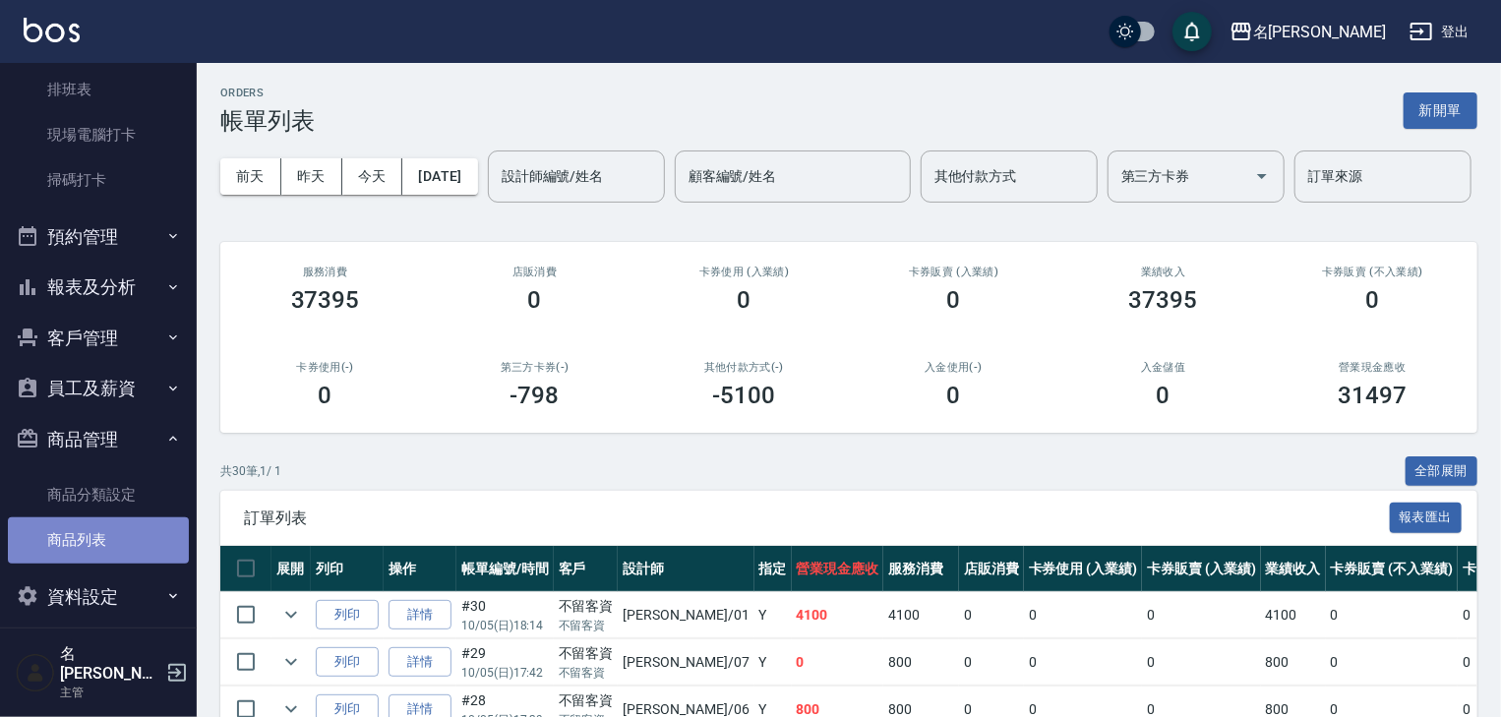
click at [119, 527] on link "商品列表" at bounding box center [98, 539] width 181 height 45
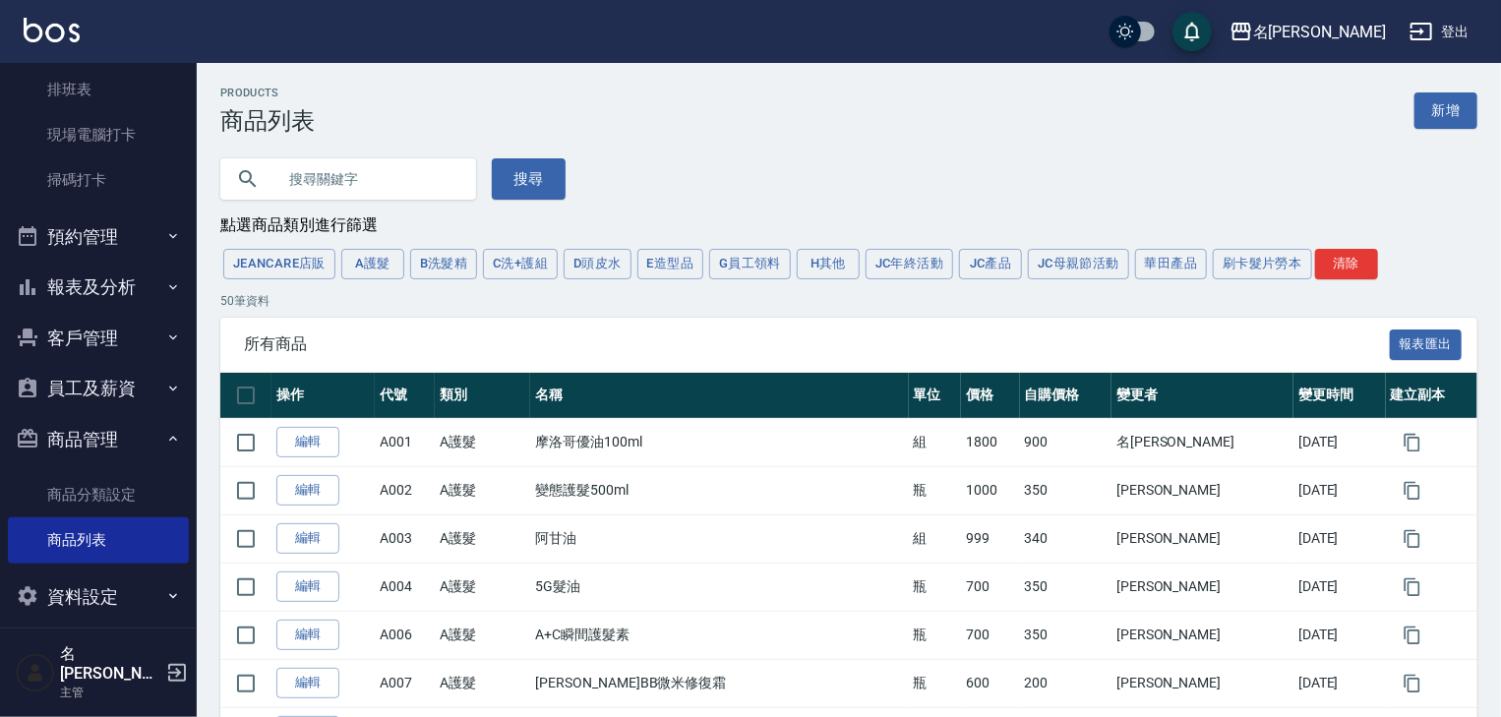
click at [333, 193] on input "text" at bounding box center [367, 178] width 185 height 53
type input "+C"
click at [546, 186] on button "搜尋" at bounding box center [529, 178] width 74 height 41
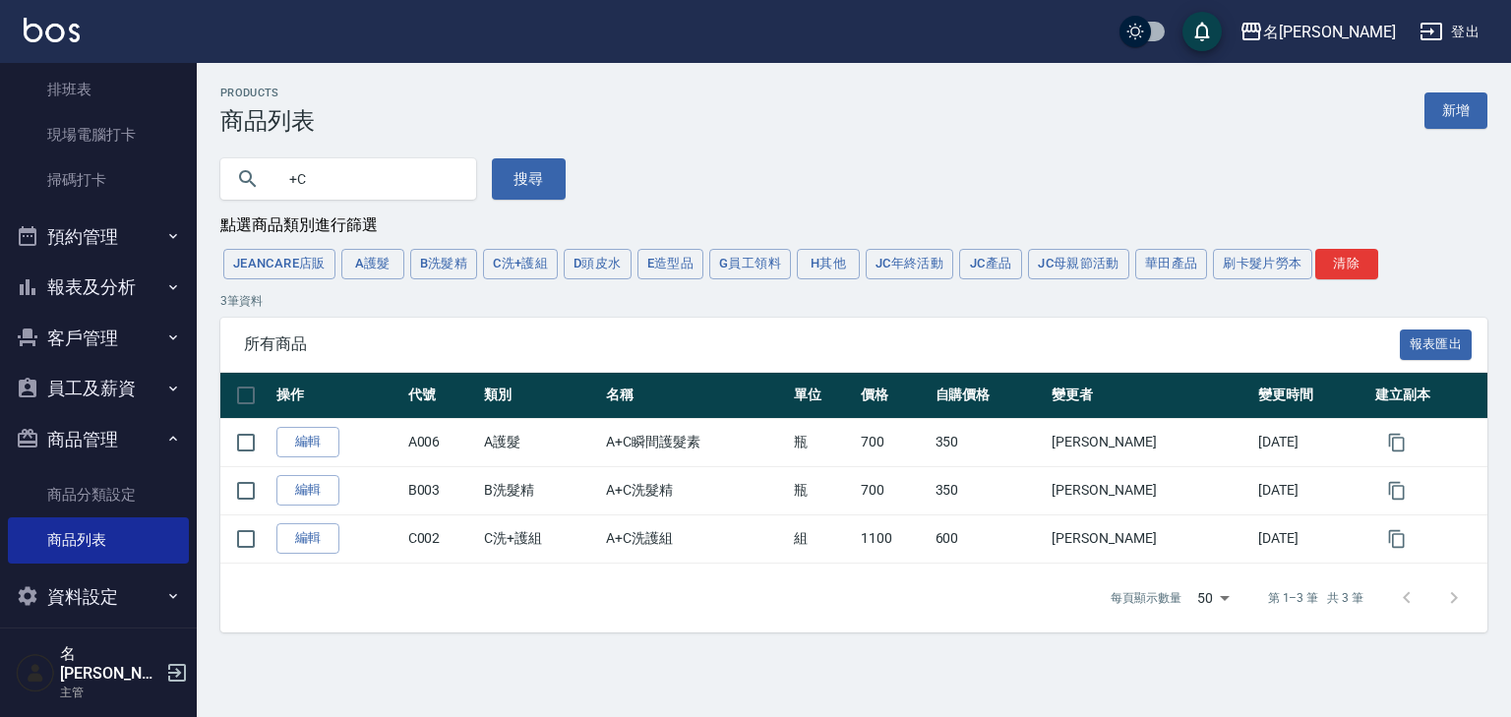
click at [47, 28] on img at bounding box center [52, 30] width 56 height 25
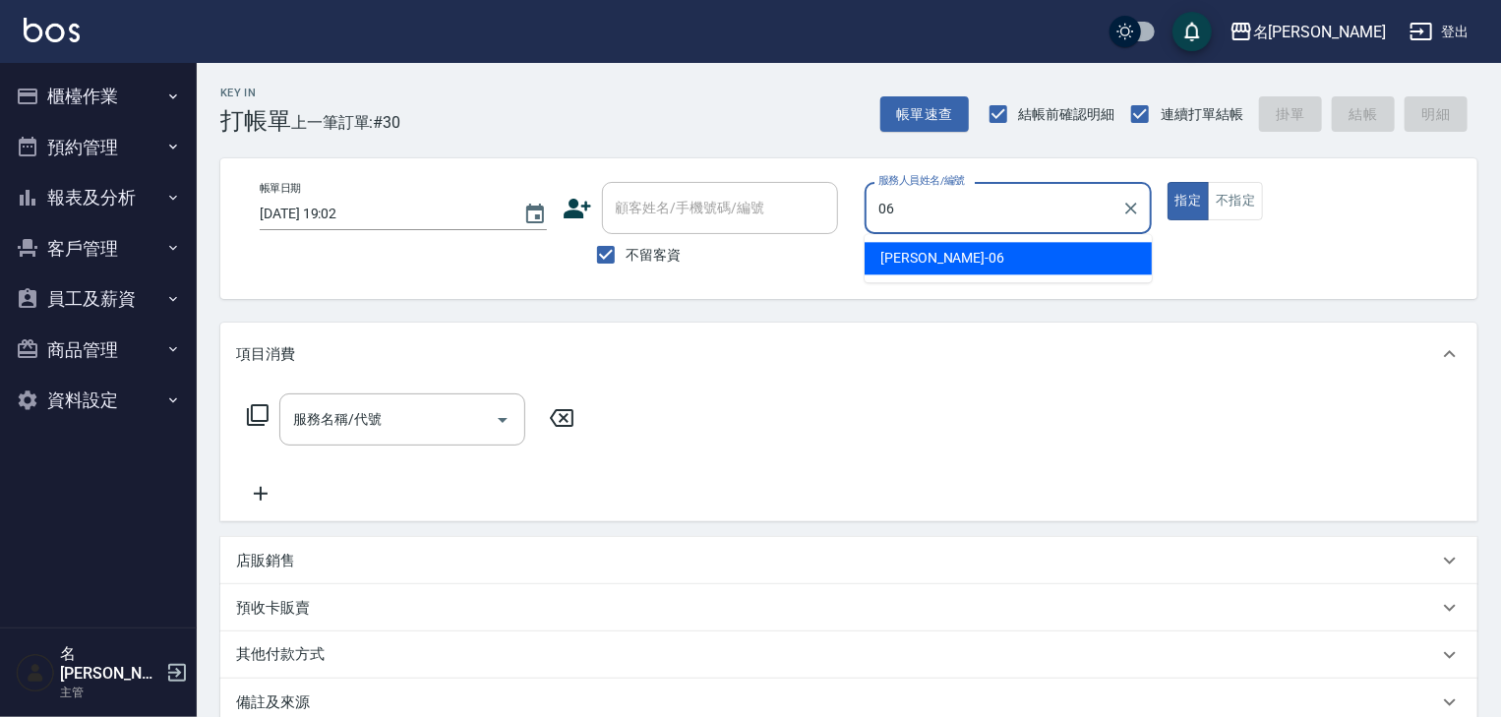
type input "[PERSON_NAME]-06"
type button "true"
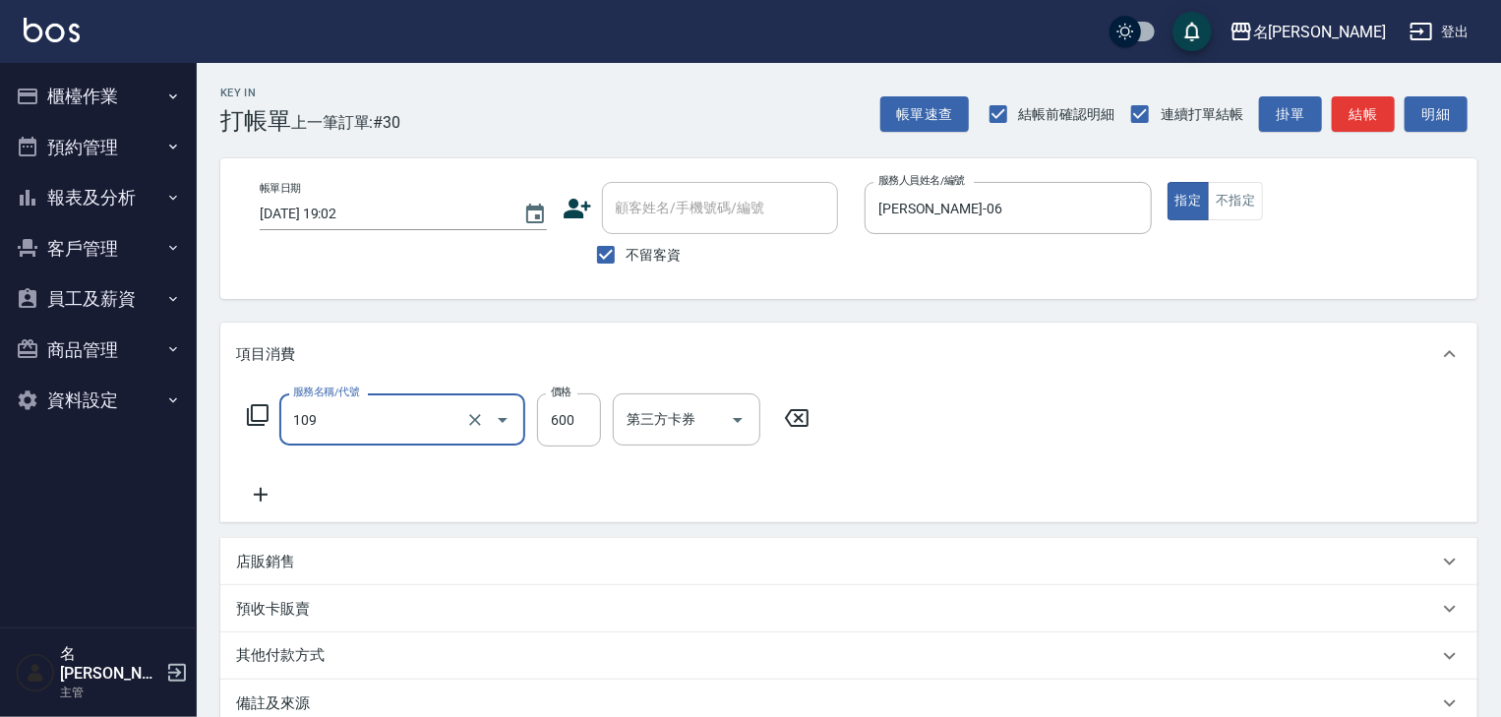
type input "基礎活氧健康洗/何首烏(109)"
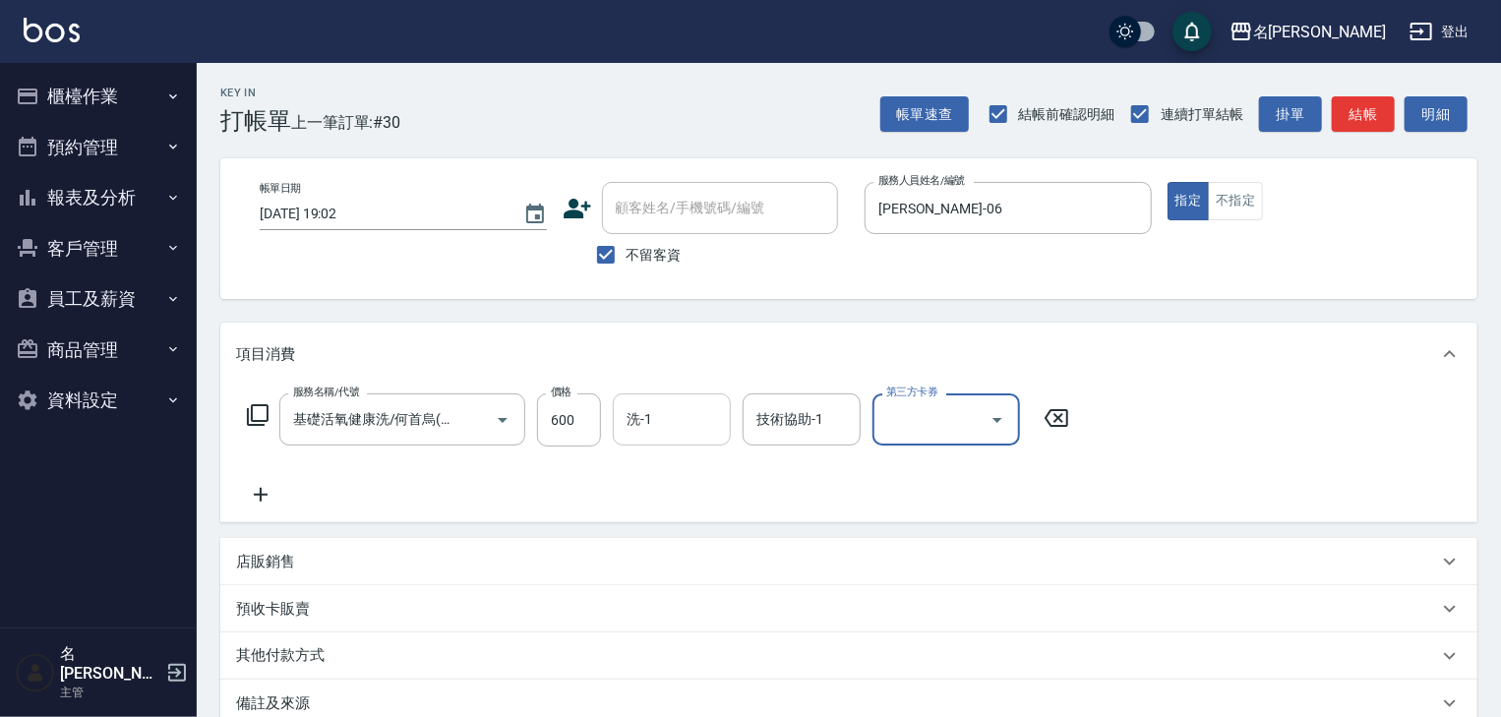
click at [672, 424] on input "洗-1" at bounding box center [672, 419] width 100 height 34
click at [855, 283] on div "帳單日期 [DATE] 19:02 顧客姓名/手機號碼/編號 顧客姓名/手機號碼/編號 不留客資 服務人員姓名/編號 [PERSON_NAME]-06 服務人…" at bounding box center [848, 228] width 1257 height 141
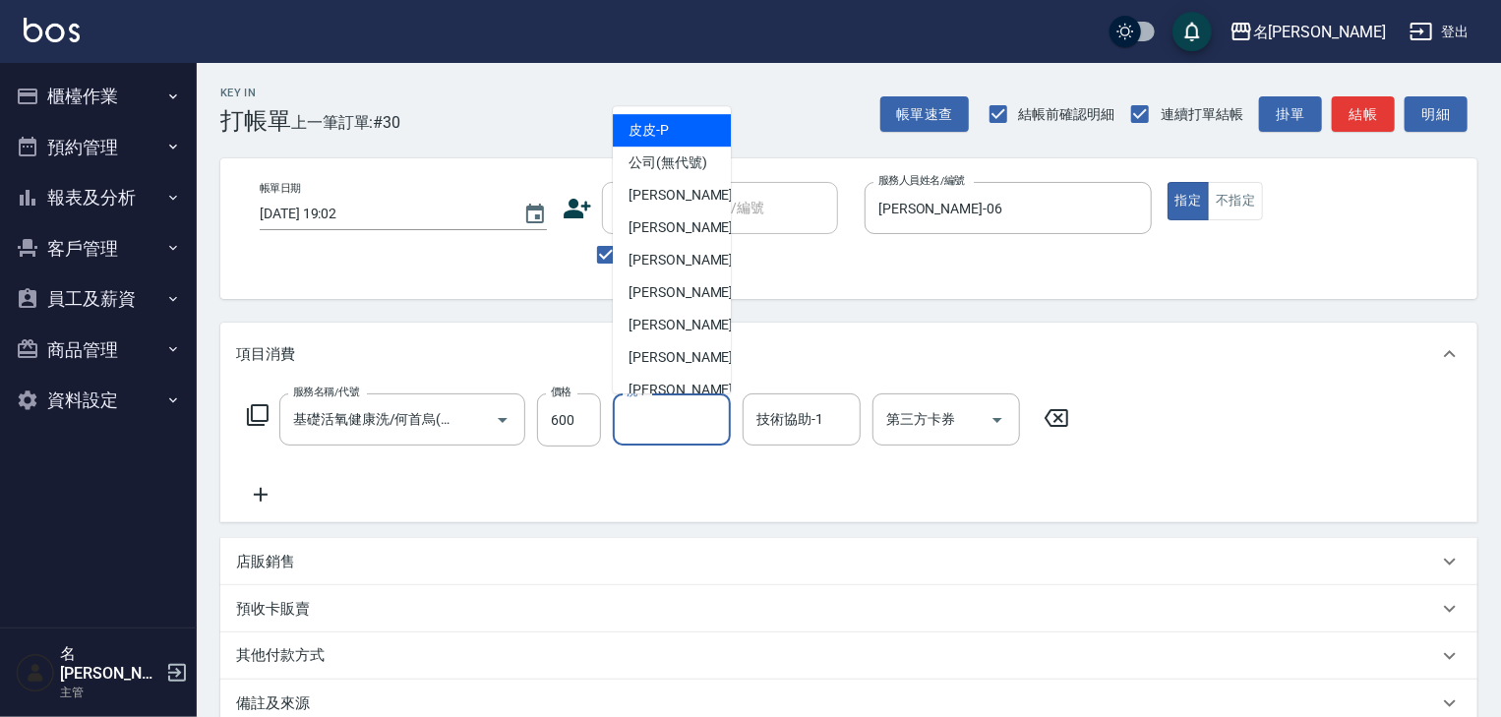
click at [676, 407] on input "洗-1" at bounding box center [672, 419] width 100 height 34
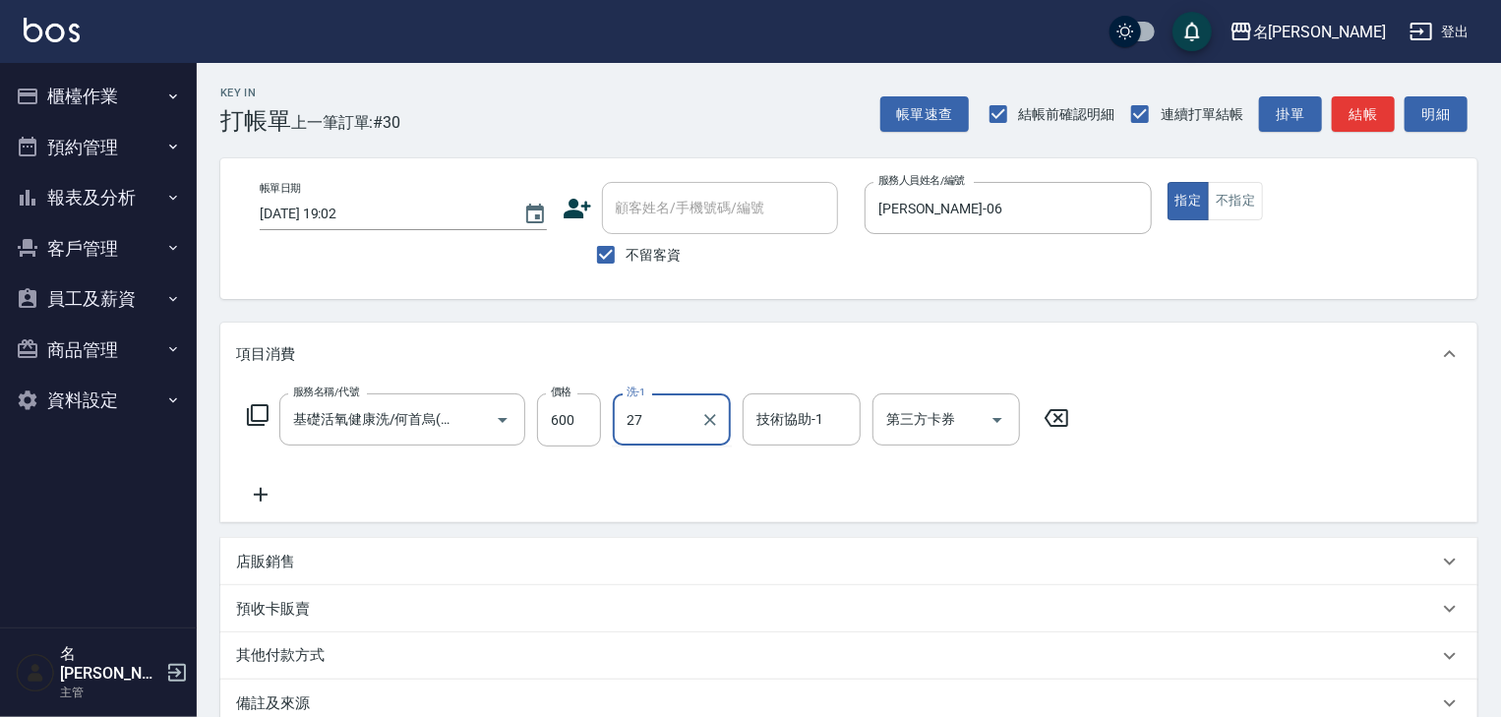
type input "[PERSON_NAME]-27"
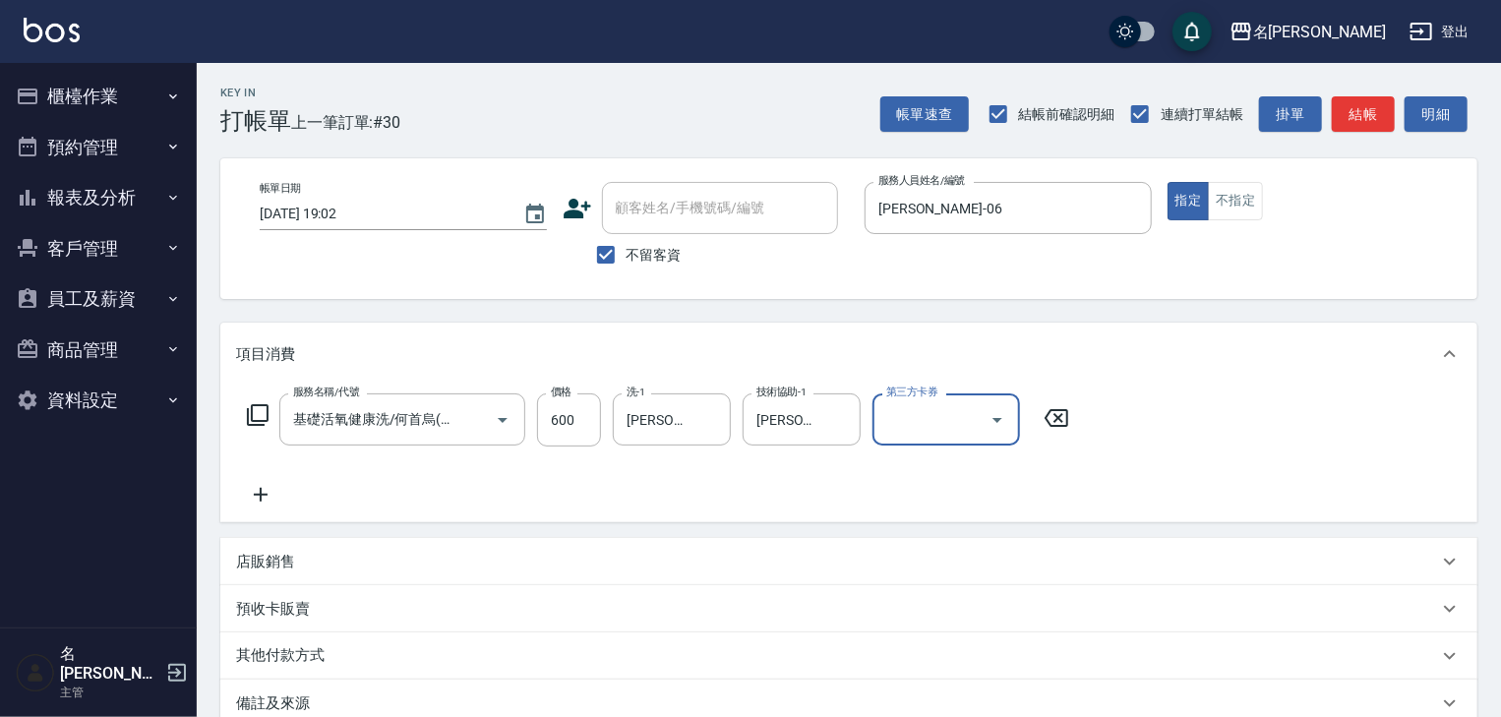
click at [432, 661] on div "其他付款方式" at bounding box center [837, 656] width 1202 height 22
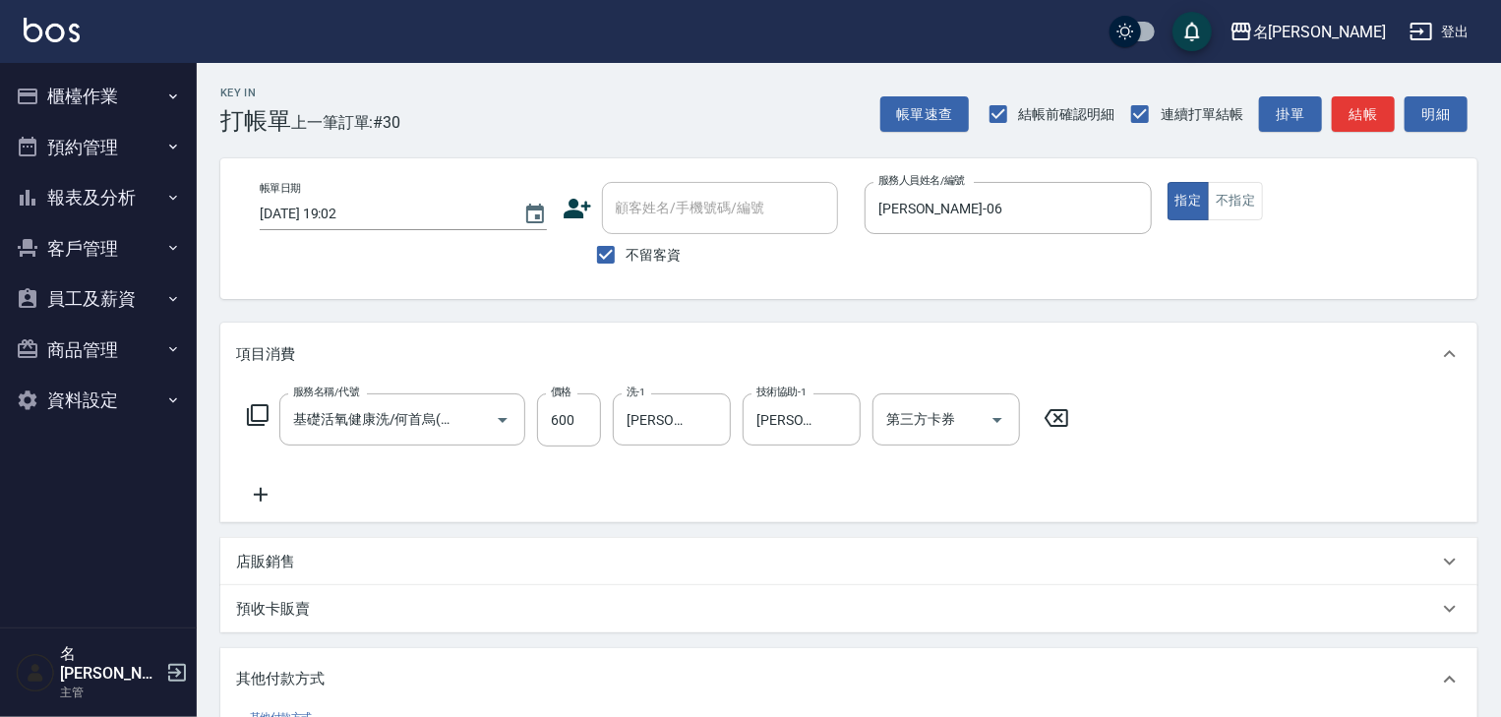
scroll to position [210, 0]
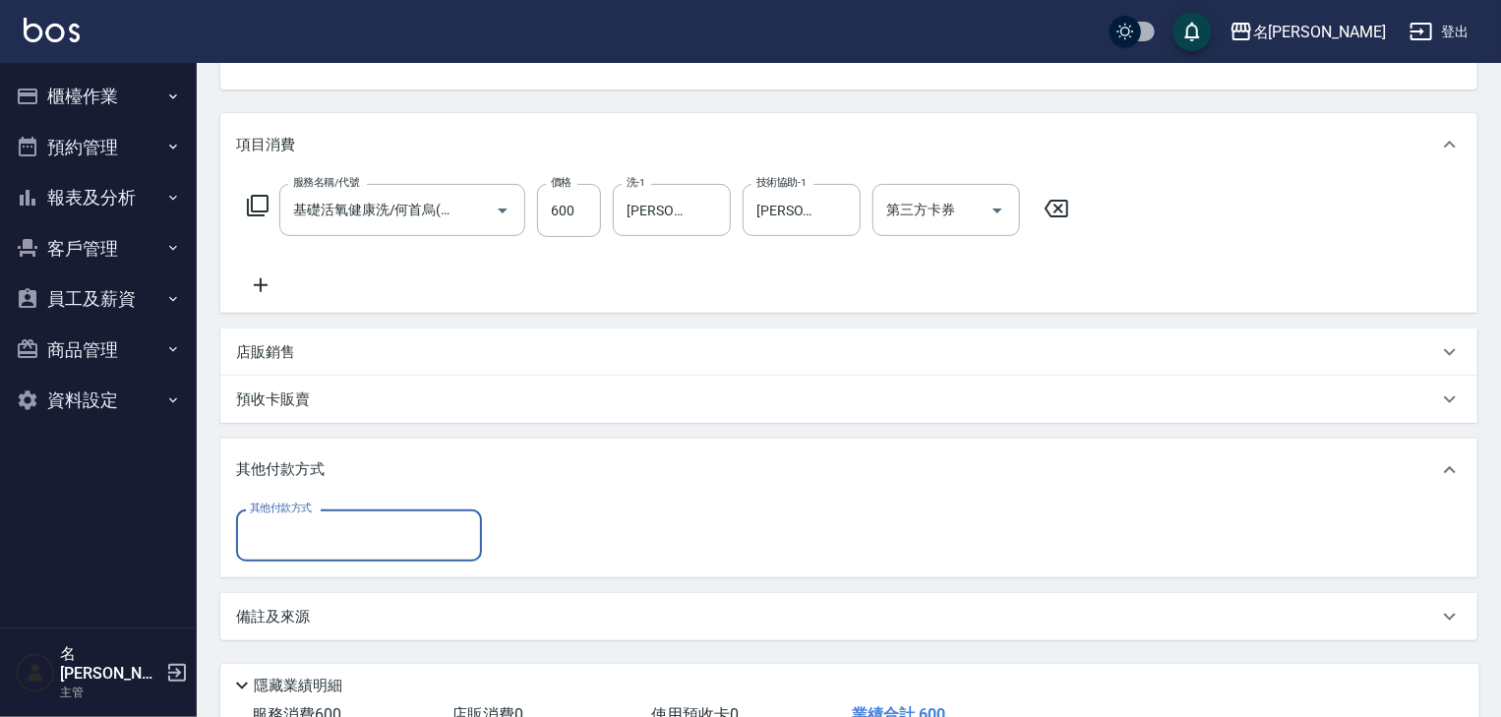
click at [350, 532] on input "其他付款方式" at bounding box center [359, 535] width 228 height 34
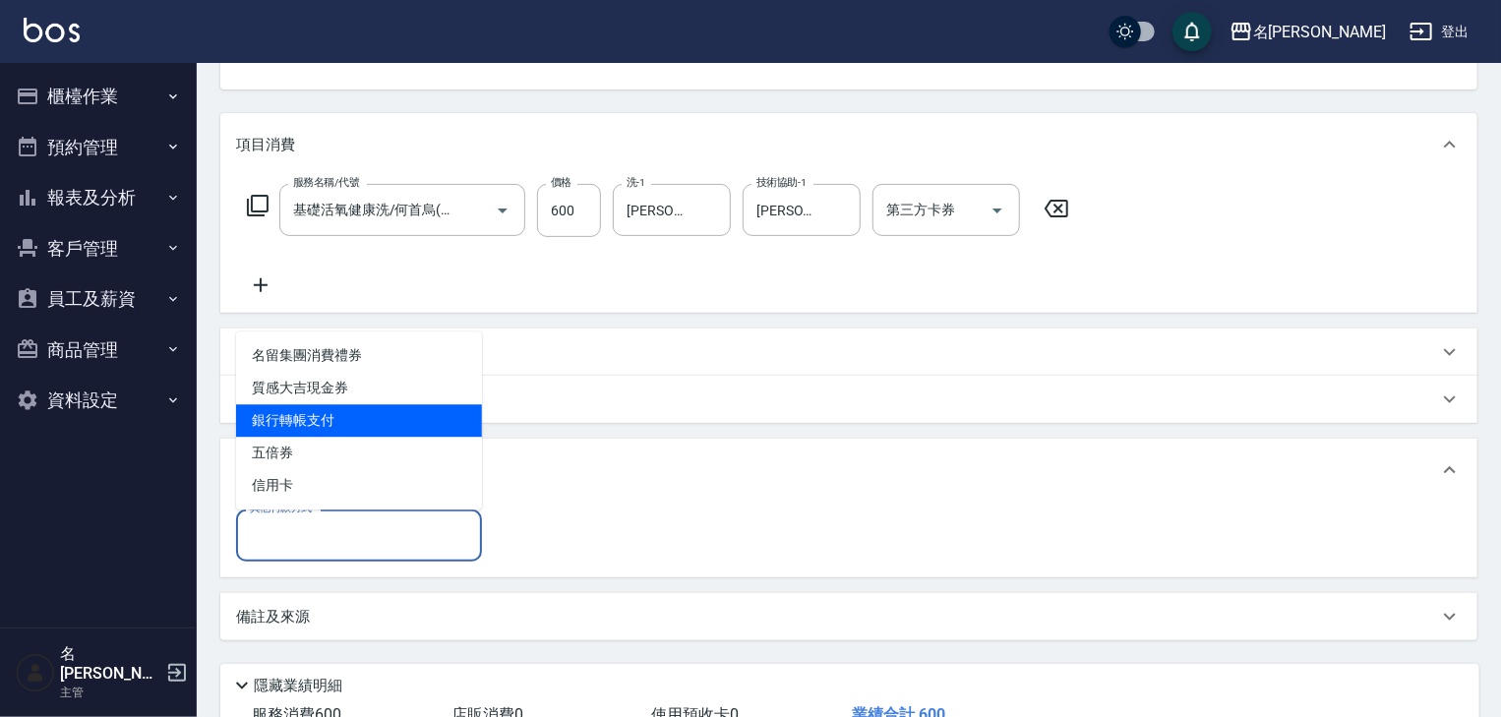
click at [358, 431] on span "銀行轉帳支付" at bounding box center [359, 420] width 246 height 32
type input "銀行轉帳支付"
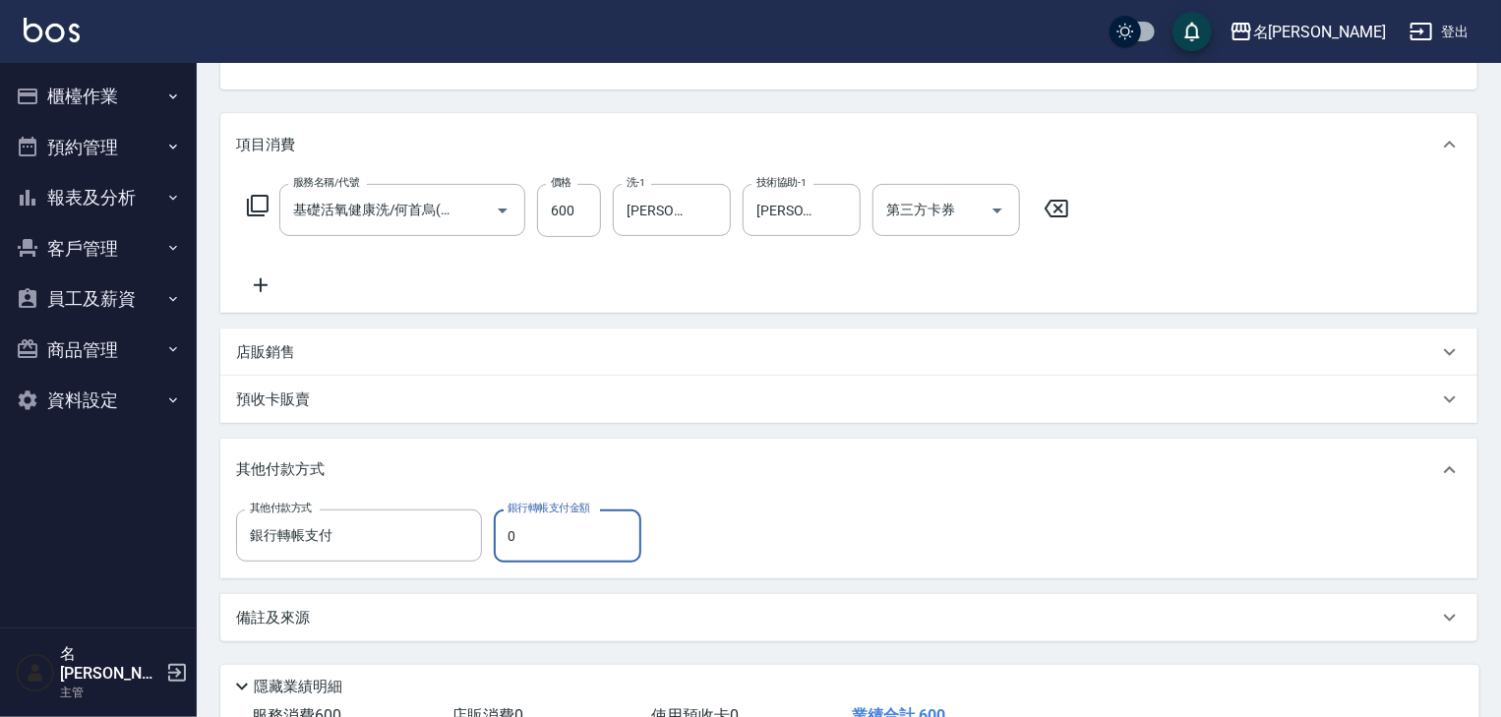
drag, startPoint x: 521, startPoint y: 541, endPoint x: 487, endPoint y: 540, distance: 34.4
click at [487, 540] on div "其他付款方式 銀行轉帳支付 其他付款方式 銀行轉帳支付金額 0 銀行轉帳支付金額" at bounding box center [444, 536] width 417 height 53
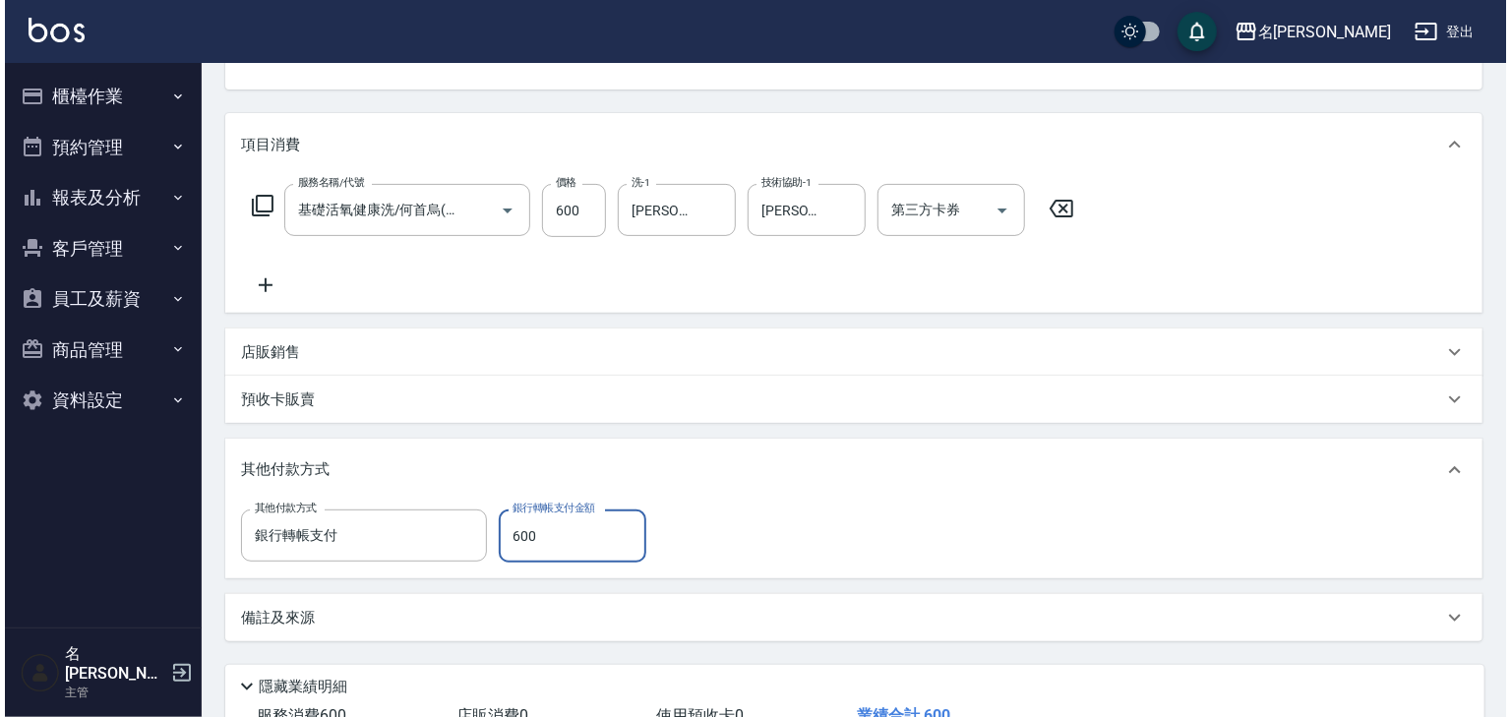
scroll to position [354, 0]
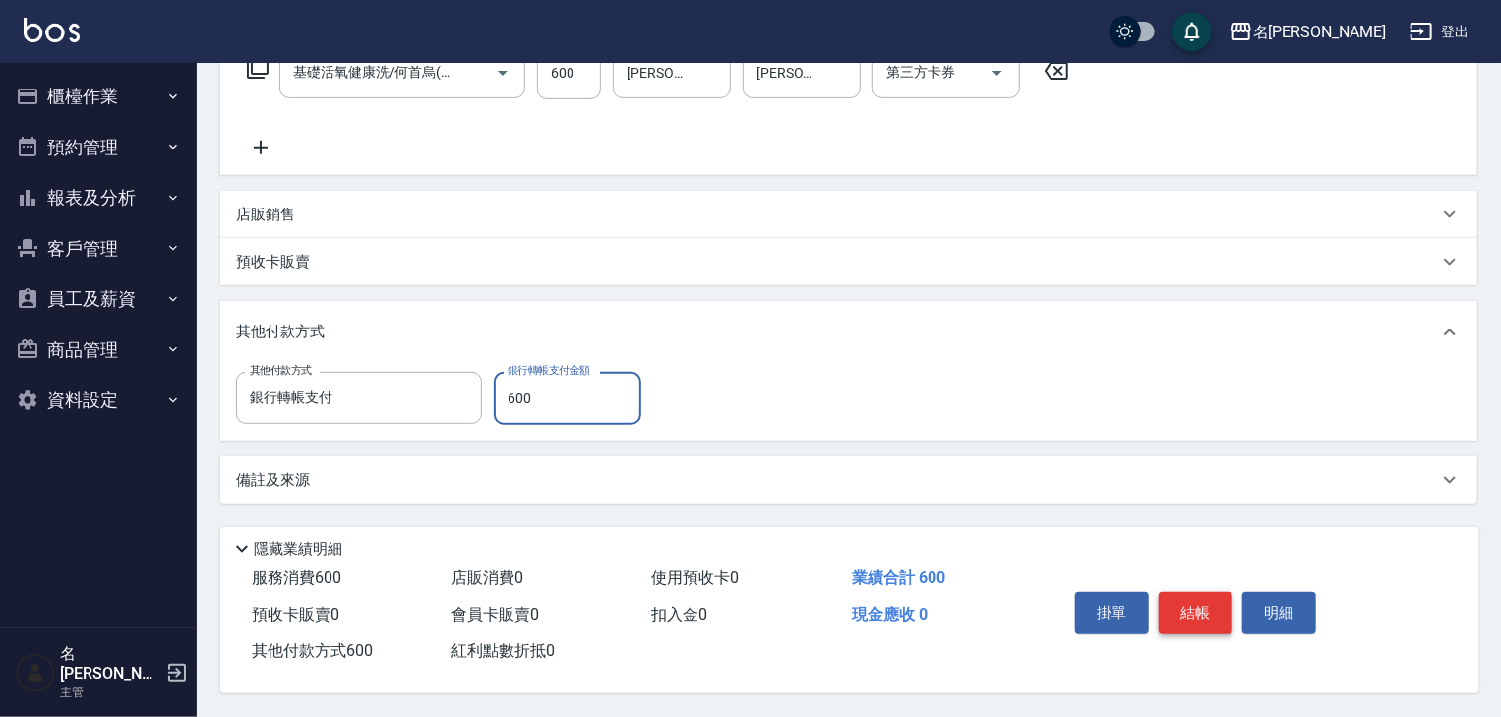
type input "600"
click at [1212, 594] on button "結帳" at bounding box center [1196, 612] width 74 height 41
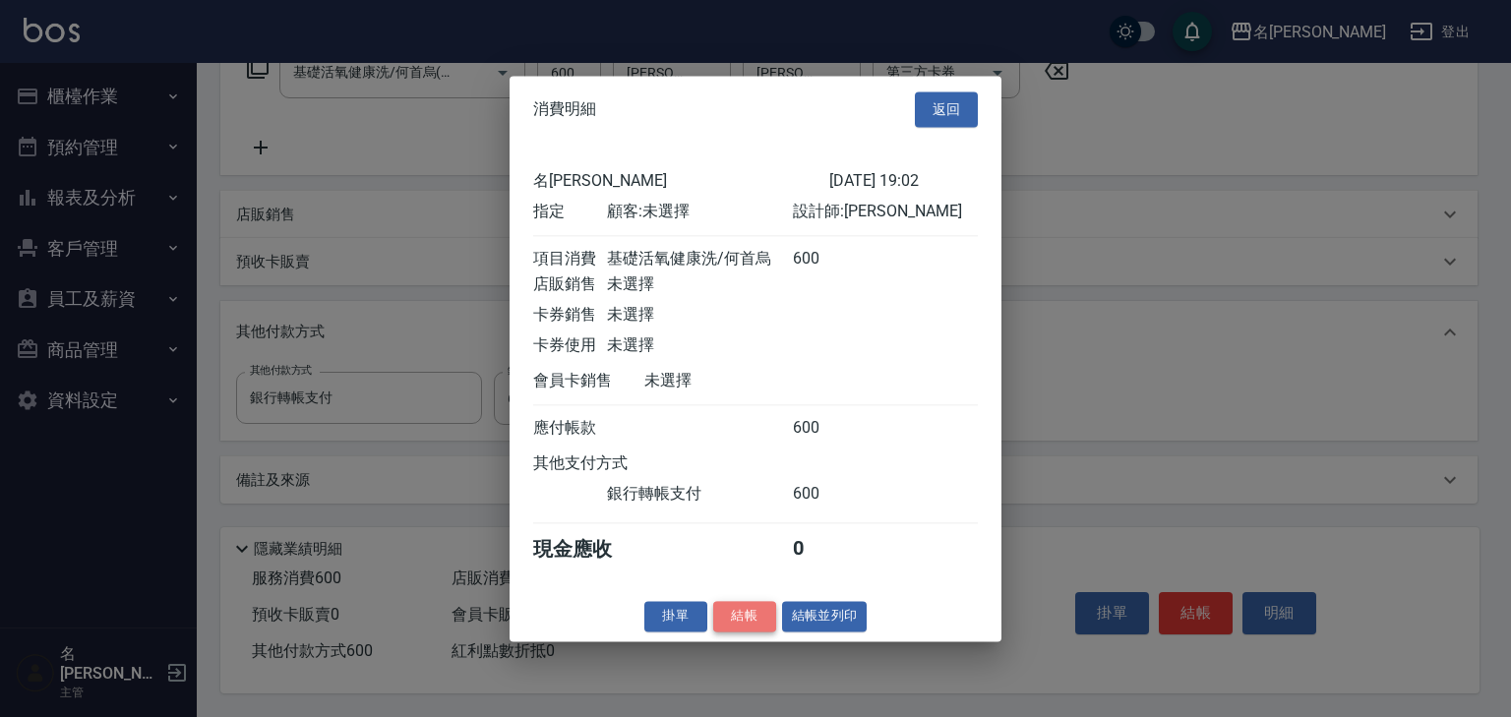
click at [746, 618] on button "結帳" at bounding box center [744, 616] width 63 height 30
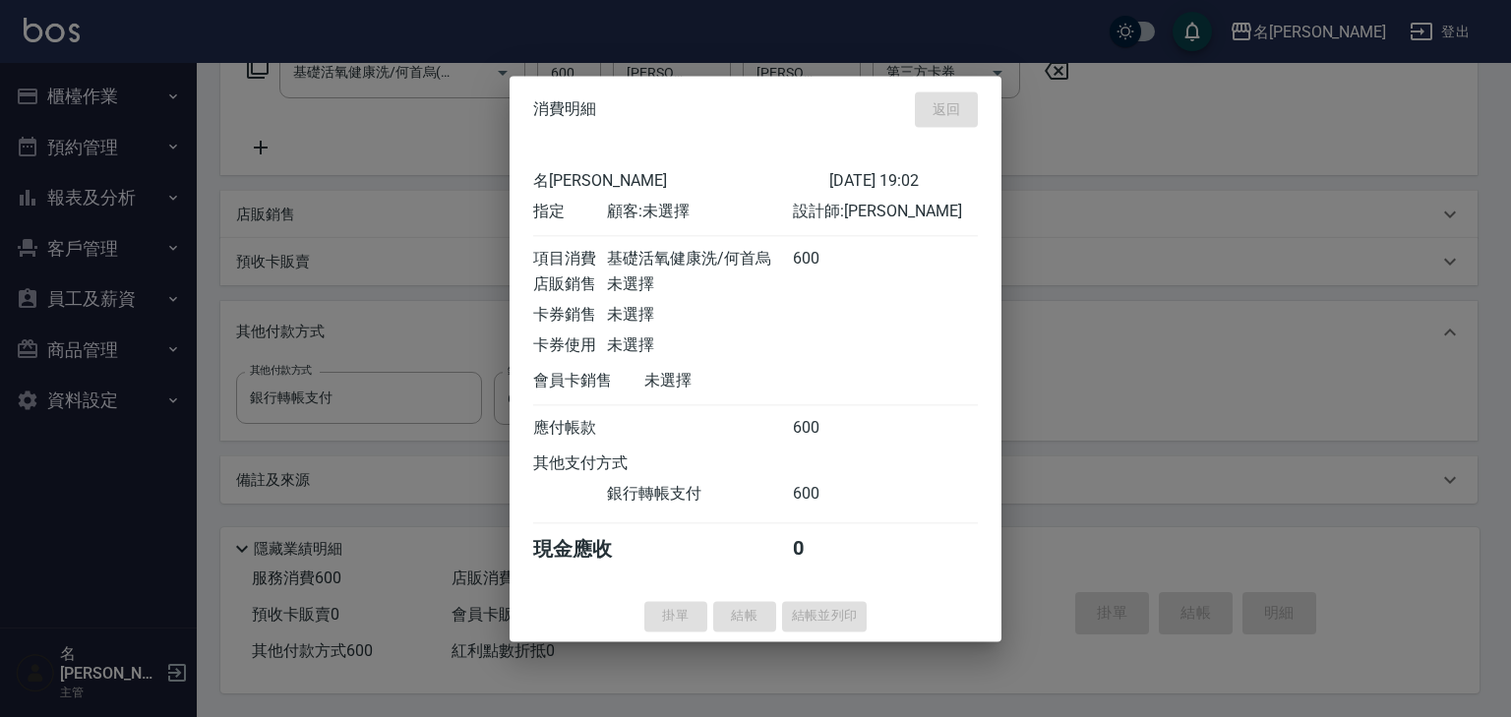
type input "[DATE] 19:10"
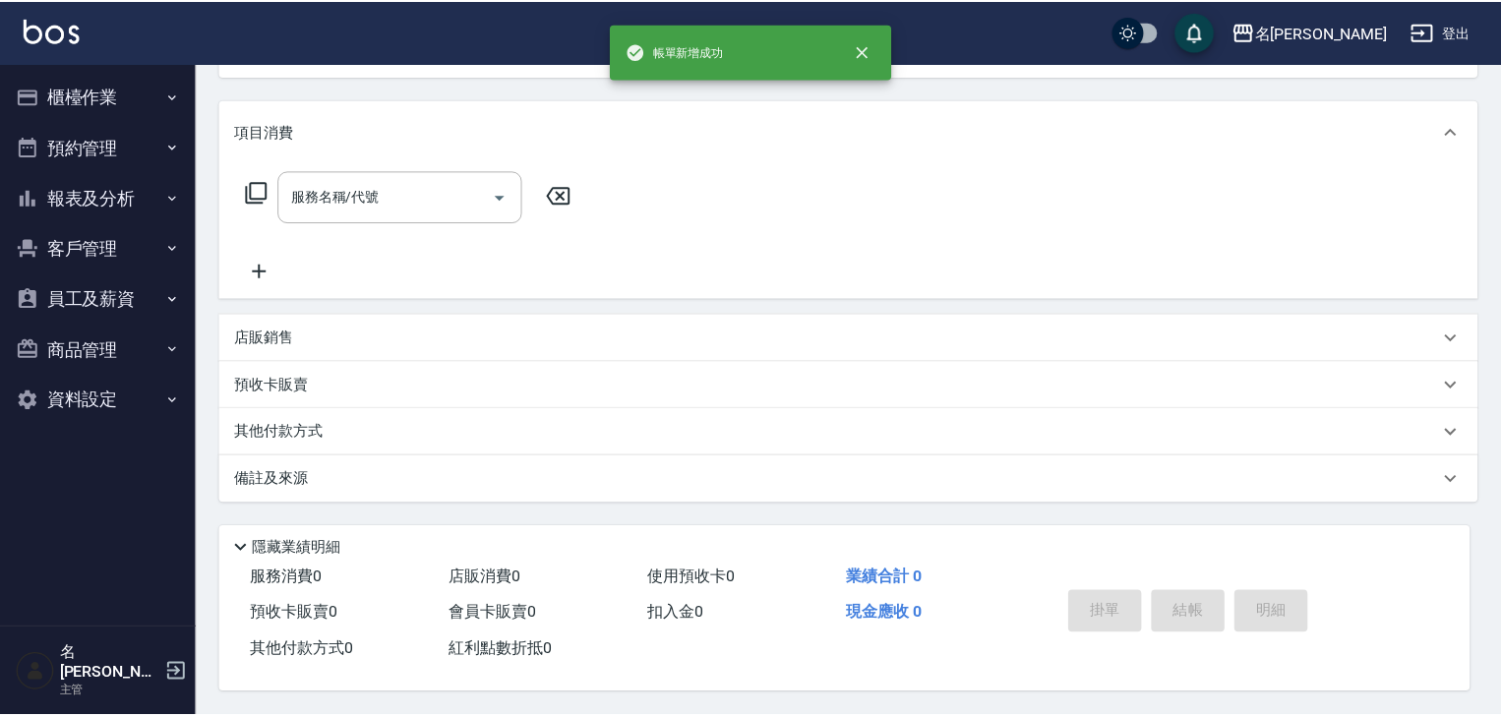
scroll to position [0, 0]
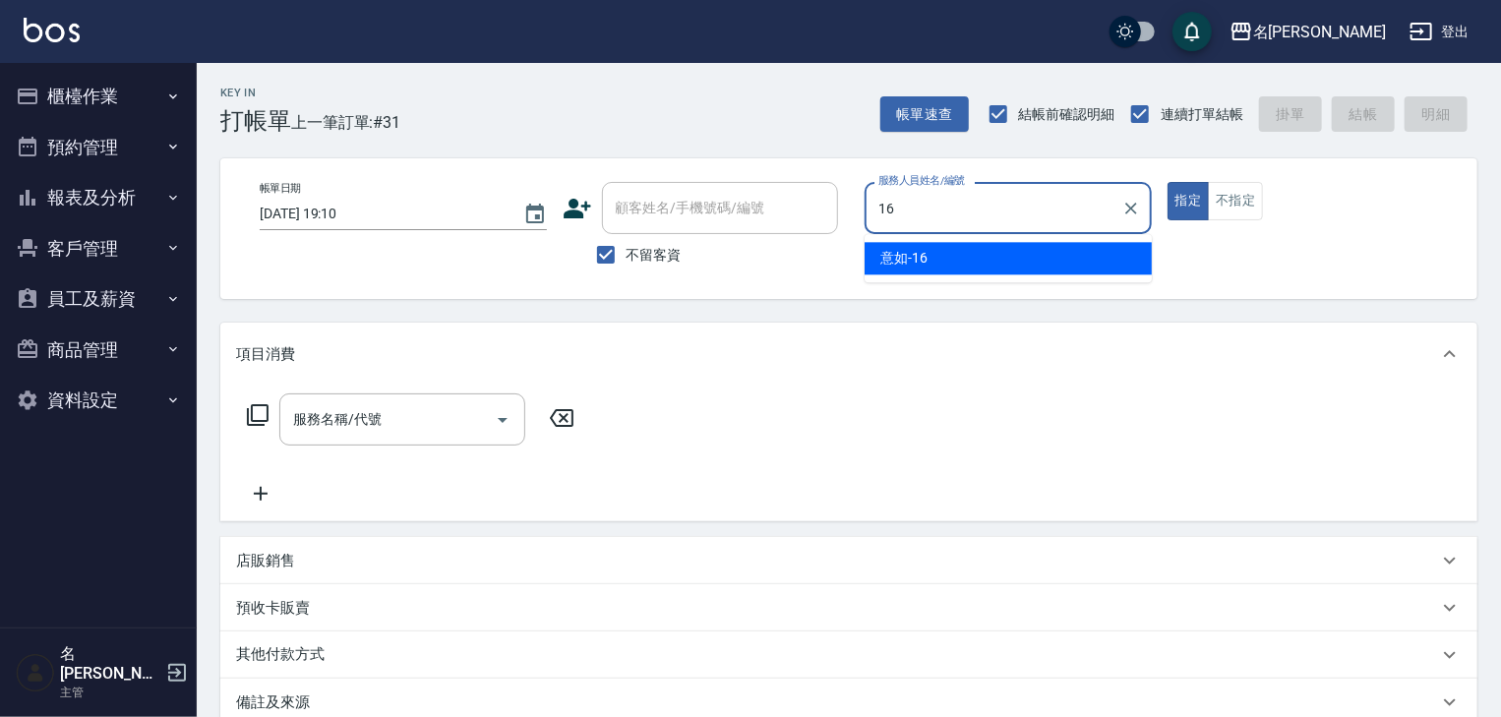
type input "意如-16"
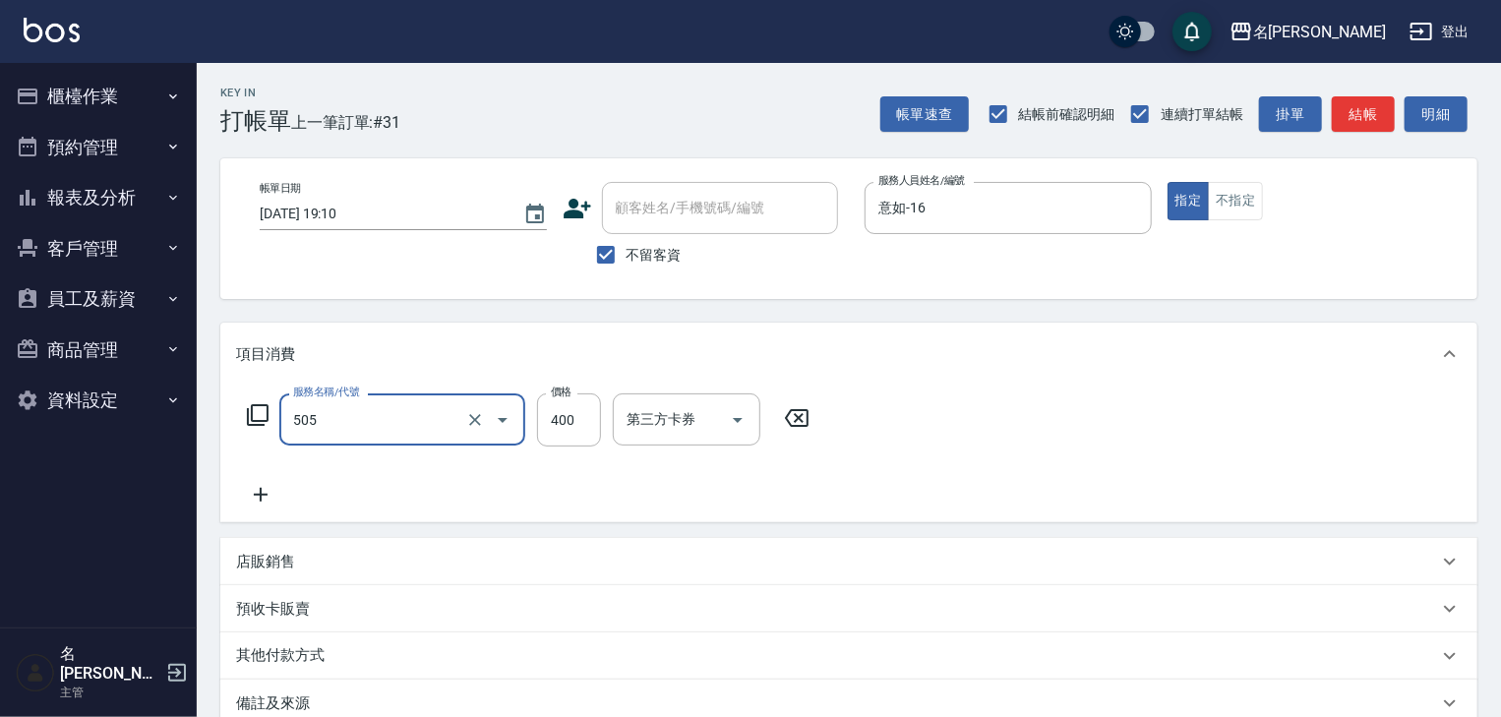
type input "洗髮(505)"
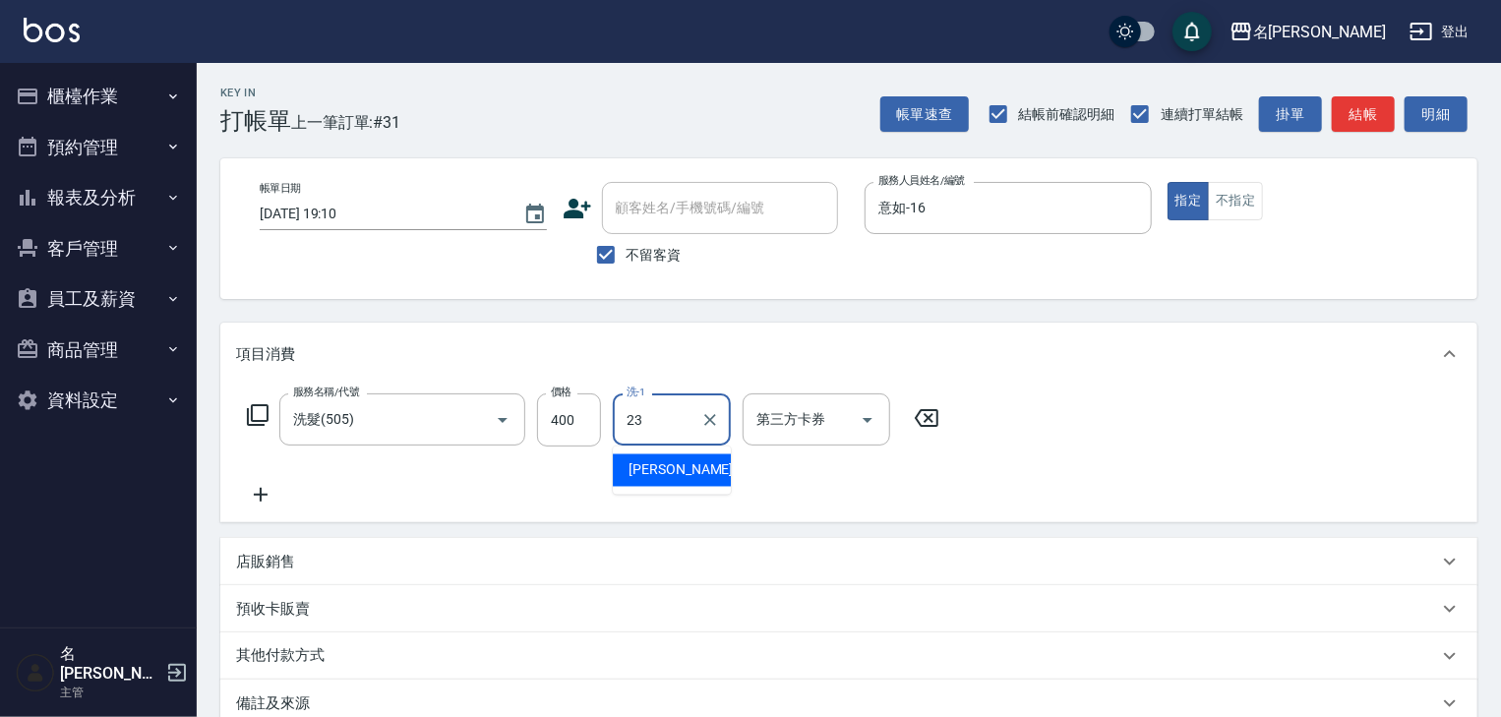
type input "[PERSON_NAME]-23"
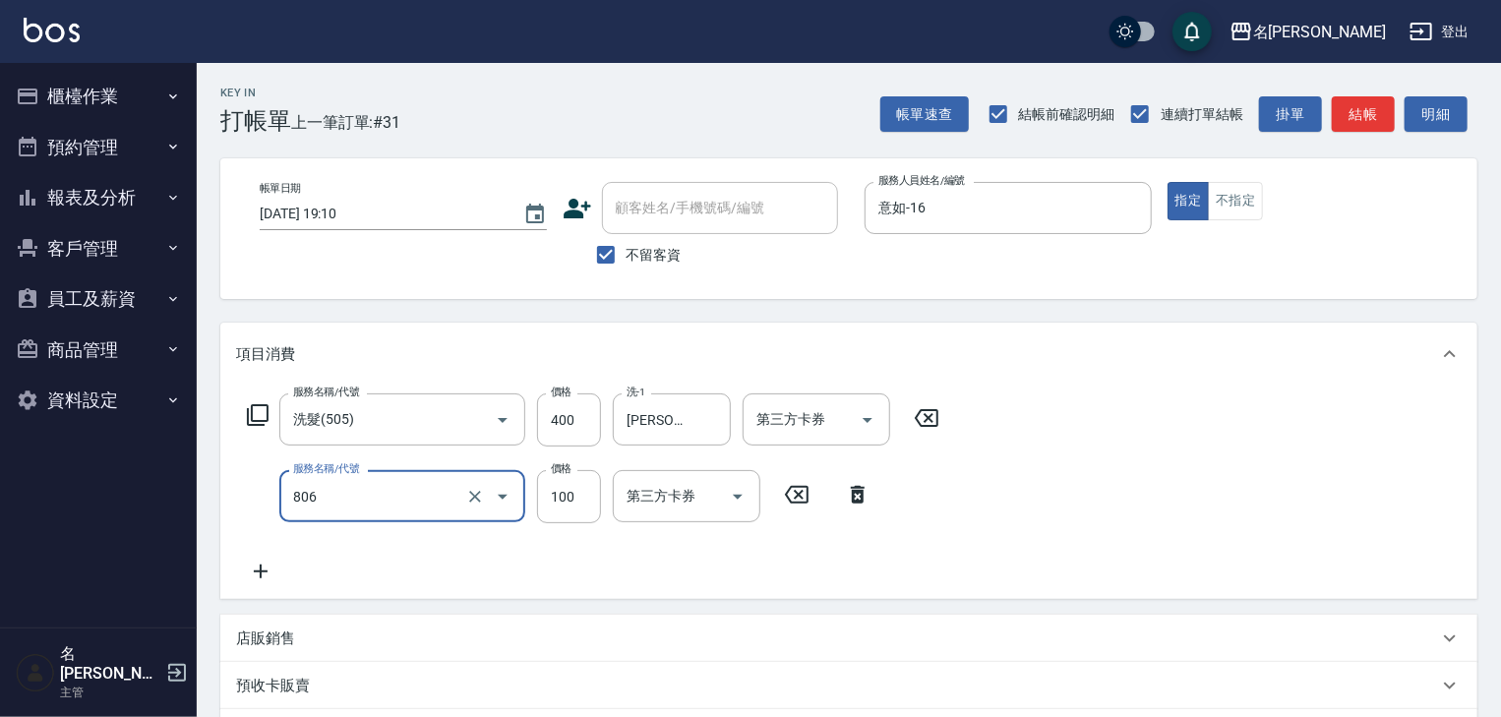
type input "電棒(806)"
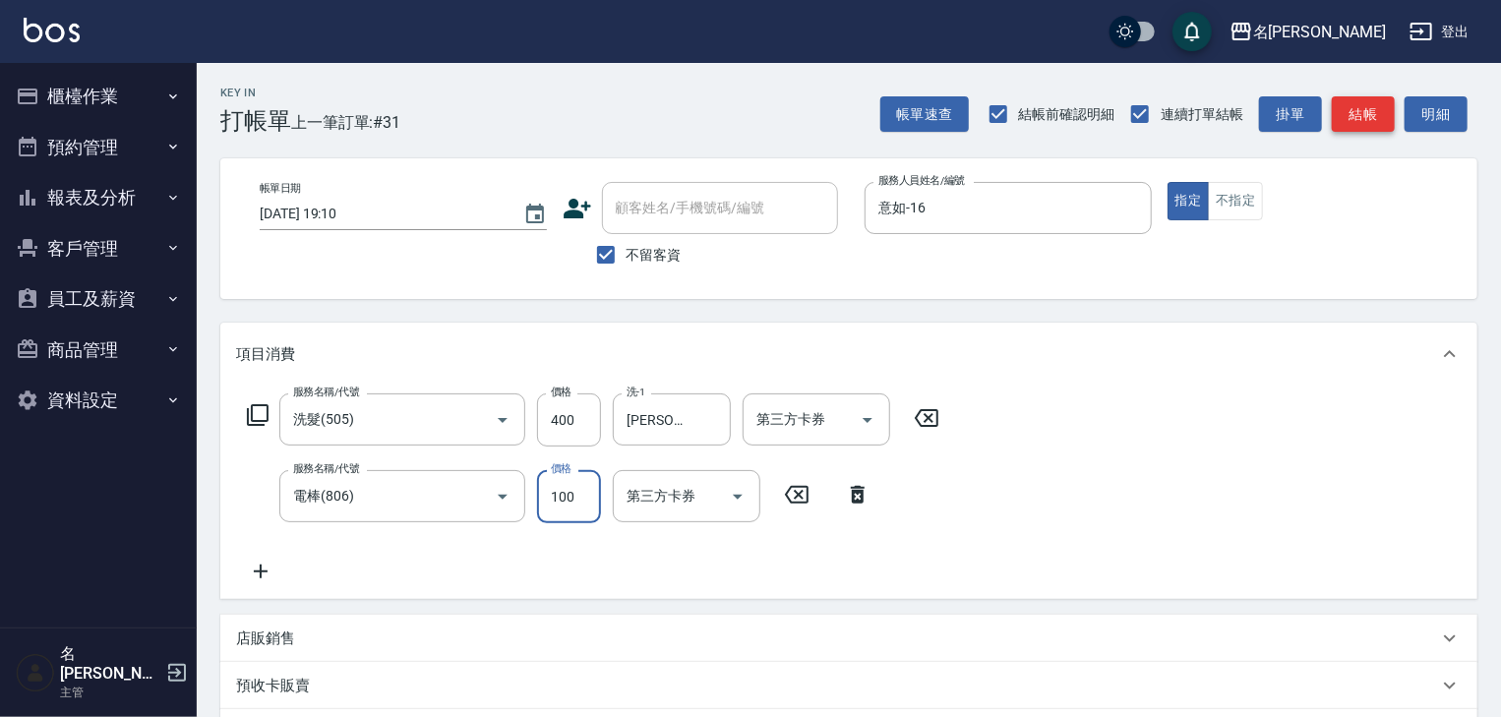
click at [1383, 121] on button "結帳" at bounding box center [1363, 114] width 63 height 36
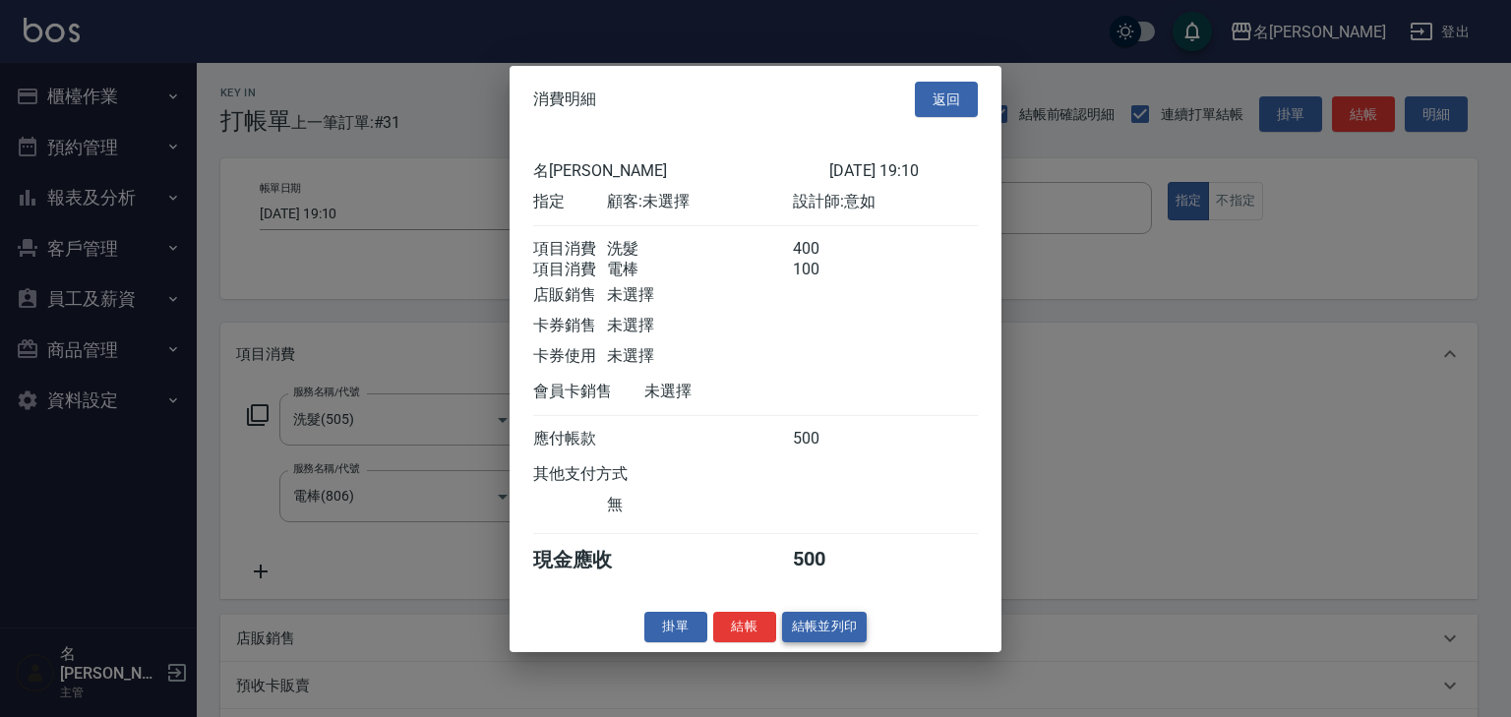
click at [857, 642] on button "結帳並列印" at bounding box center [825, 627] width 86 height 30
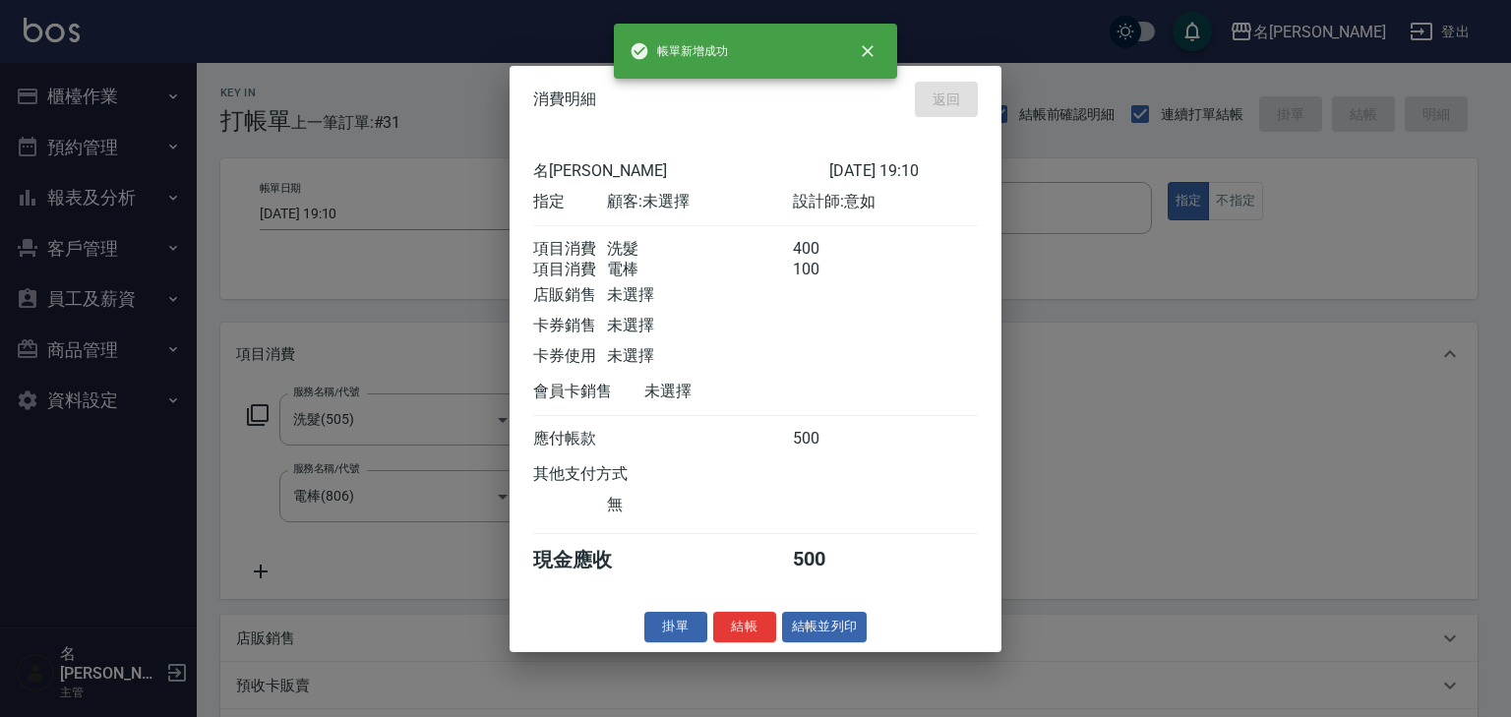
type input "[DATE] 19:20"
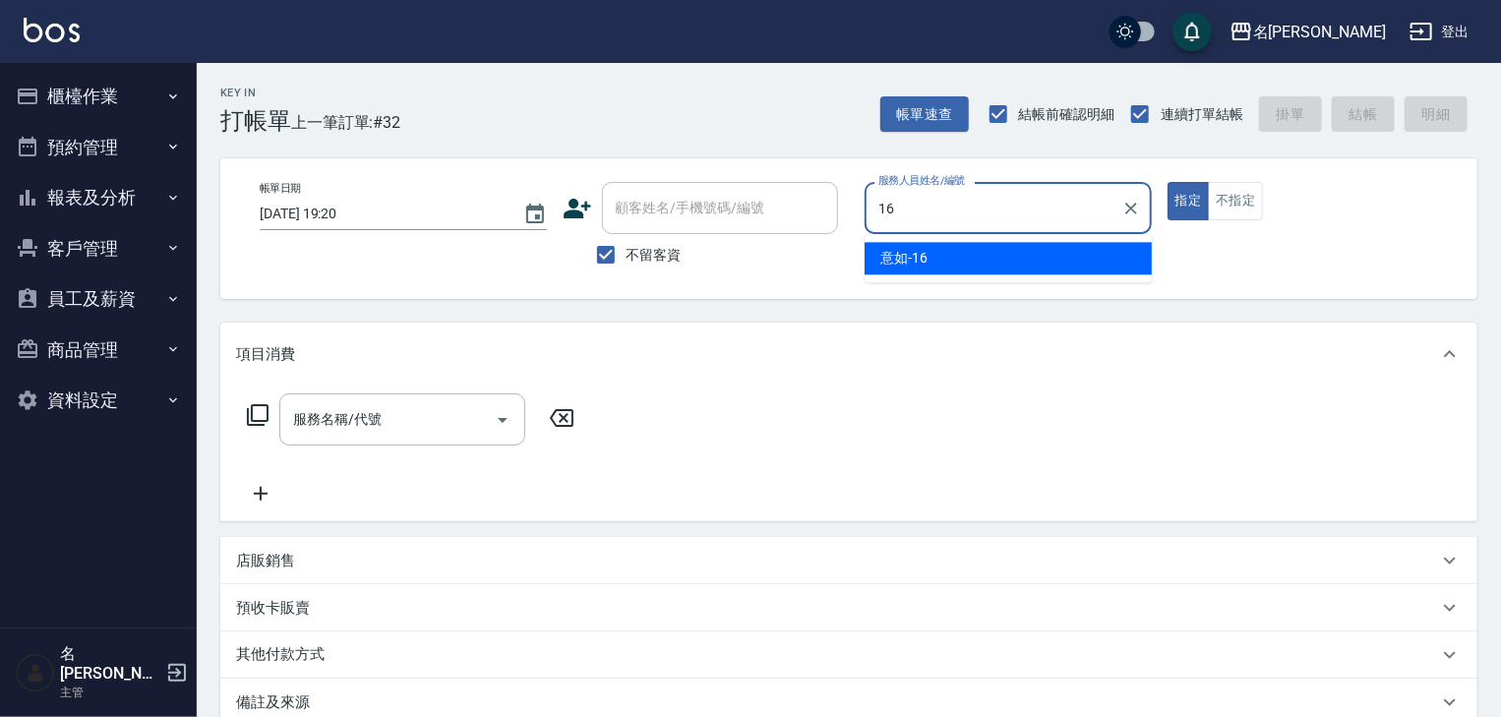
type input "意如-16"
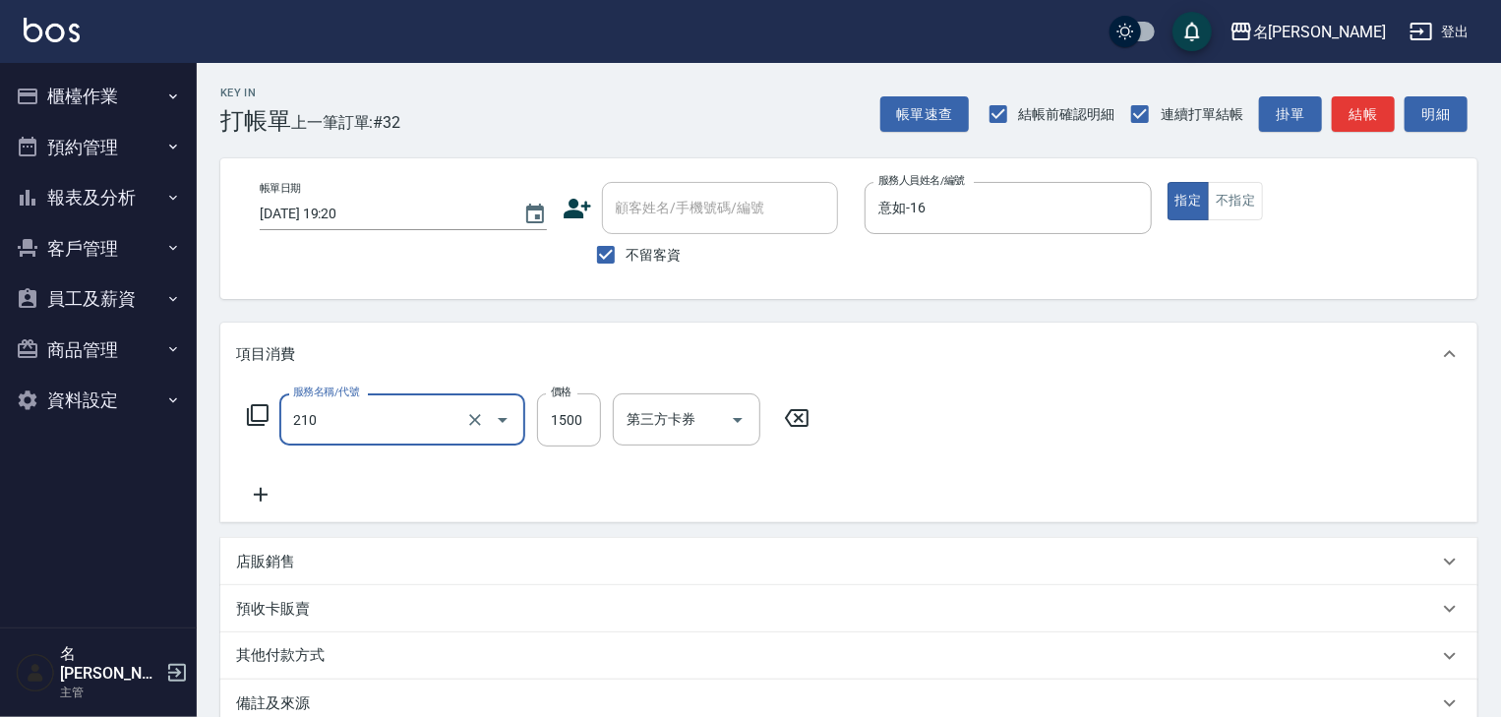
type input "離子燙(自備)(210)"
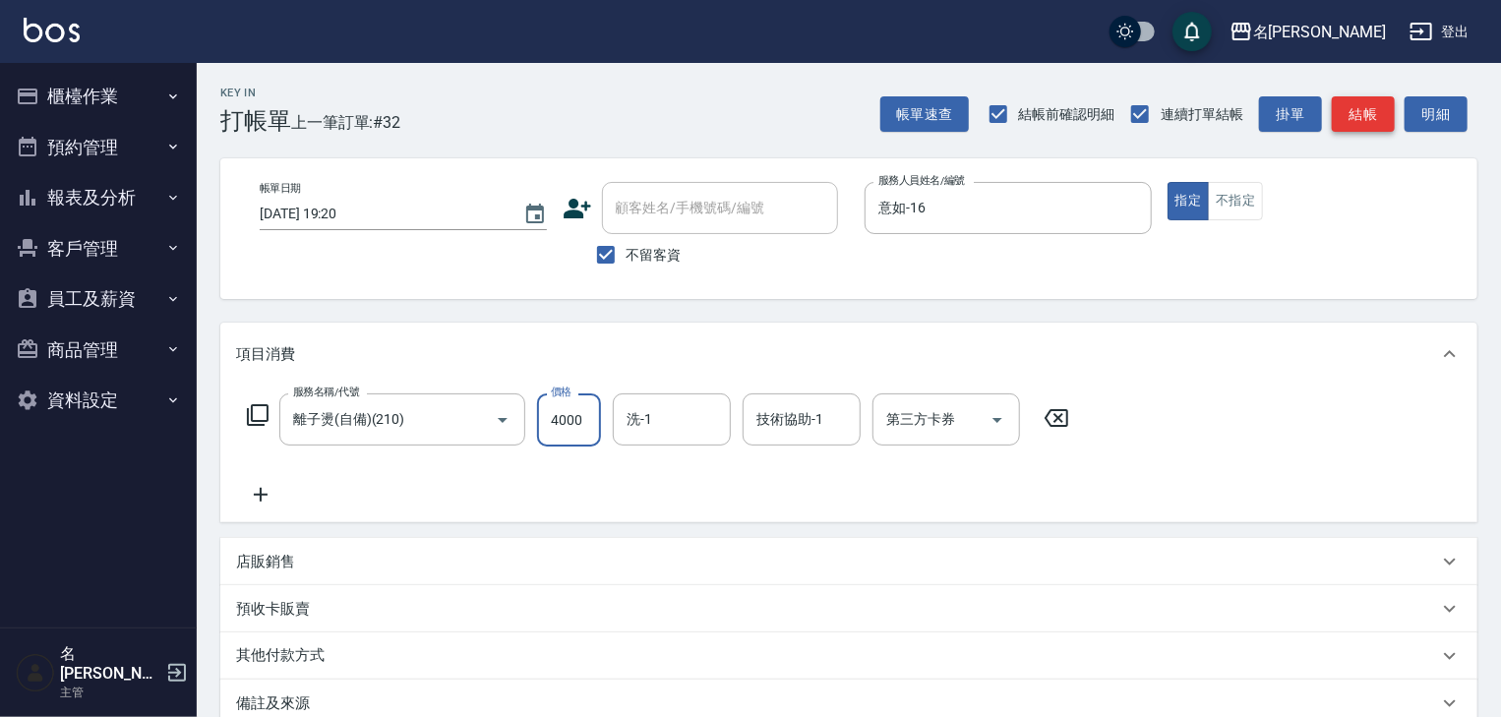
type input "4000"
click at [1380, 101] on button "結帳" at bounding box center [1363, 114] width 63 height 36
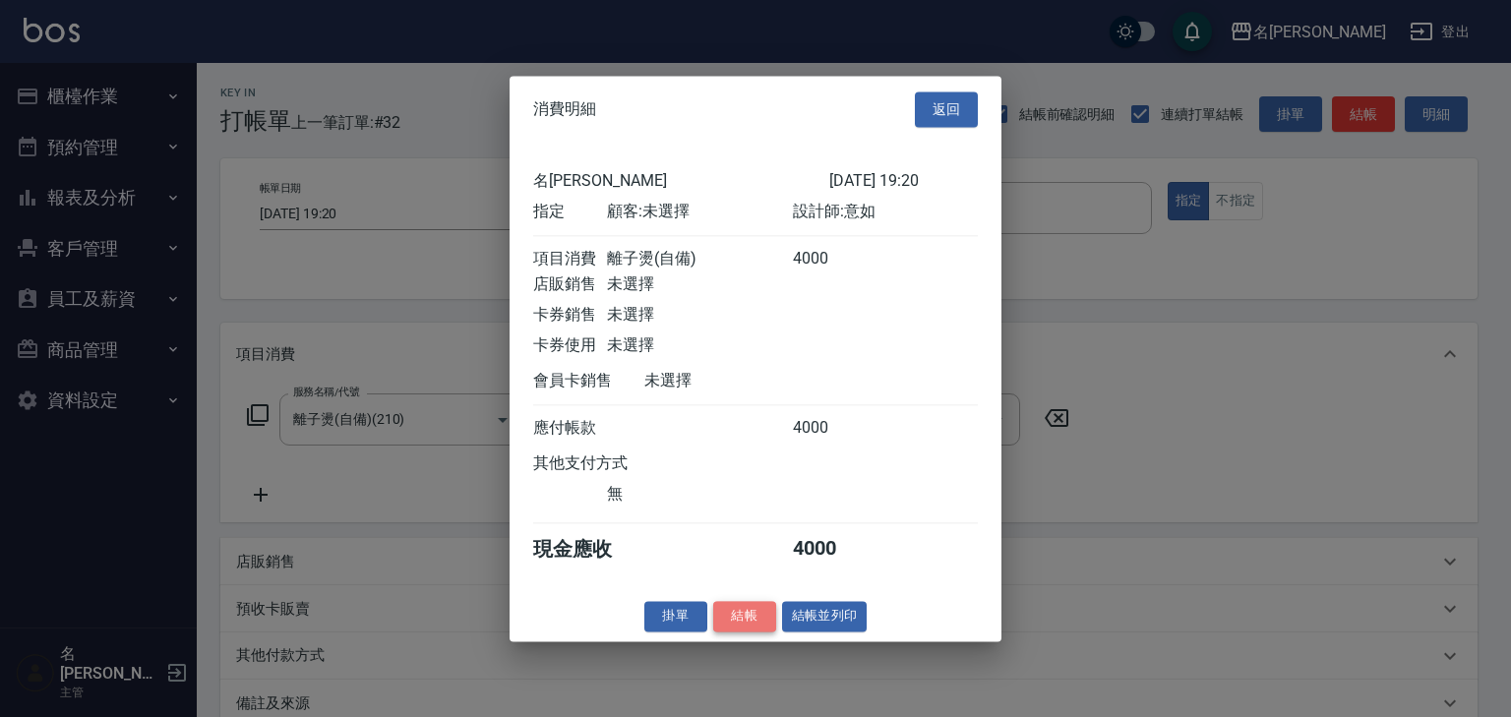
click at [751, 632] on button "結帳" at bounding box center [744, 616] width 63 height 30
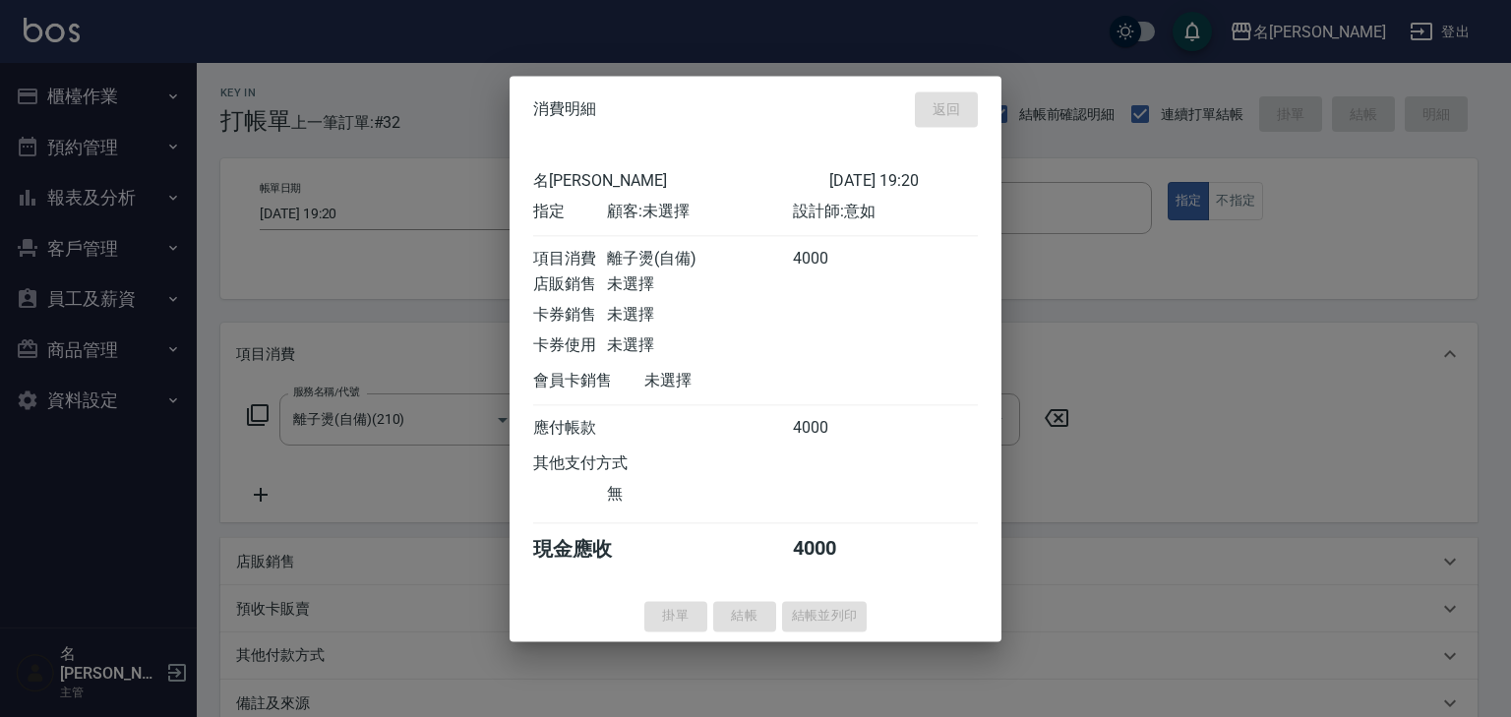
type input "[DATE] 19:48"
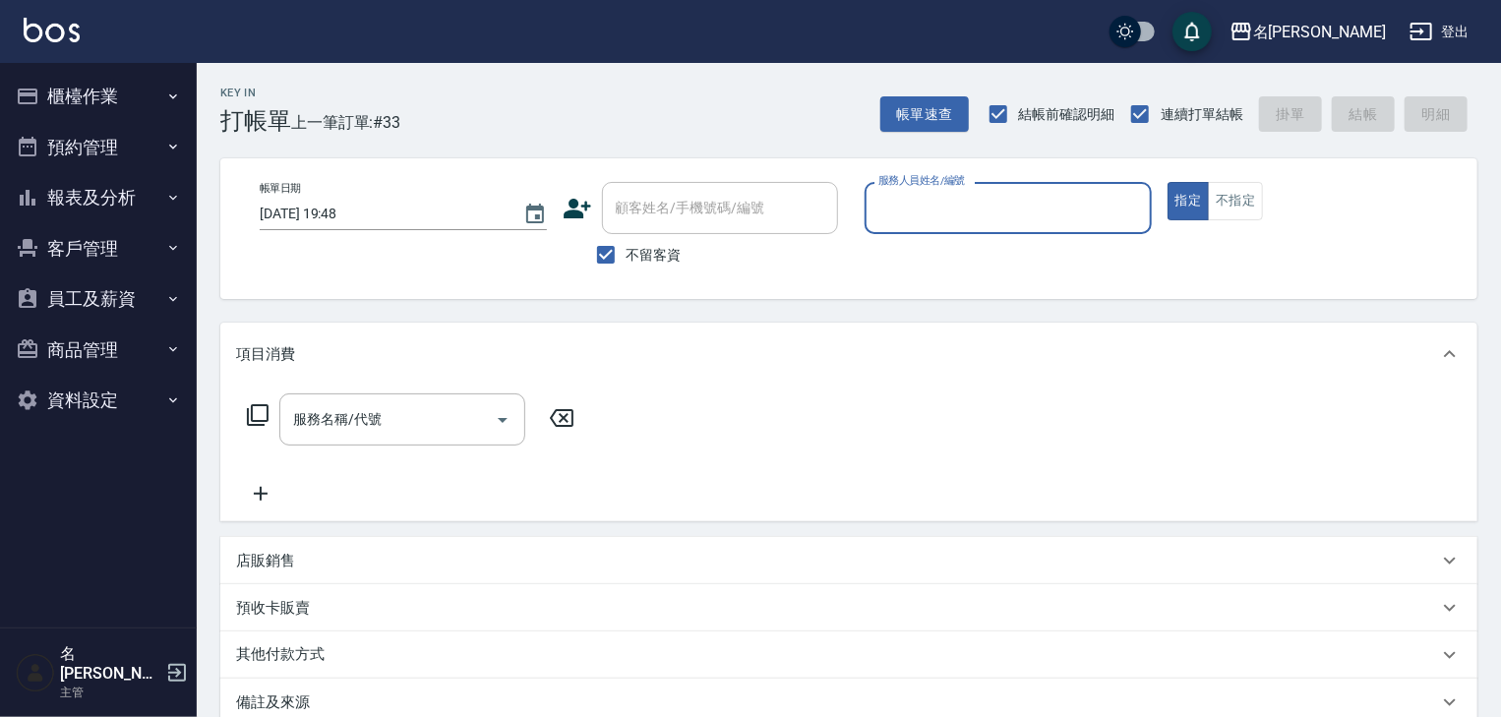
click at [1168, 182] on button "指定" at bounding box center [1189, 201] width 42 height 38
click at [966, 199] on input "服務人員姓名/編號" at bounding box center [1009, 208] width 270 height 34
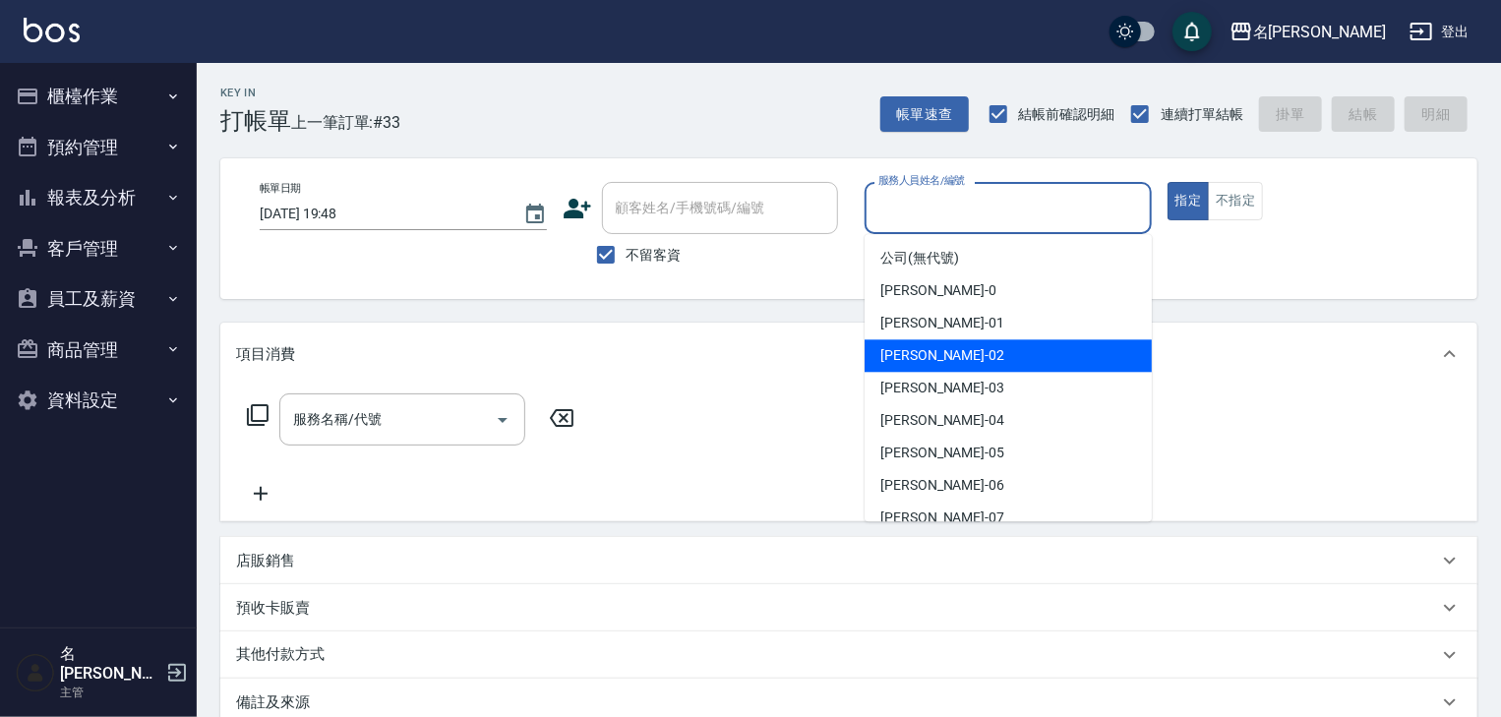
click at [109, 193] on button "報表及分析" at bounding box center [98, 197] width 181 height 51
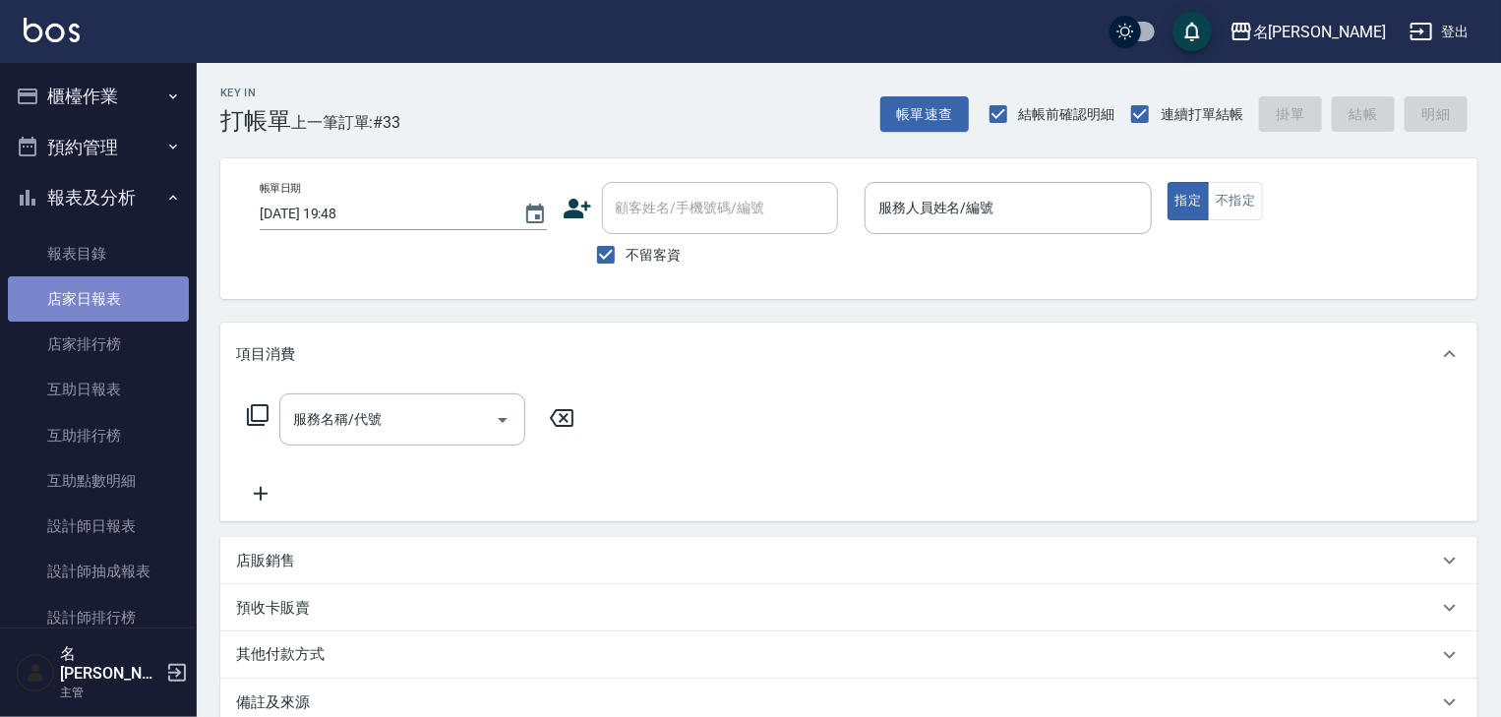
click at [138, 292] on link "店家日報表" at bounding box center [98, 298] width 181 height 45
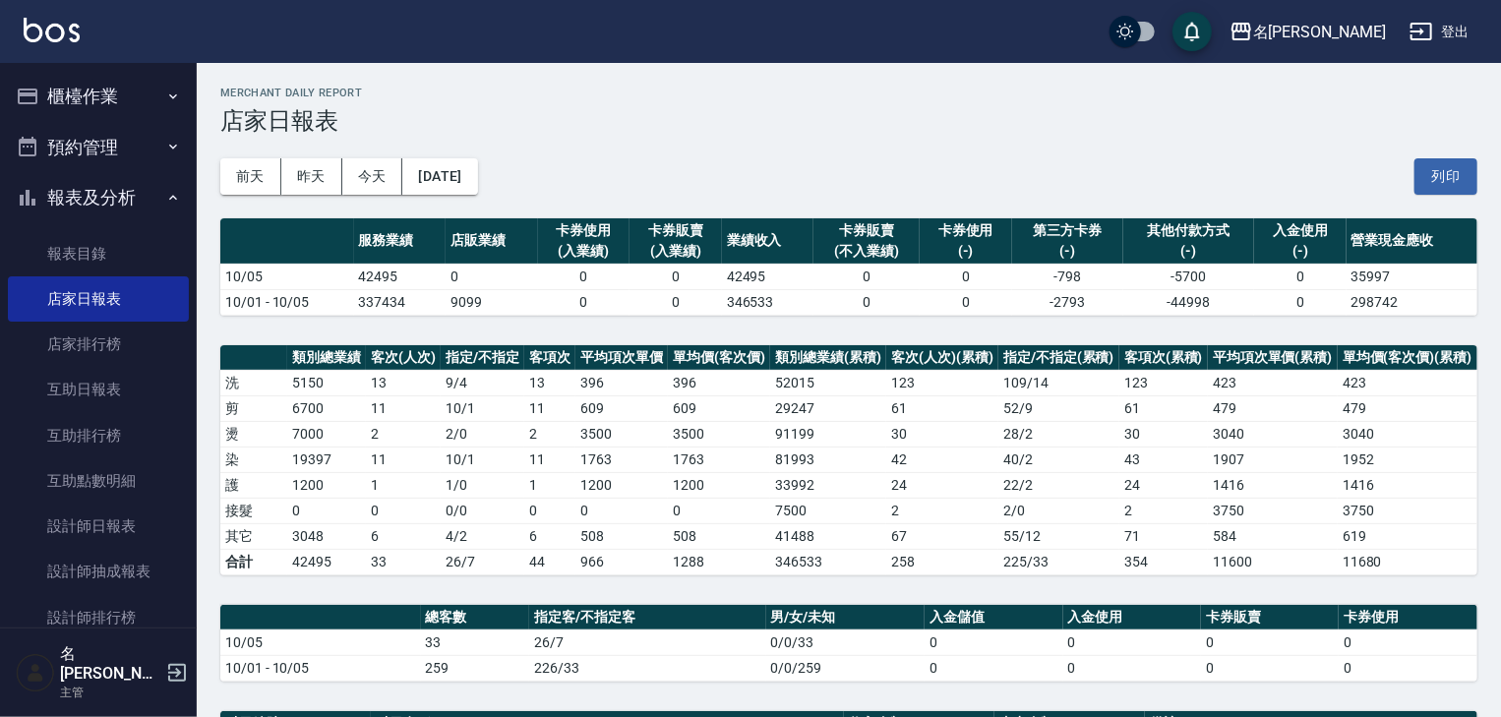
drag, startPoint x: 1438, startPoint y: 181, endPoint x: 1161, endPoint y: 613, distance: 513.3
click at [1438, 181] on button "列印" at bounding box center [1446, 176] width 63 height 36
click at [67, 90] on button "櫃檯作業" at bounding box center [98, 96] width 181 height 51
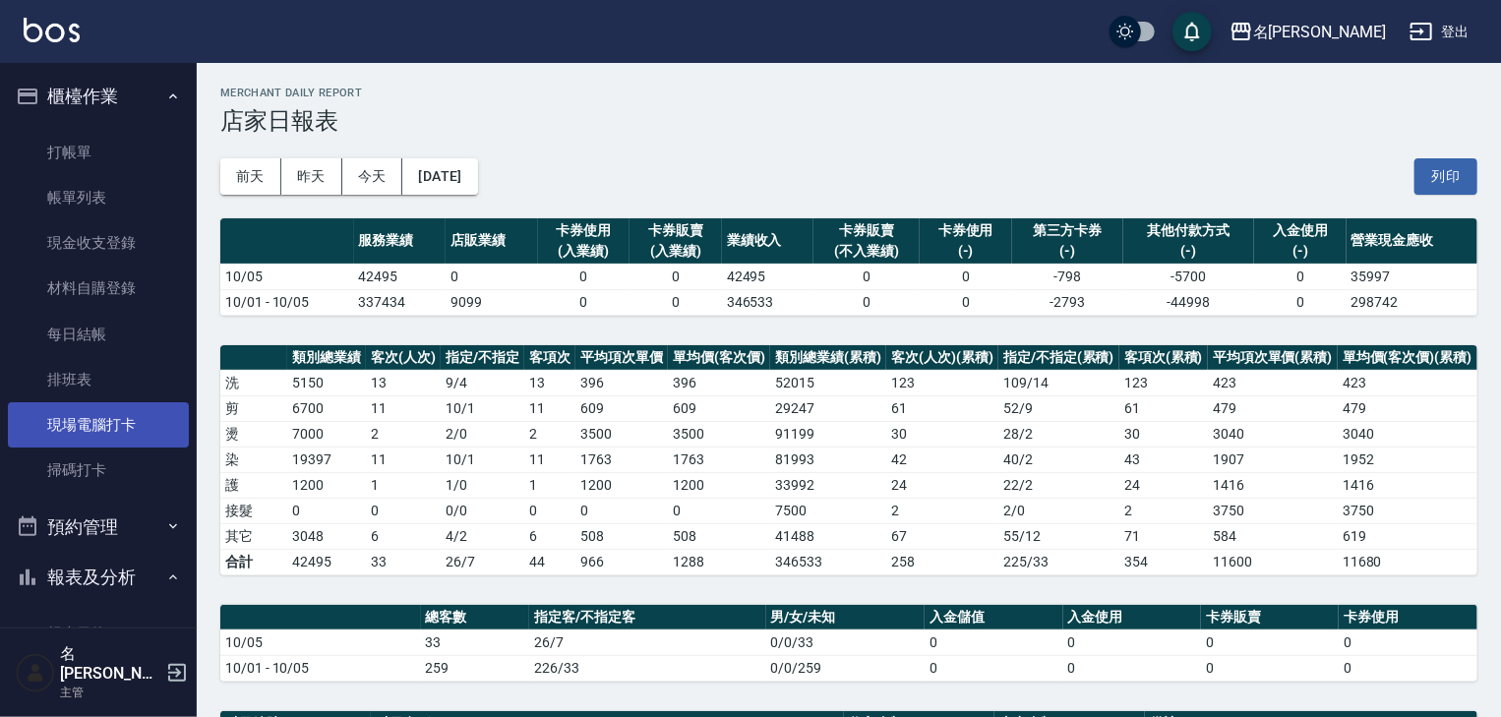
click at [109, 435] on link "現場電腦打卡" at bounding box center [98, 424] width 181 height 45
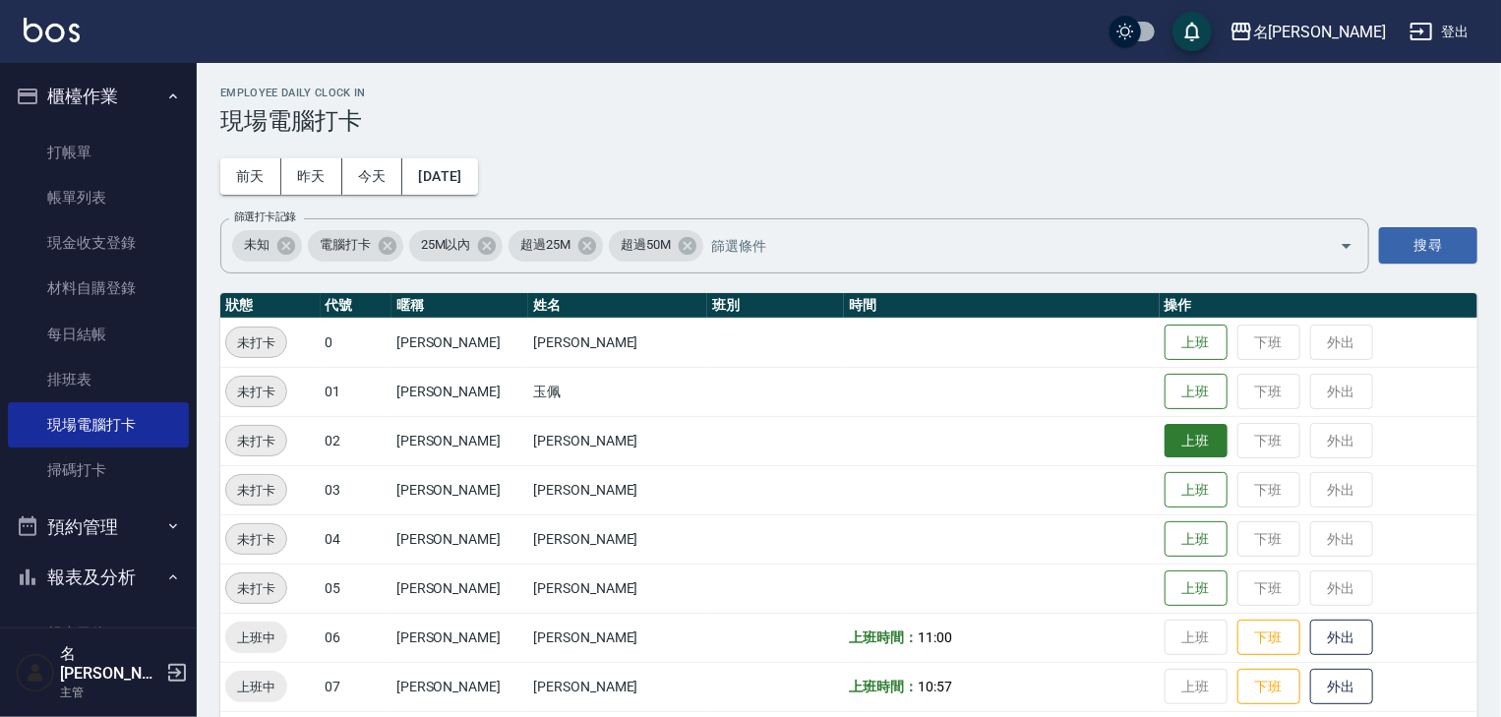
scroll to position [210, 0]
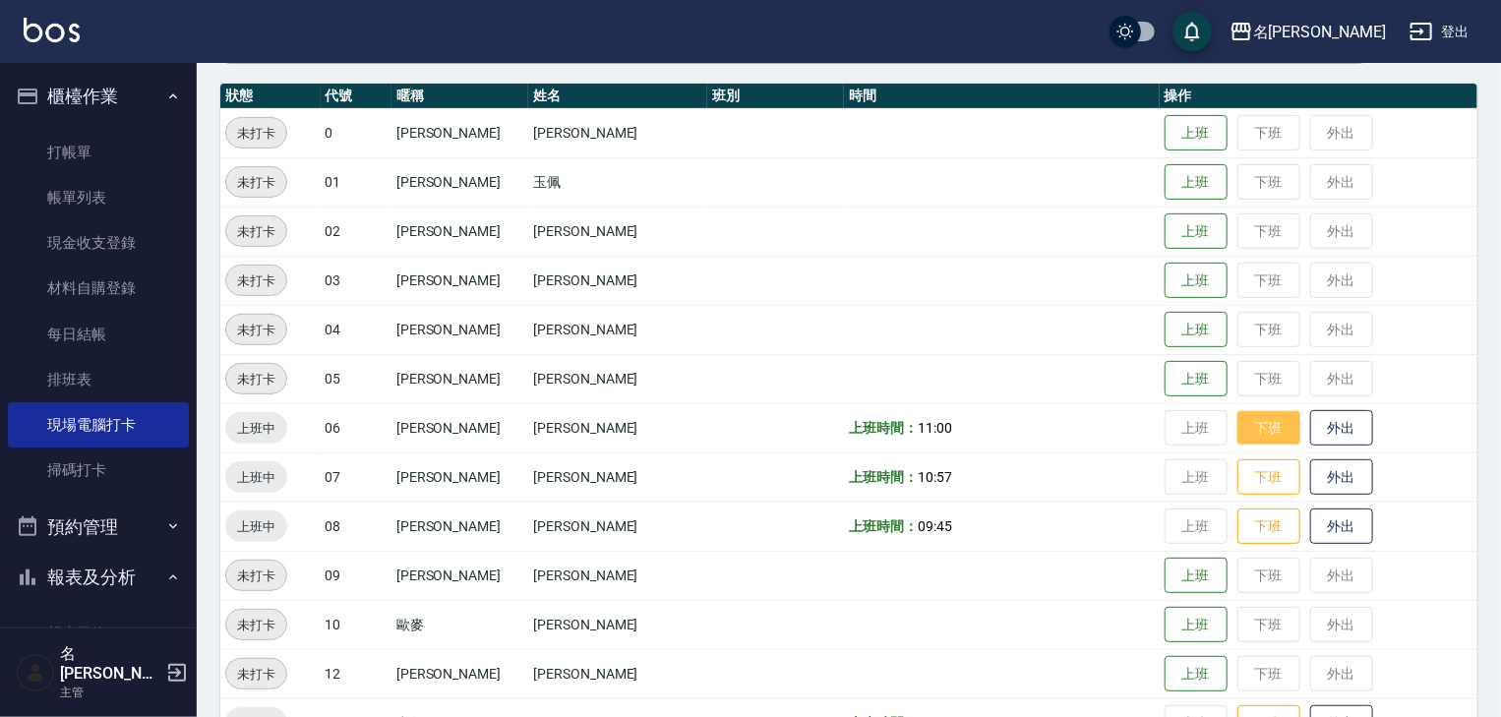
click at [1255, 414] on button "下班" at bounding box center [1268, 428] width 63 height 34
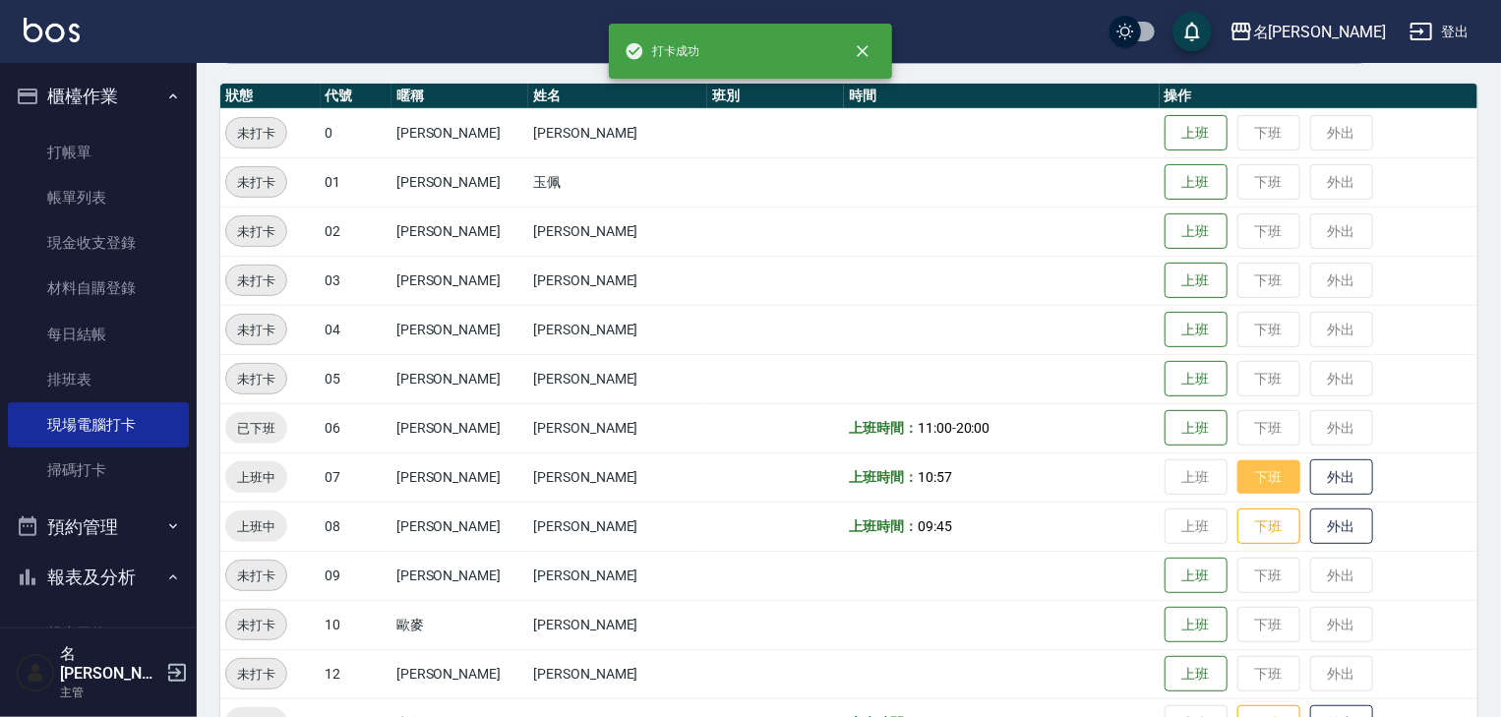
click at [1244, 473] on button "下班" at bounding box center [1268, 477] width 63 height 34
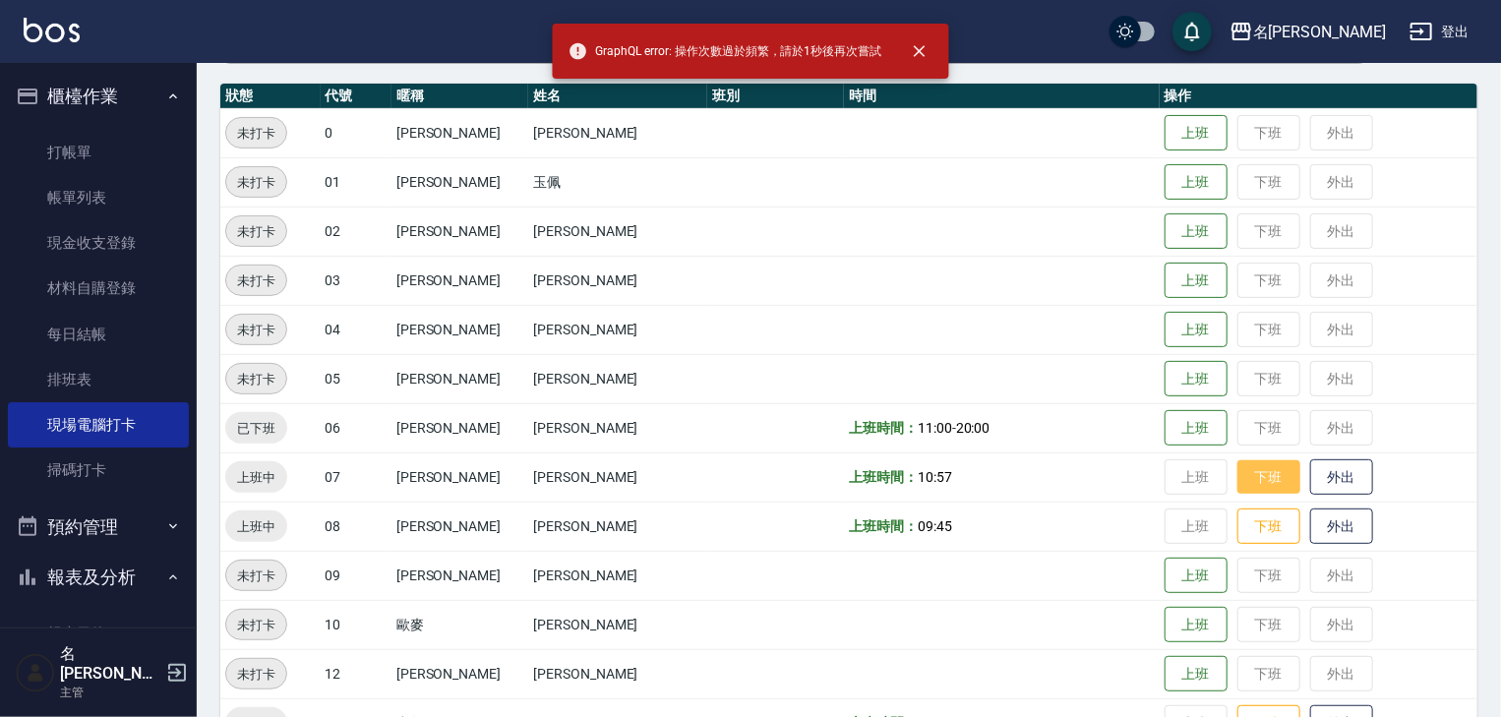
click at [1263, 480] on button "下班" at bounding box center [1268, 477] width 63 height 34
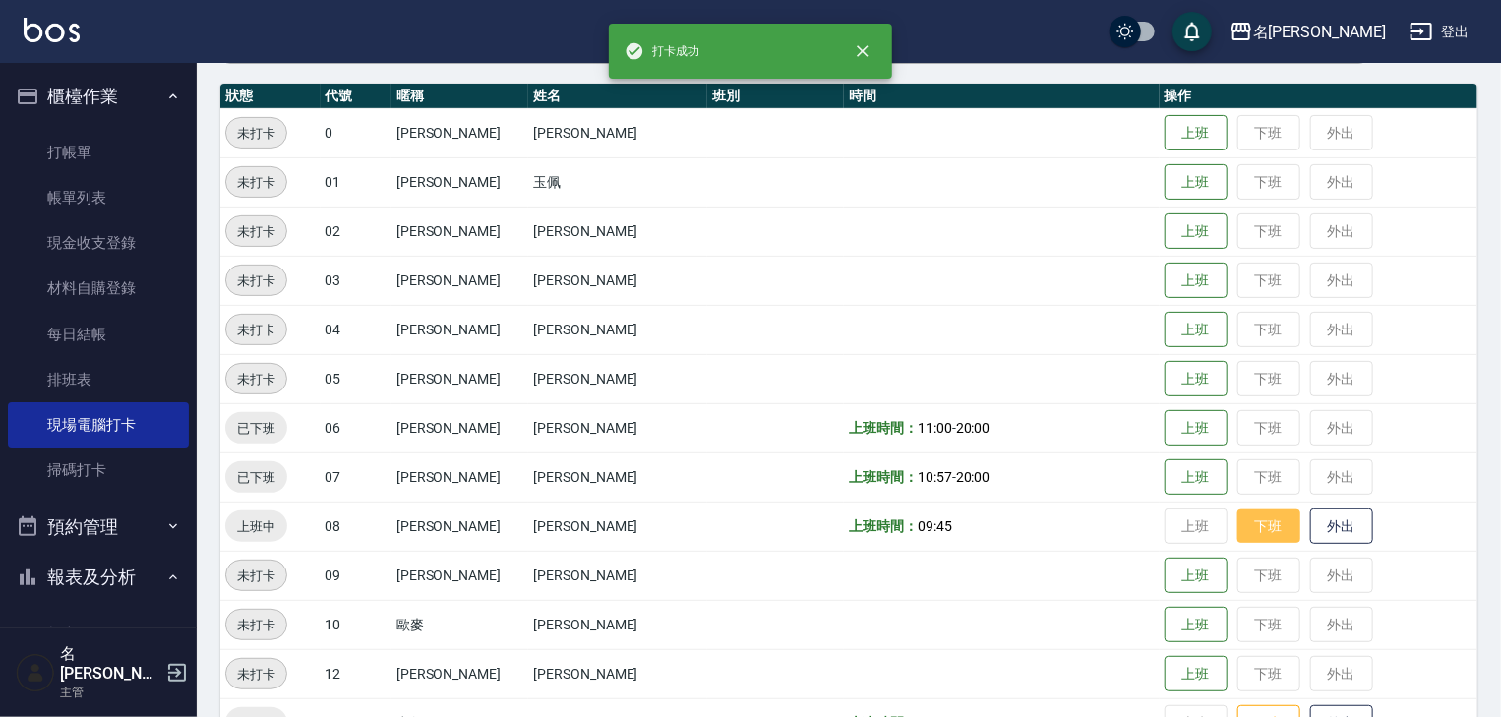
click at [1272, 528] on button "下班" at bounding box center [1268, 527] width 63 height 34
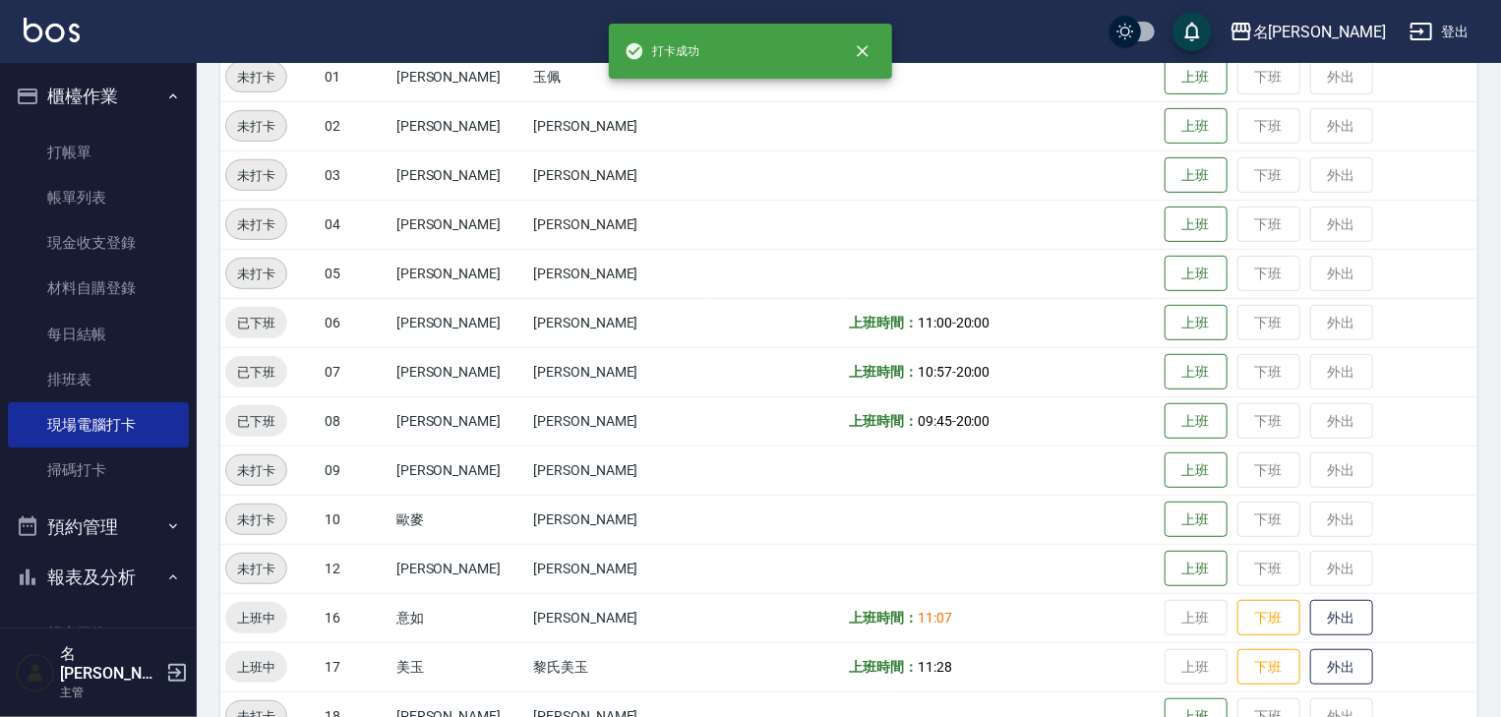
scroll to position [524, 0]
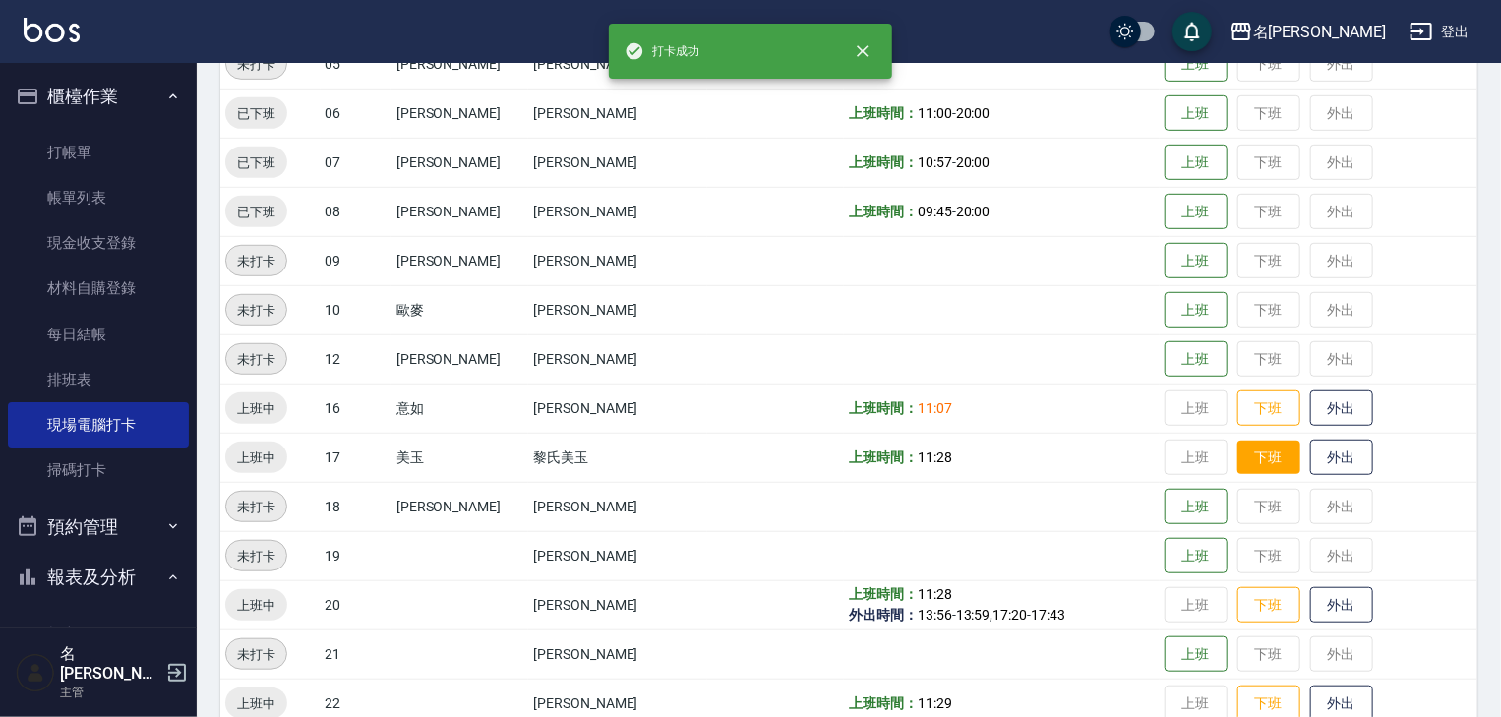
click at [1246, 449] on button "下班" at bounding box center [1268, 458] width 63 height 34
click at [1259, 416] on button "下班" at bounding box center [1268, 409] width 63 height 34
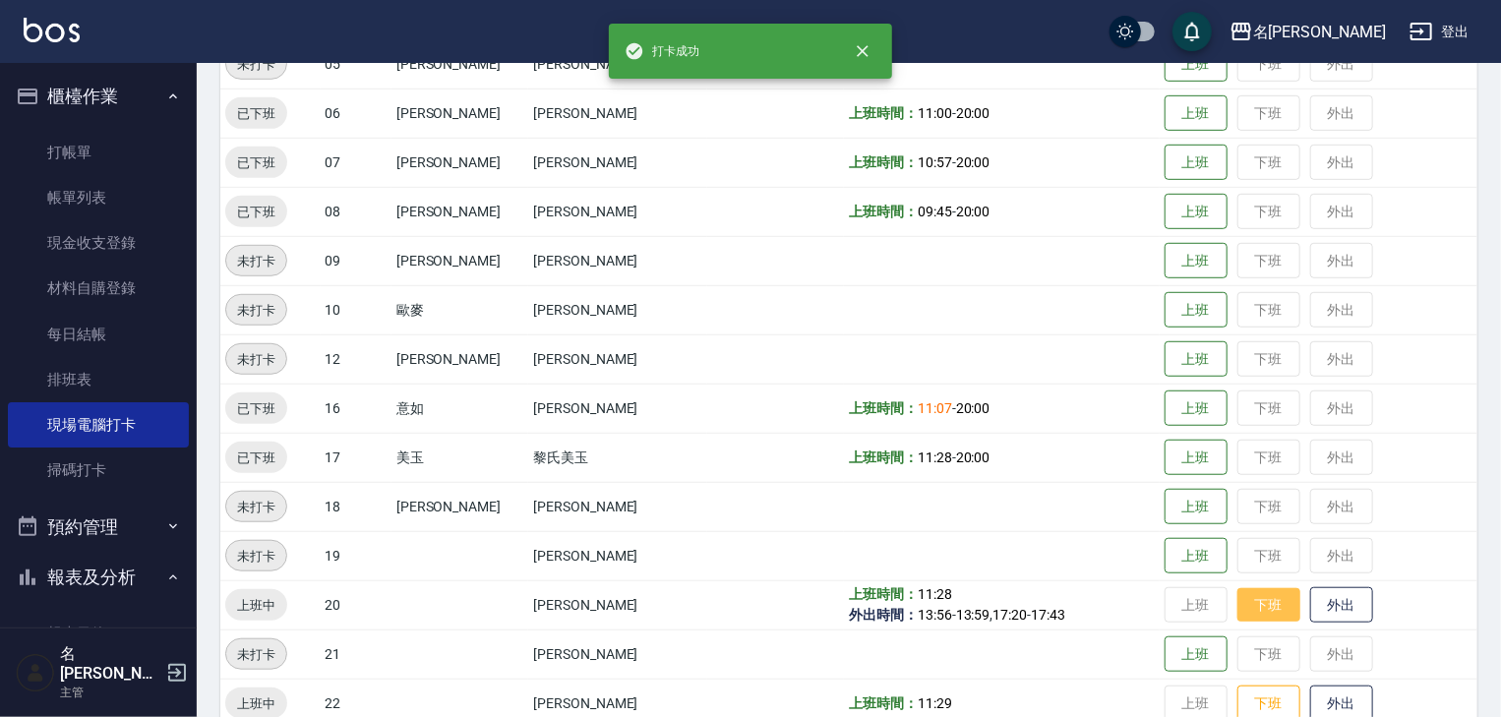
click at [1245, 601] on button "下班" at bounding box center [1268, 605] width 63 height 34
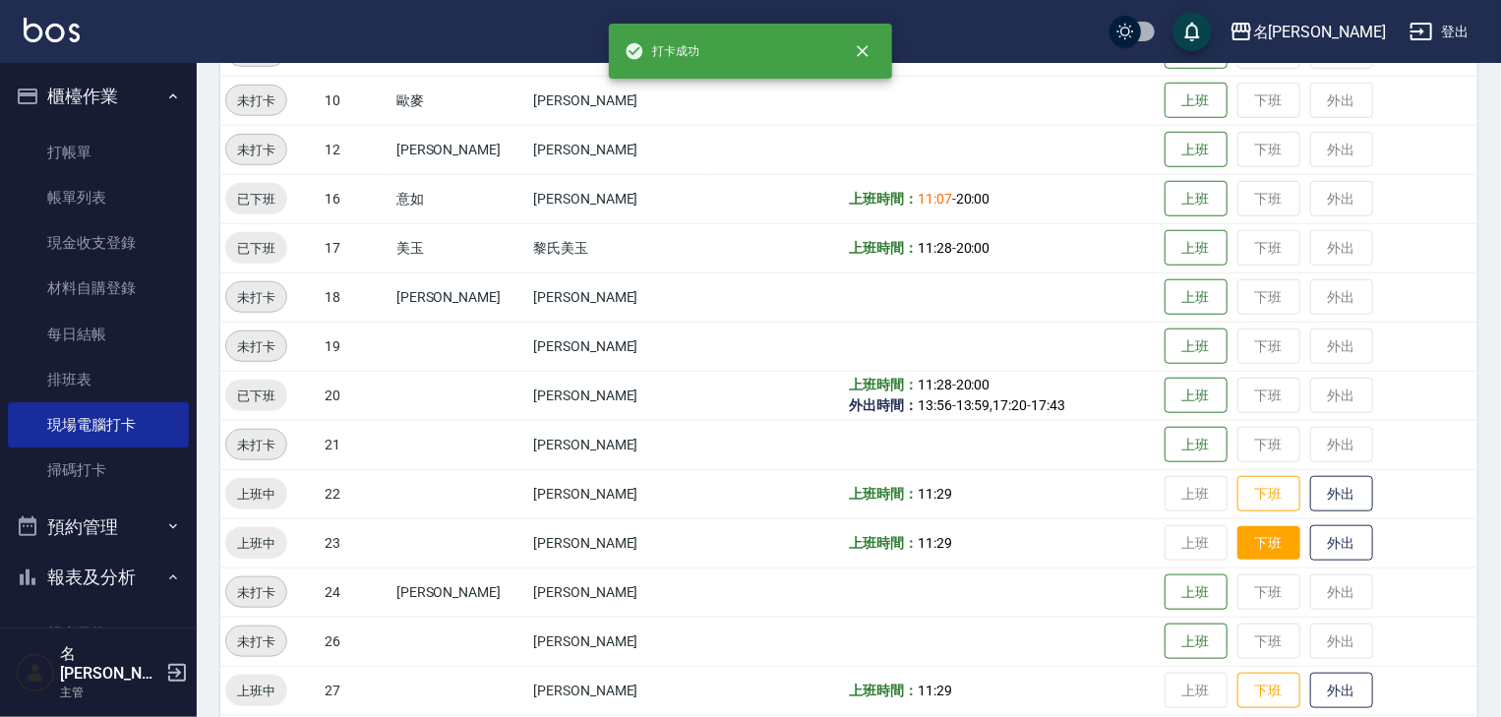
click at [1262, 533] on button "下班" at bounding box center [1268, 543] width 63 height 34
click at [1255, 497] on button "下班" at bounding box center [1268, 494] width 63 height 34
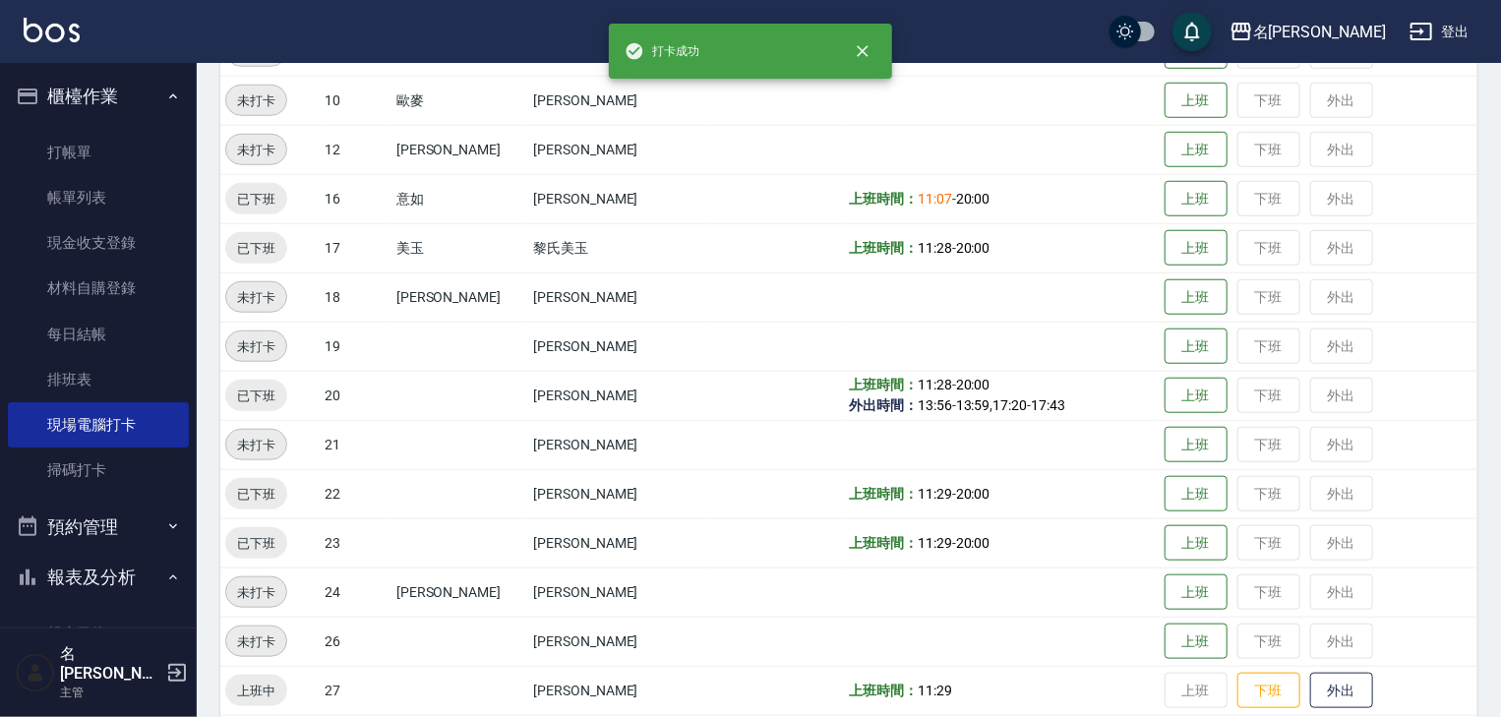
scroll to position [839, 0]
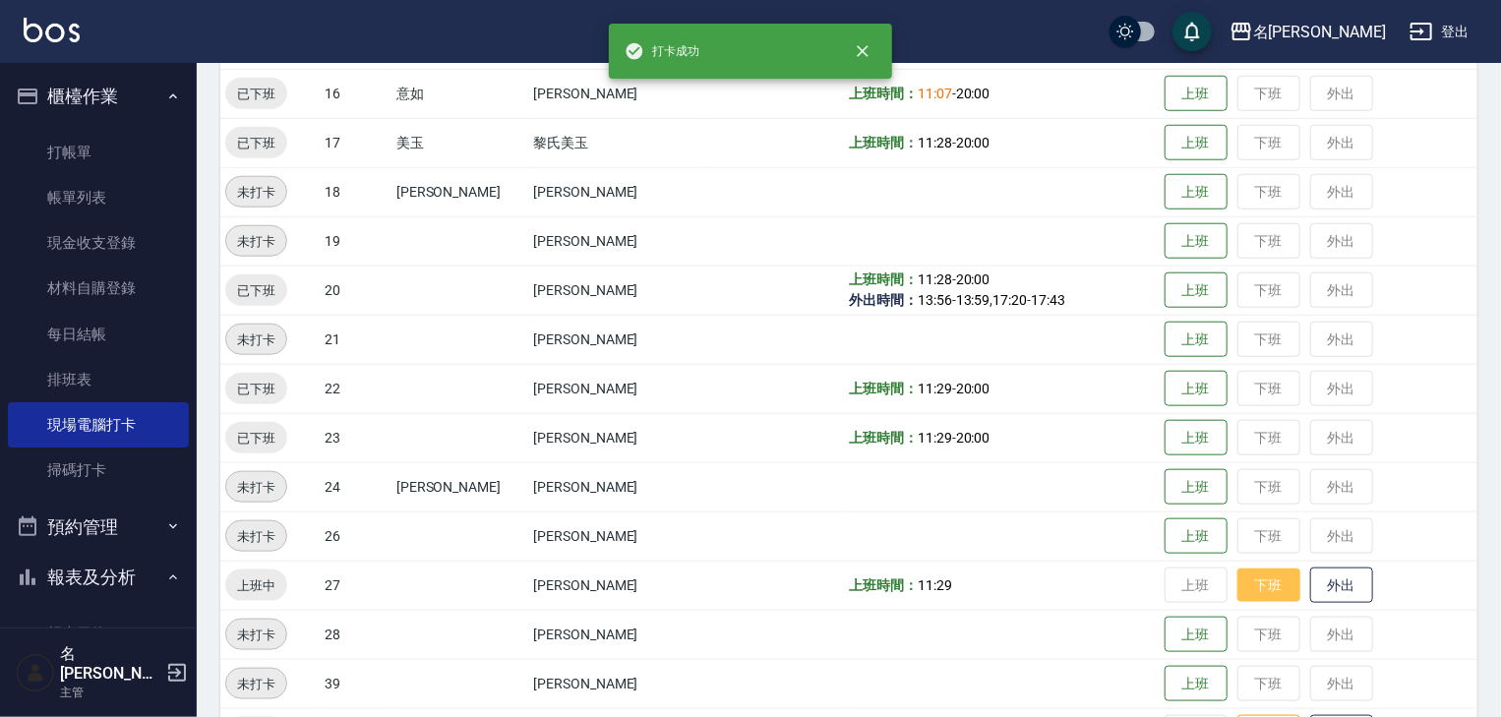
click at [1248, 581] on button "下班" at bounding box center [1268, 586] width 63 height 34
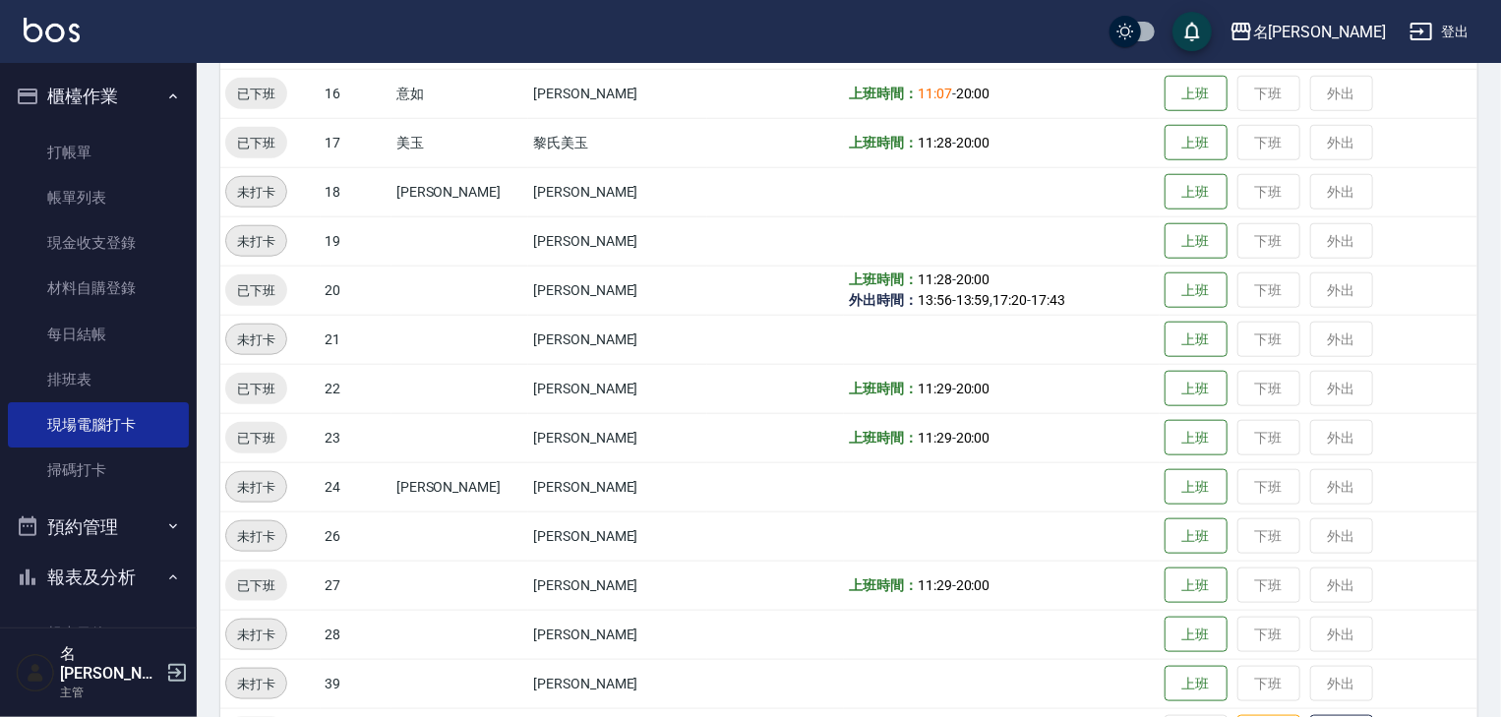
scroll to position [1049, 0]
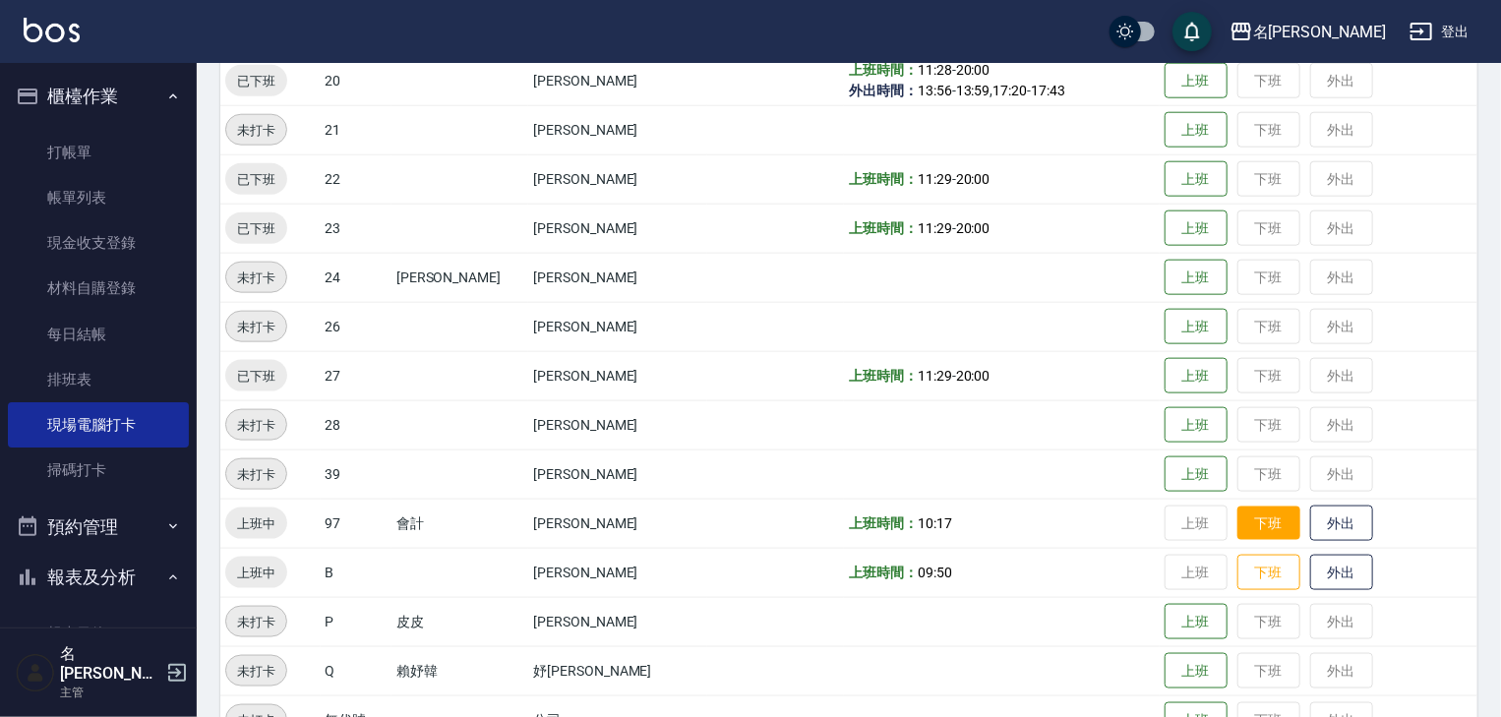
click at [1251, 538] on button "下班" at bounding box center [1268, 524] width 63 height 34
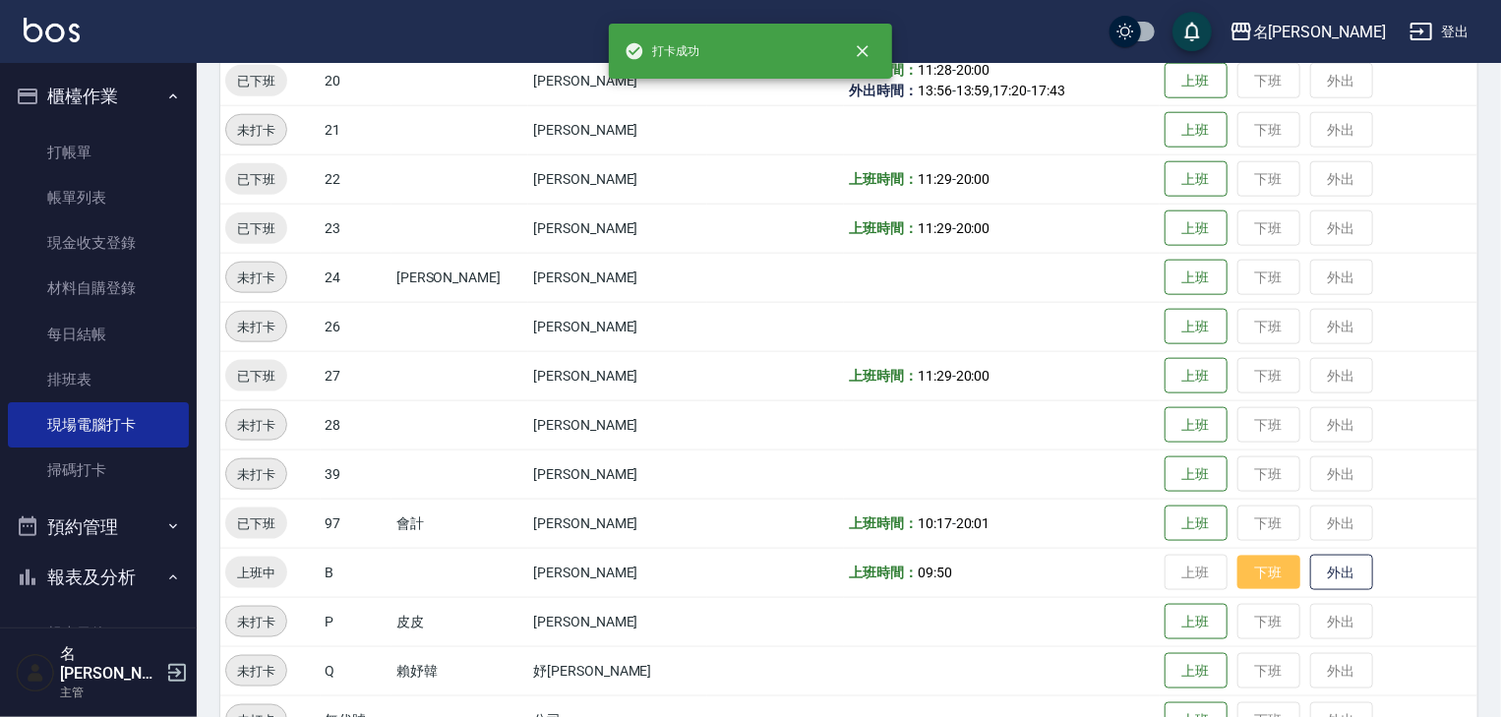
click at [1263, 572] on button "下班" at bounding box center [1268, 573] width 63 height 34
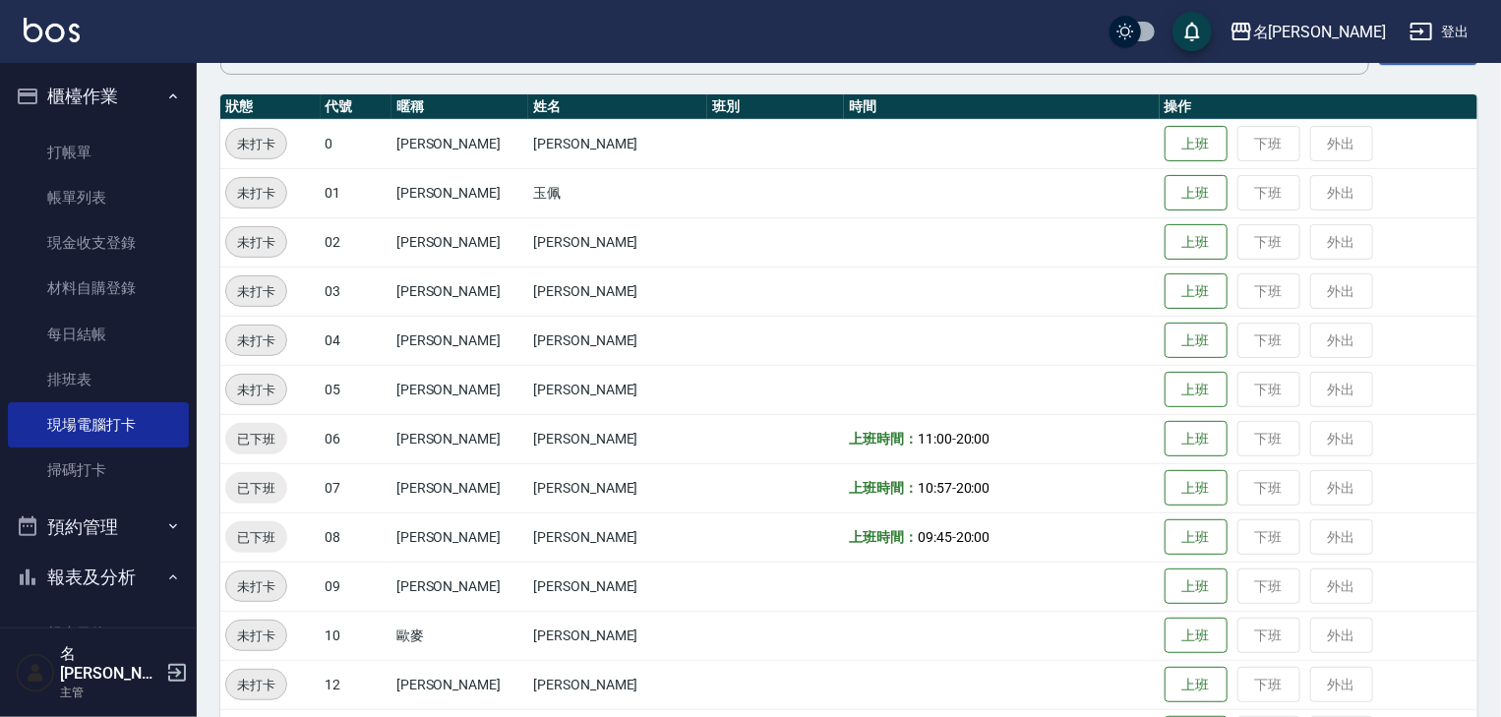
scroll to position [0, 0]
